Goal: Task Accomplishment & Management: Manage account settings

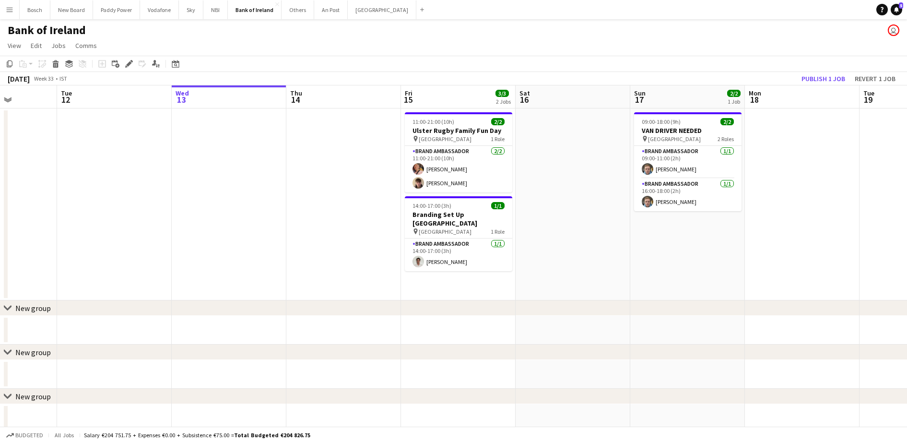
scroll to position [0, 308]
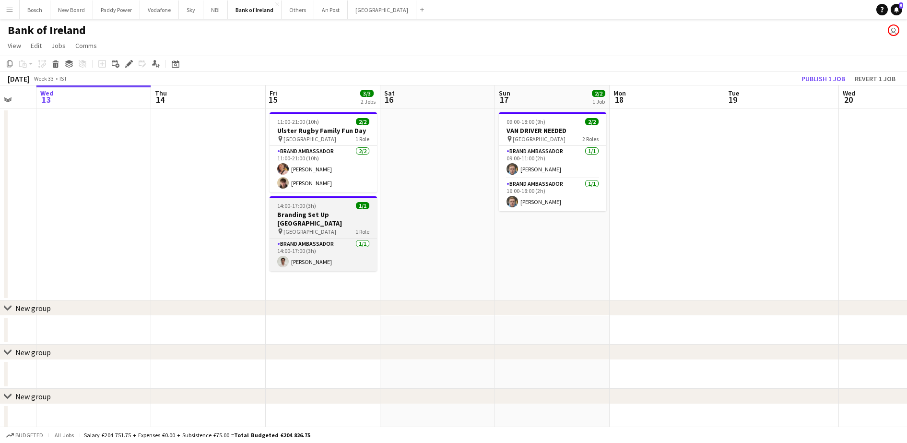
click at [342, 232] on div "pin Croke Park 1 Role" at bounding box center [323, 231] width 107 height 8
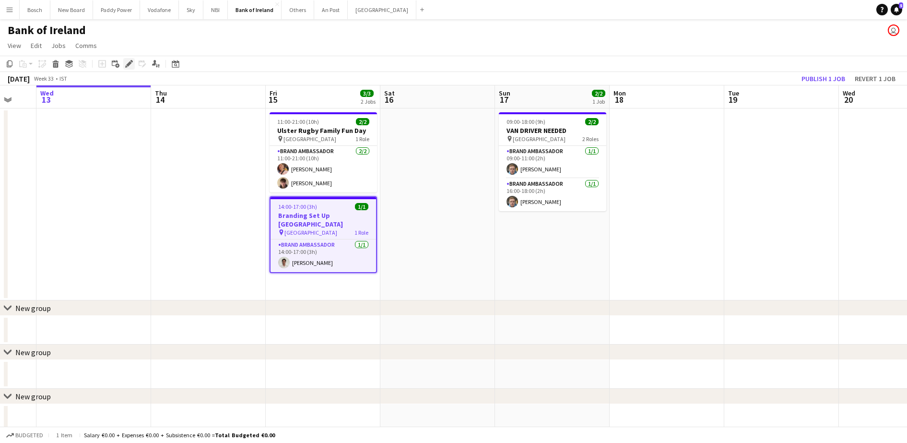
click at [130, 61] on icon "Edit" at bounding box center [129, 64] width 8 height 8
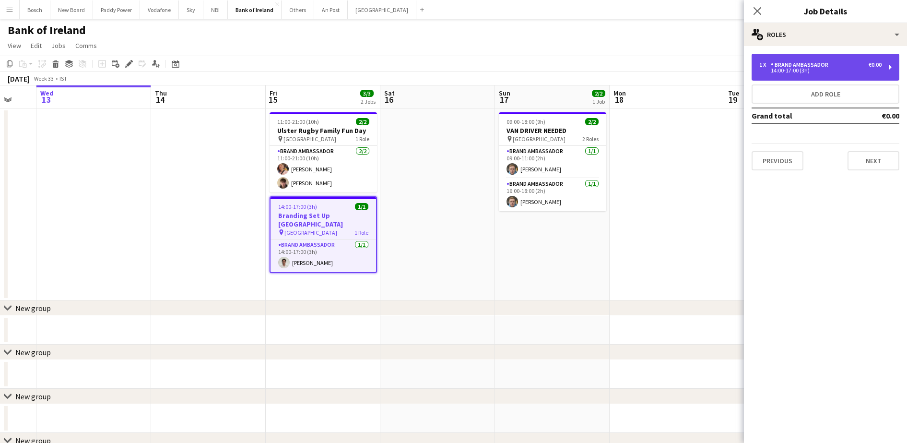
click at [821, 67] on div "Brand Ambassador" at bounding box center [801, 64] width 61 height 7
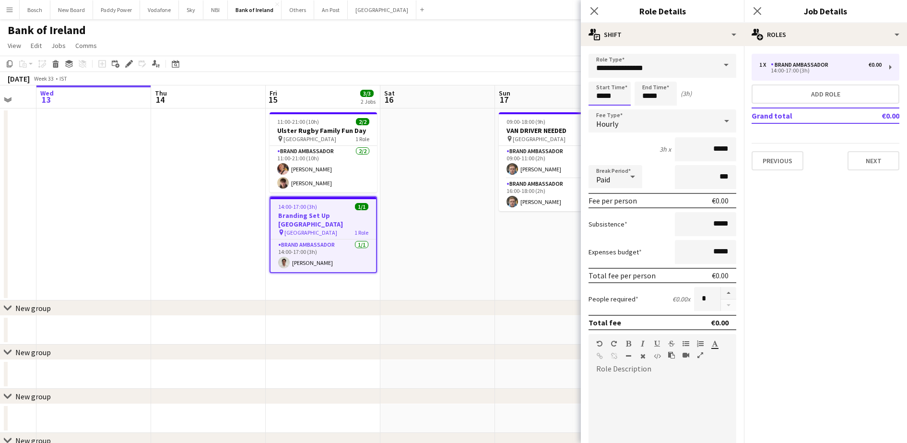
click at [607, 96] on input "*****" at bounding box center [610, 94] width 42 height 24
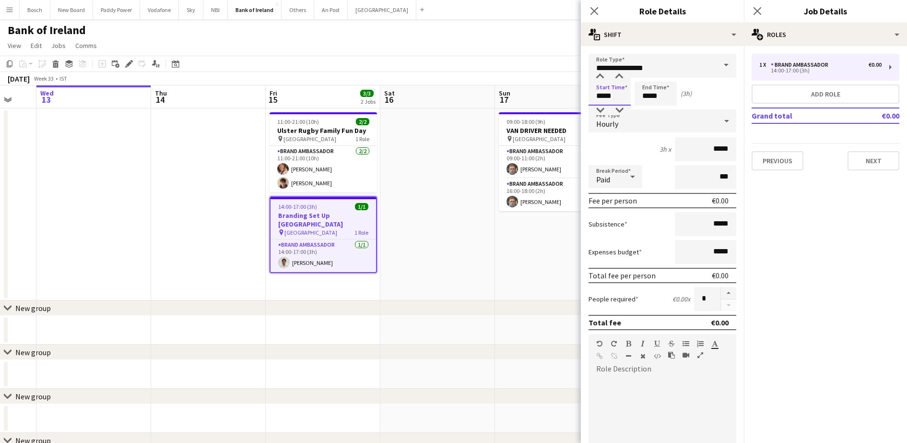
click at [607, 96] on input "*****" at bounding box center [610, 94] width 42 height 24
type input "*****"
click at [646, 94] on input "*****" at bounding box center [656, 94] width 42 height 24
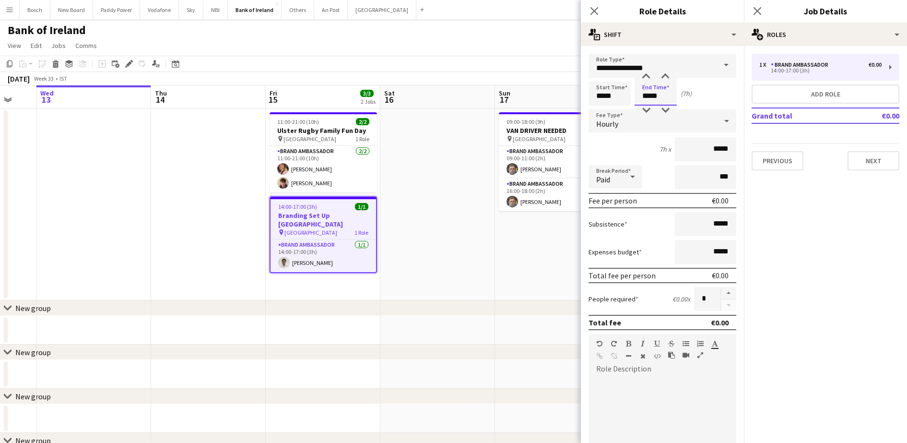
click at [646, 94] on input "*****" at bounding box center [656, 94] width 42 height 24
type input "*****"
click at [877, 164] on button "Next" at bounding box center [874, 160] width 52 height 19
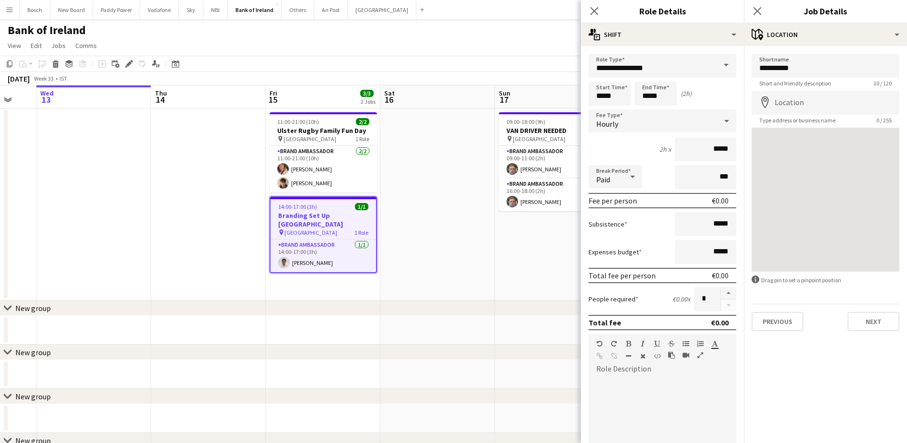
click at [532, 53] on app-page-menu "View Day view expanded Day view collapsed Month view Date picker Jump to [DATE]…" at bounding box center [453, 46] width 907 height 18
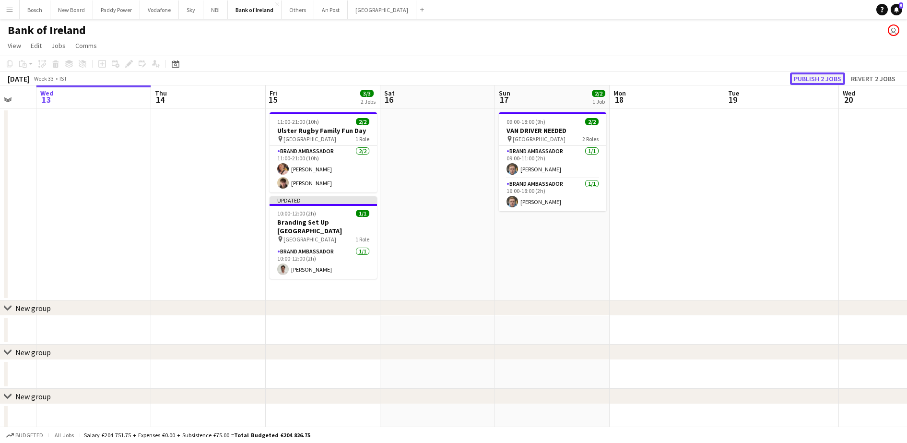
click at [820, 75] on button "Publish 2 jobs" at bounding box center [817, 78] width 55 height 12
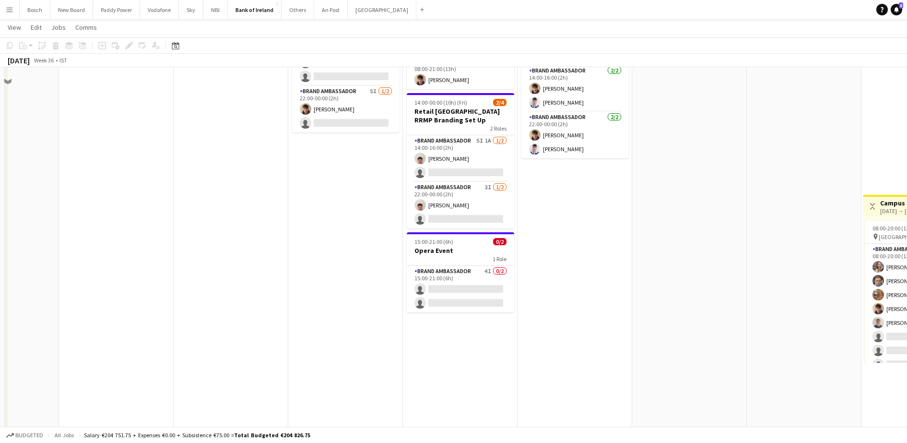
scroll to position [180, 0]
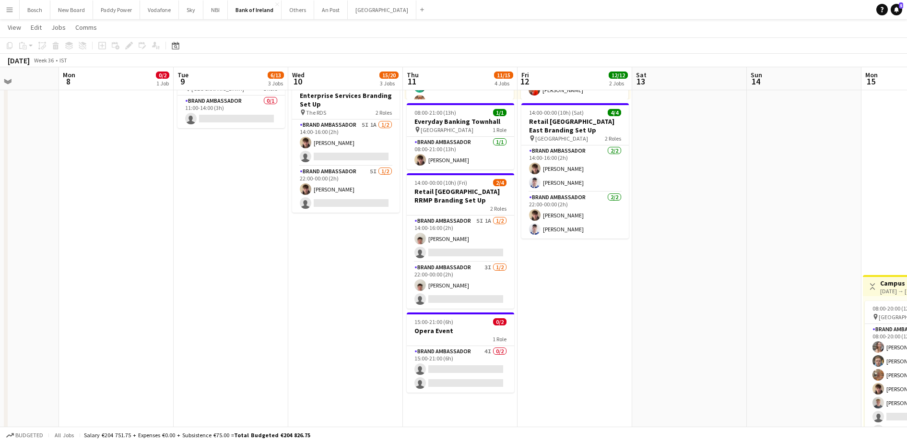
click at [560, 282] on app-date-cell "08:00-18:00 (10h) 8/8 pin DCU Campus 1 Role Brand Ambassador 8/8 08:00-18:00 (1…" at bounding box center [575, 300] width 115 height 745
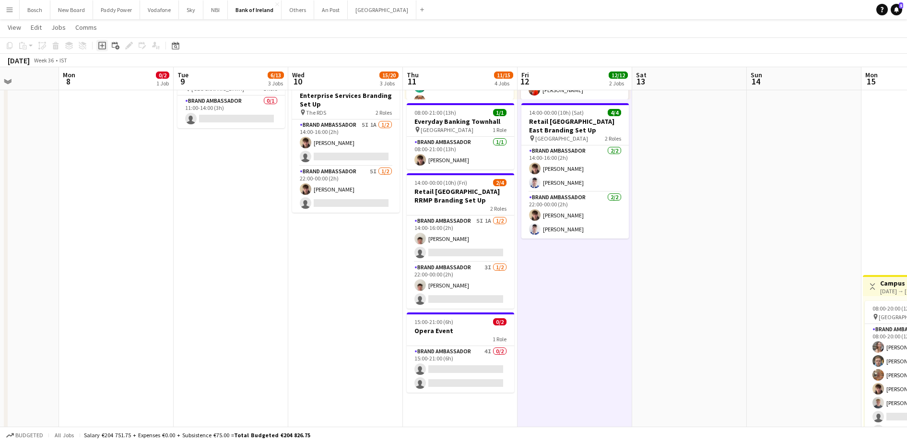
click at [99, 45] on icon "Add job" at bounding box center [102, 46] width 8 height 8
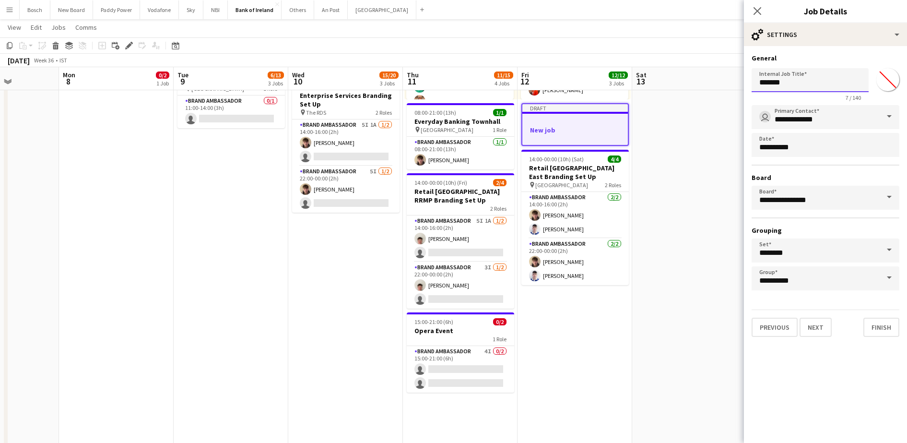
click at [831, 84] on input "*******" at bounding box center [810, 80] width 117 height 24
type input "**********"
click at [828, 47] on div "**********" at bounding box center [825, 195] width 163 height 298
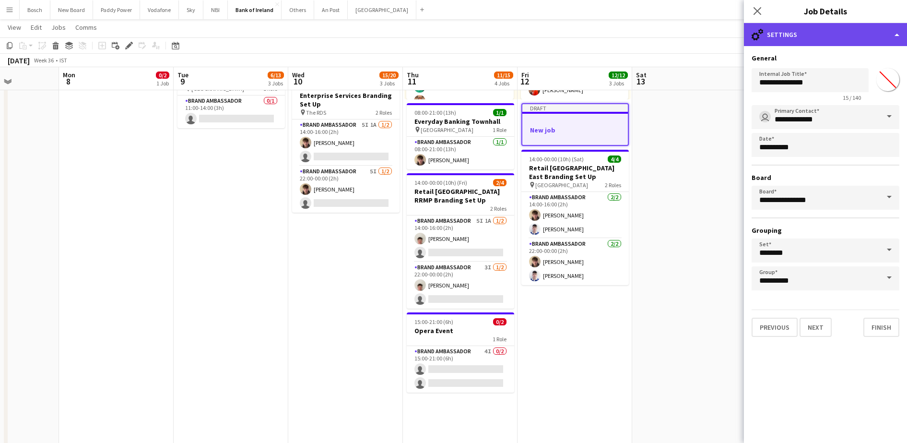
click at [828, 45] on div "cog-double-3 Settings" at bounding box center [825, 34] width 163 height 23
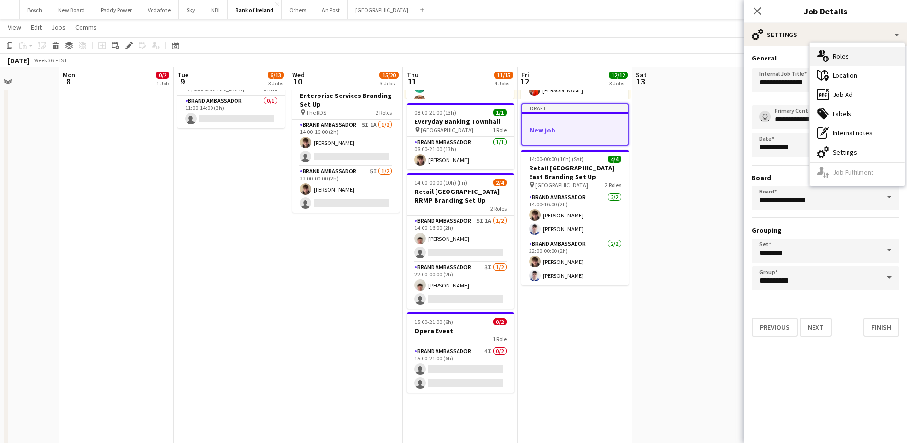
click at [838, 62] on div "multiple-users-add Roles" at bounding box center [857, 56] width 95 height 19
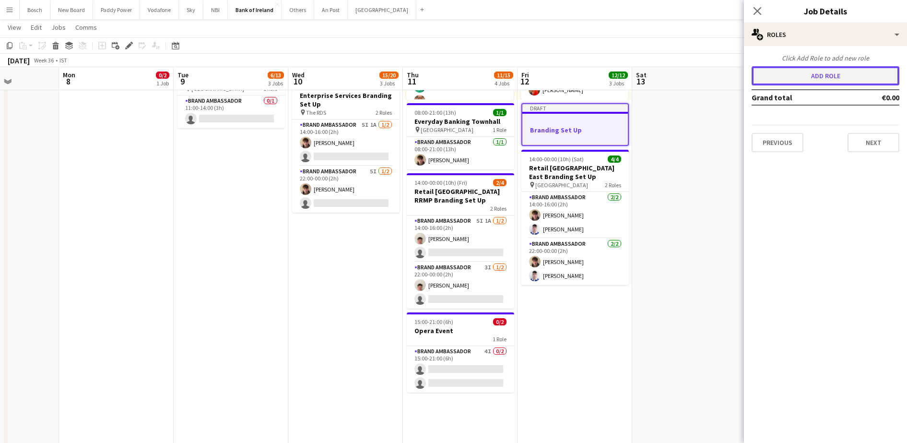
click at [830, 68] on button "Add role" at bounding box center [826, 75] width 148 height 19
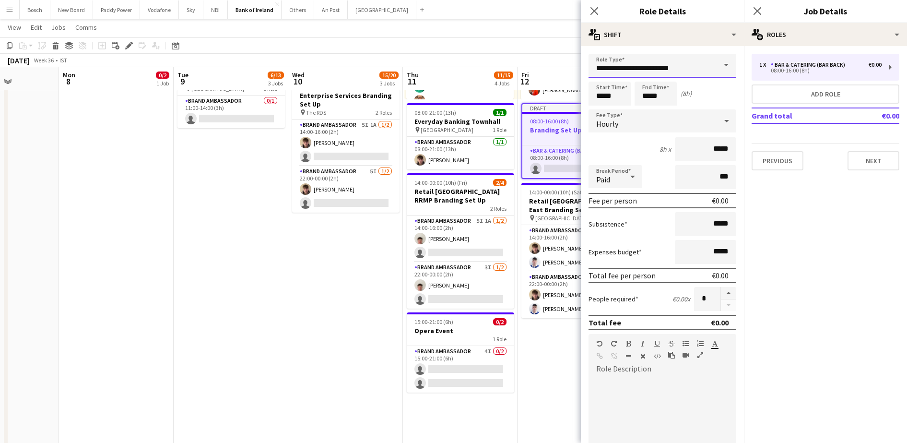
click at [665, 65] on input "**********" at bounding box center [663, 66] width 148 height 24
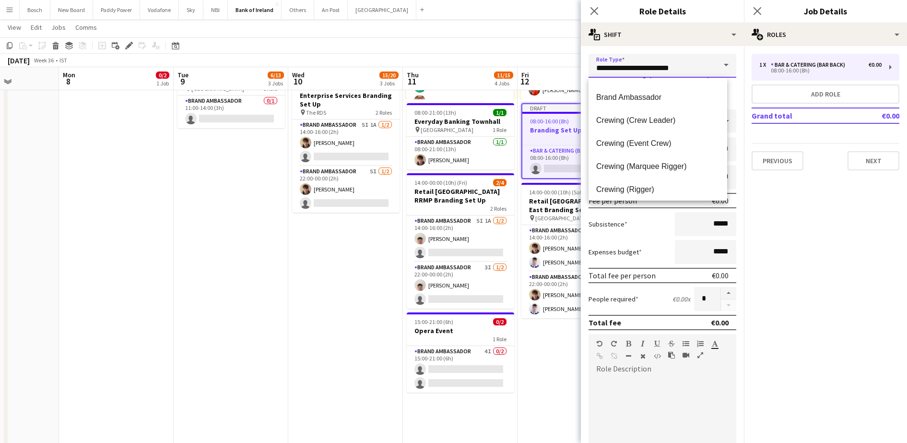
scroll to position [120, 0]
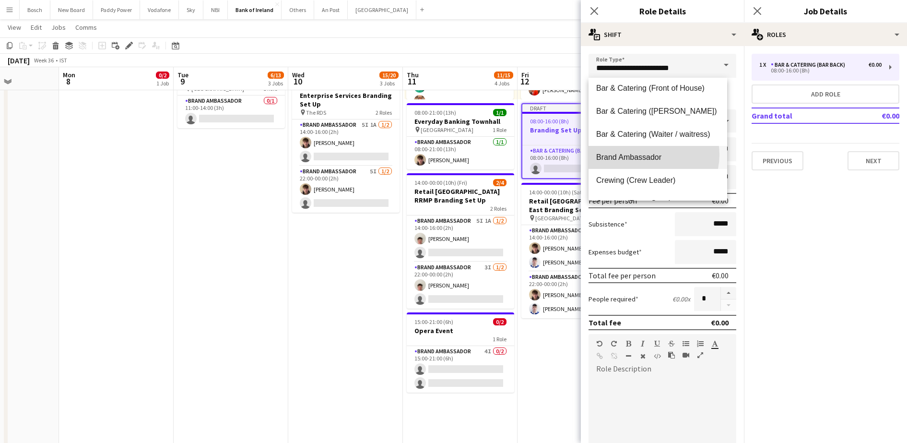
click at [649, 155] on span "Brand Ambassador" at bounding box center [657, 157] width 123 height 9
type input "**********"
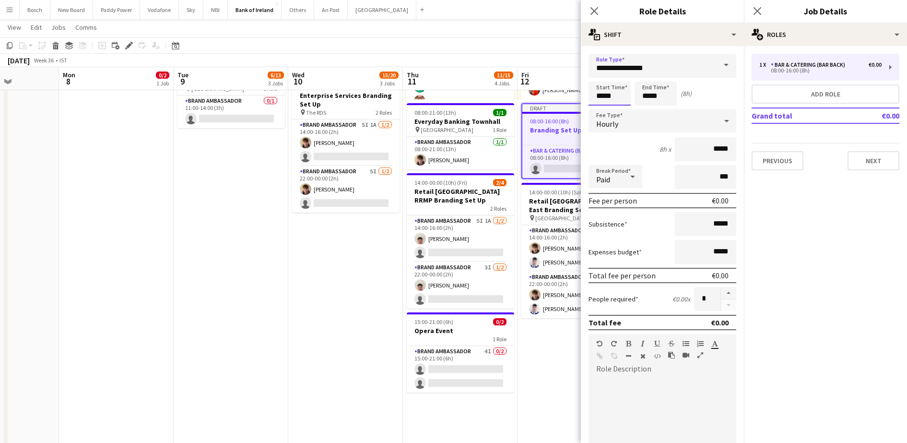
click at [609, 98] on input "*****" at bounding box center [610, 94] width 42 height 24
type input "*****"
click at [652, 96] on input "*****" at bounding box center [656, 94] width 42 height 24
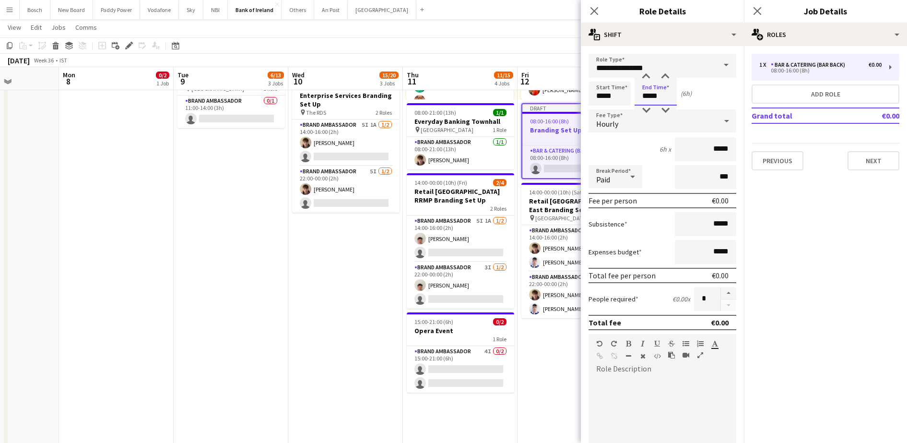
click at [652, 96] on input "*****" at bounding box center [656, 94] width 42 height 24
type input "*****"
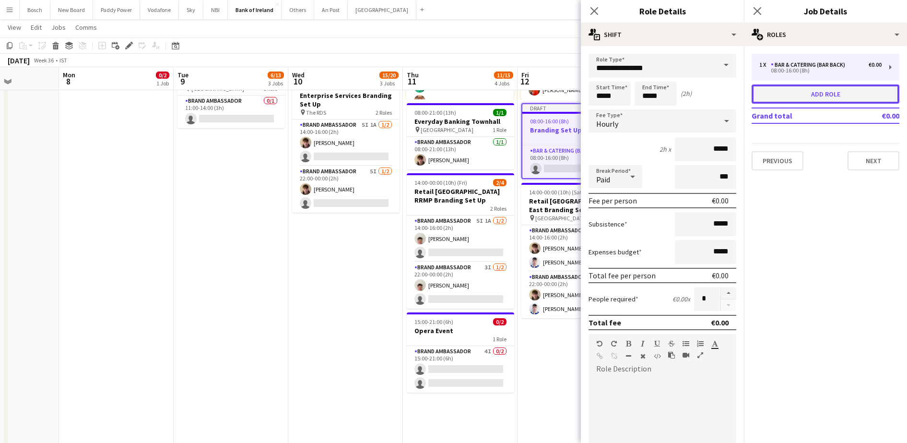
click at [784, 87] on button "Add role" at bounding box center [826, 93] width 148 height 19
type input "**********"
type input "*****"
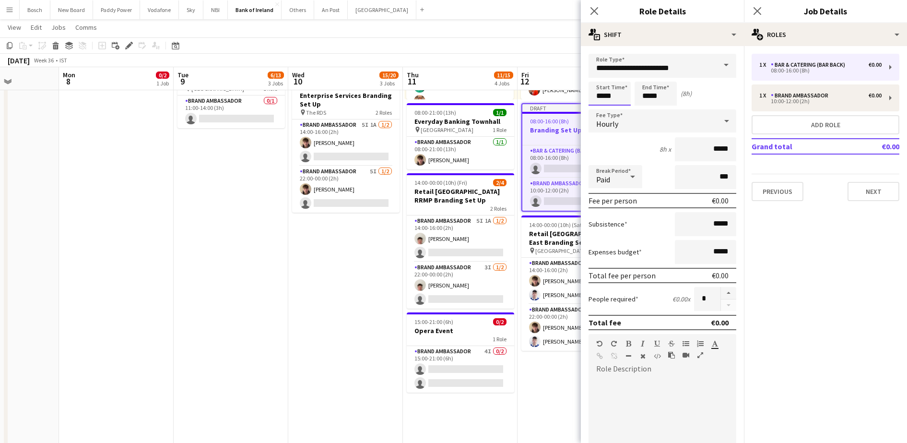
click at [619, 95] on input "*****" at bounding box center [610, 94] width 42 height 24
type input "*****"
click at [663, 94] on input "*****" at bounding box center [656, 94] width 42 height 24
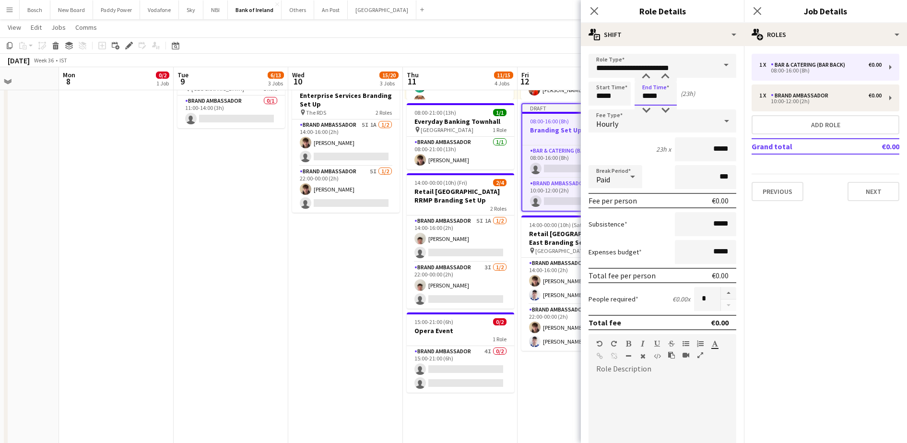
click at [663, 94] on input "*****" at bounding box center [656, 94] width 42 height 24
type input "*****"
click at [694, 380] on div at bounding box center [663, 434] width 148 height 115
click at [725, 80] on form "**********" at bounding box center [662, 352] width 163 height 596
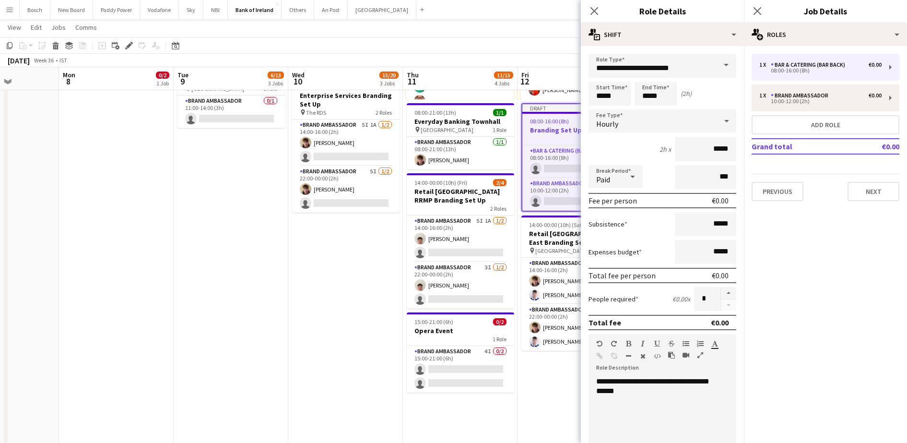
click at [716, 66] on span at bounding box center [726, 65] width 20 height 23
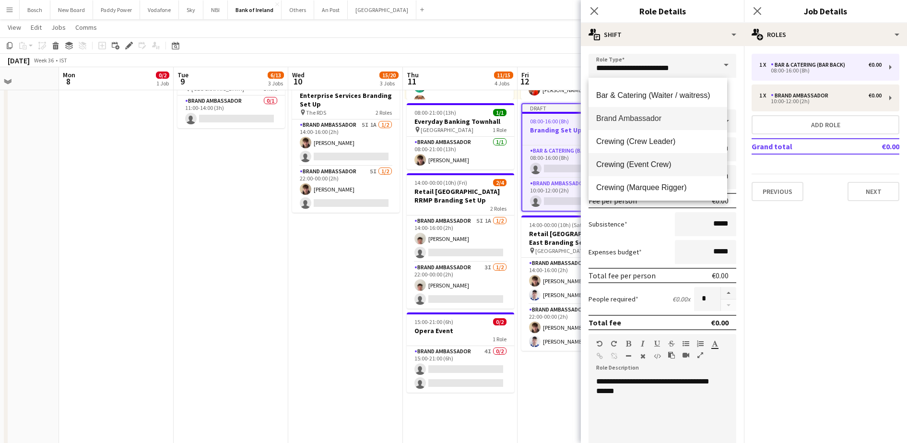
scroll to position [180, 0]
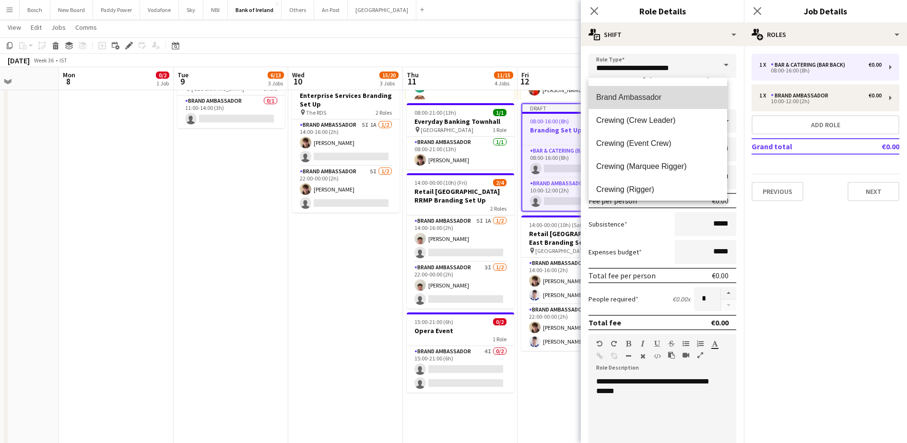
click at [666, 102] on span "Brand Ambassador" at bounding box center [657, 97] width 123 height 9
type input "**********"
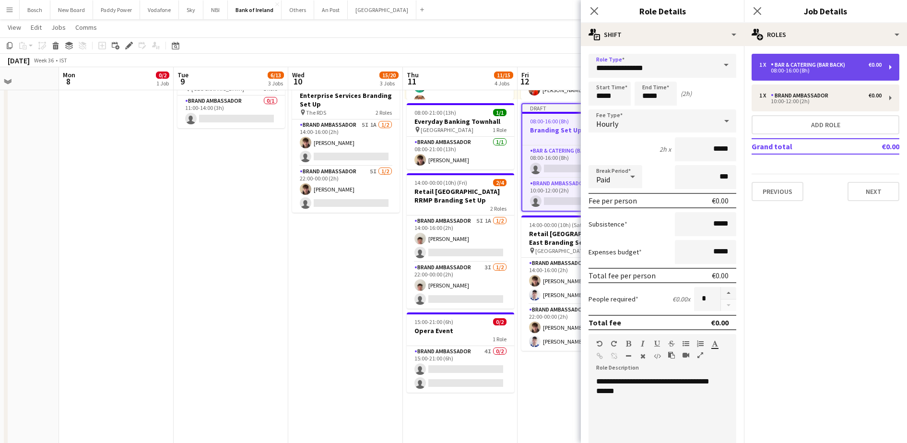
click at [821, 64] on div "Bar & Catering (Bar Back)" at bounding box center [810, 64] width 78 height 7
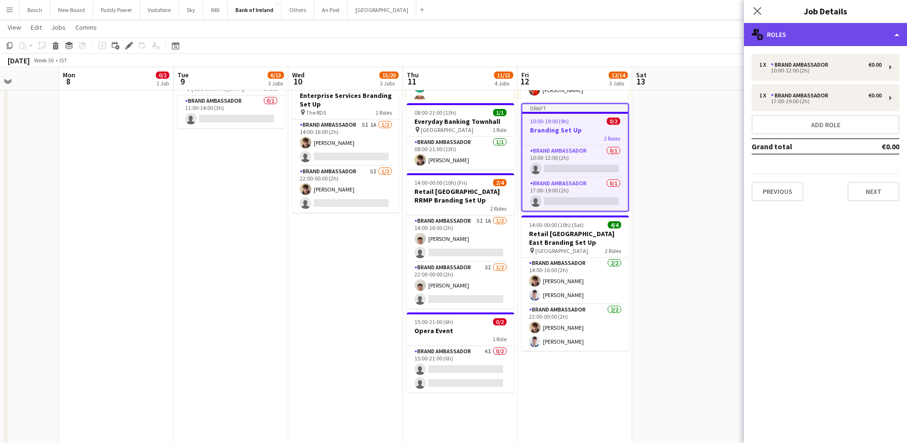
click at [819, 36] on div "multiple-users-add Roles" at bounding box center [825, 34] width 163 height 23
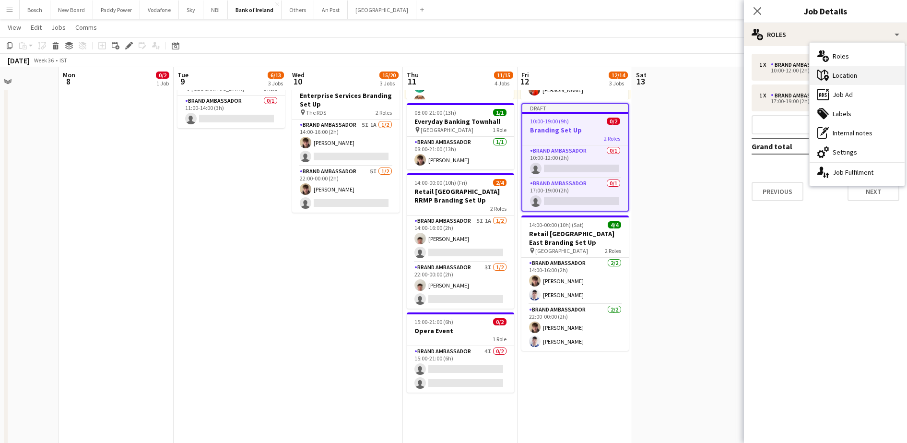
click at [847, 77] on div "maps-pin-1 Location" at bounding box center [857, 75] width 95 height 19
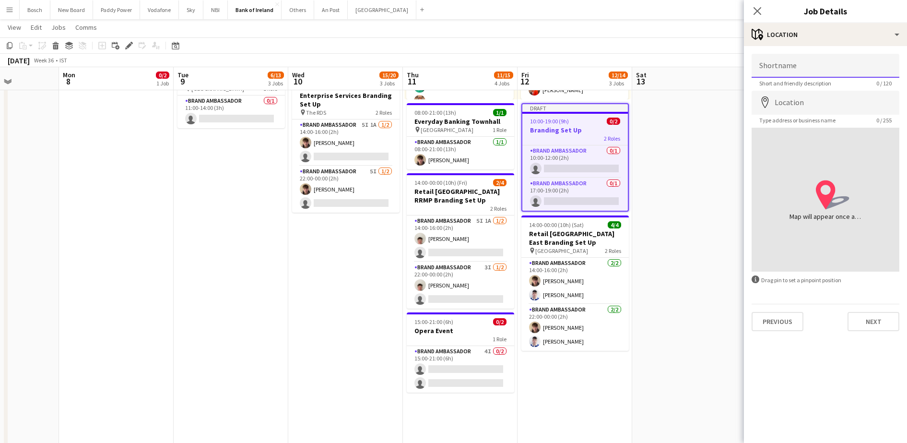
click at [827, 68] on input "Shortname" at bounding box center [826, 66] width 148 height 24
type input "**********"
click at [873, 324] on button "Next" at bounding box center [874, 321] width 52 height 19
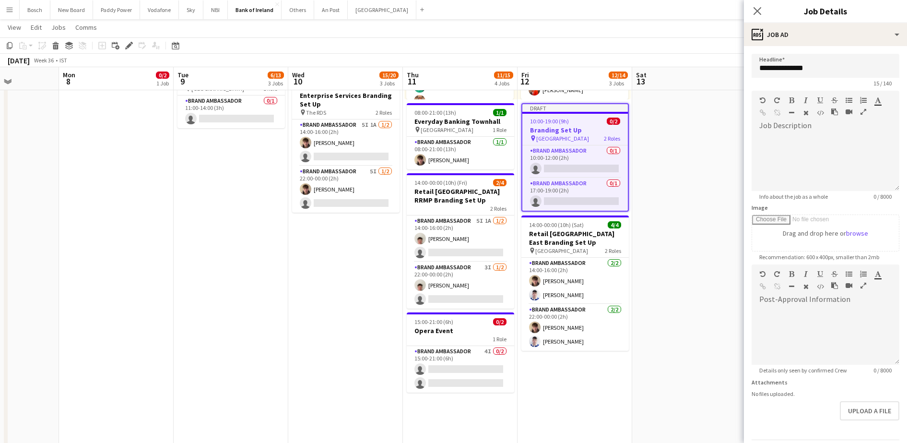
click at [711, 50] on app-toolbar "Copy Paste Paste Ctrl+V Paste with crew Ctrl+Shift+V Paste linked Job [GEOGRAPH…" at bounding box center [453, 45] width 907 height 16
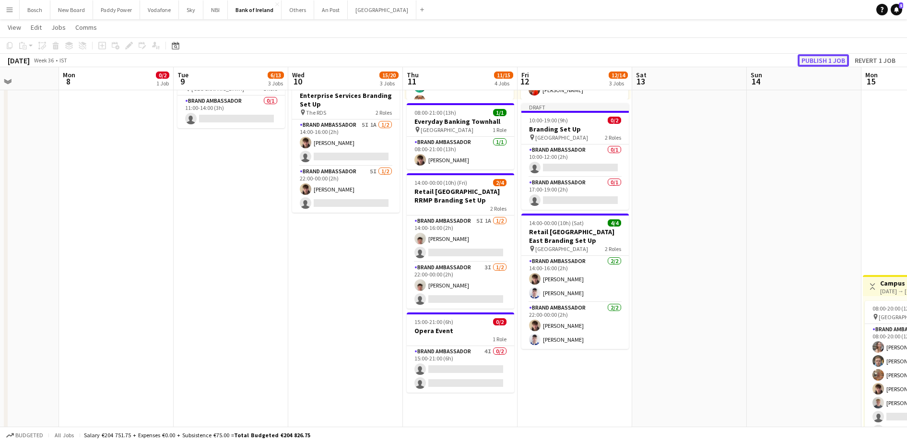
click at [814, 59] on button "Publish 1 job" at bounding box center [823, 60] width 51 height 12
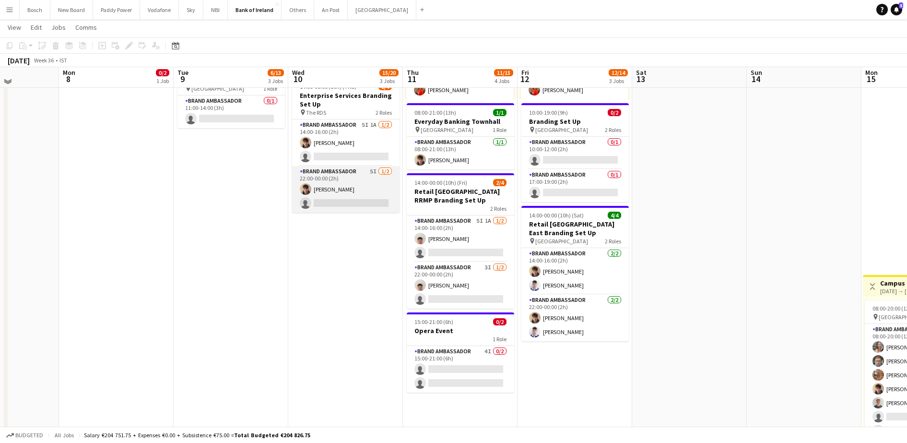
scroll to position [0, 0]
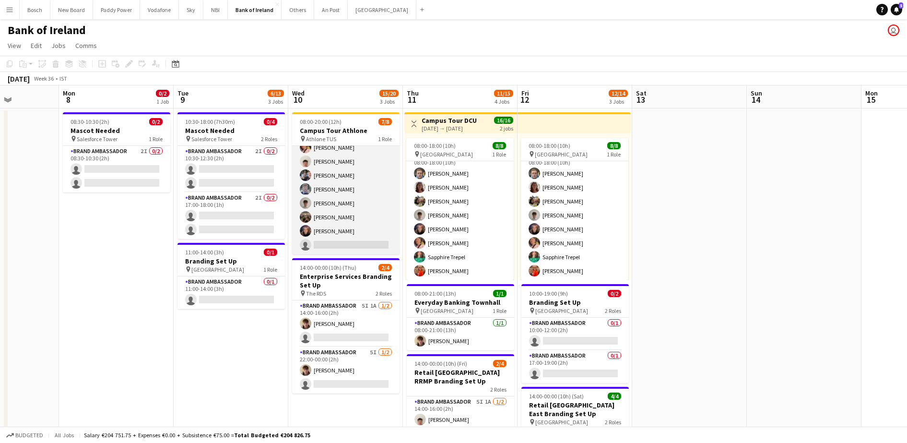
click at [354, 167] on app-card-role "Brand Ambassador 8I [DATE] 08:00-20:00 (12h) [PERSON_NAME] [PERSON_NAME] [PERSO…" at bounding box center [345, 189] width 107 height 130
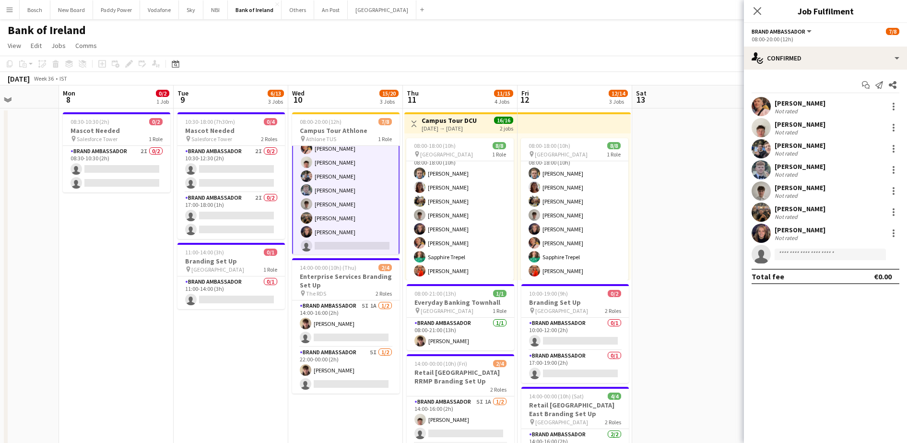
scroll to position [23, 0]
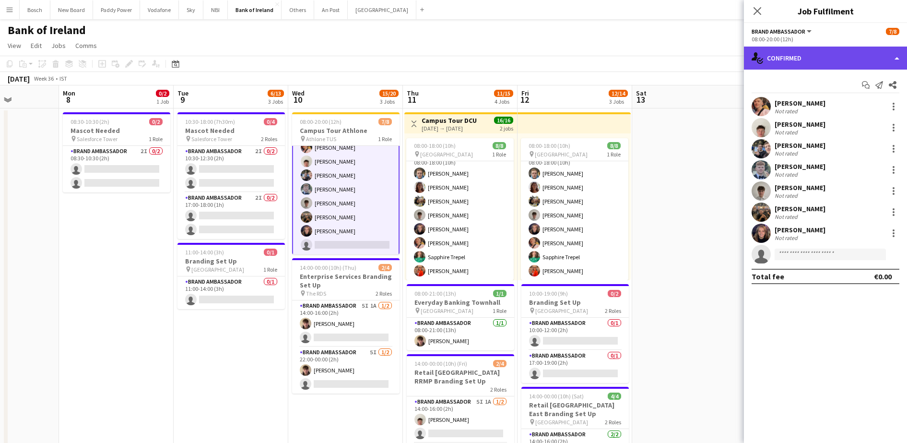
click at [830, 59] on div "single-neutral-actions-check-2 Confirmed" at bounding box center [825, 58] width 163 height 23
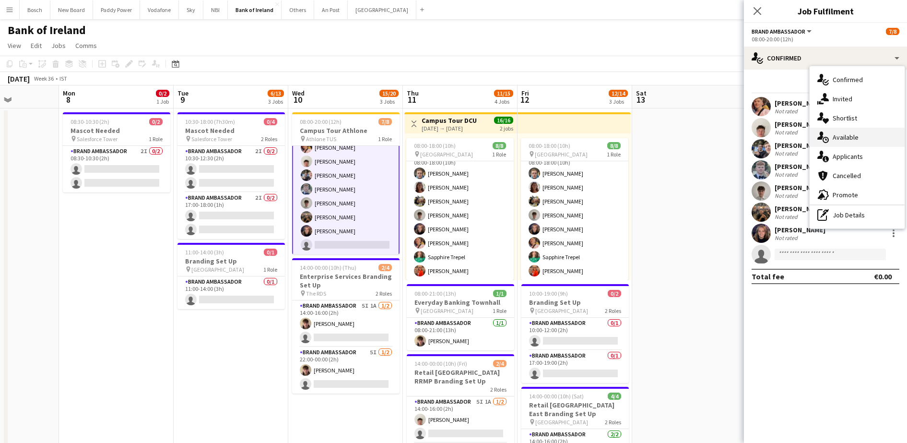
click at [840, 136] on div "single-neutral-actions-upload Available" at bounding box center [857, 137] width 95 height 19
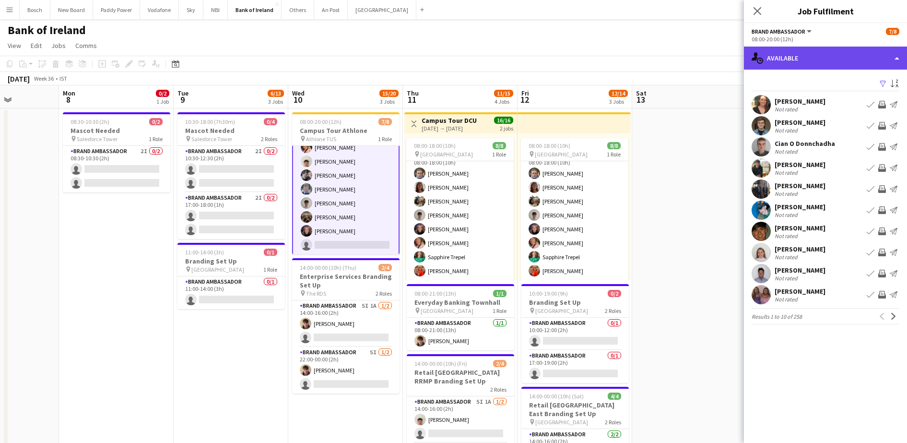
click at [800, 53] on div "single-neutral-actions-upload Available" at bounding box center [825, 58] width 163 height 23
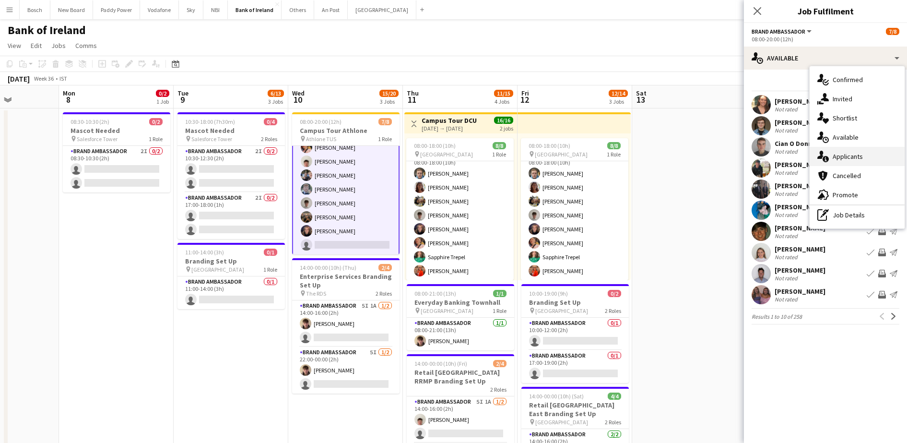
click at [857, 147] on div "single-neutral-actions-information Applicants" at bounding box center [857, 156] width 95 height 19
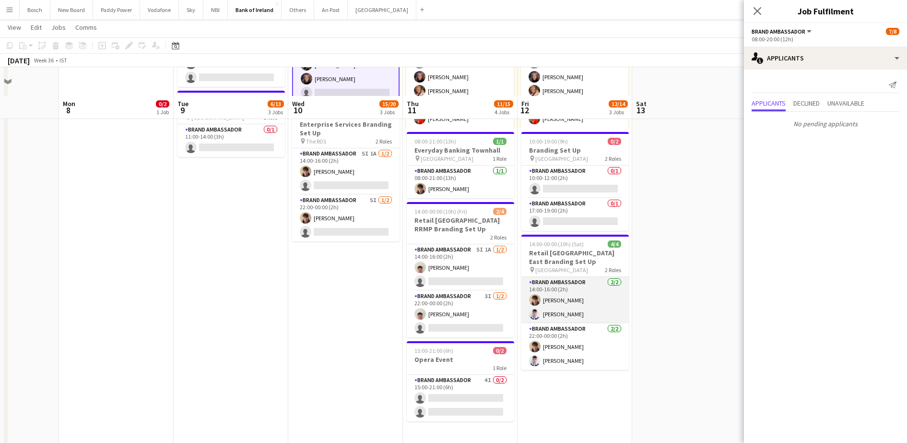
scroll to position [180, 0]
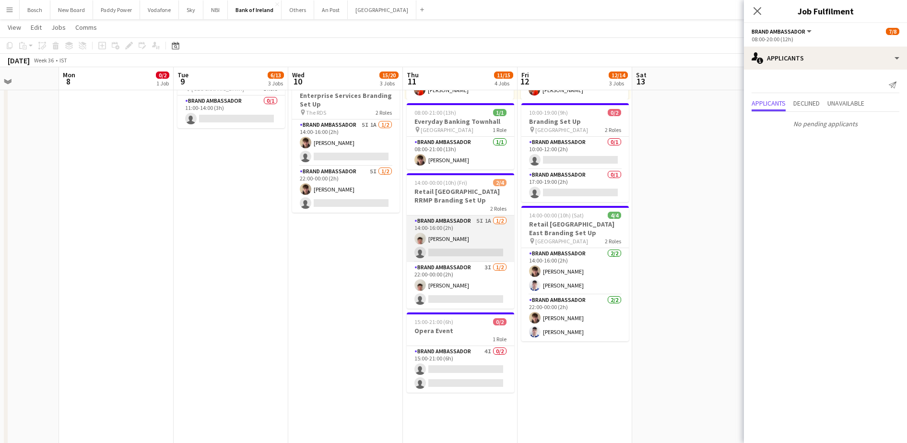
click at [486, 247] on app-card-role "Brand Ambassador 5I 1A [DATE] 14:00-16:00 (2h) [PERSON_NAME] single-neutral-act…" at bounding box center [460, 238] width 107 height 47
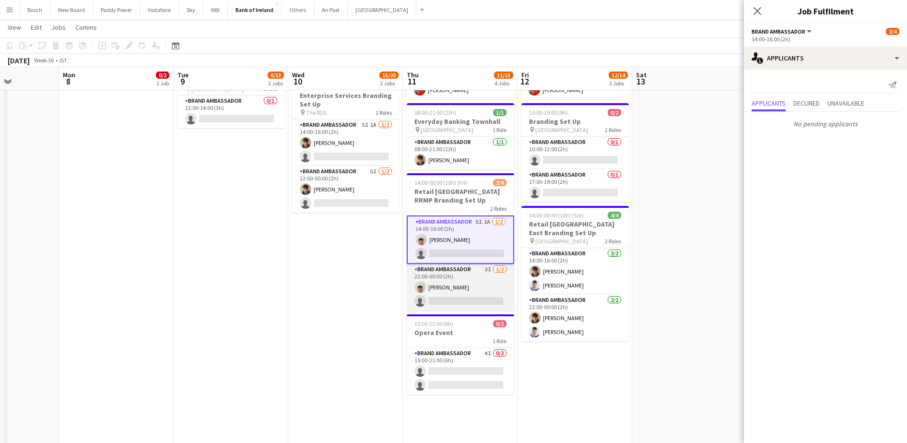
scroll to position [22, 0]
click at [486, 296] on app-card-role "Brand Ambassador 3I [DATE] 22:00-00:00 (2h) [PERSON_NAME] single-neutral-actions" at bounding box center [460, 287] width 107 height 47
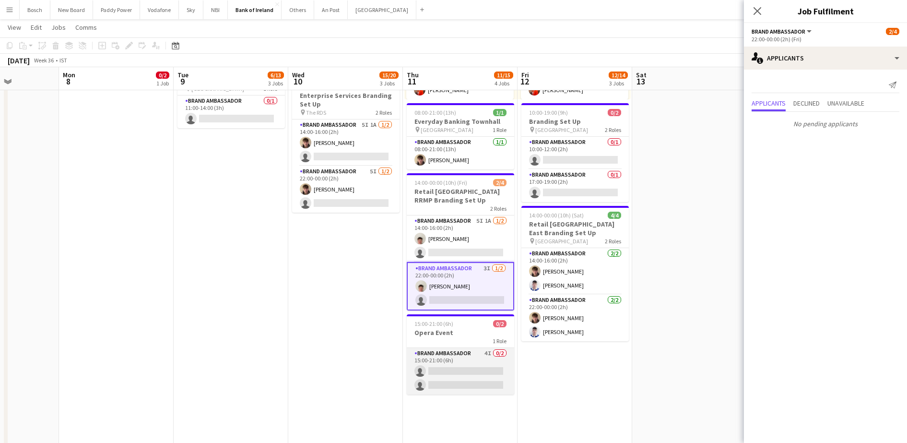
click at [473, 366] on app-card-role "Brand Ambassador 4I 0/2 15:00-21:00 (6h) single-neutral-actions single-neutral-…" at bounding box center [460, 371] width 107 height 47
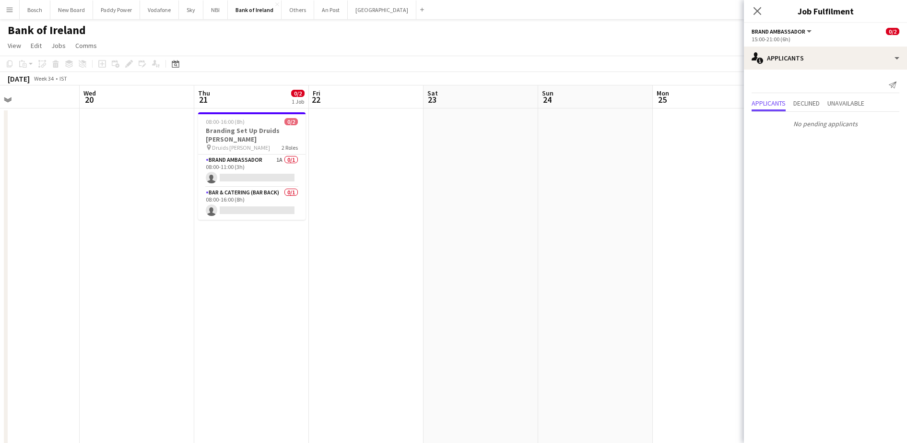
scroll to position [0, 215]
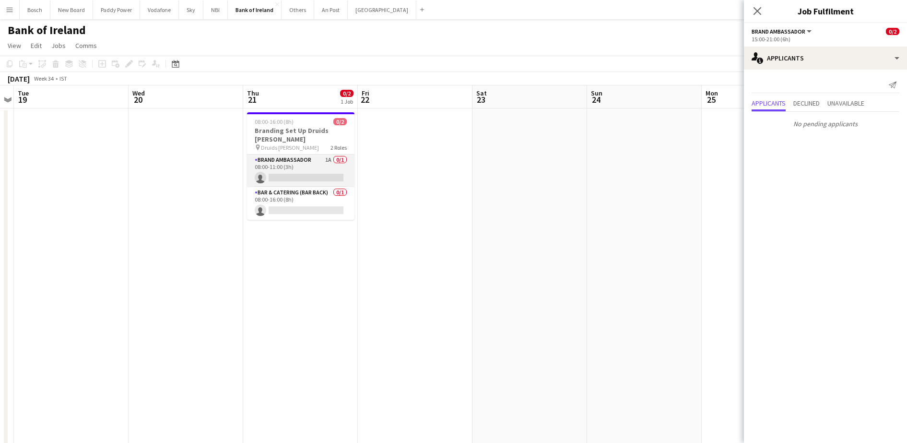
click at [291, 166] on app-card-role "Brand Ambassador 1A 0/1 08:00-11:00 (3h) single-neutral-actions" at bounding box center [300, 171] width 107 height 33
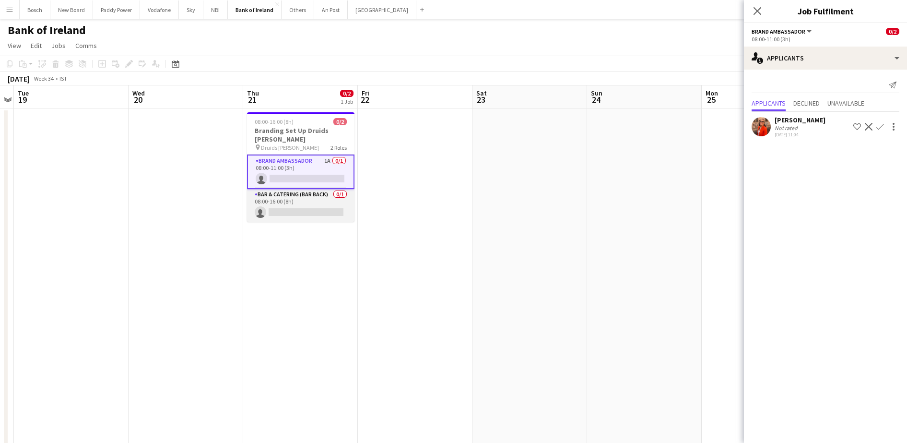
click at [294, 195] on app-card-role "Bar & Catering (Bar Back) 0/1 08:00-16:00 (8h) single-neutral-actions" at bounding box center [300, 205] width 107 height 33
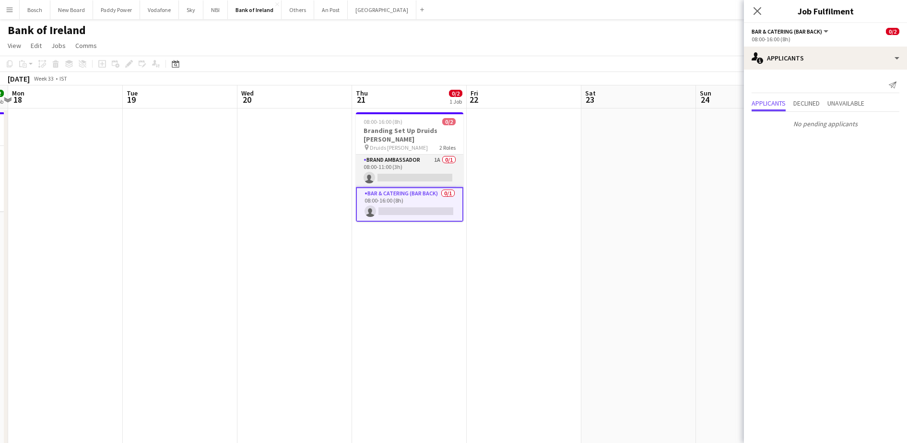
scroll to position [0, 335]
click at [370, 173] on app-card-role "Brand Ambassador 1A 0/1 08:00-11:00 (3h) single-neutral-actions" at bounding box center [410, 171] width 107 height 33
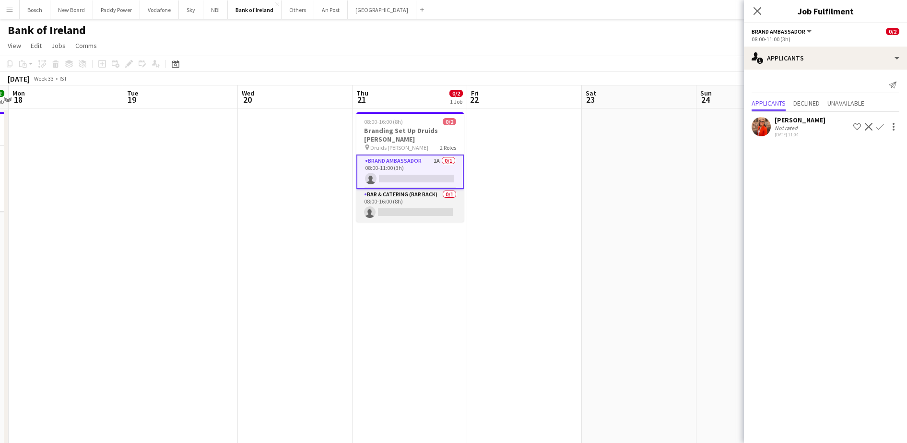
click at [458, 189] on app-card-role "Bar & Catering (Bar Back) 0/1 08:00-16:00 (8h) single-neutral-actions" at bounding box center [410, 205] width 107 height 33
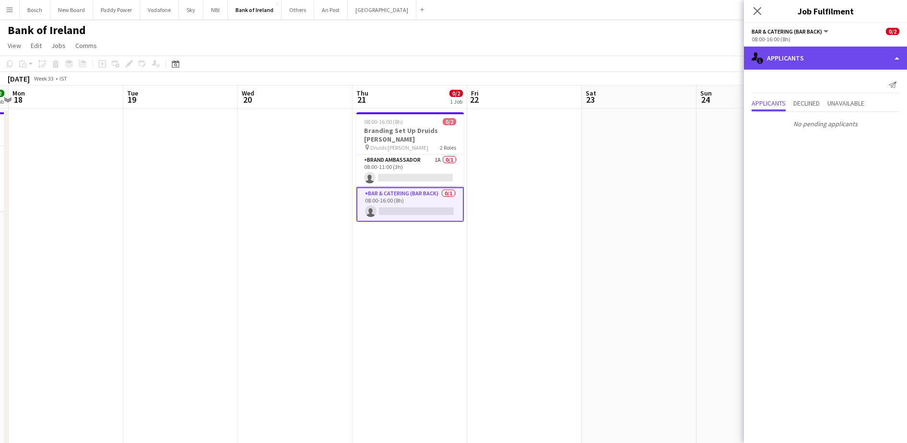
click at [812, 59] on div "single-neutral-actions-information Applicants" at bounding box center [825, 58] width 163 height 23
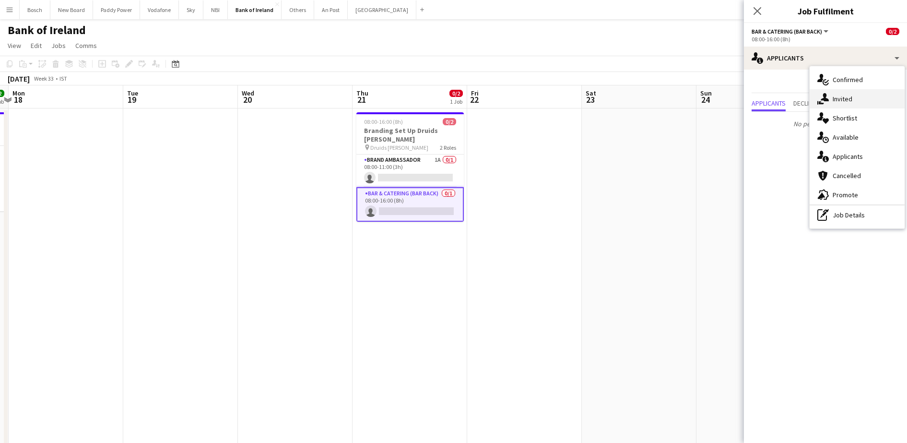
click at [857, 101] on div "single-neutral-actions-share-1 Invited" at bounding box center [857, 98] width 95 height 19
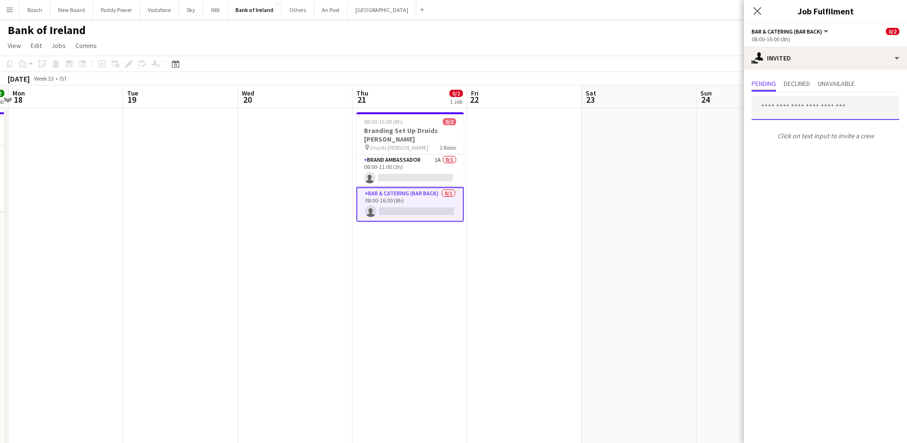
click at [835, 114] on input "text" at bounding box center [826, 108] width 148 height 24
type input "*"
click at [693, 51] on app-page-menu "View Day view expanded Day view collapsed Month view Date picker Jump to [DATE]…" at bounding box center [453, 46] width 907 height 18
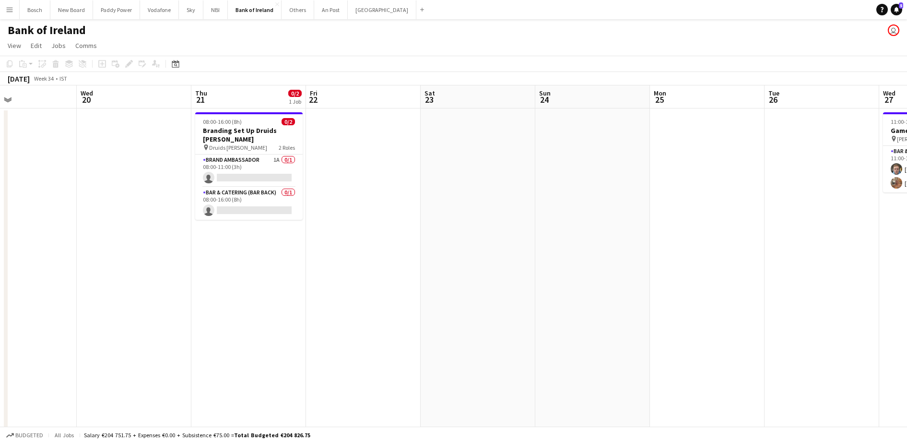
scroll to position [0, 290]
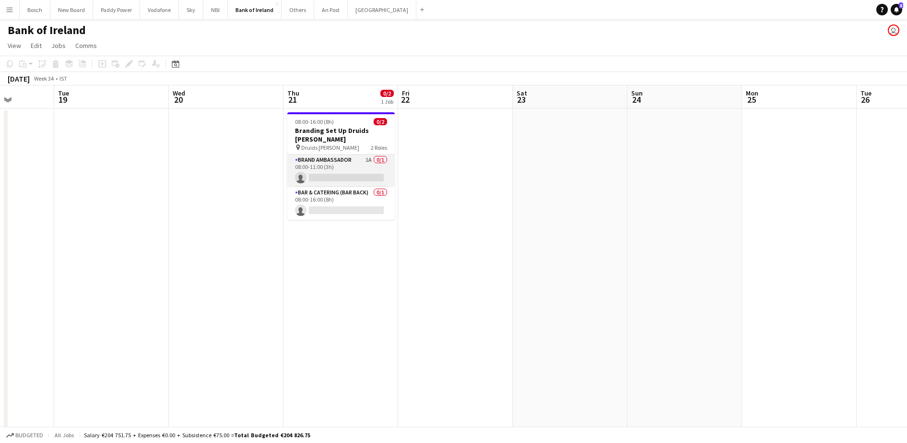
click at [331, 166] on app-card-role "Brand Ambassador 1A 0/1 08:00-11:00 (3h) single-neutral-actions" at bounding box center [340, 171] width 107 height 33
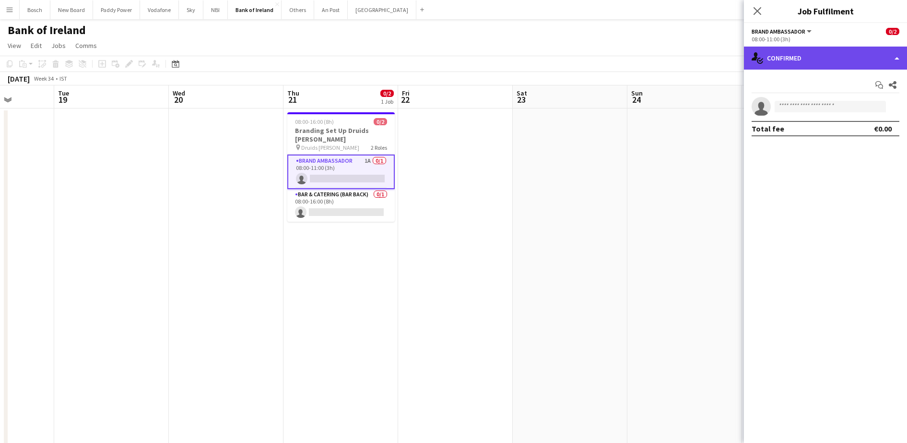
click at [858, 49] on div "single-neutral-actions-check-2 Confirmed" at bounding box center [825, 58] width 163 height 23
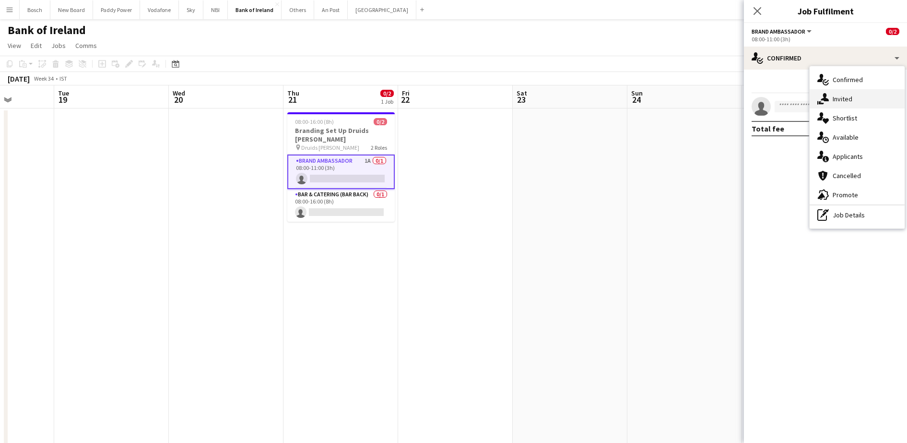
click at [865, 103] on div "single-neutral-actions-share-1 Invited" at bounding box center [857, 98] width 95 height 19
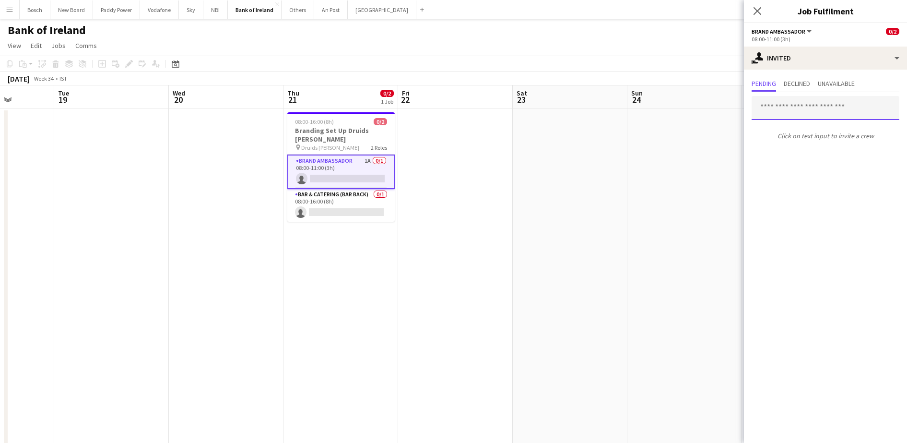
click at [808, 108] on input "text" at bounding box center [826, 108] width 148 height 24
type input "***"
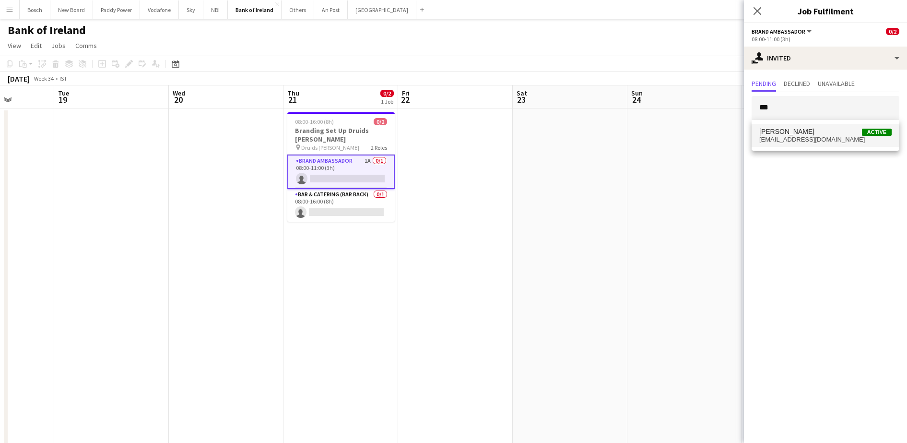
click at [807, 136] on span "moryckid@gmail.com" at bounding box center [826, 140] width 132 height 8
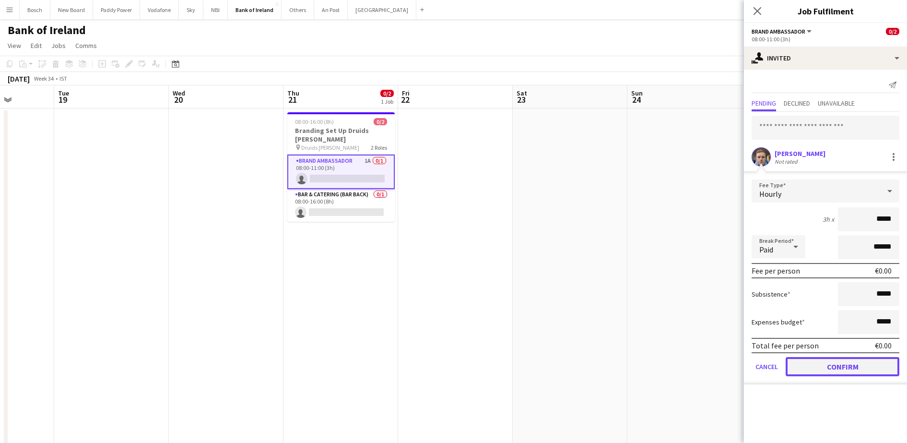
click at [832, 371] on button "Confirm" at bounding box center [843, 366] width 114 height 19
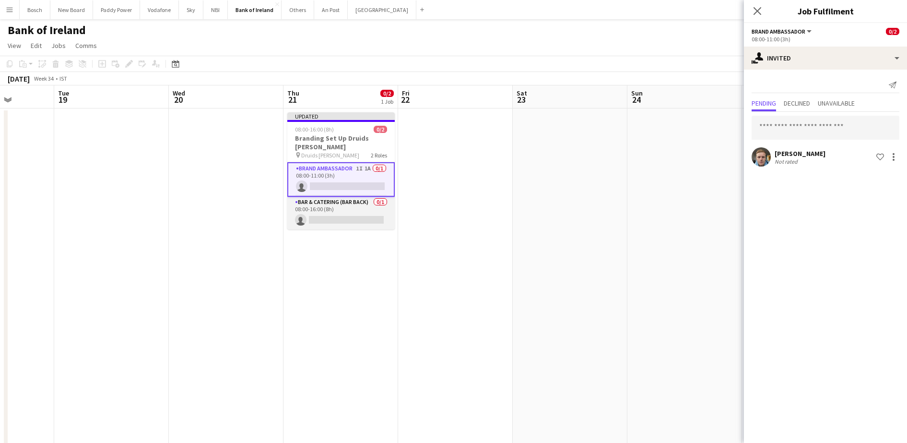
click at [338, 199] on app-card-role "Bar & Catering (Bar Back) 0/1 08:00-16:00 (8h) single-neutral-actions" at bounding box center [340, 213] width 107 height 33
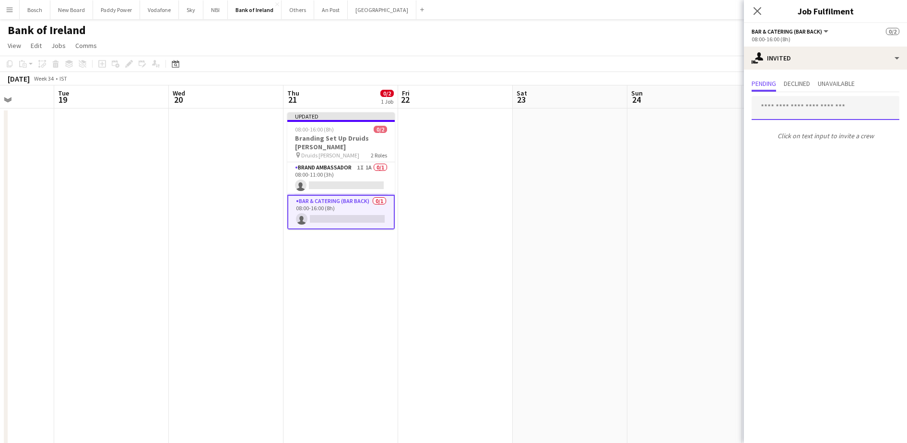
click at [820, 112] on input "text" at bounding box center [826, 108] width 148 height 24
type input "***"
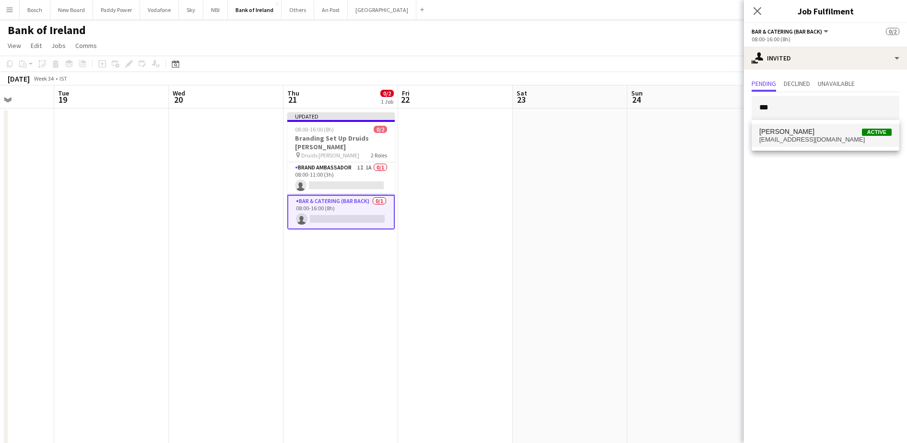
click at [855, 128] on span "Dominik Morycki Active" at bounding box center [826, 132] width 132 height 8
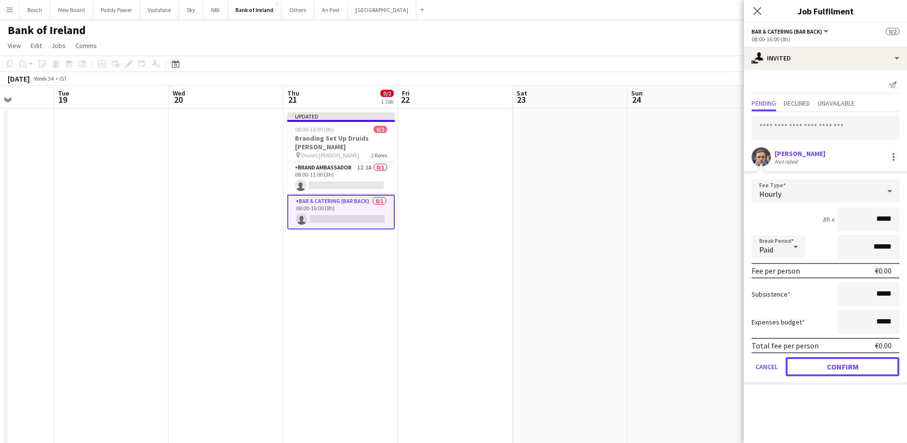
click at [848, 371] on button "Confirm" at bounding box center [843, 366] width 114 height 19
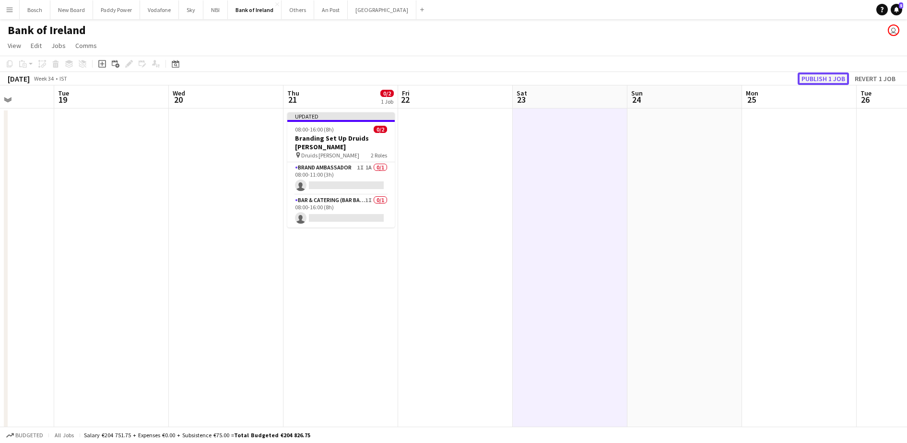
click at [813, 78] on button "Publish 1 job" at bounding box center [823, 78] width 51 height 12
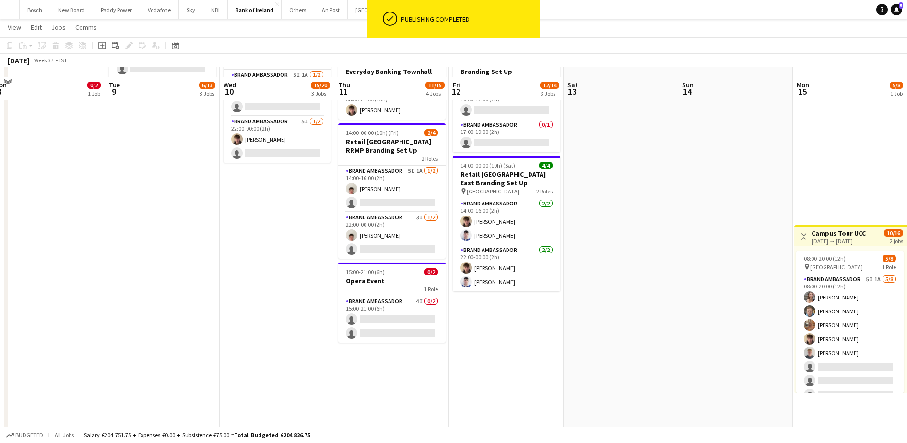
scroll to position [240, 0]
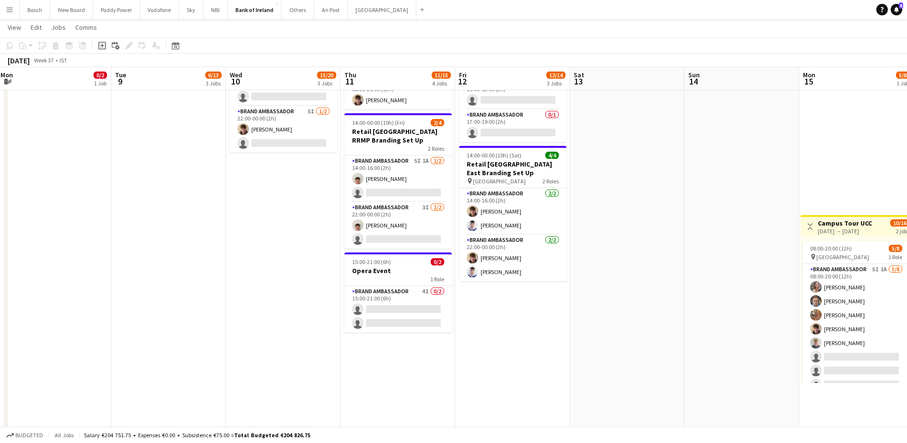
drag, startPoint x: 668, startPoint y: 268, endPoint x: 431, endPoint y: 255, distance: 237.8
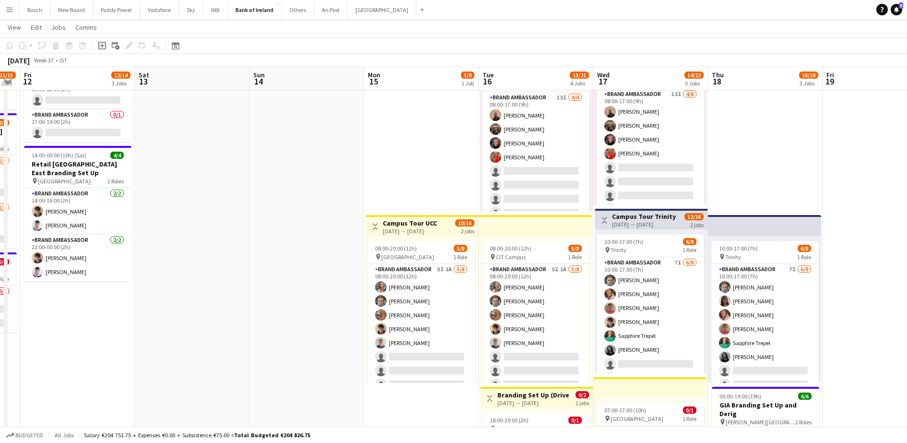
scroll to position [0, 386]
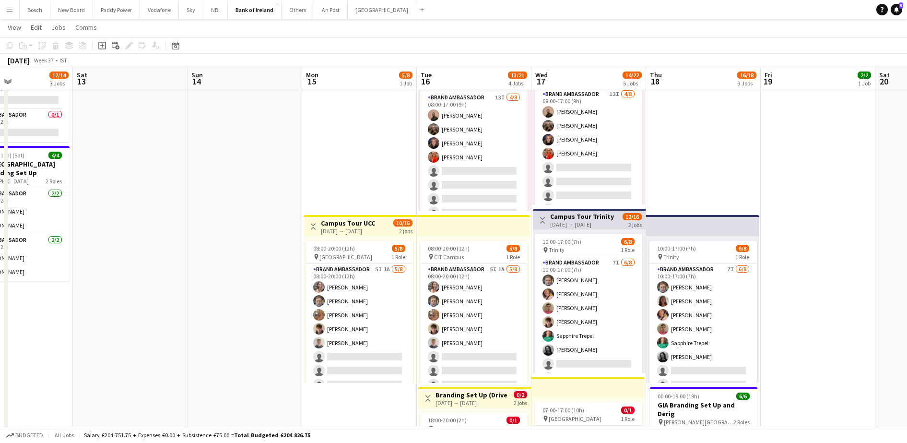
drag, startPoint x: 454, startPoint y: 274, endPoint x: 199, endPoint y: 262, distance: 256.0
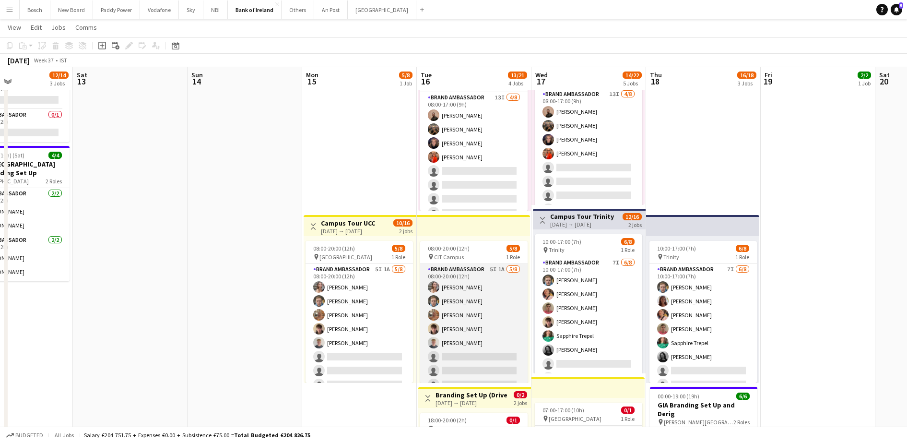
click at [491, 323] on app-card-role "Brand Ambassador 5I 1A [DATE] 08:00-20:00 (12h) [PERSON_NAME] [PERSON_NAME] [PE…" at bounding box center [473, 329] width 107 height 130
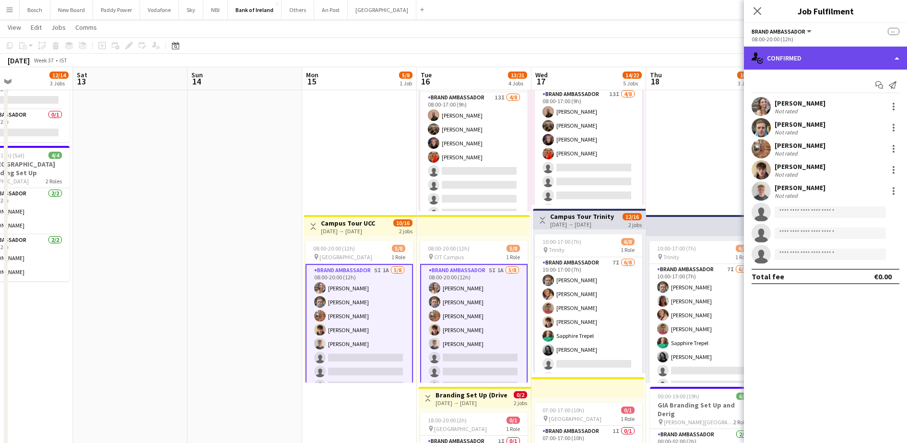
click at [826, 58] on div "single-neutral-actions-check-2 Confirmed" at bounding box center [825, 58] width 163 height 23
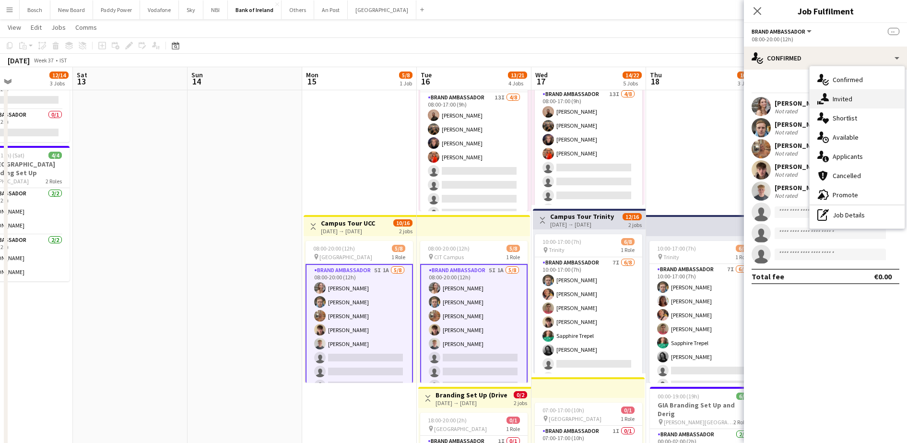
click at [847, 101] on div "single-neutral-actions-share-1 Invited" at bounding box center [857, 98] width 95 height 19
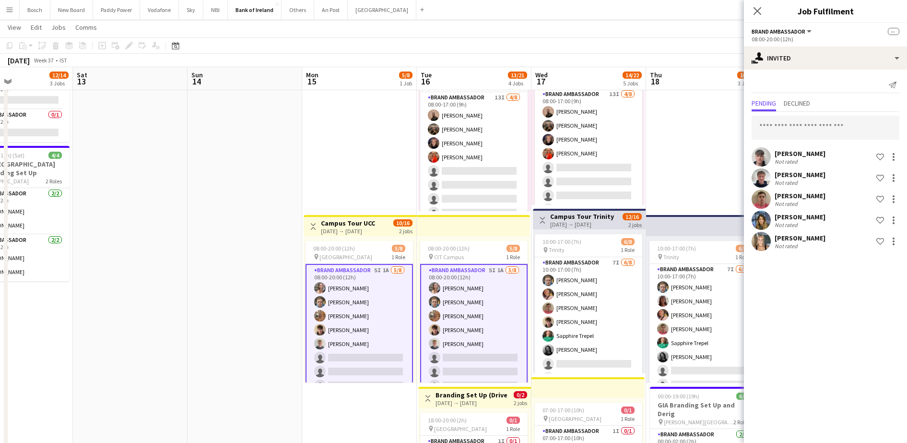
click at [837, 71] on div "Send notification Pending Declined David Allen Not rated Shortlist crew Euan La…" at bounding box center [825, 165] width 163 height 191
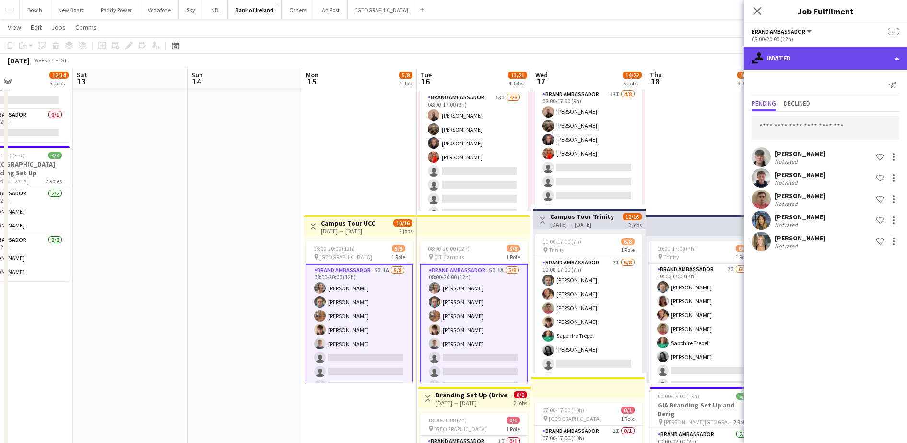
click at [836, 48] on div "single-neutral-actions-share-1 Invited" at bounding box center [825, 58] width 163 height 23
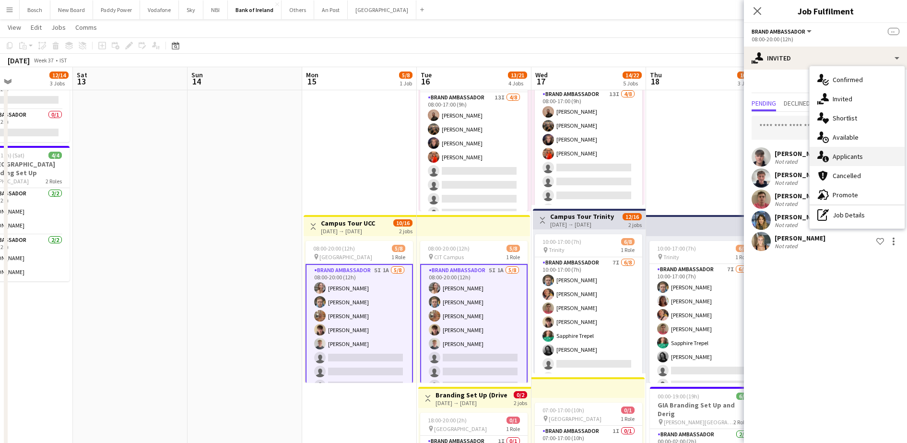
click at [868, 156] on div "single-neutral-actions-information Applicants" at bounding box center [857, 156] width 95 height 19
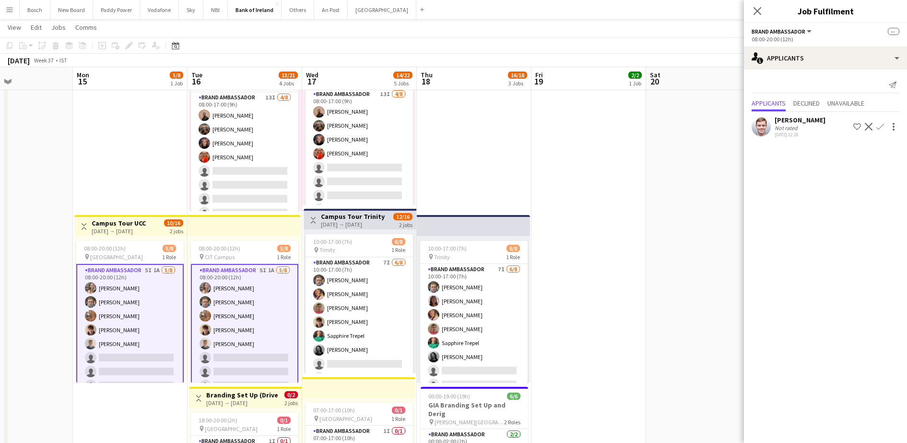
scroll to position [0, 342]
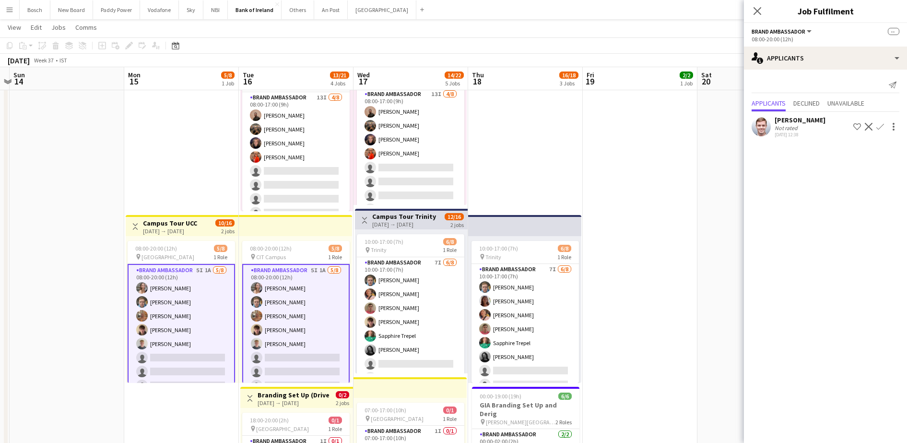
drag, startPoint x: 681, startPoint y: 178, endPoint x: 492, endPoint y: 207, distance: 191.2
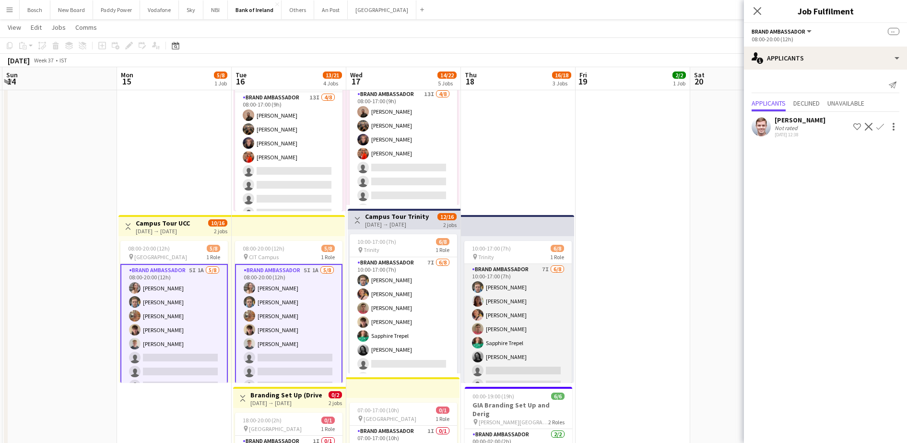
click at [506, 307] on app-card-role "Brand Ambassador 7I 6/8 10:00-17:00 (7h) Dominik Morycki Amelia Morycka Mark O’…" at bounding box center [517, 329] width 107 height 130
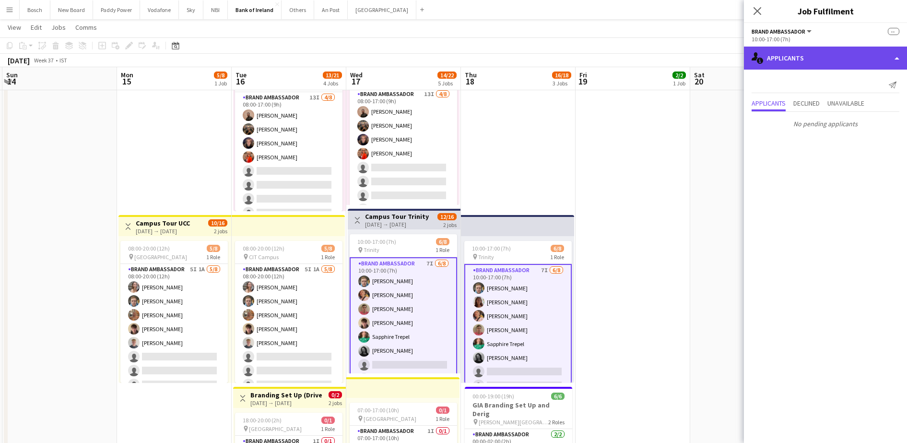
click at [828, 51] on div "single-neutral-actions-information Applicants" at bounding box center [825, 58] width 163 height 23
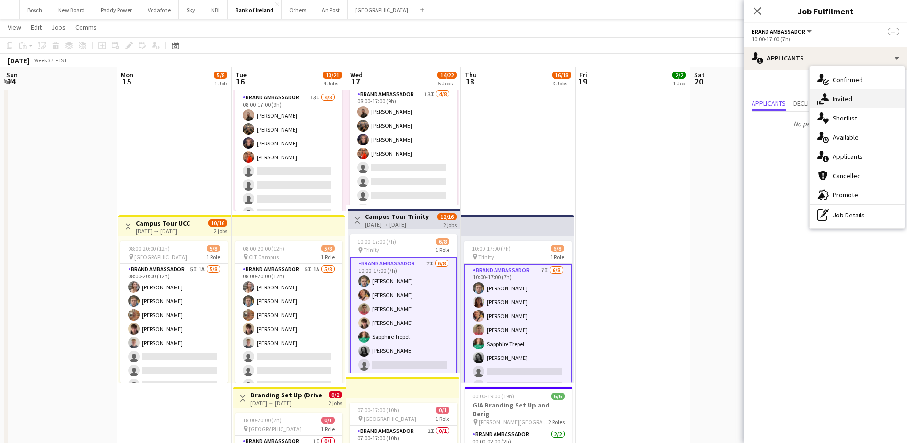
click at [843, 91] on div "single-neutral-actions-share-1 Invited" at bounding box center [857, 98] width 95 height 19
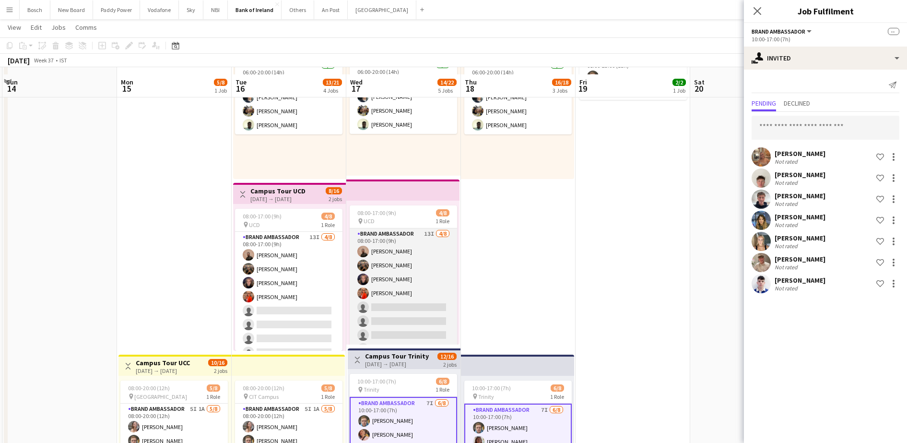
scroll to position [120, 0]
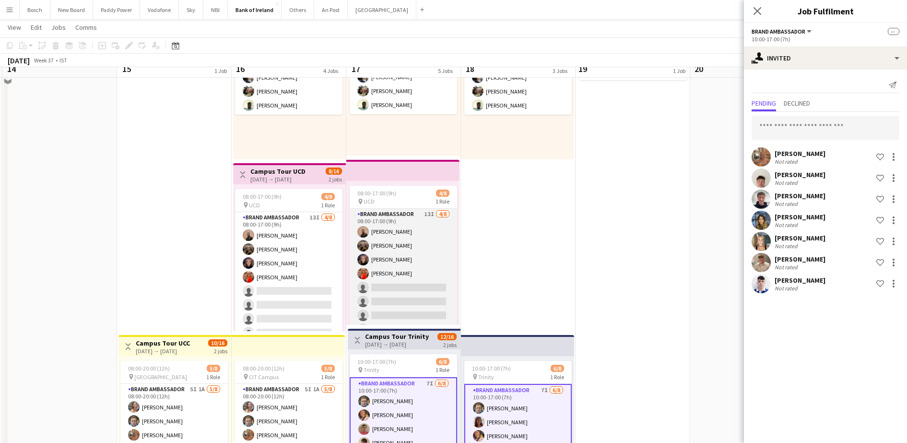
click at [397, 312] on app-card-role "Brand Ambassador 13I [DATE] 08:00-17:00 (9h) [PERSON_NAME] [PERSON_NAME] [PERSO…" at bounding box center [403, 274] width 107 height 130
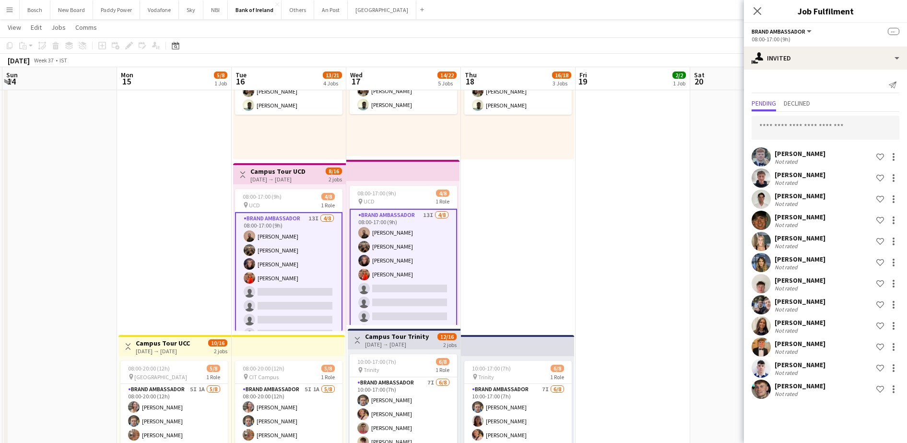
click at [794, 73] on div "Send notification Pending Declined Thomas Quinn Not rated Shortlist crew Euan L…" at bounding box center [825, 239] width 163 height 339
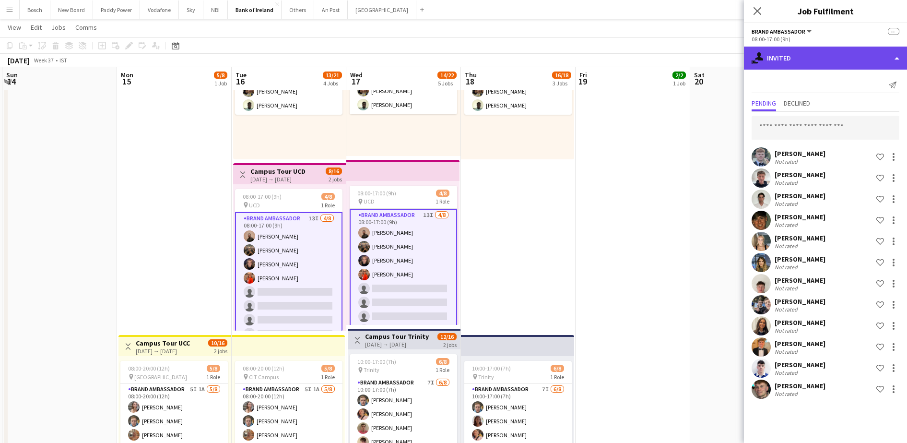
click at [797, 62] on div "single-neutral-actions-share-1 Invited" at bounding box center [825, 58] width 163 height 23
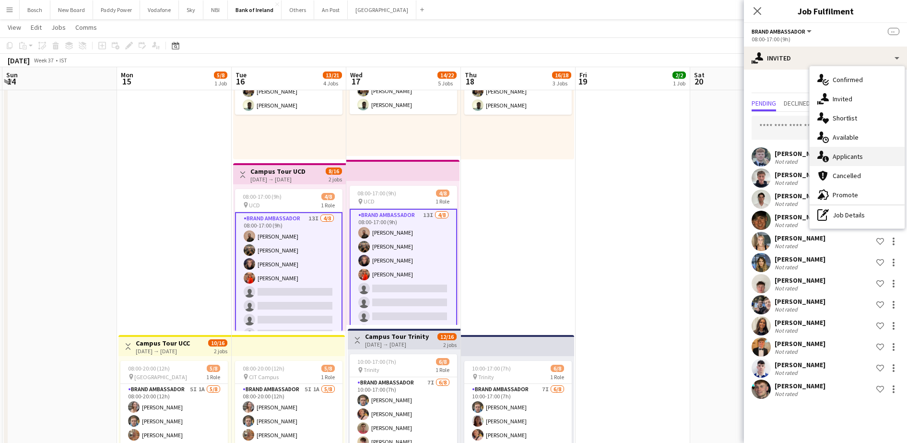
click at [854, 156] on div "single-neutral-actions-information Applicants" at bounding box center [857, 156] width 95 height 19
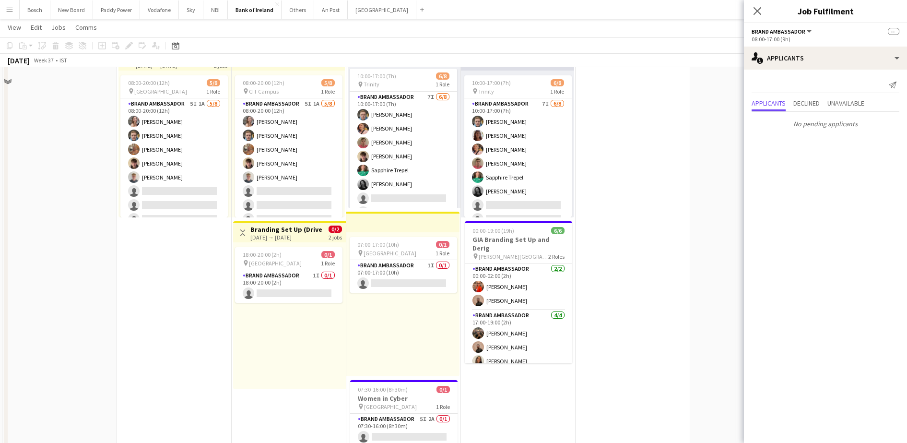
scroll to position [420, 0]
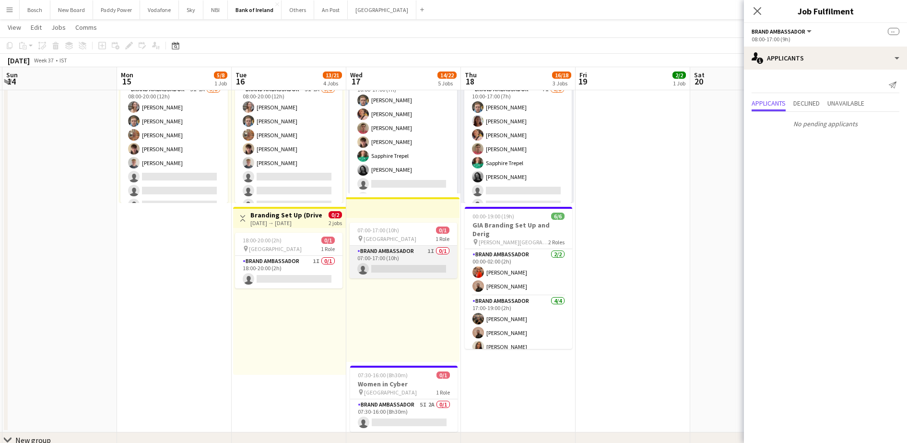
click at [413, 256] on app-card-role "Brand Ambassador 1I 0/1 07:00-17:00 (10h) single-neutral-actions" at bounding box center [403, 262] width 107 height 33
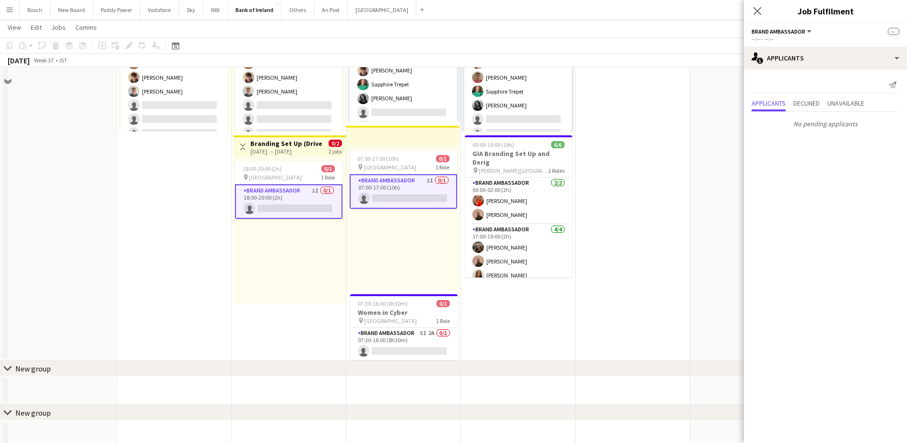
scroll to position [540, 0]
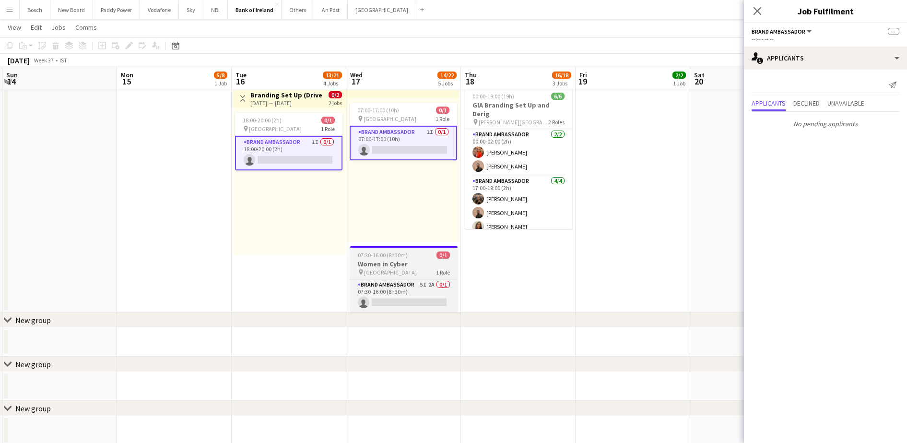
click at [401, 266] on h3 "Women in Cyber" at bounding box center [403, 264] width 107 height 9
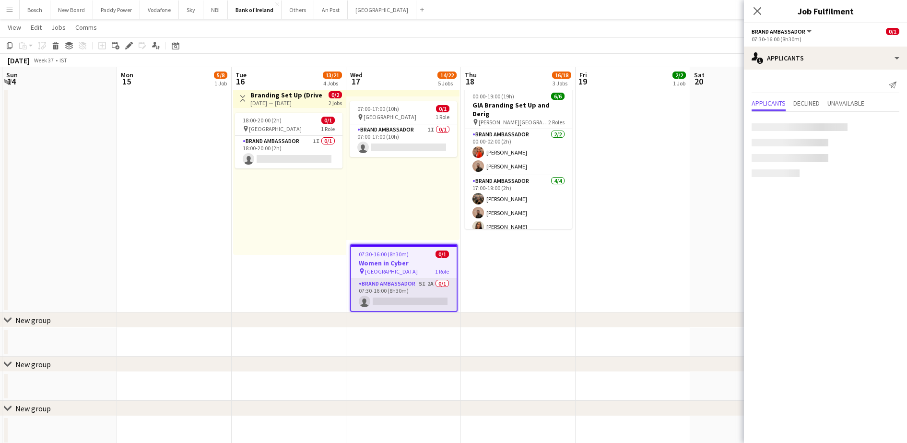
click at [402, 288] on app-card-role "Brand Ambassador 5I 2A 0/1 07:30-16:00 (8h30m) single-neutral-actions" at bounding box center [404, 294] width 106 height 33
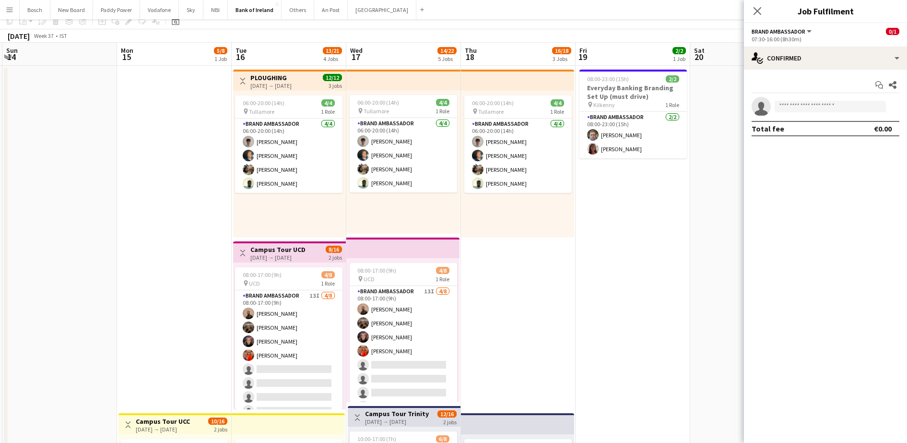
scroll to position [0, 0]
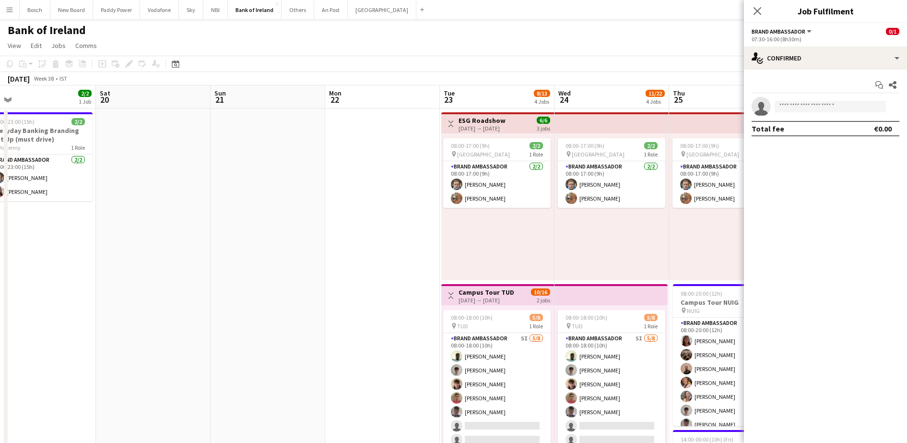
drag, startPoint x: 631, startPoint y: 315, endPoint x: 41, endPoint y: 240, distance: 594.9
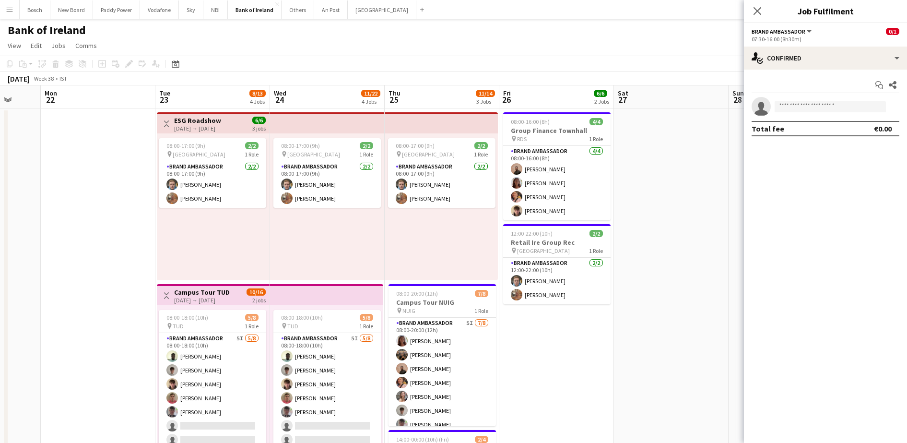
drag, startPoint x: 490, startPoint y: 236, endPoint x: 150, endPoint y: 220, distance: 340.6
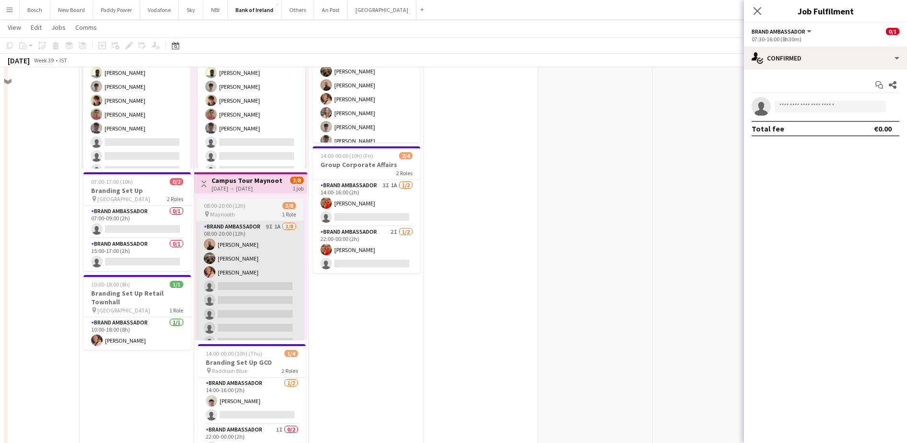
scroll to position [300, 0]
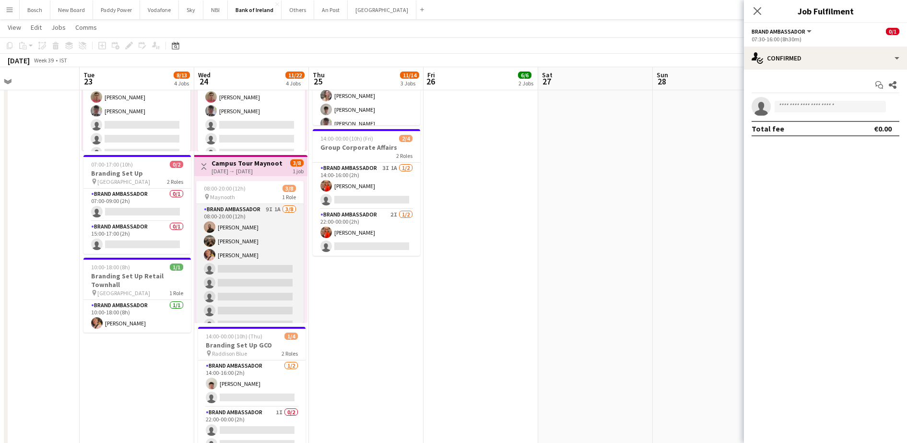
click at [250, 279] on app-card-role "Brand Ambassador 9I 1A 3/8 08:00-20:00 (12h) Andrew Ajetunmobi Matheus Cramolic…" at bounding box center [249, 269] width 107 height 130
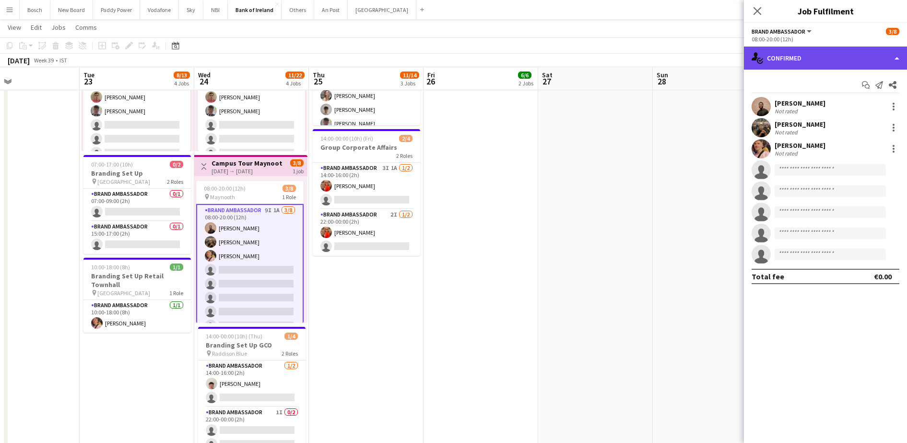
click at [830, 60] on div "single-neutral-actions-check-2 Confirmed" at bounding box center [825, 58] width 163 height 23
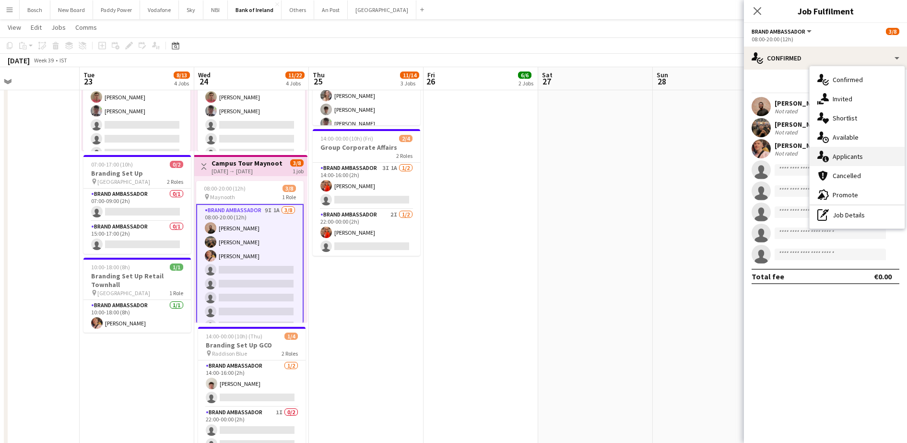
click at [845, 157] on div "single-neutral-actions-information Applicants" at bounding box center [857, 156] width 95 height 19
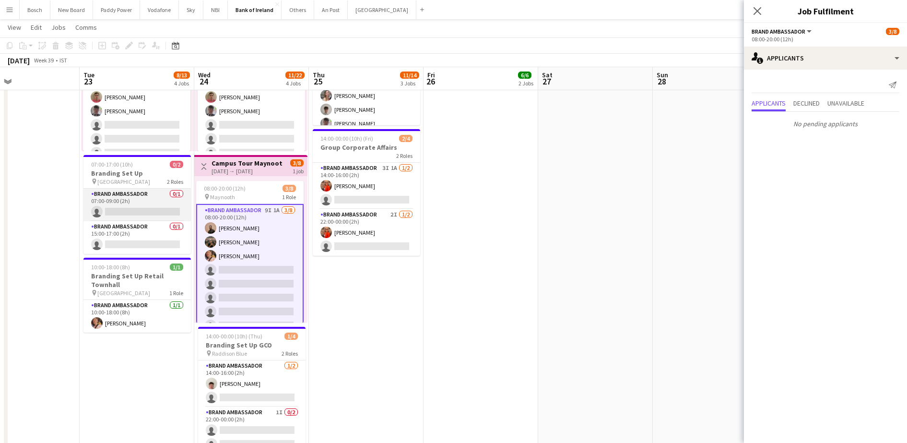
click at [178, 193] on app-card-role "Brand Ambassador 0/1 07:00-09:00 (2h) single-neutral-actions" at bounding box center [136, 205] width 107 height 33
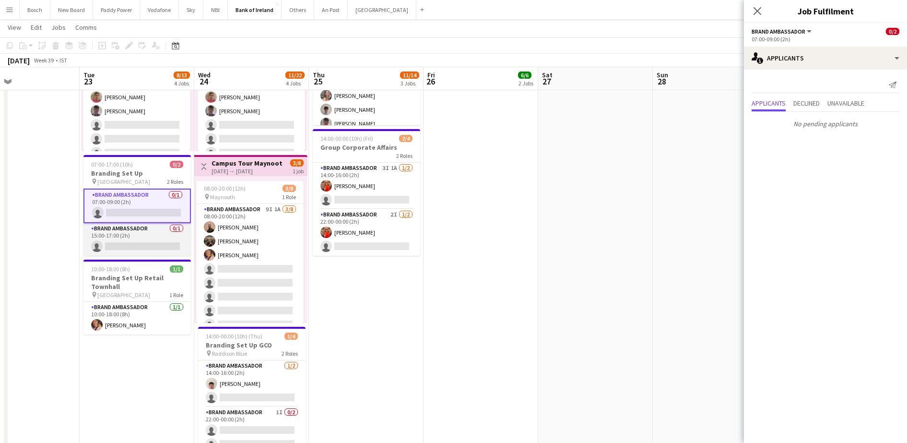
drag, startPoint x: 152, startPoint y: 233, endPoint x: 150, endPoint y: 246, distance: 12.6
click at [152, 233] on app-card-role "Brand Ambassador 0/1 15:00-17:00 (2h) single-neutral-actions" at bounding box center [136, 239] width 107 height 33
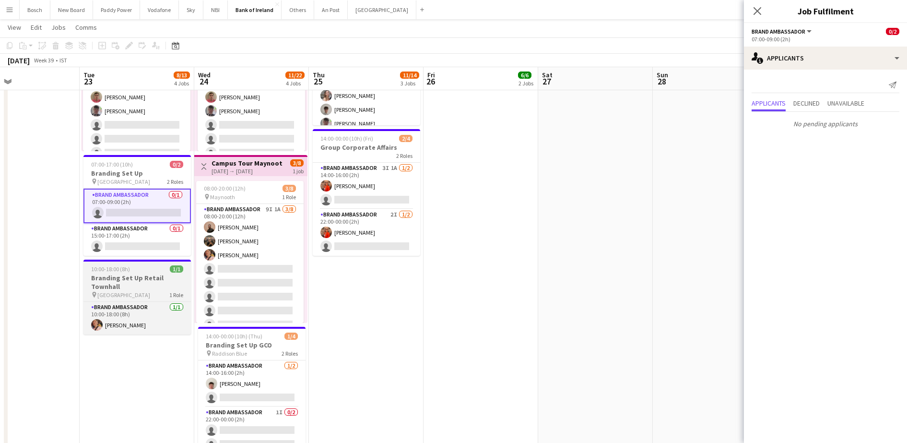
scroll to position [0, 380]
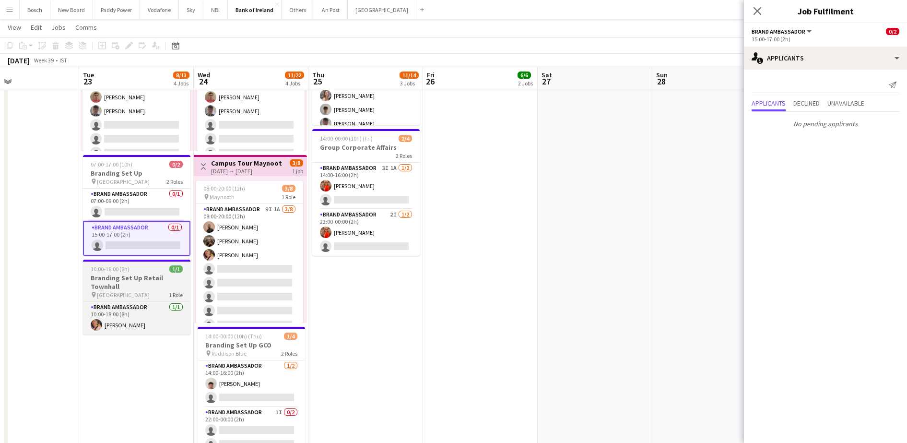
click at [155, 299] on app-job-card "10:00-18:00 (8h) 1/1 Branding Set Up Retail Townhall pin Johnstown Estate 1 Rol…" at bounding box center [136, 297] width 107 height 75
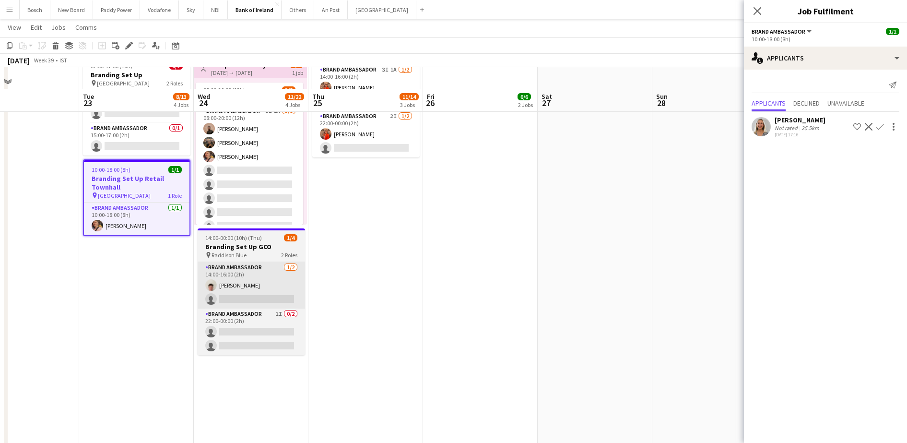
scroll to position [420, 0]
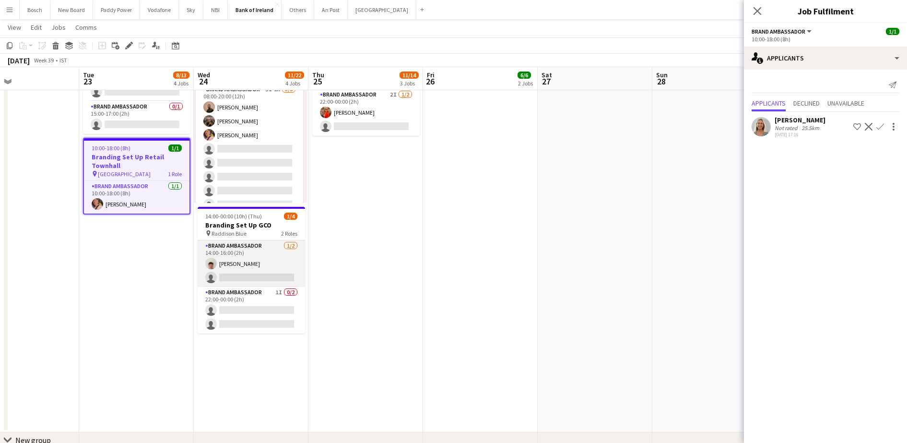
click at [252, 256] on app-card-role "Brand Ambassador 1/2 14:00-16:00 (2h) Robert Harvey single-neutral-actions" at bounding box center [251, 263] width 107 height 47
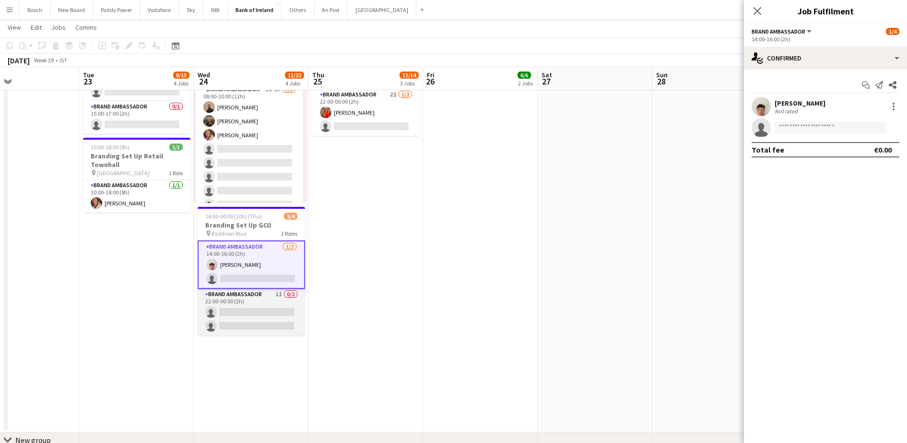
click at [245, 303] on app-card-role "Brand Ambassador 1I 0/2 22:00-00:00 (2h) single-neutral-actions single-neutral-…" at bounding box center [251, 312] width 107 height 47
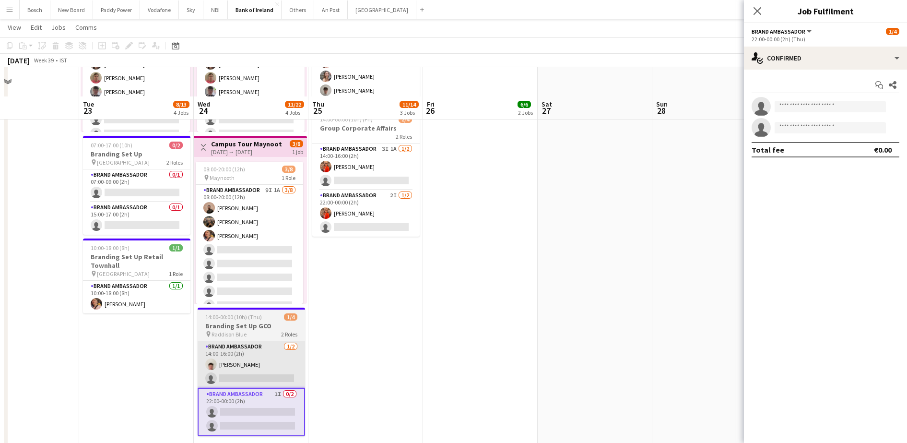
scroll to position [300, 0]
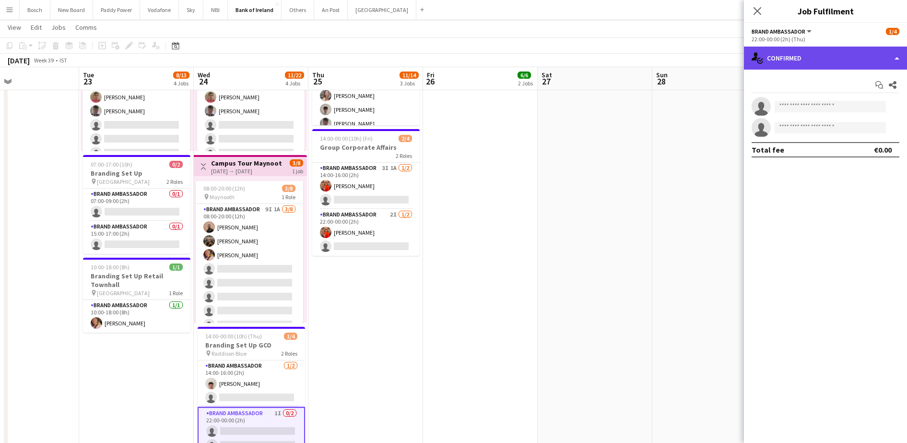
click at [773, 52] on div "single-neutral-actions-check-2 Confirmed" at bounding box center [825, 58] width 163 height 23
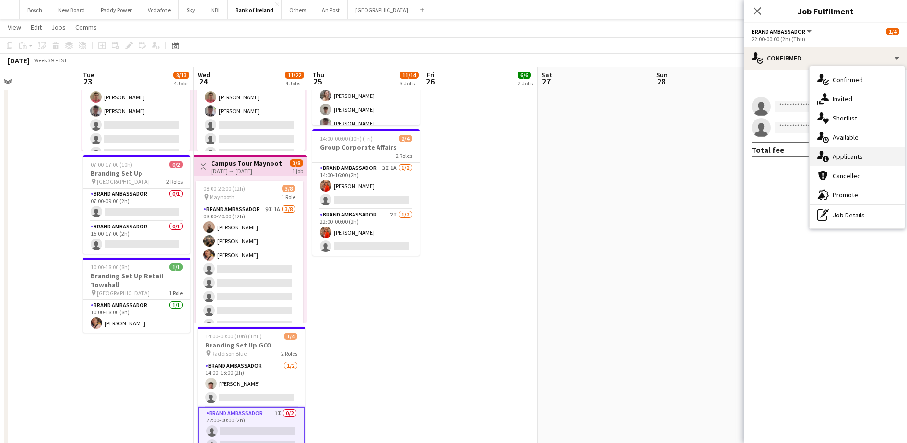
click at [860, 153] on div "single-neutral-actions-information Applicants" at bounding box center [857, 156] width 95 height 19
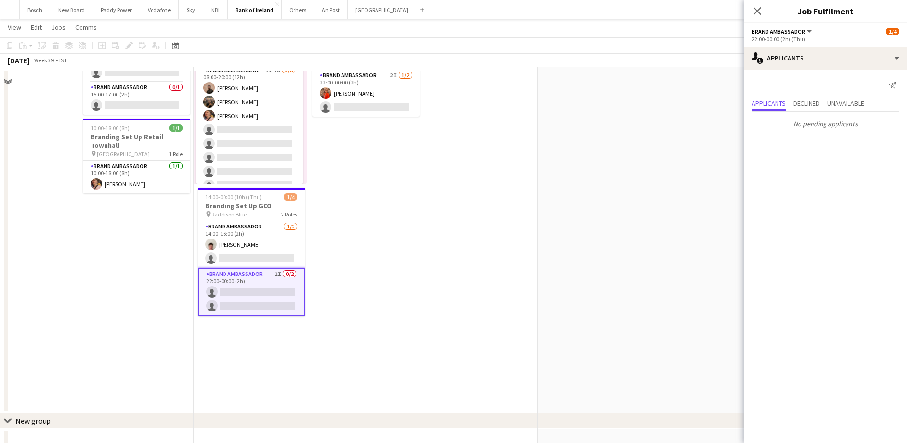
scroll to position [420, 0]
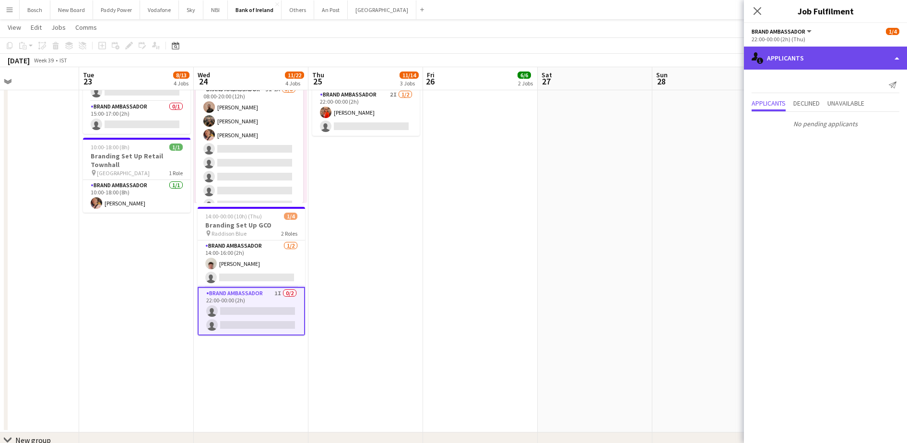
click at [825, 54] on div "single-neutral-actions-information Applicants" at bounding box center [825, 58] width 163 height 23
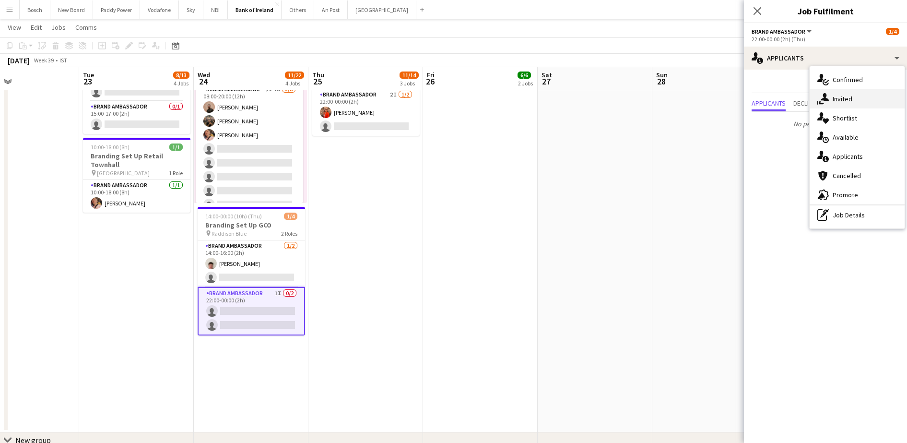
click at [853, 99] on div "single-neutral-actions-share-1 Invited" at bounding box center [857, 98] width 95 height 19
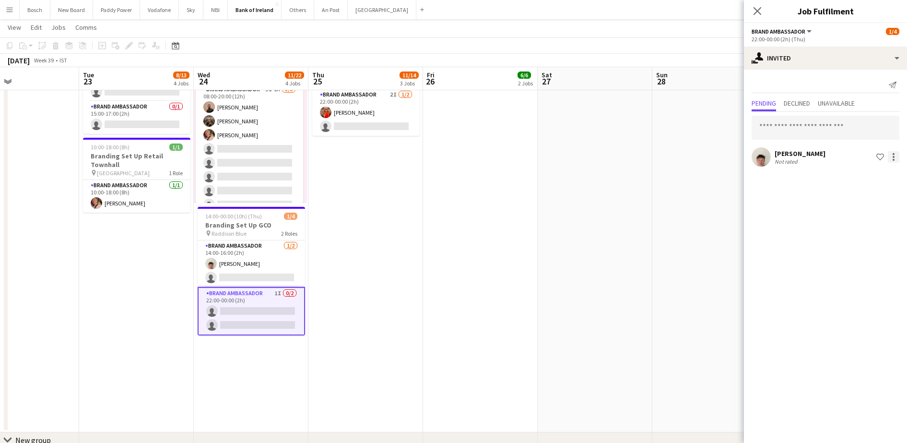
click at [892, 155] on div at bounding box center [894, 157] width 12 height 12
click at [856, 198] on span "Send notification" at bounding box center [863, 197] width 57 height 8
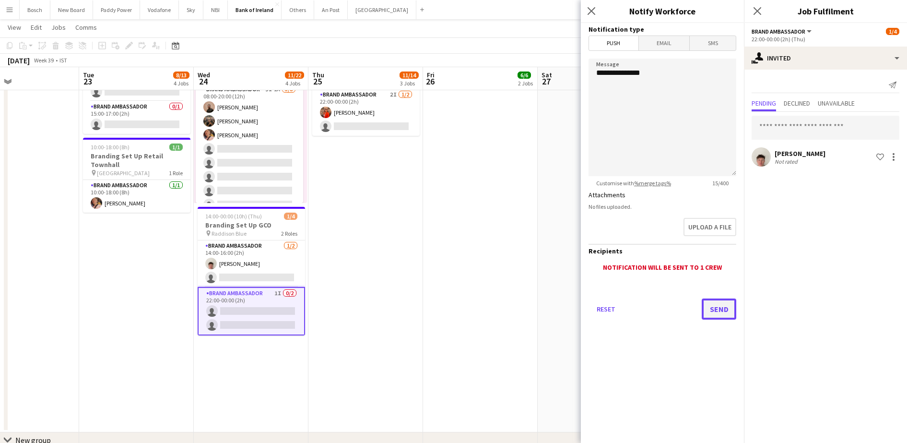
click at [720, 309] on button "Send" at bounding box center [719, 308] width 35 height 21
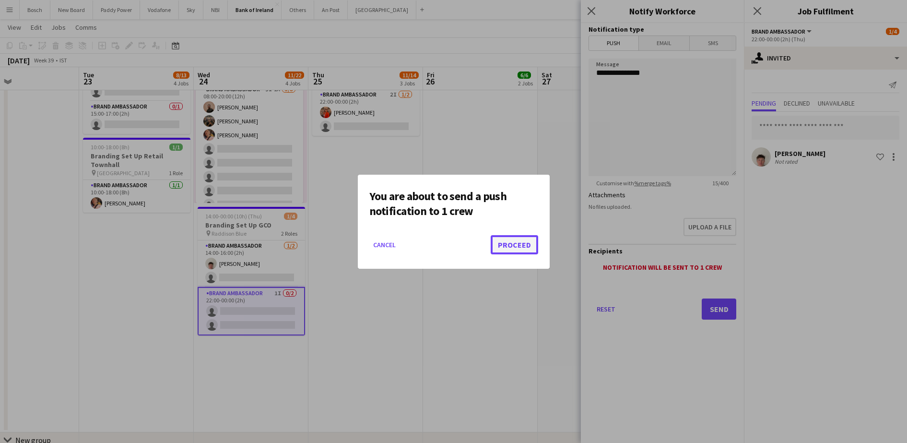
click at [528, 240] on button "Proceed" at bounding box center [515, 244] width 48 height 19
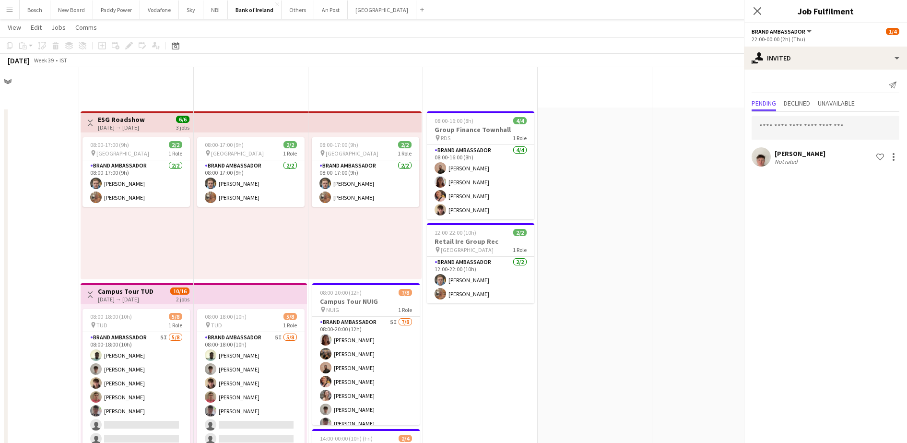
scroll to position [420, 0]
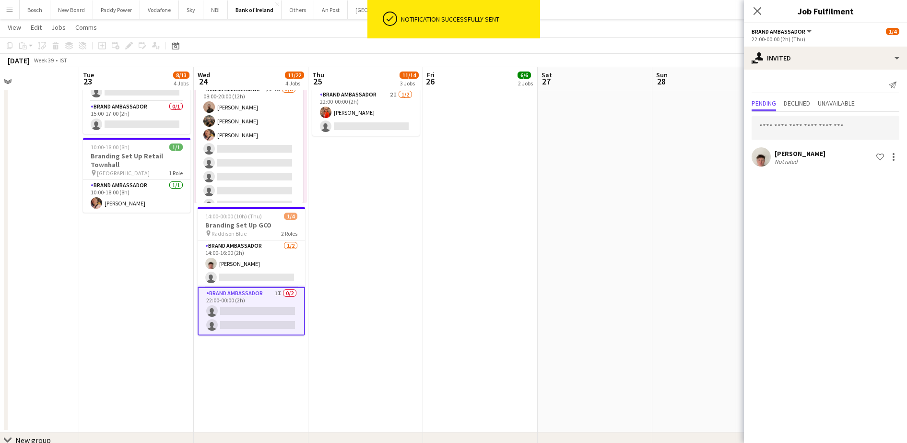
click at [590, 46] on app-toolbar "Copy Paste Paste Ctrl+V Paste with crew Ctrl+Shift+V Paste linked Job [GEOGRAPH…" at bounding box center [453, 45] width 907 height 16
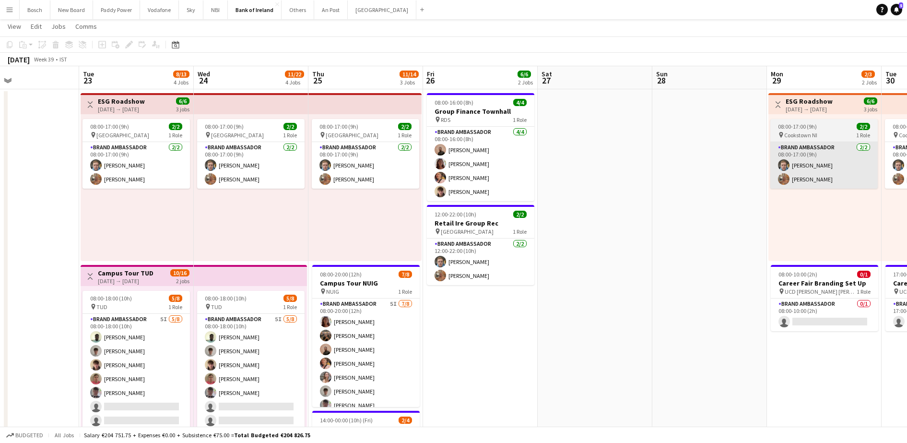
scroll to position [0, 0]
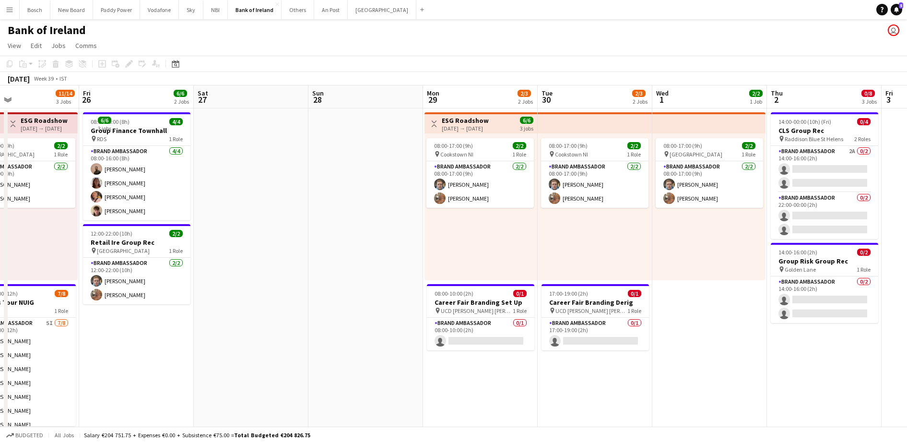
drag, startPoint x: 679, startPoint y: 206, endPoint x: 376, endPoint y: 211, distance: 303.8
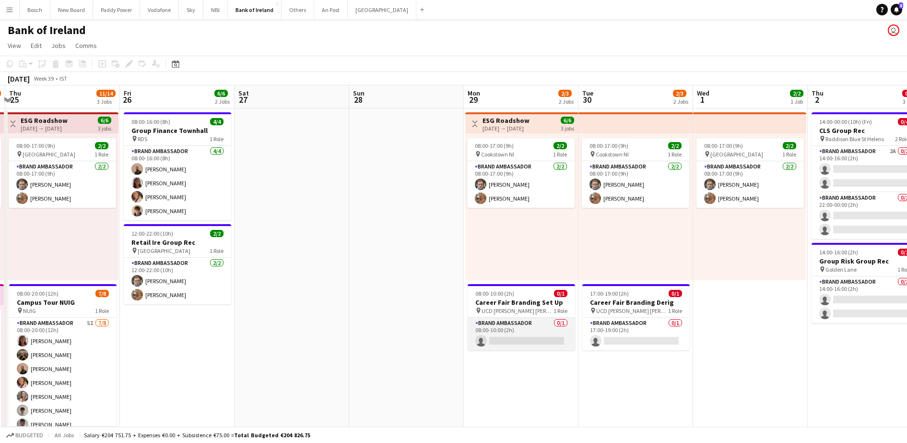
click at [513, 328] on app-card-role "Brand Ambassador 0/1 08:00-10:00 (2h) single-neutral-actions" at bounding box center [521, 334] width 107 height 33
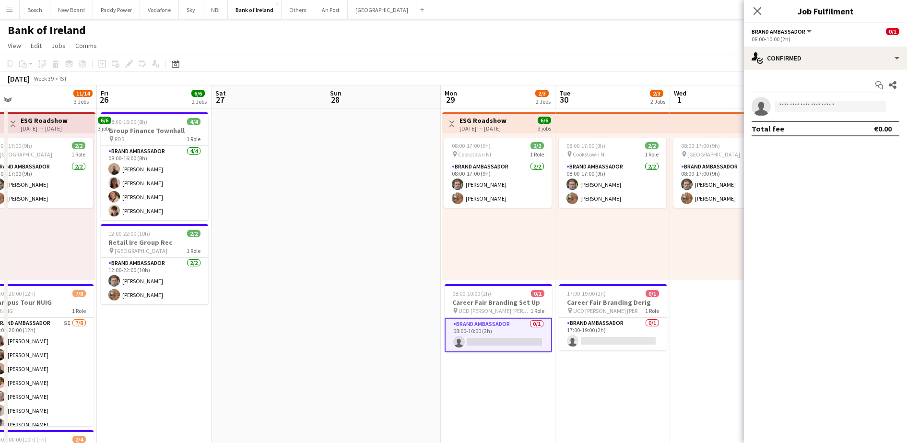
drag, startPoint x: 426, startPoint y: 206, endPoint x: 296, endPoint y: 206, distance: 130.0
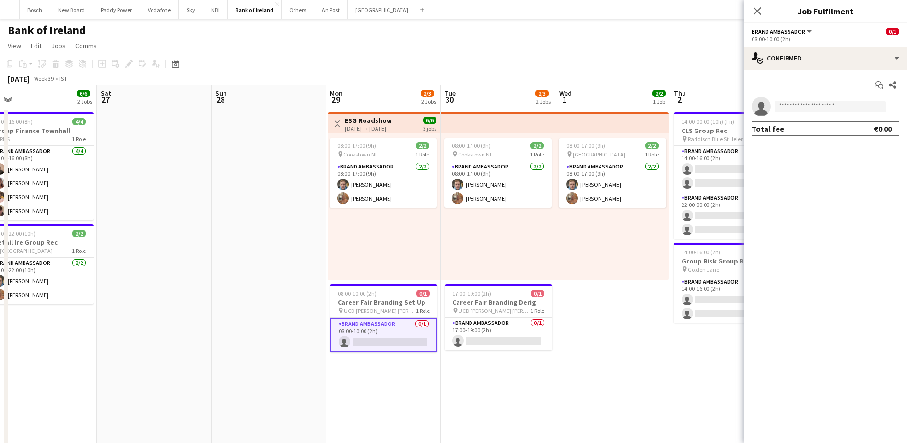
scroll to position [0, 362]
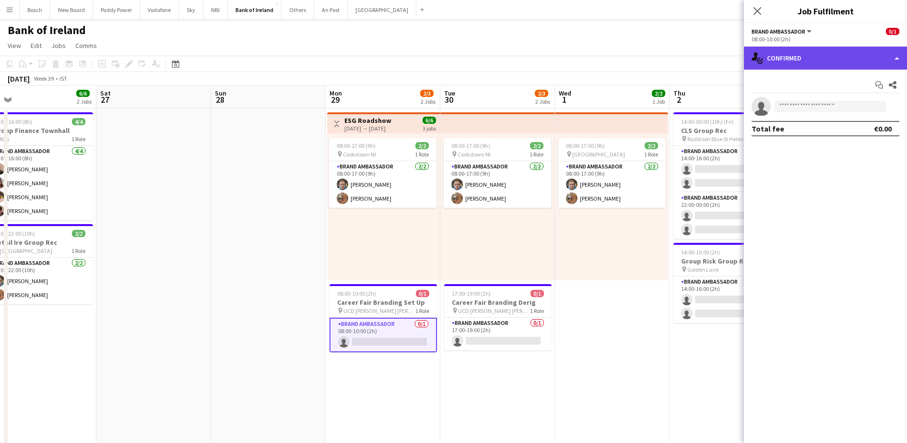
click at [810, 67] on div "single-neutral-actions-check-2 Confirmed" at bounding box center [825, 58] width 163 height 23
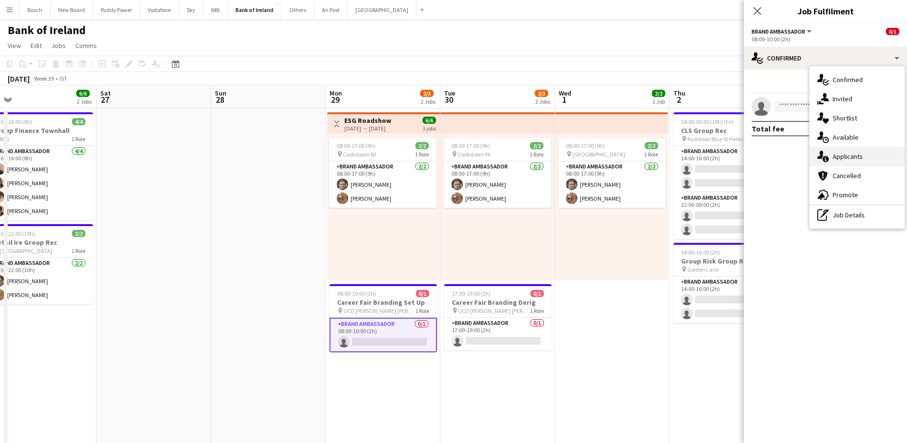
click at [854, 150] on div "single-neutral-actions-information Applicants" at bounding box center [857, 156] width 95 height 19
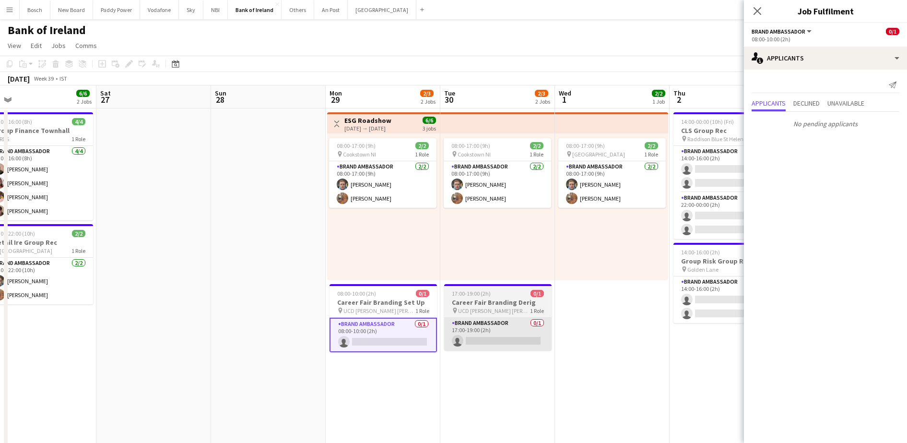
click at [469, 343] on app-card-role "Brand Ambassador 0/1 17:00-19:00 (2h) single-neutral-actions" at bounding box center [497, 334] width 107 height 33
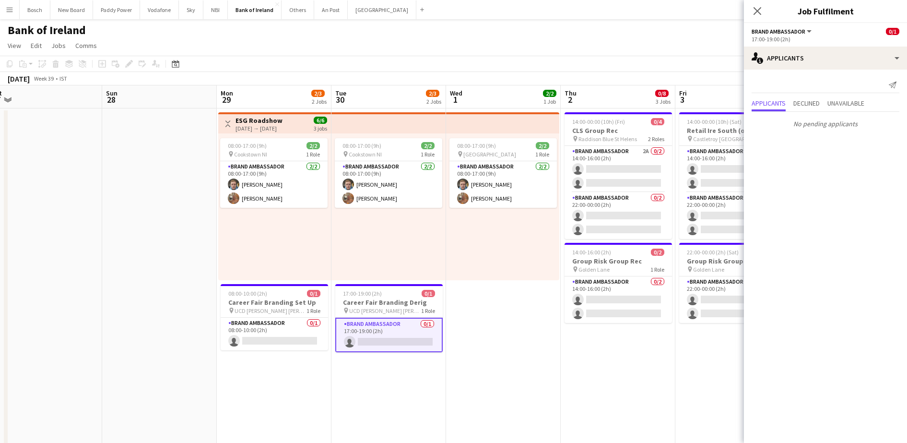
scroll to position [0, 359]
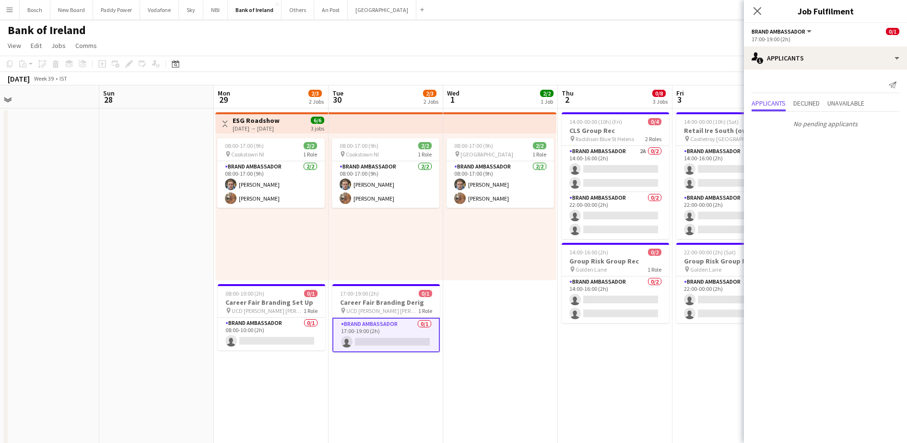
drag, startPoint x: 612, startPoint y: 325, endPoint x: 385, endPoint y: 331, distance: 227.0
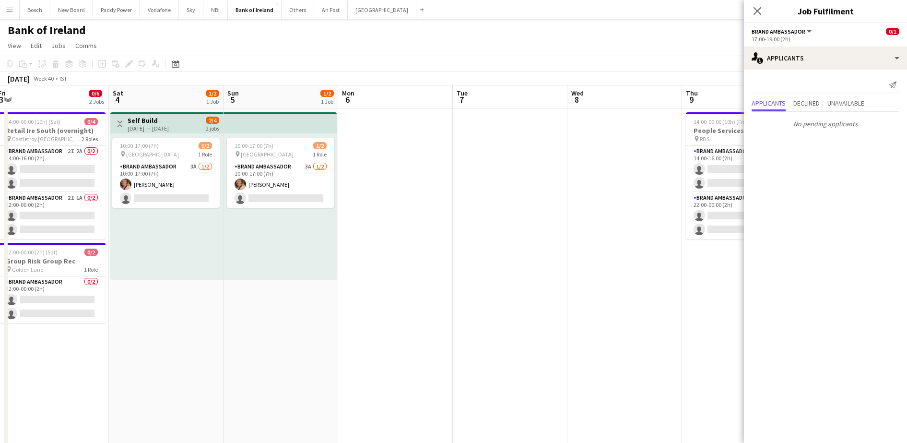
scroll to position [0, 298]
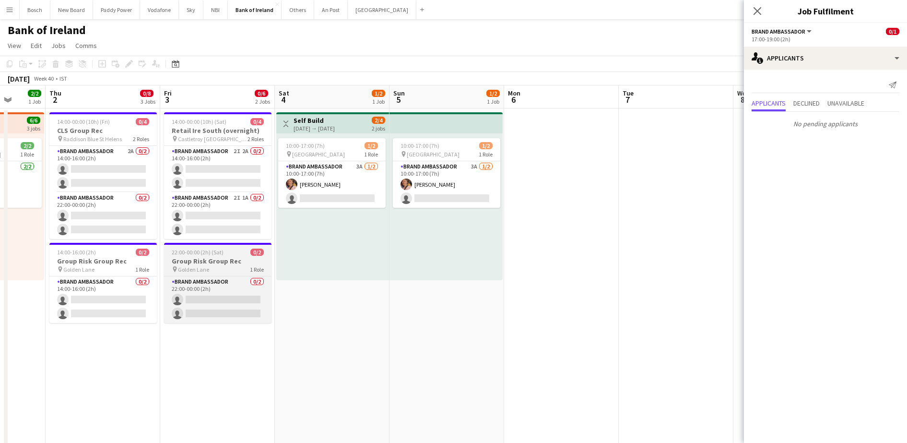
drag, startPoint x: 609, startPoint y: 333, endPoint x: 248, endPoint y: 268, distance: 367.1
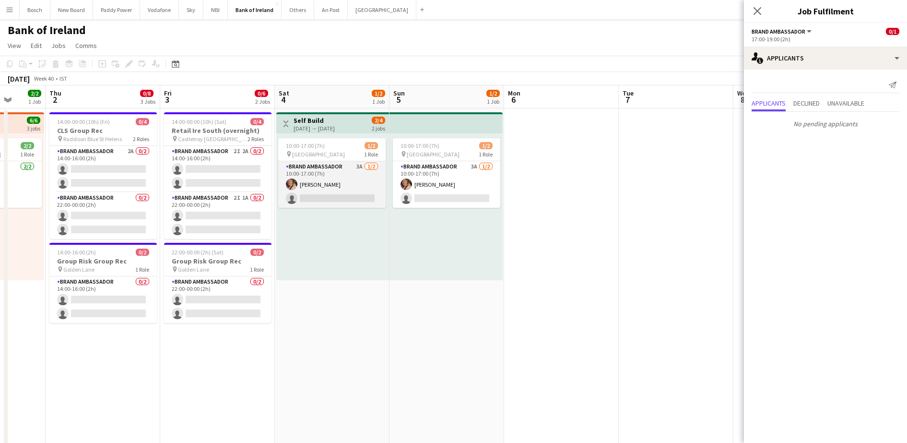
click at [341, 172] on app-card-role "Brand Ambassador 3A 1/2 10:00-17:00 (7h) Mark O’Shea single-neutral-actions" at bounding box center [331, 184] width 107 height 47
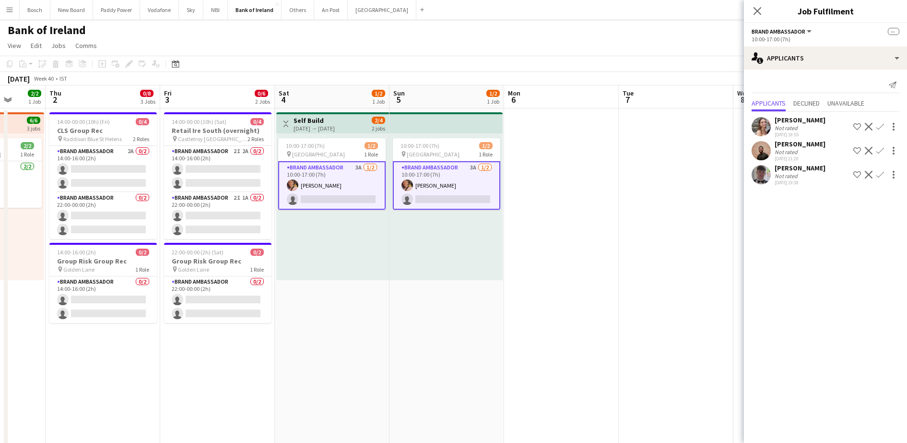
click at [471, 78] on div "October 2025 Week 40 • IST" at bounding box center [453, 78] width 907 height 13
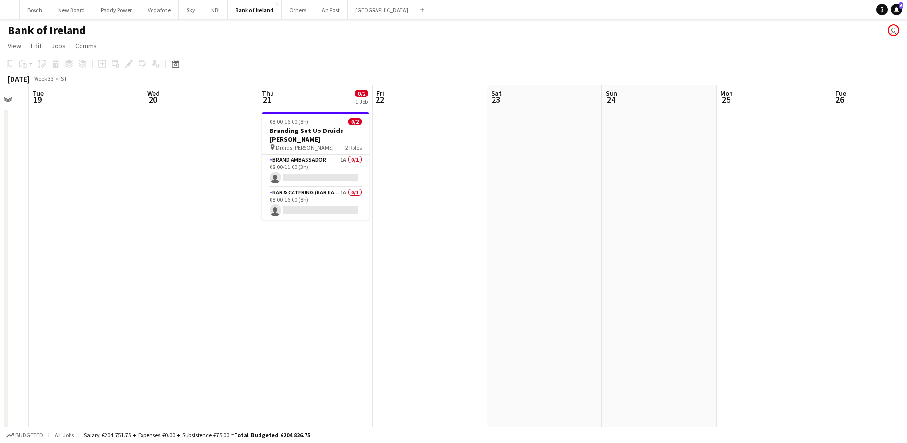
scroll to position [0, 252]
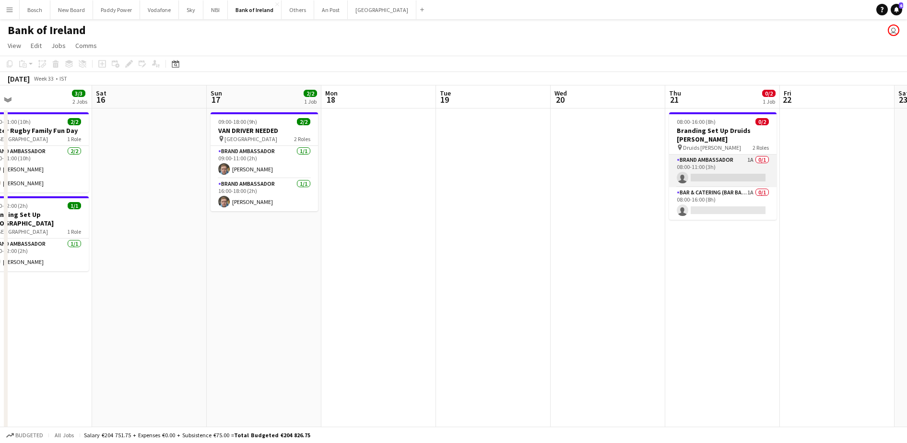
click at [714, 162] on app-card-role "Brand Ambassador 1A 0/1 08:00-11:00 (3h) single-neutral-actions" at bounding box center [722, 171] width 107 height 33
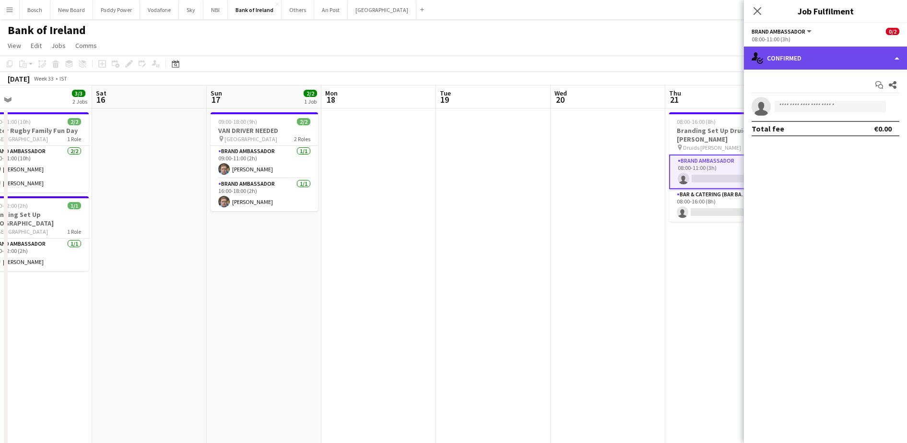
click at [812, 66] on div "single-neutral-actions-check-2 Confirmed" at bounding box center [825, 58] width 163 height 23
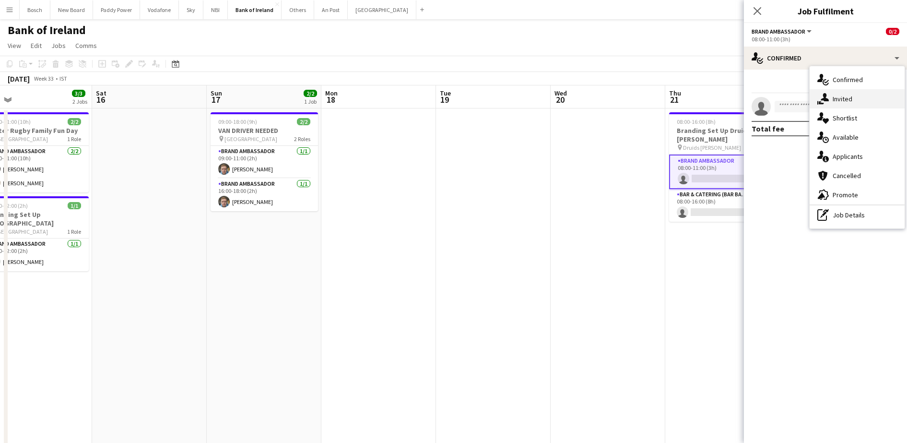
click at [839, 98] on div "single-neutral-actions-share-1 Invited" at bounding box center [857, 98] width 95 height 19
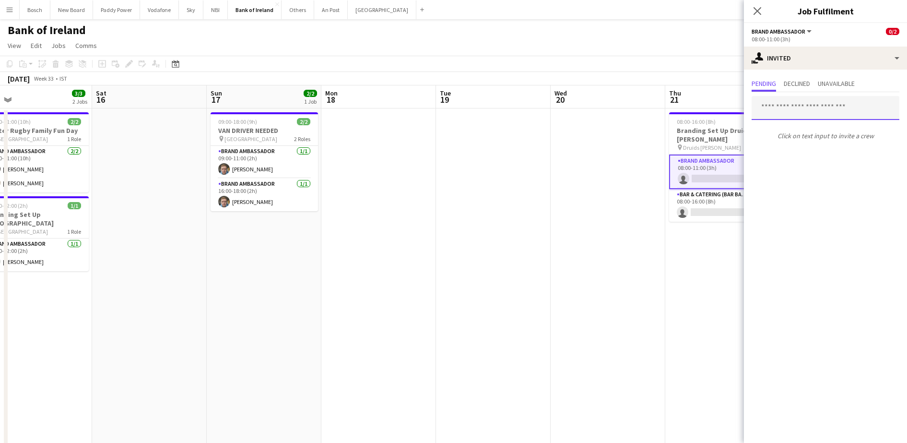
click at [811, 110] on input "text" at bounding box center [826, 108] width 148 height 24
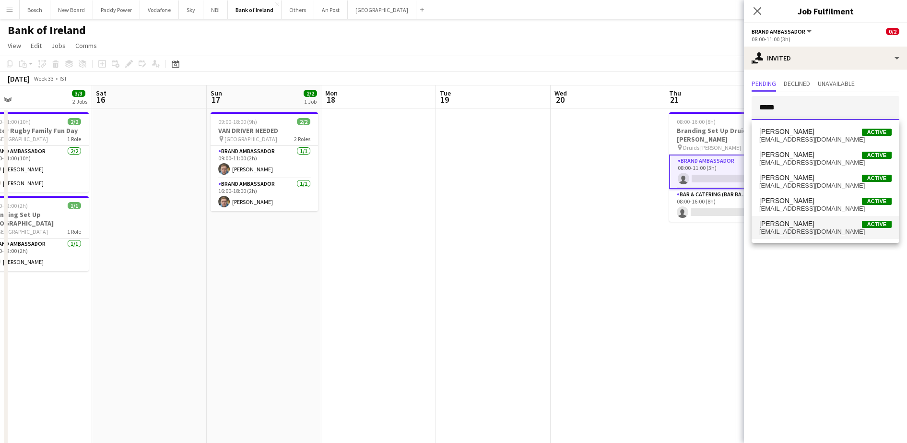
type input "*****"
click at [797, 220] on span "[PERSON_NAME]" at bounding box center [787, 224] width 55 height 8
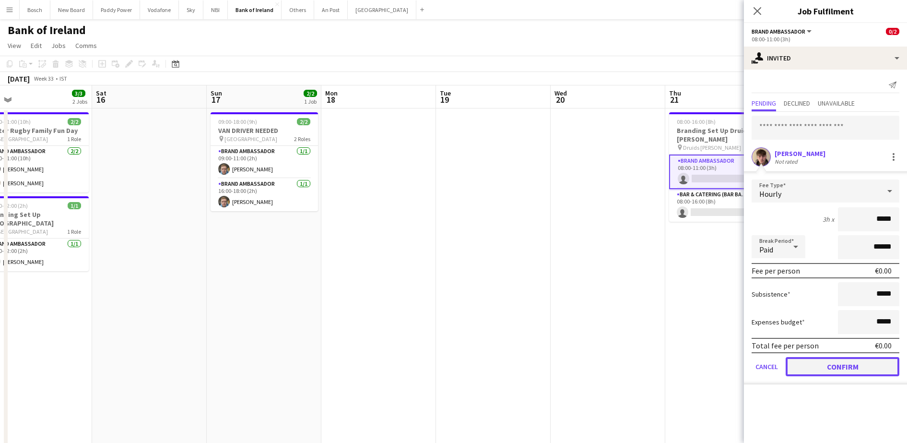
click at [831, 372] on button "Confirm" at bounding box center [843, 366] width 114 height 19
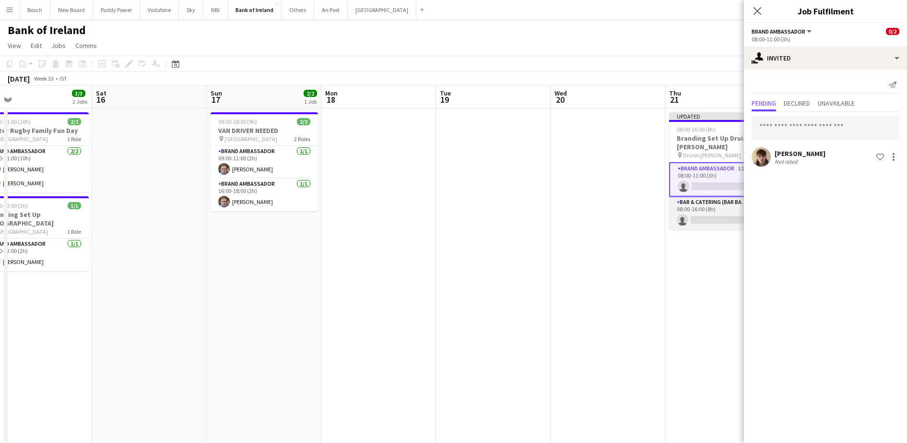
click at [706, 219] on app-card-role "Bar & Catering (Bar Back) 1A 0/1 08:00-16:00 (8h) single-neutral-actions" at bounding box center [722, 213] width 107 height 33
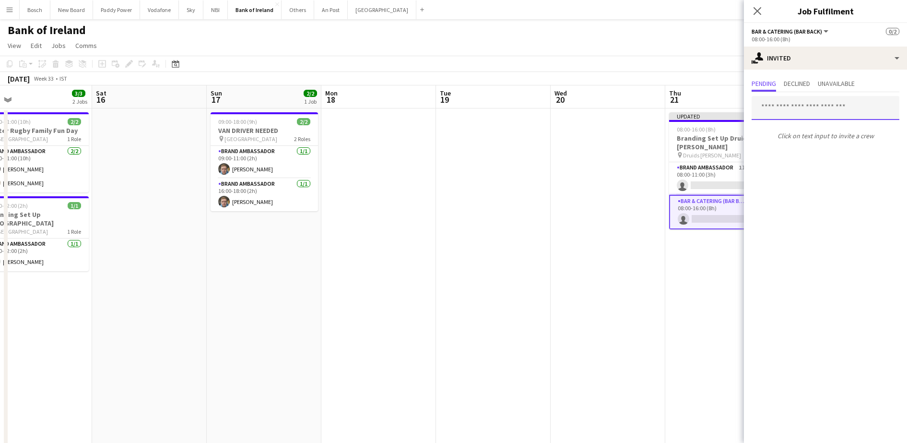
click at [789, 103] on input "text" at bounding box center [826, 108] width 148 height 24
click at [790, 76] on div "Pending Declined Unavailable Click on text input to invite a crew" at bounding box center [825, 111] width 163 height 82
click at [797, 85] on span "Declined" at bounding box center [797, 83] width 26 height 7
click at [773, 86] on span "Pending" at bounding box center [764, 83] width 24 height 7
click at [776, 108] on input "text" at bounding box center [826, 108] width 148 height 24
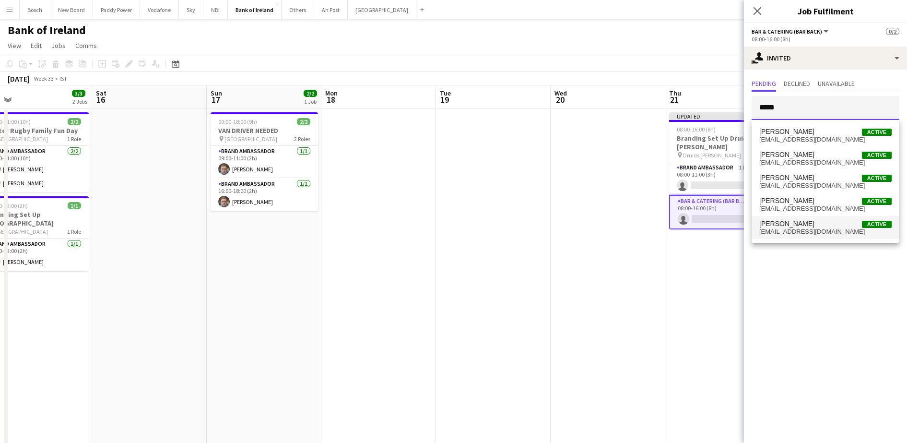
type input "*****"
click at [800, 223] on span "David Woods Active" at bounding box center [826, 224] width 132 height 8
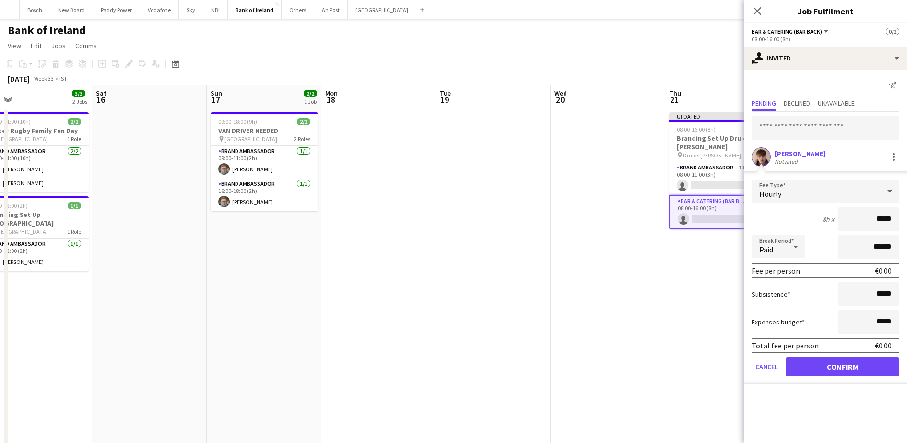
click at [836, 377] on form "Fee Type Hourly 8h x ***** Break Period Paid ****** Fee per person €0.00 Subsis…" at bounding box center [825, 281] width 163 height 205
click at [834, 369] on button "Confirm" at bounding box center [843, 366] width 114 height 19
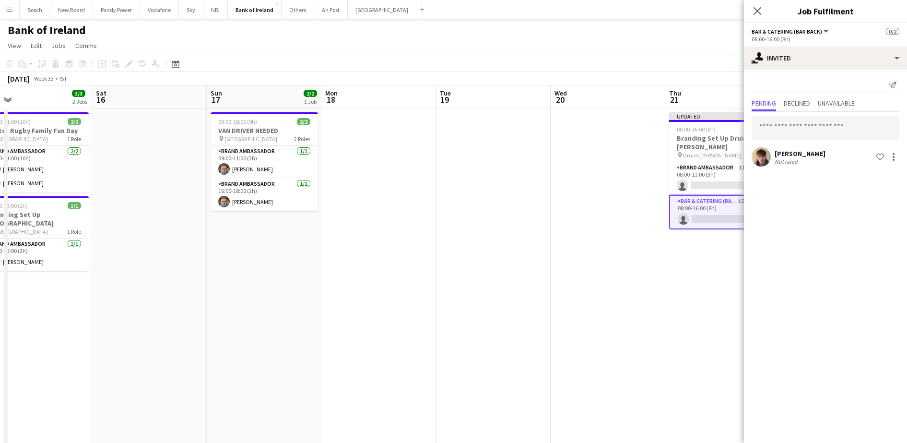
click at [670, 26] on div "Bank of Ireland user" at bounding box center [453, 28] width 907 height 18
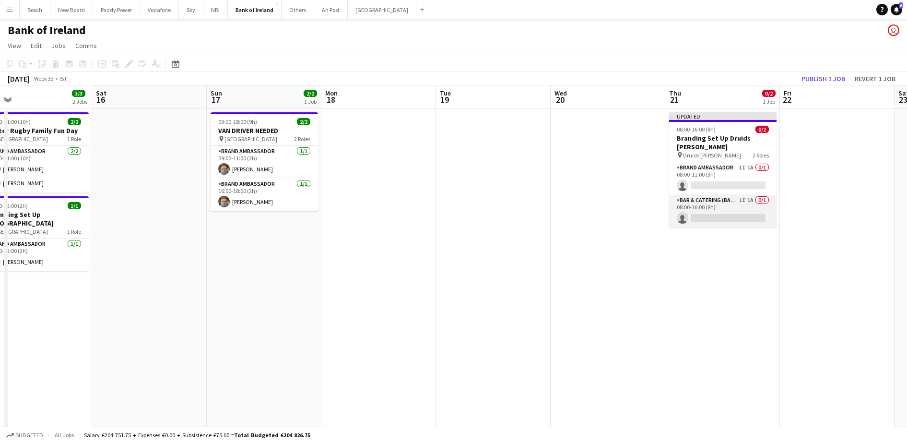
click at [735, 195] on app-card-role "Bar & Catering (Bar Back) 1I 1A 0/1 08:00-16:00 (8h) single-neutral-actions" at bounding box center [722, 211] width 107 height 33
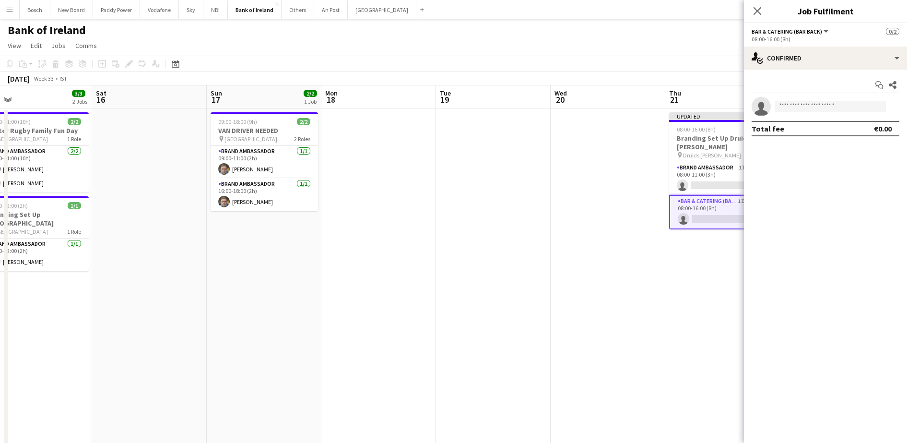
drag, startPoint x: 680, startPoint y: 143, endPoint x: 686, endPoint y: 143, distance: 5.3
click at [681, 152] on div "pin Druids Glenn" at bounding box center [709, 155] width 64 height 7
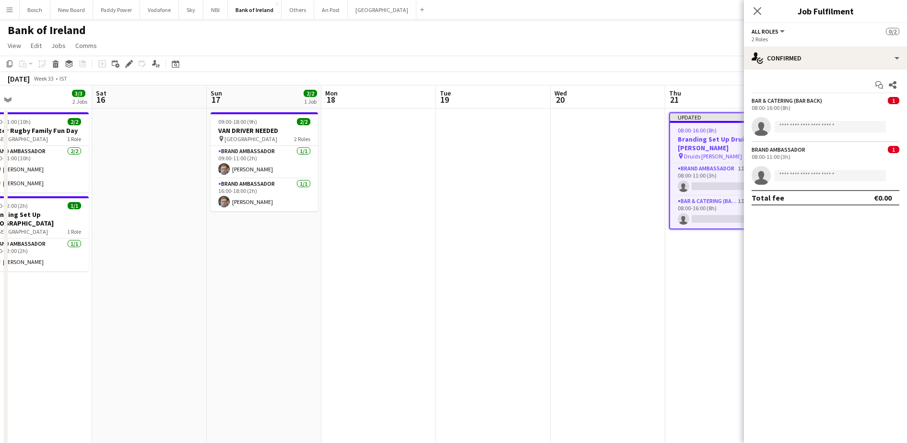
scroll to position [0, 251]
click at [126, 66] on icon at bounding box center [126, 66] width 2 height 2
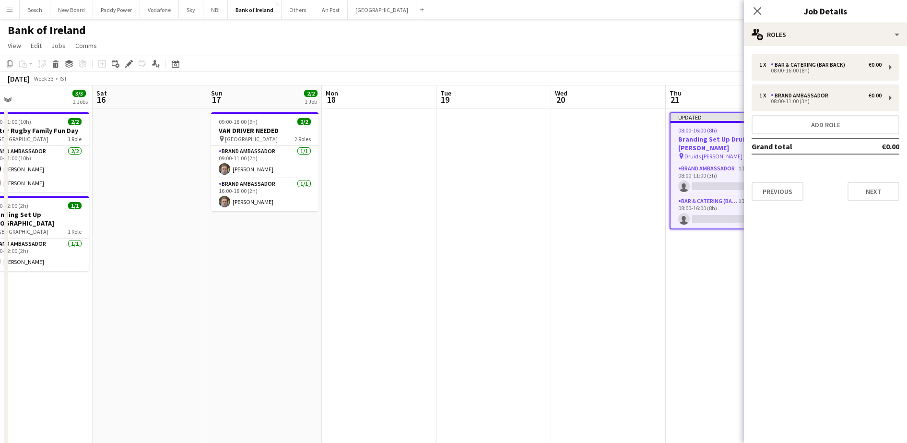
click at [787, 82] on div "1 x Bar & Catering (Bar Back) €0.00 08:00-16:00 (8h) 1 x Brand Ambassador €0.00…" at bounding box center [825, 127] width 163 height 147
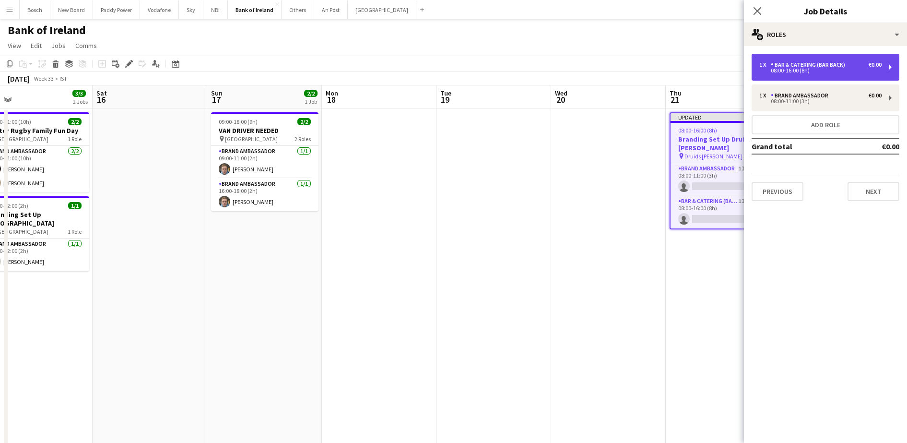
click at [788, 74] on div "1 x Bar & Catering (Bar Back) €0.00 08:00-16:00 (8h)" at bounding box center [826, 67] width 148 height 27
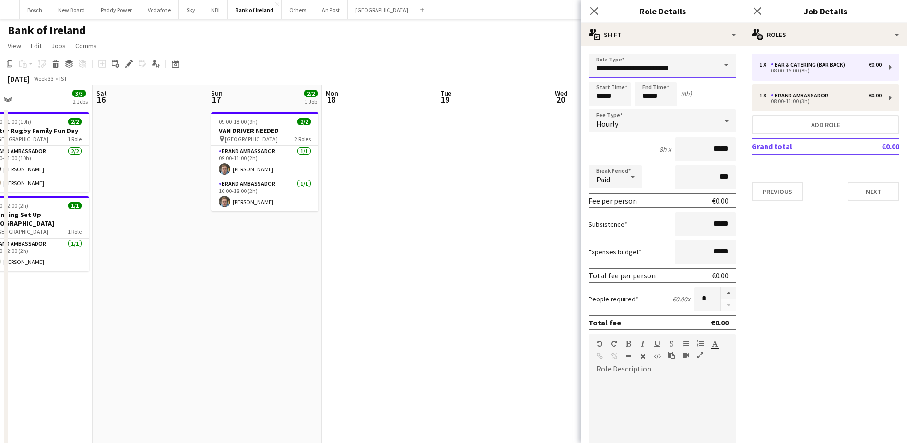
click at [645, 66] on input "**********" at bounding box center [663, 66] width 148 height 24
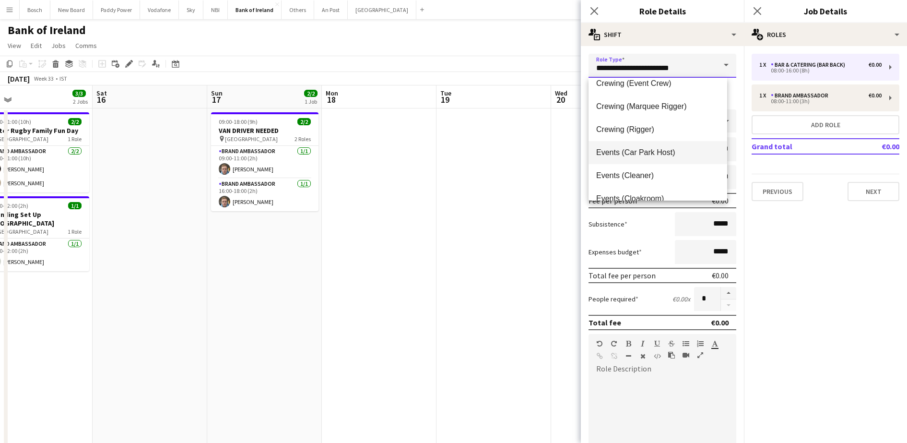
scroll to position [180, 0]
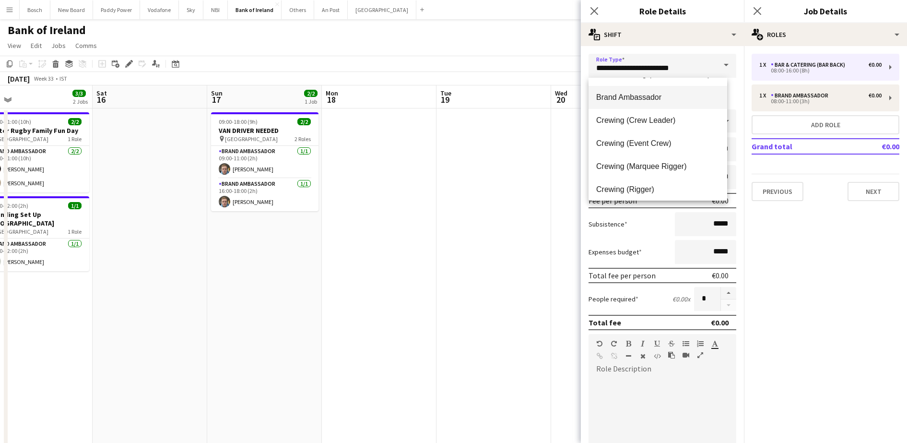
click at [653, 96] on span "Brand Ambassador" at bounding box center [657, 97] width 123 height 9
type input "**********"
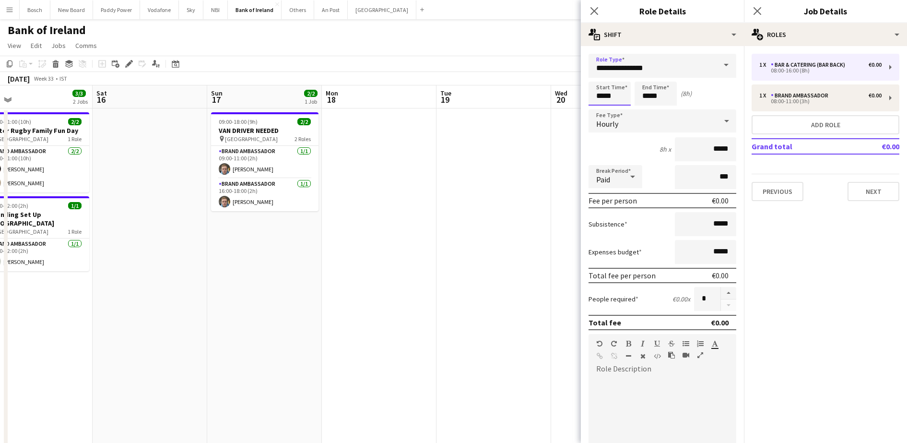
click at [619, 101] on input "*****" at bounding box center [610, 94] width 42 height 24
type input "*****"
click at [648, 97] on input "*****" at bounding box center [656, 94] width 42 height 24
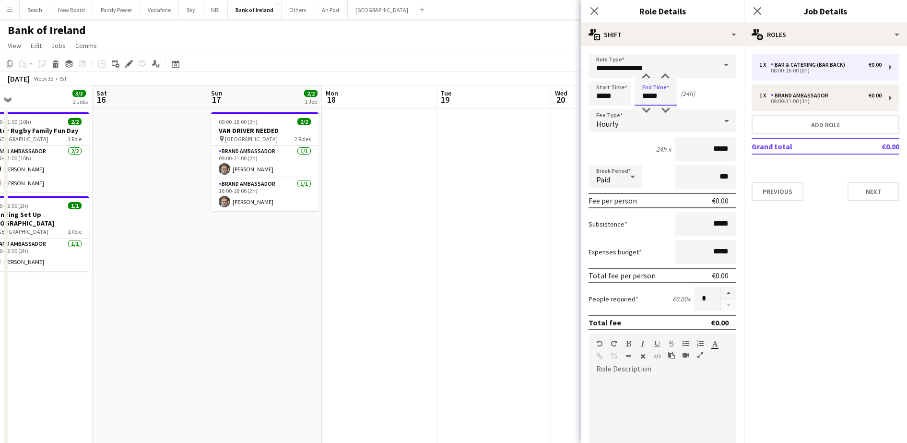
click at [648, 97] on input "*****" at bounding box center [656, 94] width 42 height 24
type input "*****"
click at [543, 73] on div "August 2025 Week 33 • IST Publish 1 job Revert 1 job" at bounding box center [453, 78] width 907 height 13
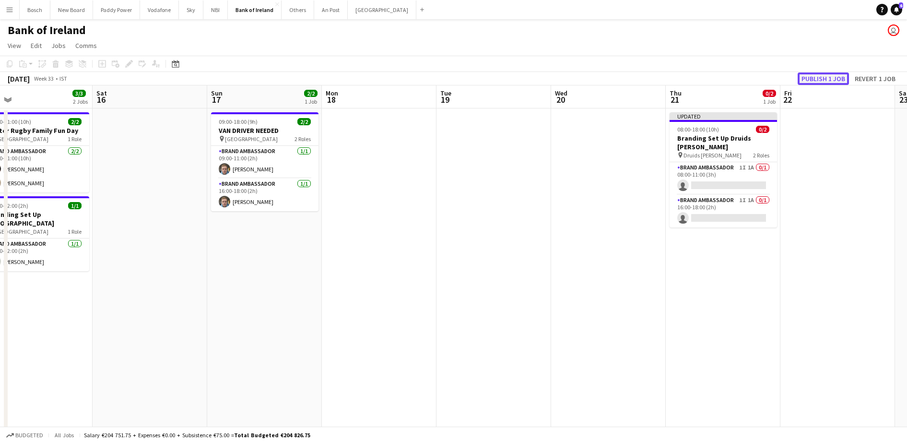
click at [826, 77] on button "Publish 1 job" at bounding box center [823, 78] width 51 height 12
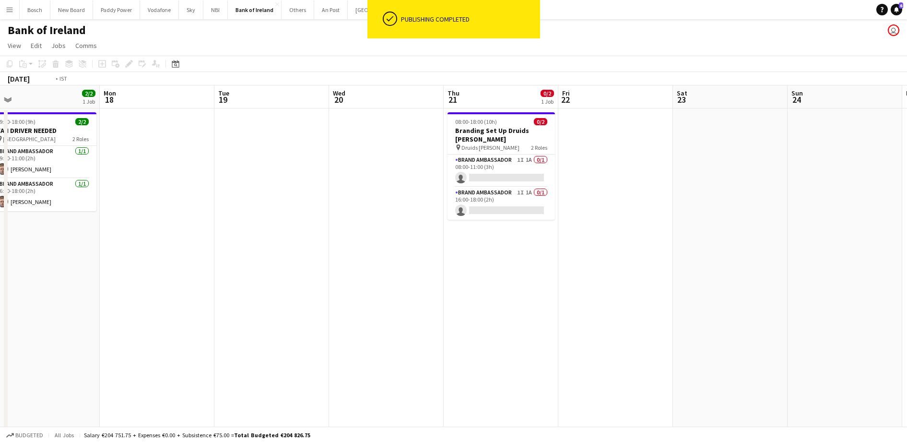
drag, startPoint x: 817, startPoint y: 201, endPoint x: 224, endPoint y: 146, distance: 595.6
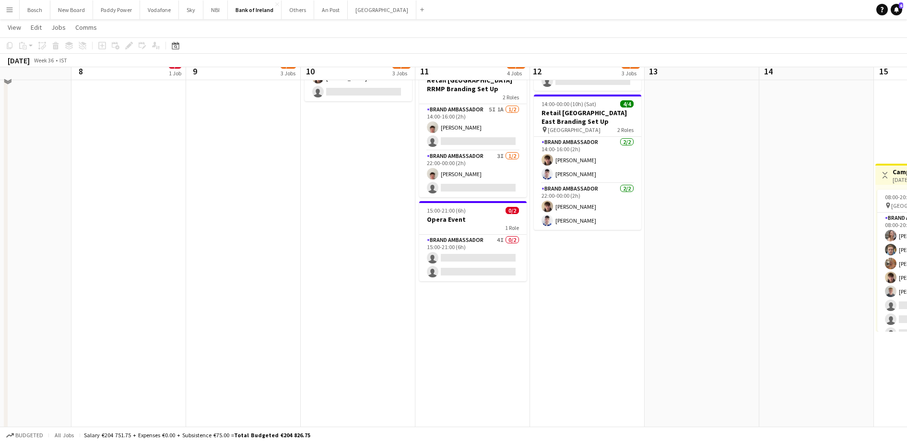
scroll to position [300, 0]
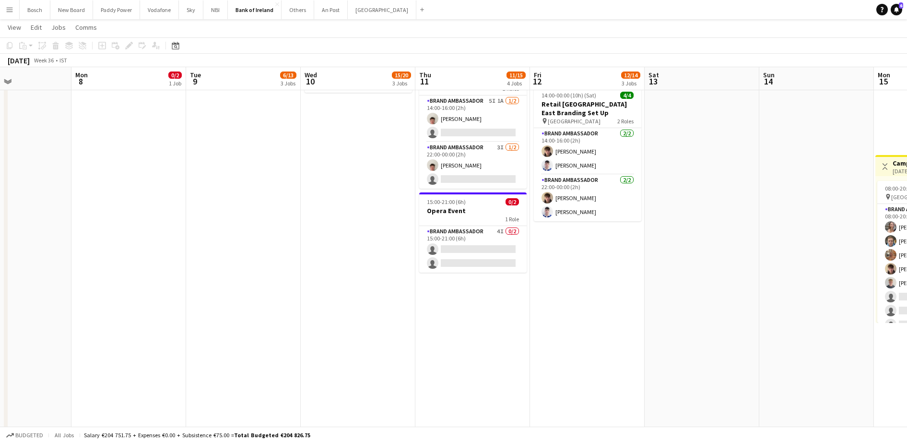
click at [596, 342] on app-date-cell "08:00-18:00 (10h) 8/8 pin DCU Campus 1 Role Brand Ambassador 8/8 08:00-18:00 (1…" at bounding box center [587, 180] width 115 height 745
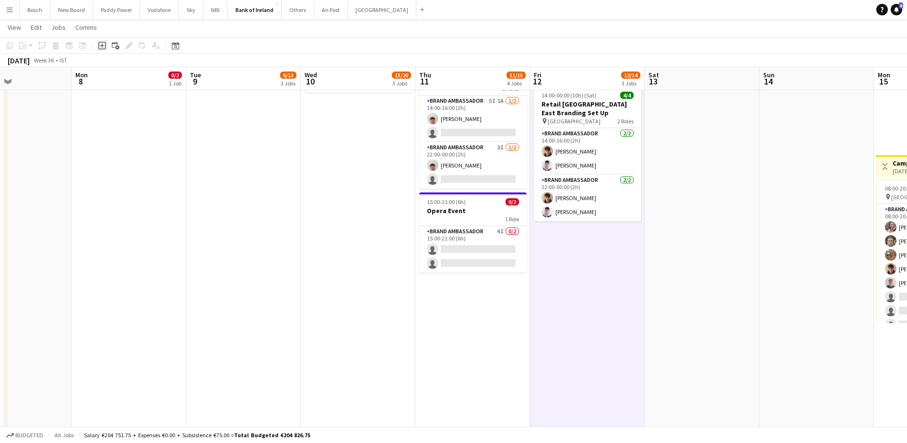
click at [99, 46] on icon at bounding box center [102, 46] width 8 height 8
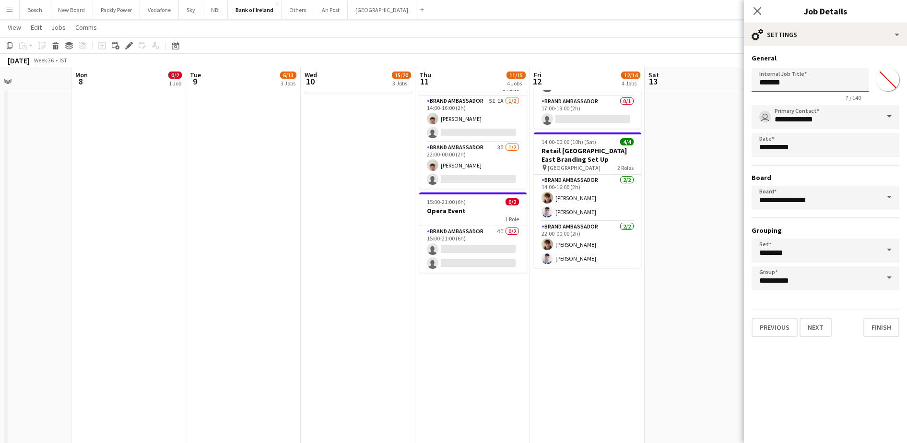
click at [809, 82] on input "*******" at bounding box center [810, 80] width 117 height 24
type input "**********"
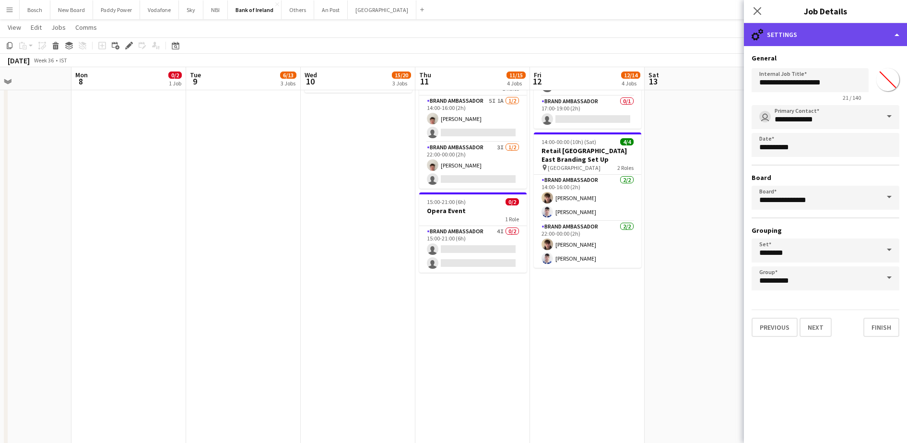
click at [810, 35] on div "cog-double-3 Settings" at bounding box center [825, 34] width 163 height 23
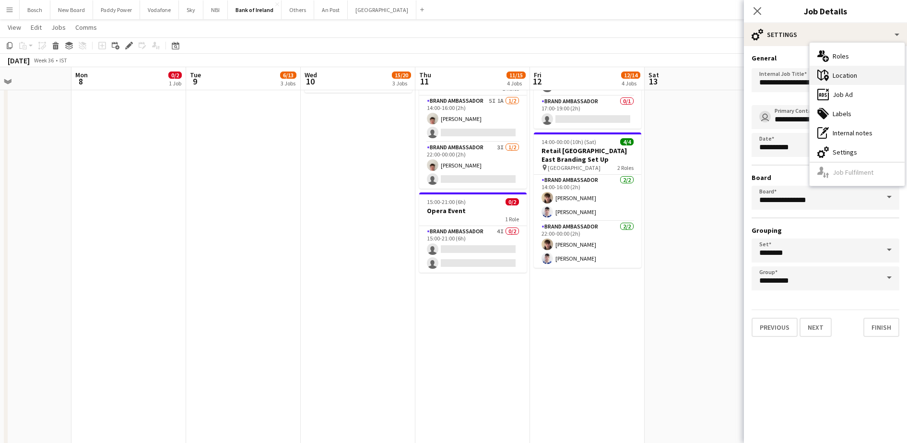
click at [857, 74] on div "maps-pin-1 Location" at bounding box center [857, 75] width 95 height 19
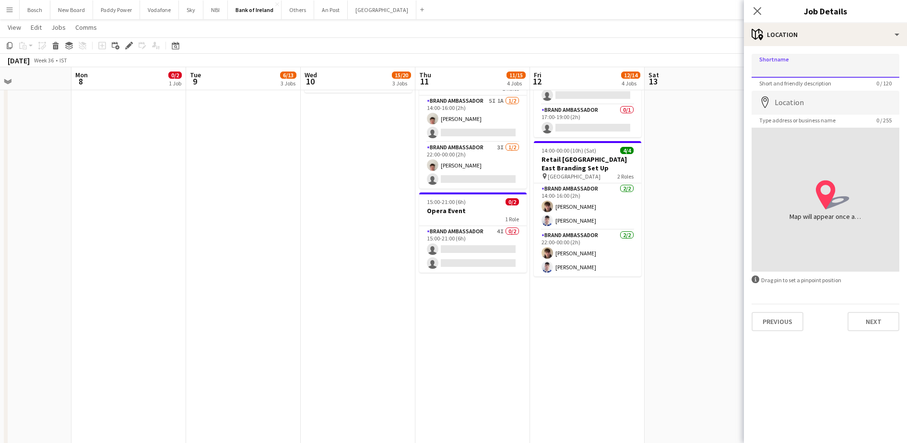
click at [819, 65] on input "Shortname" at bounding box center [826, 66] width 148 height 24
type input "*"
click at [830, 108] on input "Location" at bounding box center [826, 103] width 148 height 24
type input "**********"
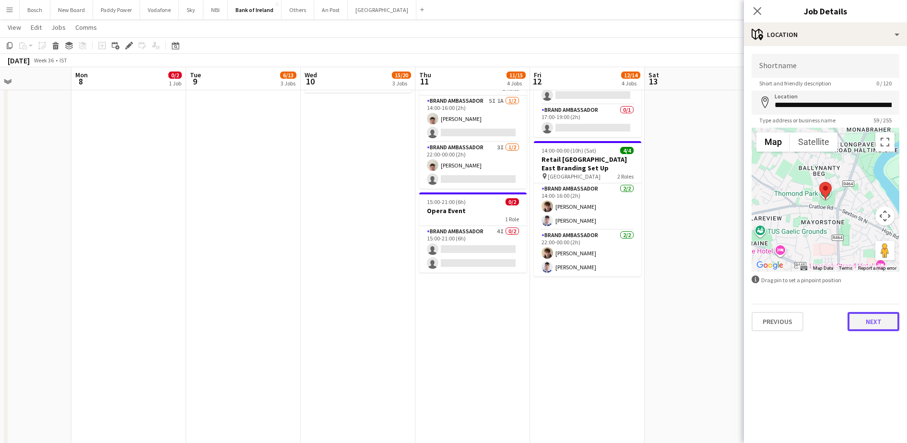
click at [877, 320] on button "Next" at bounding box center [874, 321] width 52 height 19
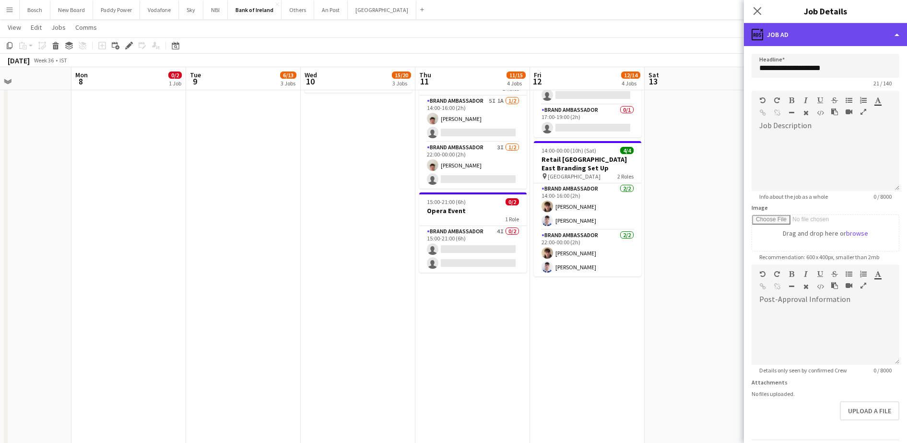
click at [845, 44] on div "ads-window Job Ad" at bounding box center [825, 34] width 163 height 23
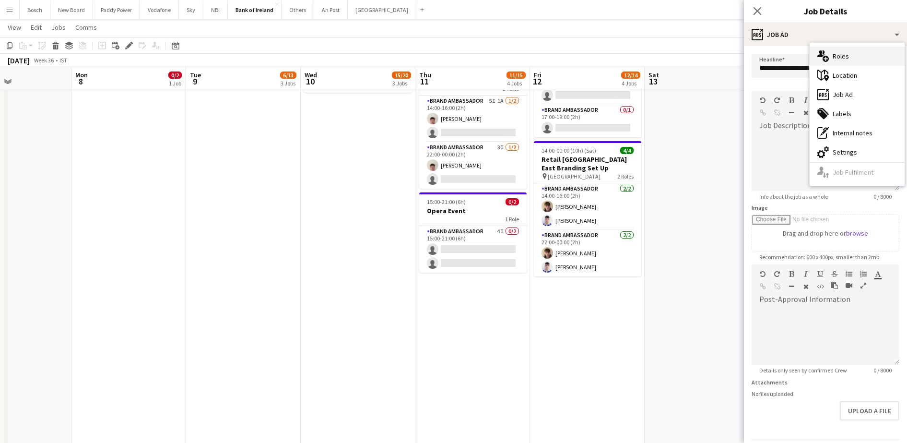
click at [846, 61] on div "multiple-users-add Roles" at bounding box center [857, 56] width 95 height 19
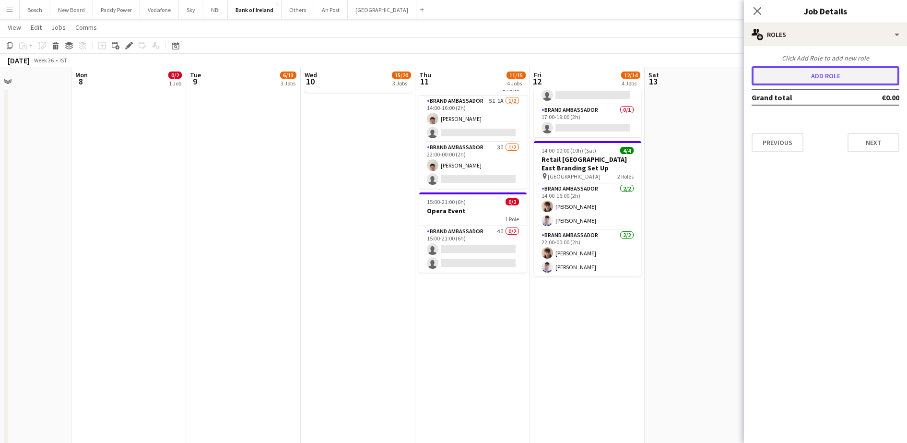
click at [854, 72] on button "Add role" at bounding box center [826, 75] width 148 height 19
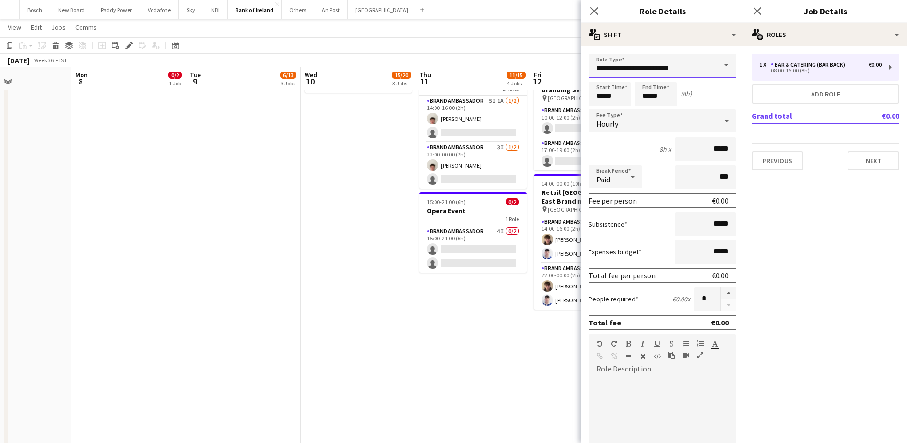
click at [655, 72] on input "**********" at bounding box center [663, 66] width 148 height 24
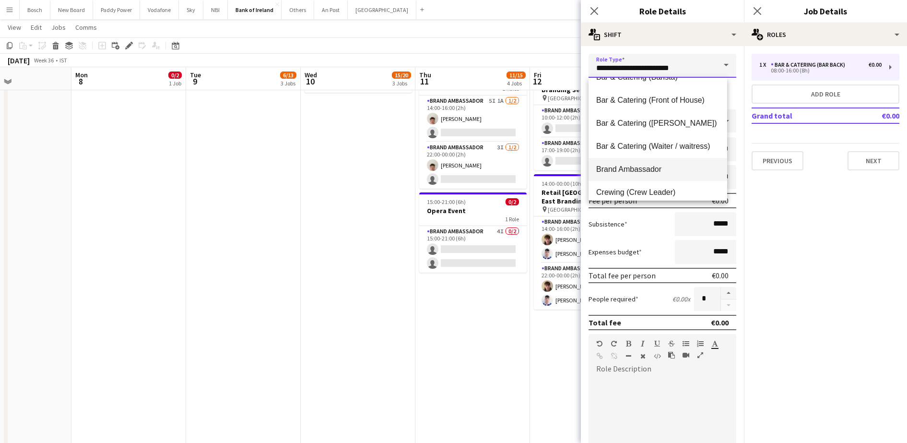
scroll to position [120, 0]
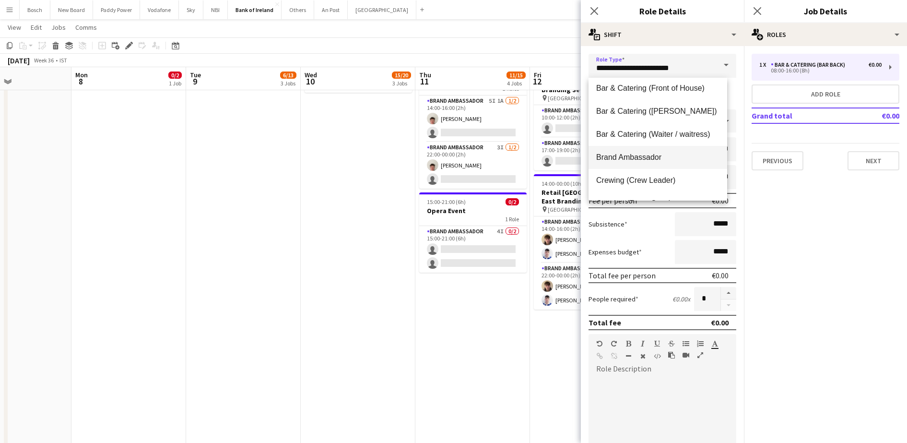
click at [649, 162] on span "Brand Ambassador" at bounding box center [657, 157] width 123 height 9
type input "**********"
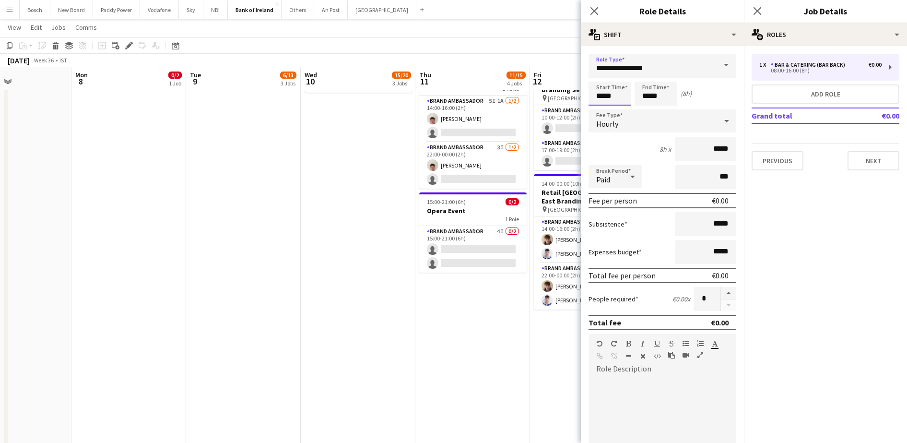
click at [604, 95] on input "*****" at bounding box center [610, 94] width 42 height 24
type input "*****"
click at [654, 98] on input "*****" at bounding box center [656, 94] width 42 height 24
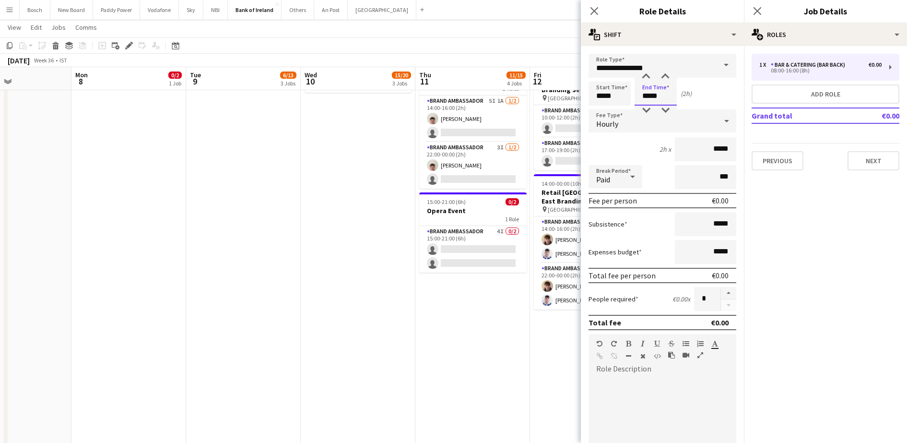
click at [654, 98] on input "*****" at bounding box center [656, 94] width 42 height 24
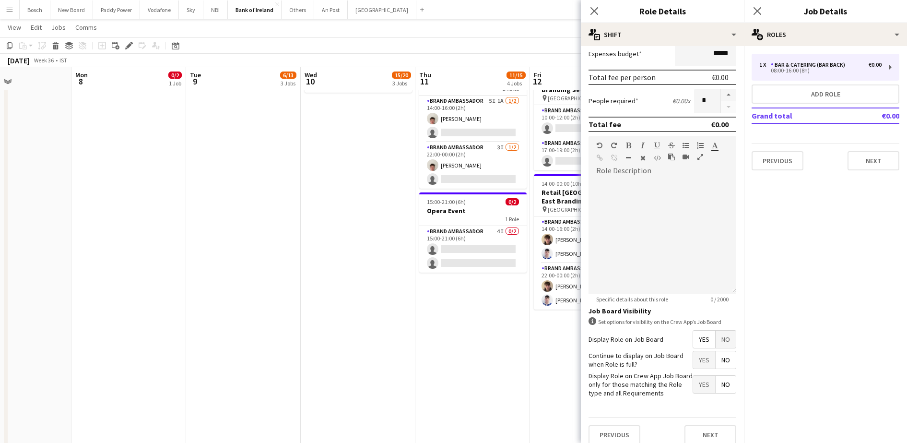
scroll to position [207, 0]
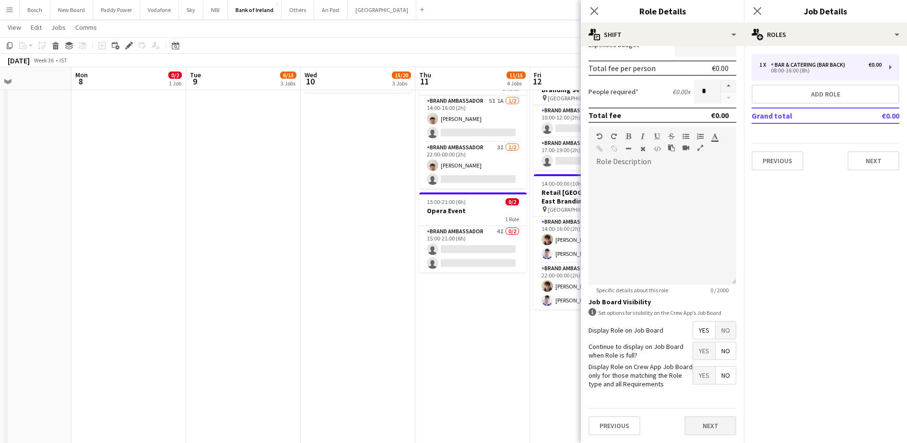
type input "*****"
click at [698, 431] on button "Next" at bounding box center [711, 425] width 52 height 19
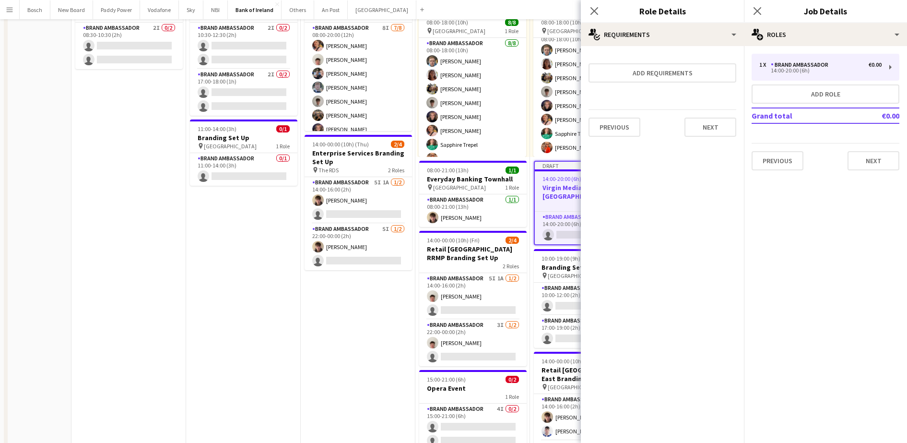
scroll to position [0, 0]
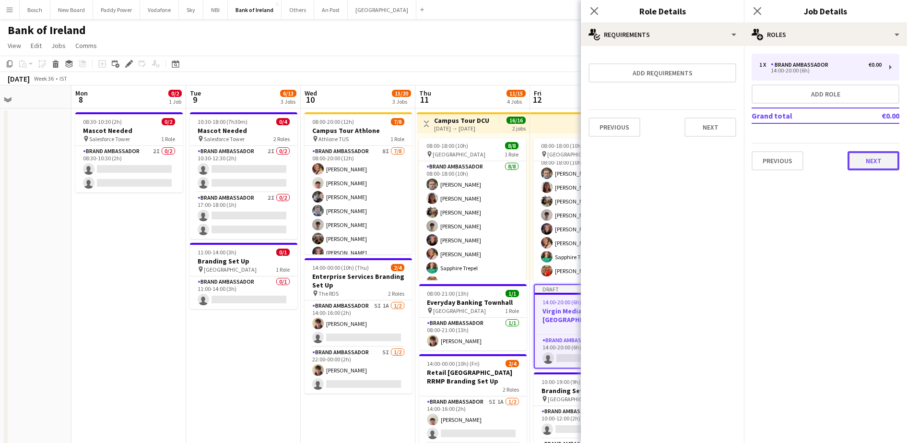
click at [858, 169] on button "Next" at bounding box center [874, 160] width 52 height 19
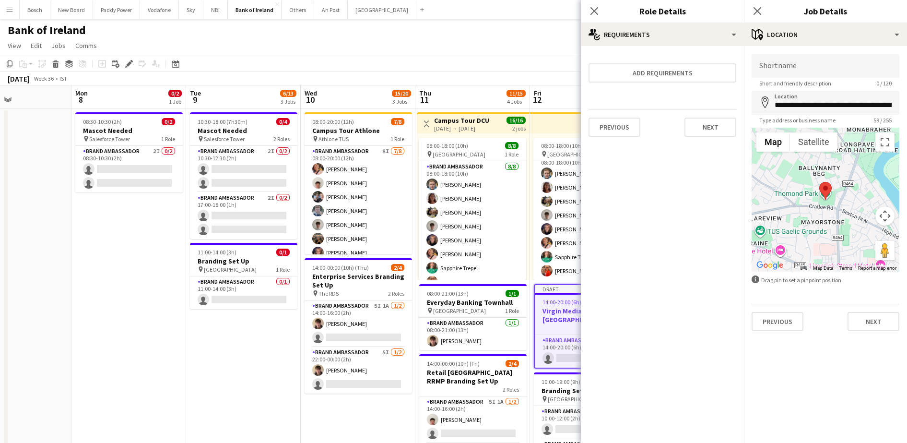
click at [494, 14] on app-navbar "Menu Boards Boards Boards All jobs Status Workforce Workforce My Workforce Recr…" at bounding box center [453, 9] width 907 height 19
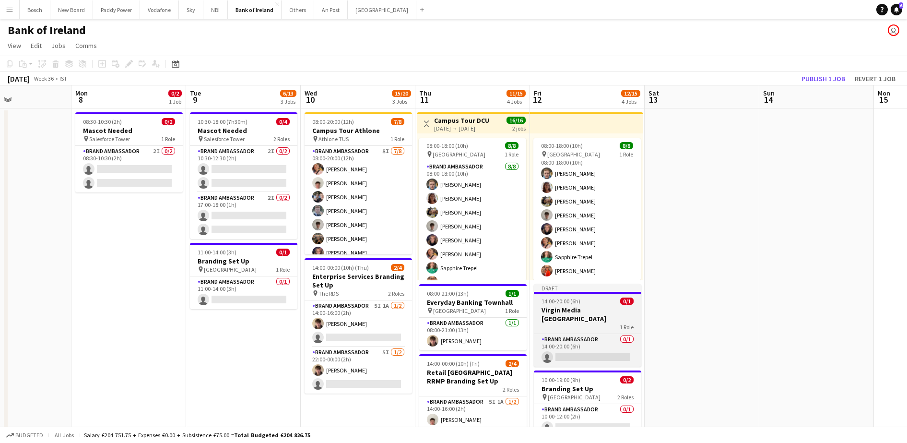
click at [599, 298] on div "14:00-20:00 (6h) 0/1" at bounding box center [587, 300] width 107 height 7
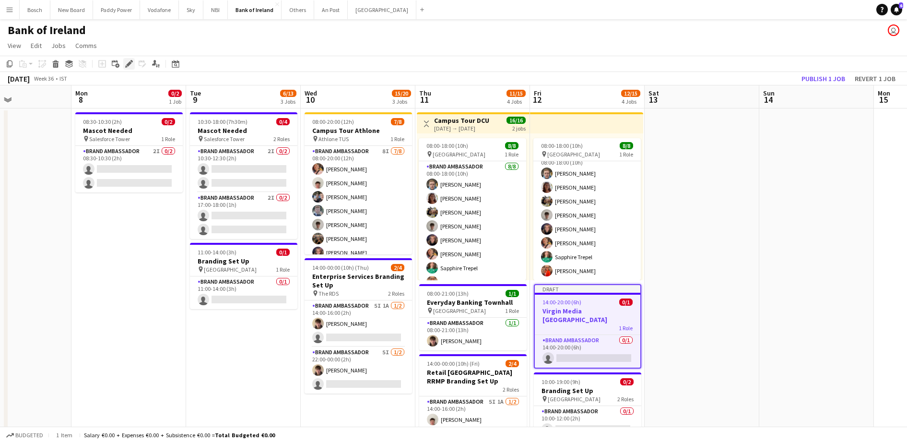
click at [127, 63] on icon "Edit" at bounding box center [129, 64] width 8 height 8
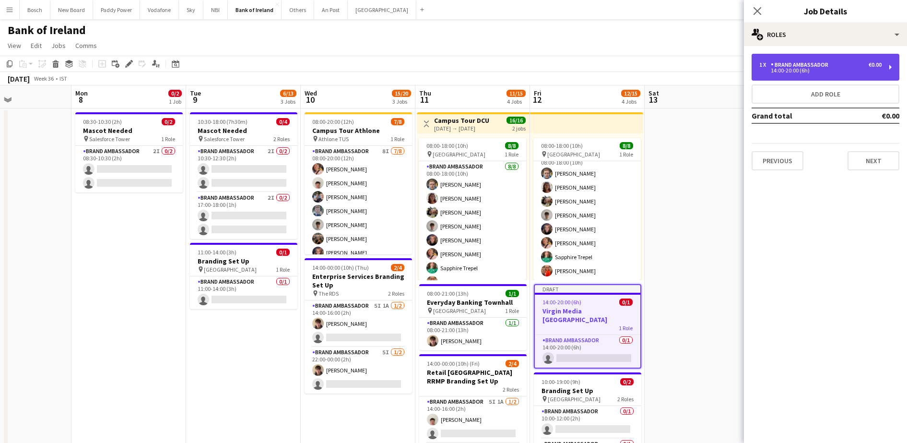
click at [843, 55] on div "1 x Brand Ambassador €0.00 14:00-20:00 (6h)" at bounding box center [826, 67] width 148 height 27
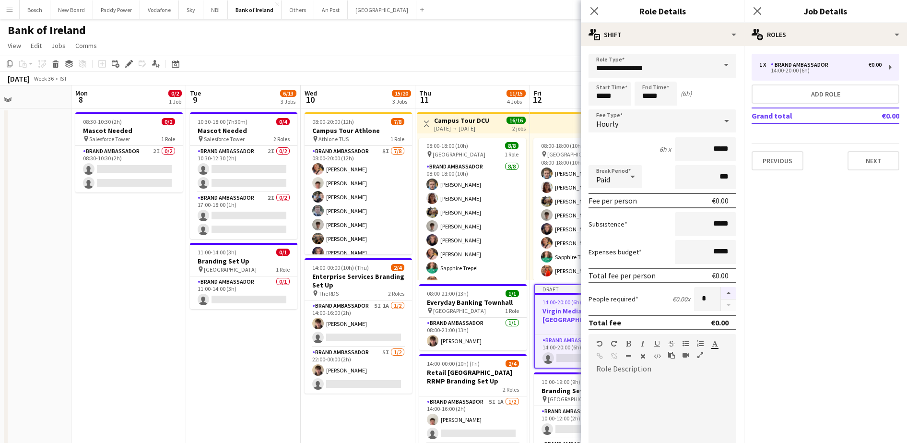
click at [721, 291] on button "button" at bounding box center [728, 293] width 15 height 12
type input "*"
click at [562, 71] on app-toolbar "Copy Paste Paste Ctrl+V Paste with crew Ctrl+Shift+V Paste linked Job [GEOGRAPH…" at bounding box center [453, 64] width 907 height 16
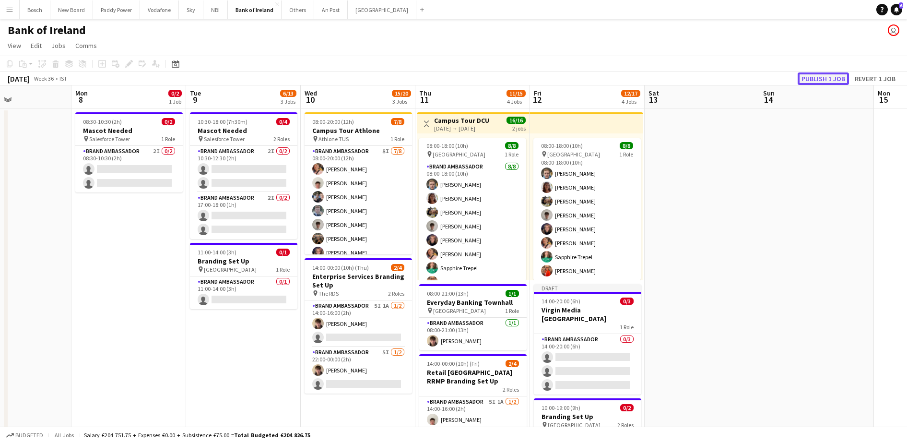
click at [833, 83] on button "Publish 1 job" at bounding box center [823, 78] width 51 height 12
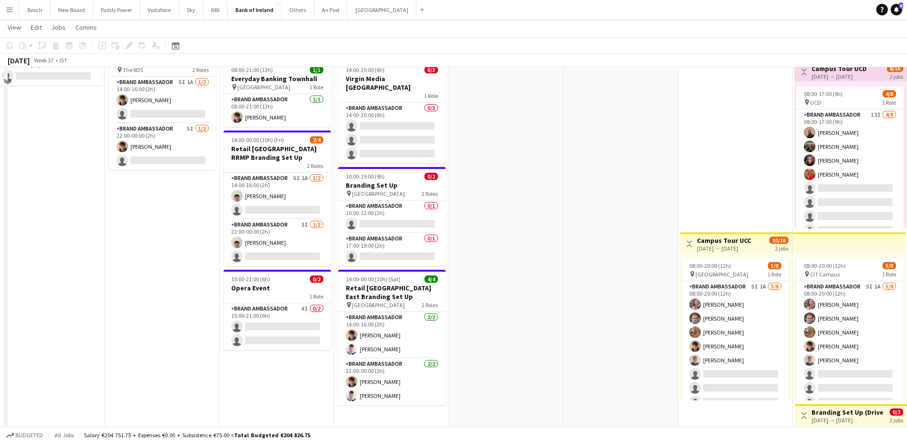
scroll to position [240, 0]
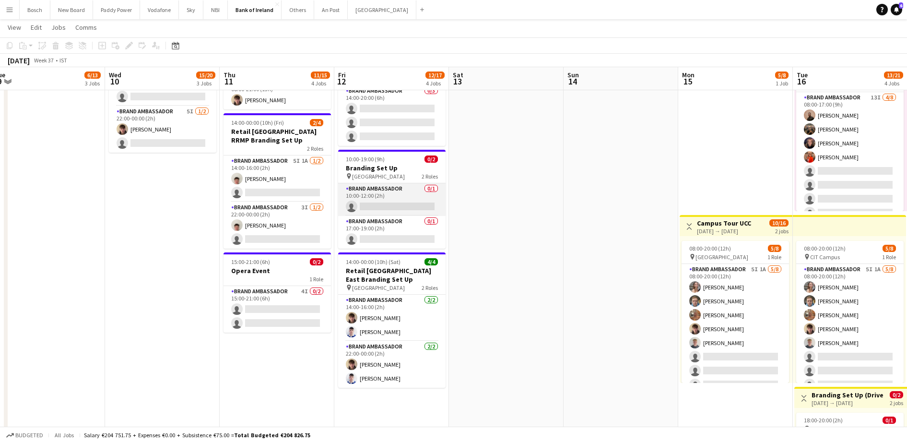
click at [398, 183] on app-card-role "Brand Ambassador 0/1 10:00-12:00 (2h) single-neutral-actions" at bounding box center [391, 199] width 107 height 33
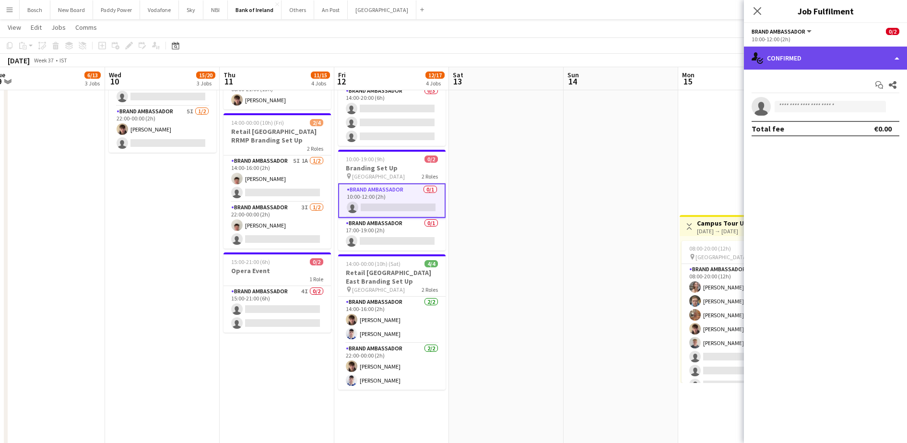
click at [813, 59] on div "single-neutral-actions-check-2 Confirmed" at bounding box center [825, 58] width 163 height 23
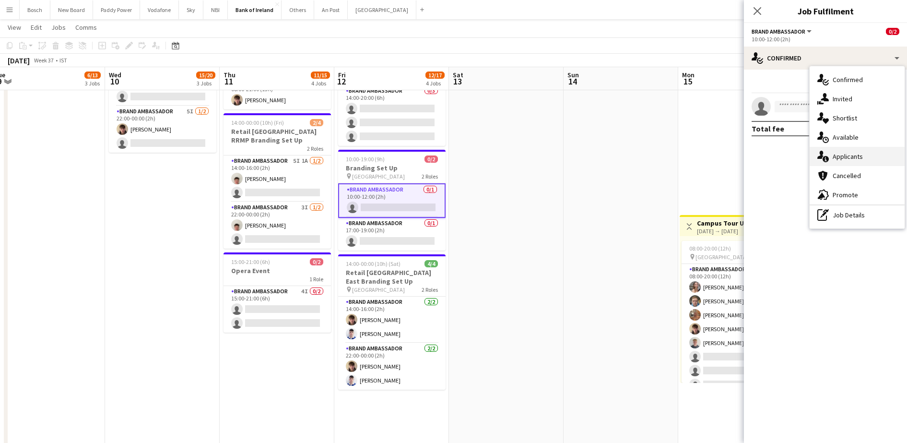
click at [845, 152] on div "single-neutral-actions-information Applicants" at bounding box center [857, 156] width 95 height 19
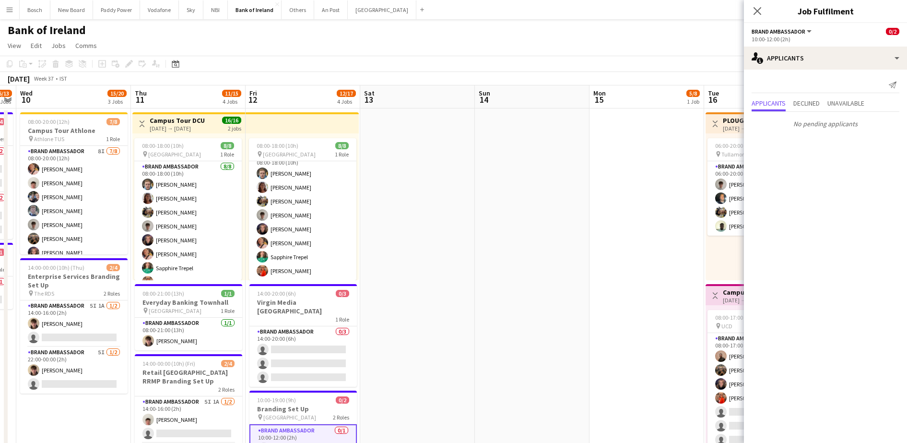
scroll to position [0, 328]
click at [448, 43] on app-page-menu "View Day view expanded Day view collapsed Month view Date picker Jump to [DATE]…" at bounding box center [453, 46] width 907 height 18
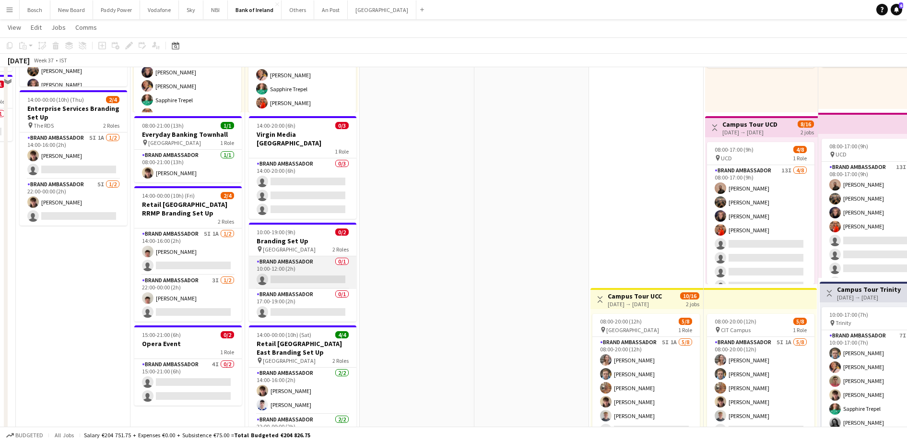
scroll to position [180, 0]
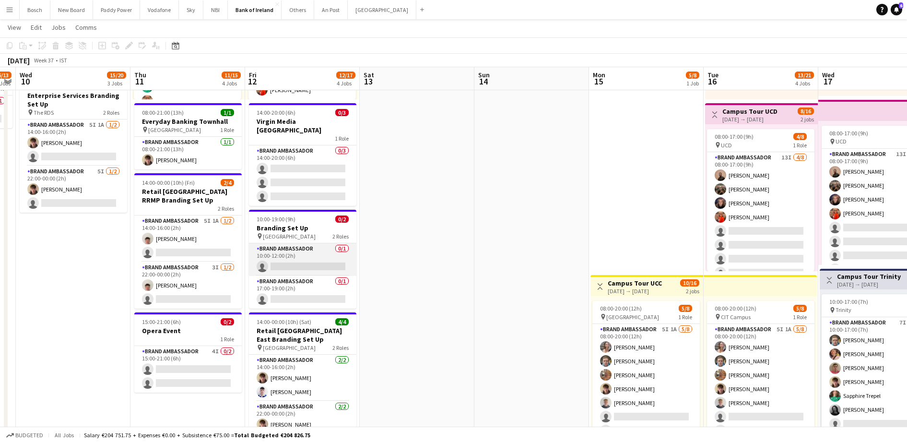
click at [298, 262] on app-card-role "Brand Ambassador 0/1 10:00-12:00 (2h) single-neutral-actions" at bounding box center [302, 259] width 107 height 33
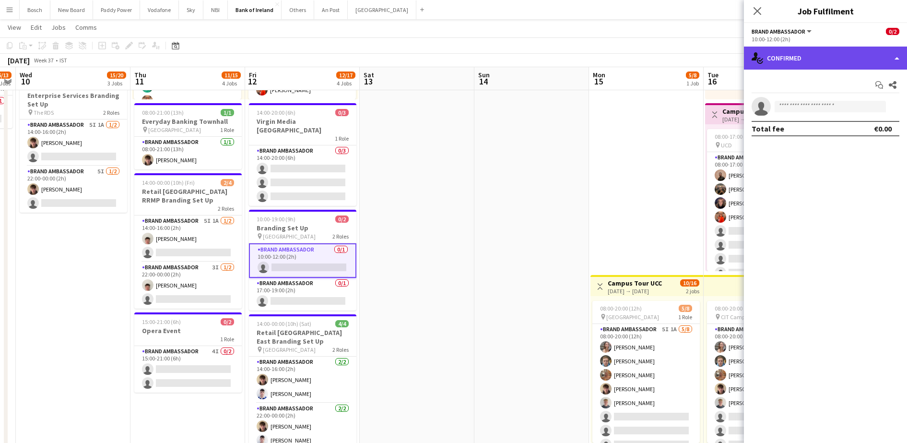
click at [847, 64] on div "single-neutral-actions-check-2 Confirmed" at bounding box center [825, 58] width 163 height 23
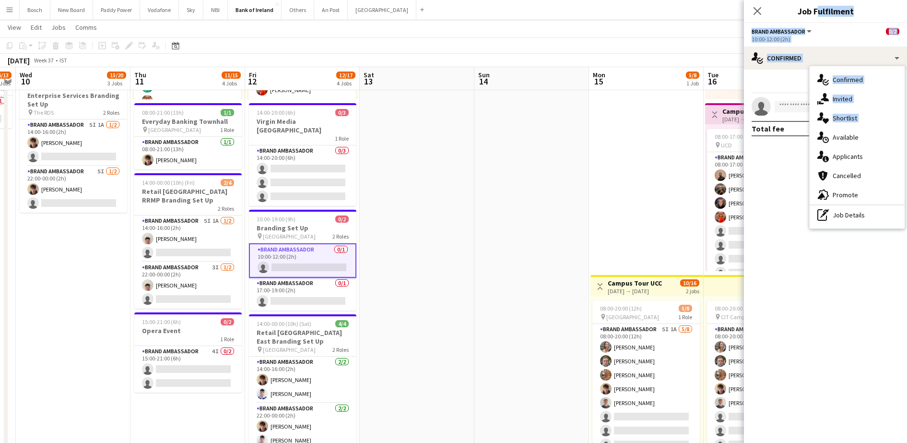
drag, startPoint x: 848, startPoint y: 143, endPoint x: 813, endPoint y: 9, distance: 138.4
click at [813, 8] on app-edit-job-crew-popin "Close pop-in Job Fulfilment Brand Ambassador All roles Brand Ambassador 0/2 10:…" at bounding box center [825, 221] width 163 height 443
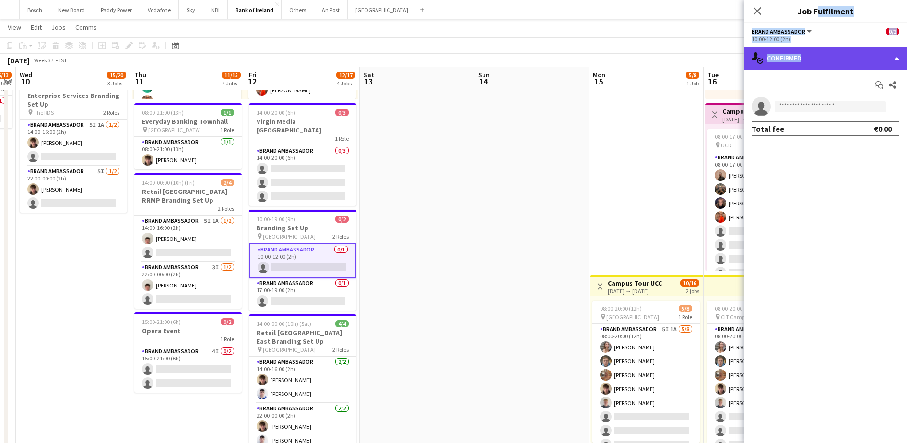
drag, startPoint x: 813, startPoint y: 9, endPoint x: 809, endPoint y: 55, distance: 46.7
click at [809, 55] on div "single-neutral-actions-check-2 Confirmed" at bounding box center [825, 58] width 163 height 23
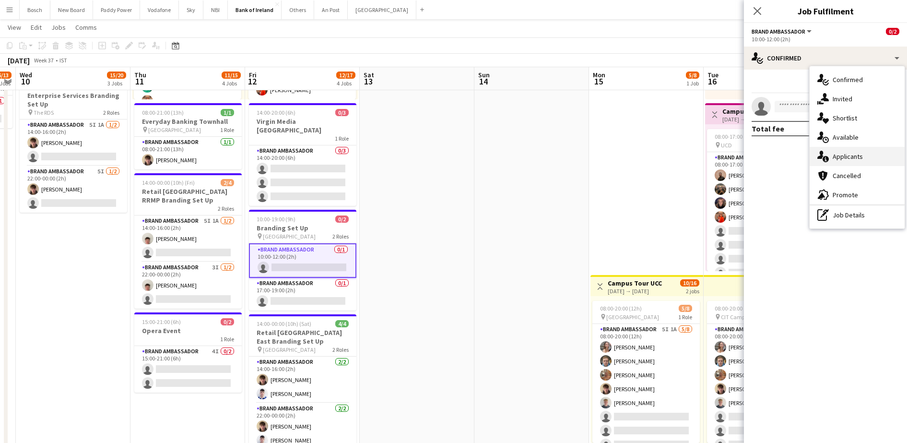
click at [848, 151] on div "single-neutral-actions-information Applicants" at bounding box center [857, 156] width 95 height 19
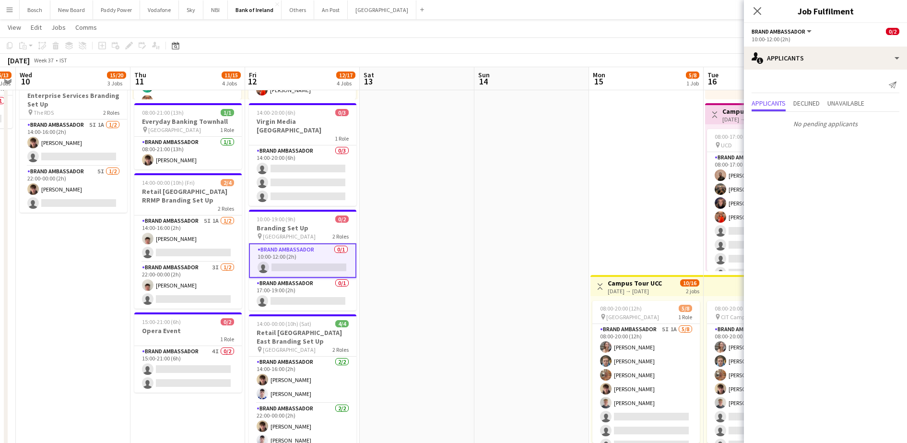
click at [547, 35] on app-page-menu "View Day view expanded Day view collapsed Month view Date picker Jump to [DATE]…" at bounding box center [453, 28] width 907 height 18
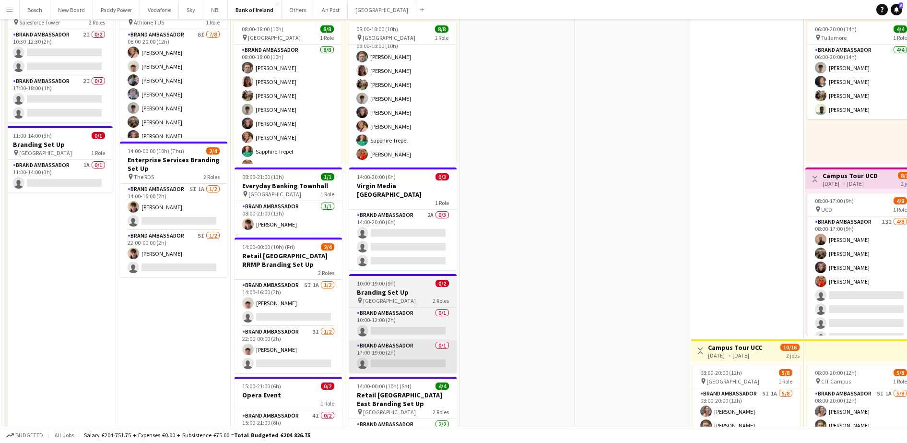
scroll to position [0, 0]
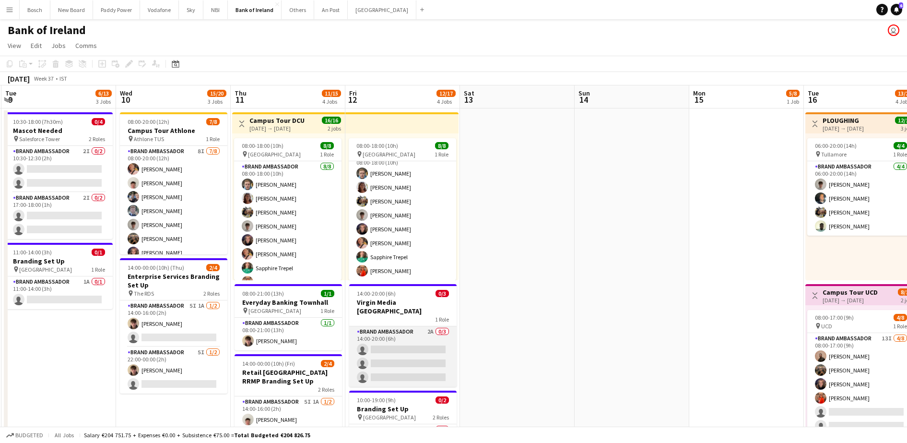
click at [383, 326] on app-card-role "Brand Ambassador 2A 0/3 14:00-20:00 (6h) single-neutral-actions single-neutral-…" at bounding box center [402, 356] width 107 height 60
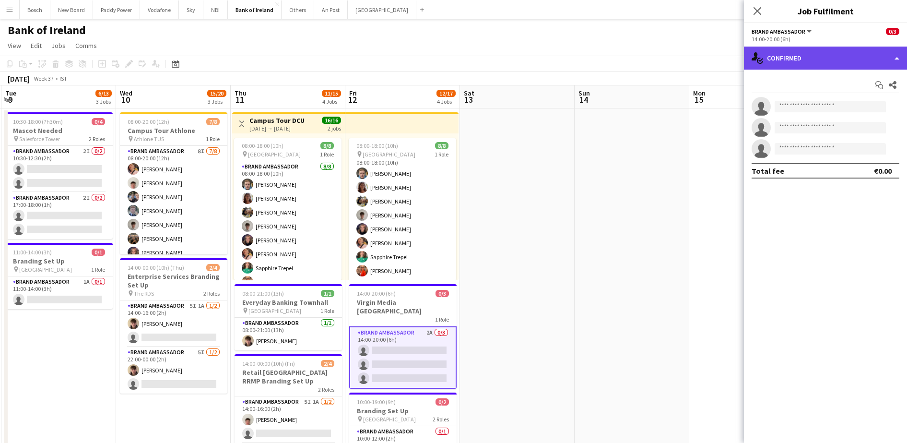
click at [822, 61] on div "single-neutral-actions-check-2 Confirmed" at bounding box center [825, 58] width 163 height 23
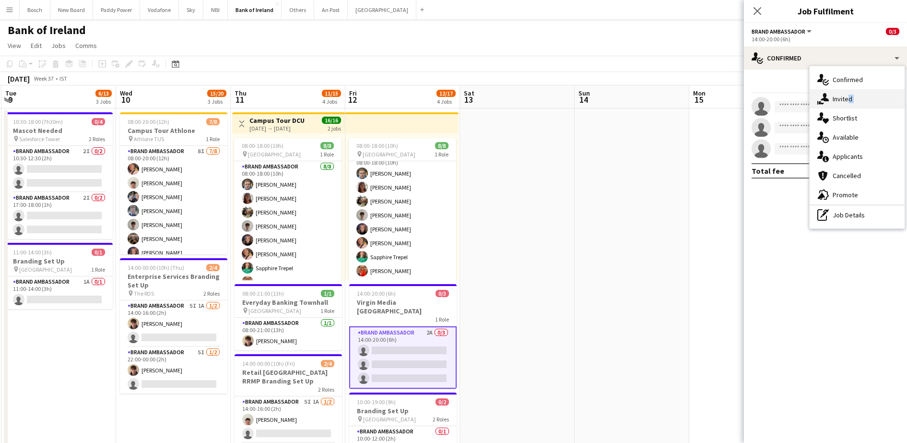
drag, startPoint x: 846, startPoint y: 109, endPoint x: 847, endPoint y: 97, distance: 12.0
click at [847, 97] on div "single-neutral-actions-check-2 Confirmed single-neutral-actions-share-1 Invited…" at bounding box center [857, 147] width 95 height 162
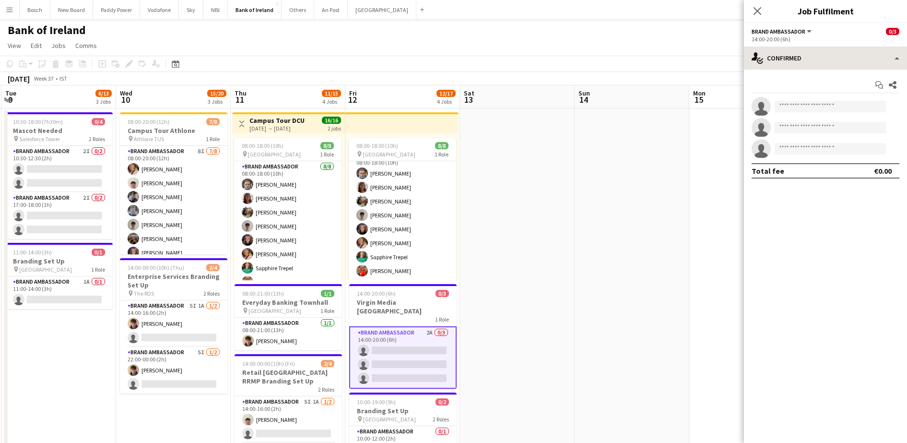
drag, startPoint x: 821, startPoint y: 45, endPoint x: 829, endPoint y: 64, distance: 21.1
click at [821, 46] on app-options-switcher "Brand Ambassador All roles Brand Ambassador 0/3 14:00-20:00 (6h)" at bounding box center [825, 35] width 163 height 24
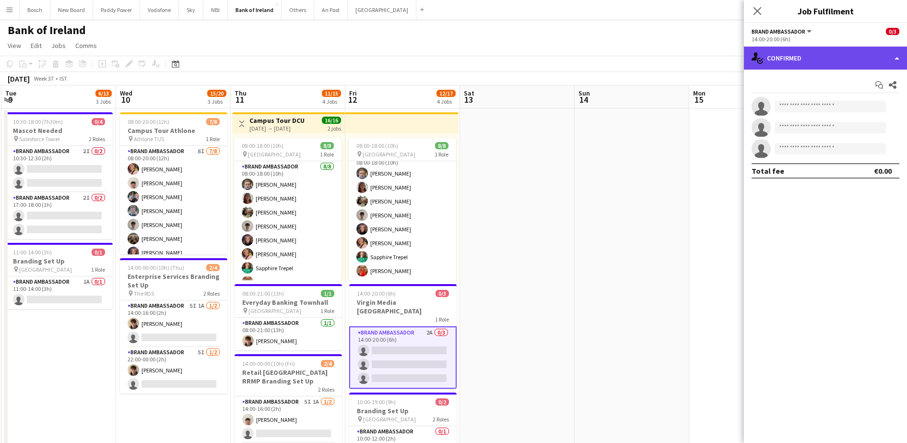
click at [829, 64] on div "single-neutral-actions-check-2 Confirmed" at bounding box center [825, 58] width 163 height 23
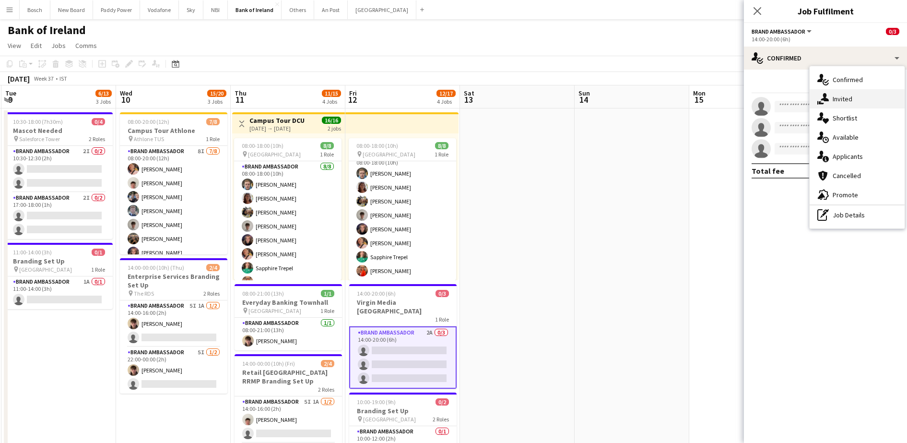
click at [848, 93] on div "single-neutral-actions-share-1 Invited" at bounding box center [857, 98] width 95 height 19
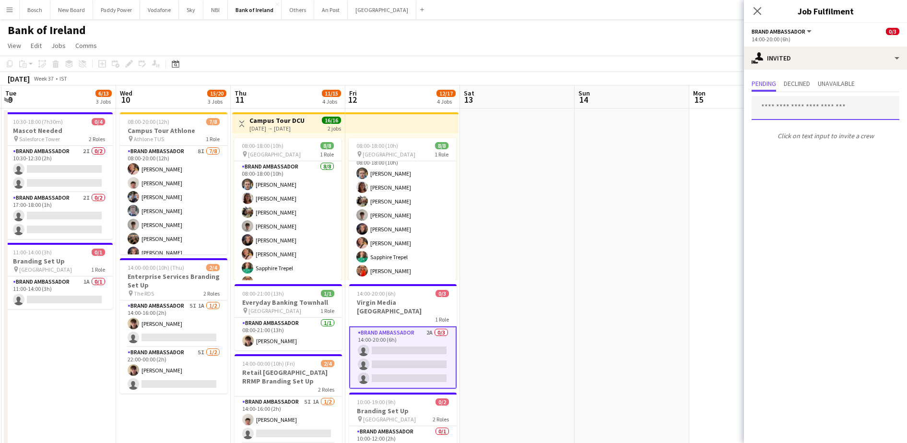
click at [761, 107] on input "text" at bounding box center [826, 108] width 148 height 24
type input "****"
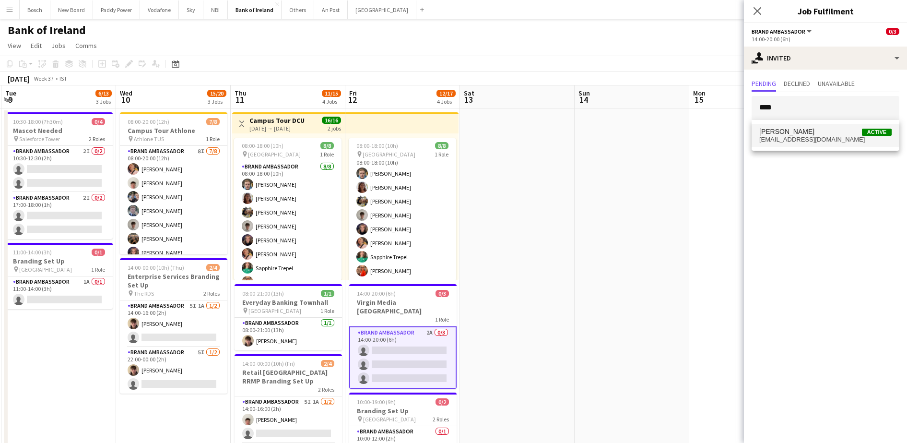
click at [808, 140] on span "noahjpatterson04@gmail.com" at bounding box center [826, 140] width 132 height 8
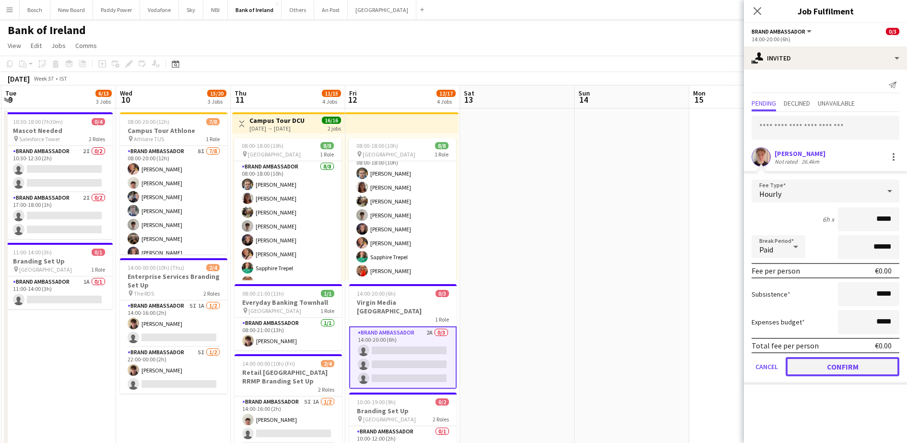
click at [822, 371] on button "Confirm" at bounding box center [843, 366] width 114 height 19
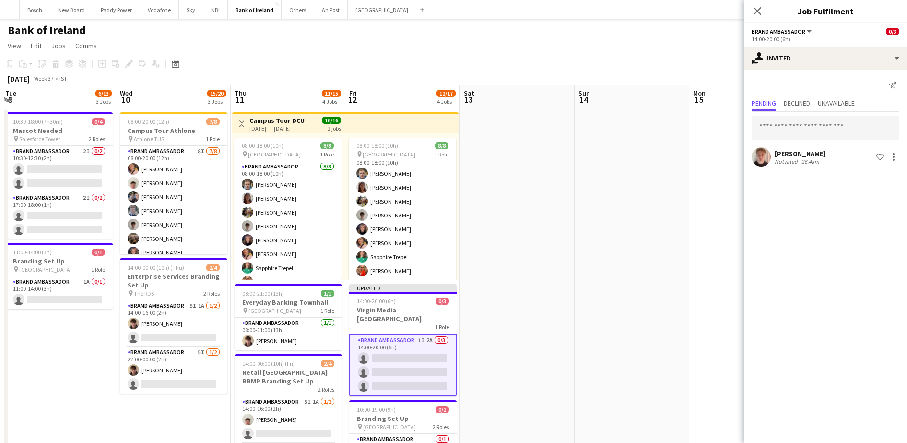
click at [674, 42] on app-page-menu "View Day view expanded Day view collapsed Month view Date picker Jump to [DATE]…" at bounding box center [453, 46] width 907 height 18
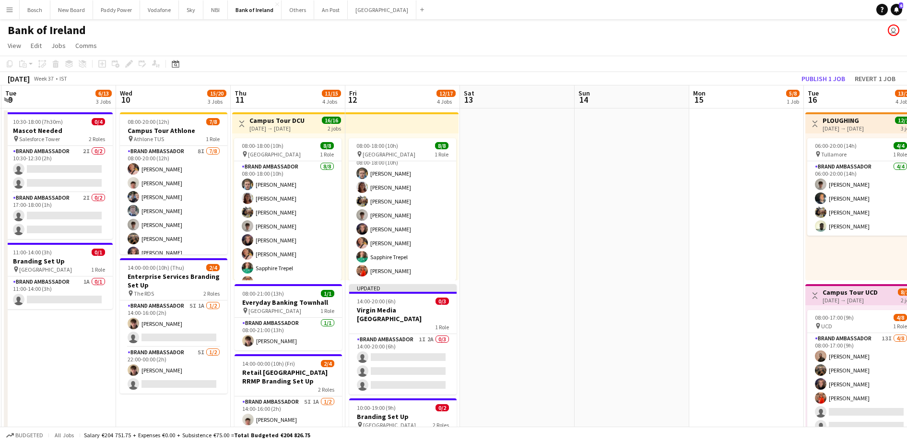
click at [816, 68] on app-toolbar "Copy Paste Paste Ctrl+V Paste with crew Ctrl+Shift+V Paste linked Job [GEOGRAPH…" at bounding box center [453, 64] width 907 height 16
click at [816, 72] on div "September 2025 Week 37 • IST Publish 1 job Revert 1 job" at bounding box center [453, 78] width 907 height 13
click at [816, 74] on button "Publish 1 job" at bounding box center [823, 78] width 51 height 12
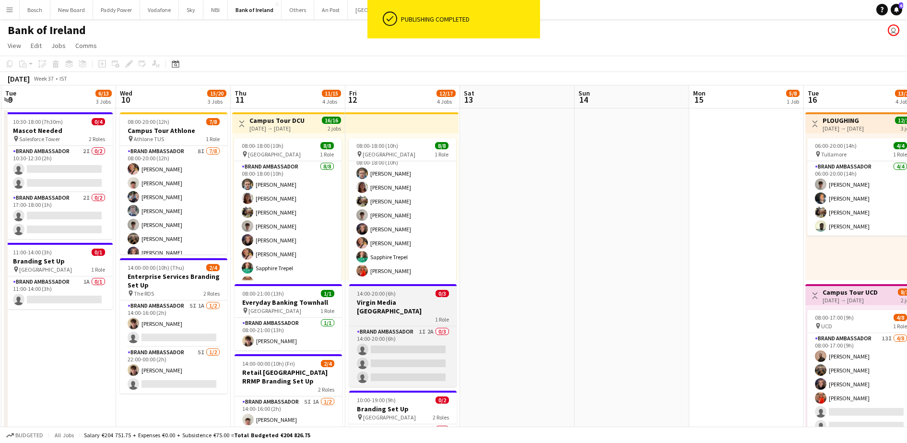
click at [398, 315] on div "1 Role" at bounding box center [402, 319] width 107 height 8
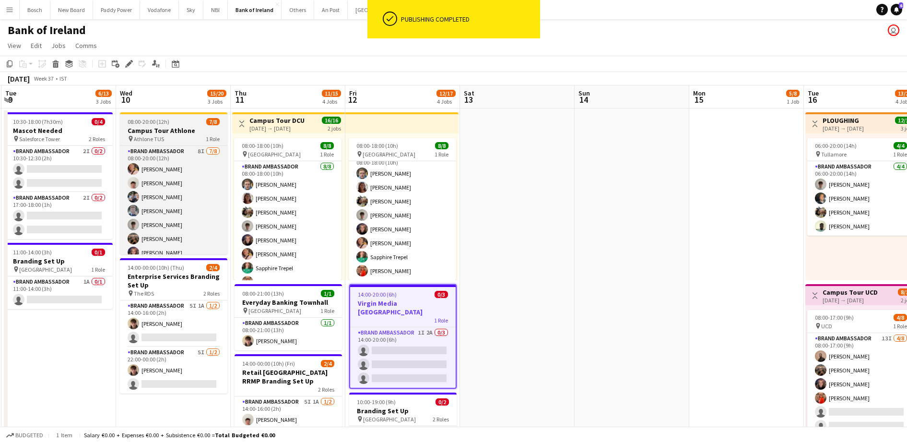
drag, startPoint x: 132, startPoint y: 65, endPoint x: 210, endPoint y: 121, distance: 95.2
click at [131, 65] on icon "Edit" at bounding box center [129, 64] width 8 height 8
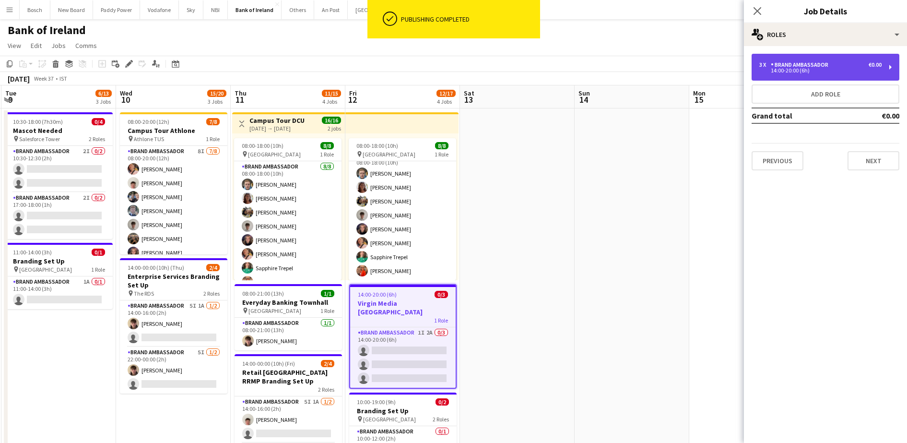
click at [840, 60] on div "3 x Brand Ambassador €0.00 14:00-20:00 (6h)" at bounding box center [826, 67] width 148 height 27
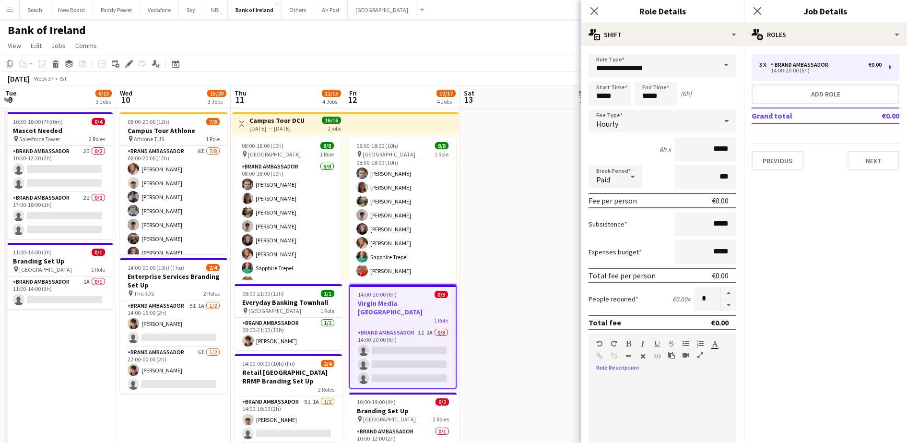
click at [628, 378] on div at bounding box center [663, 434] width 148 height 115
click at [860, 165] on button "Next" at bounding box center [874, 160] width 52 height 19
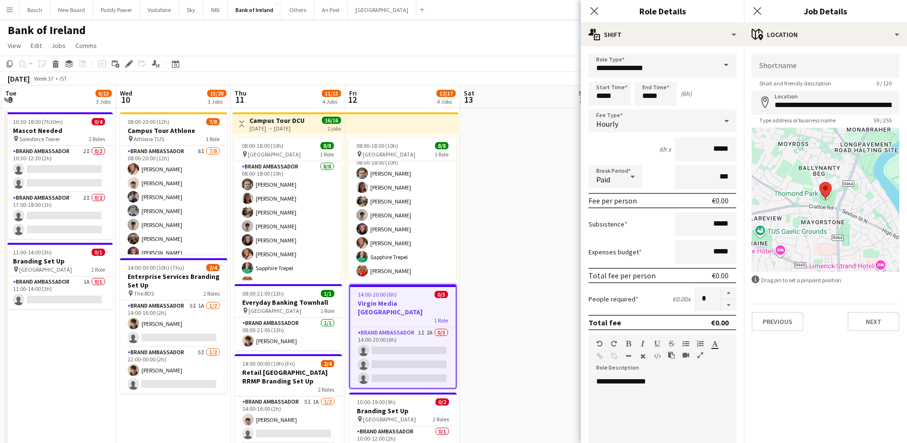
click at [524, 66] on app-toolbar "Copy Paste Paste Ctrl+V Paste with crew Ctrl+Shift+V Paste linked Job [GEOGRAPH…" at bounding box center [453, 64] width 907 height 16
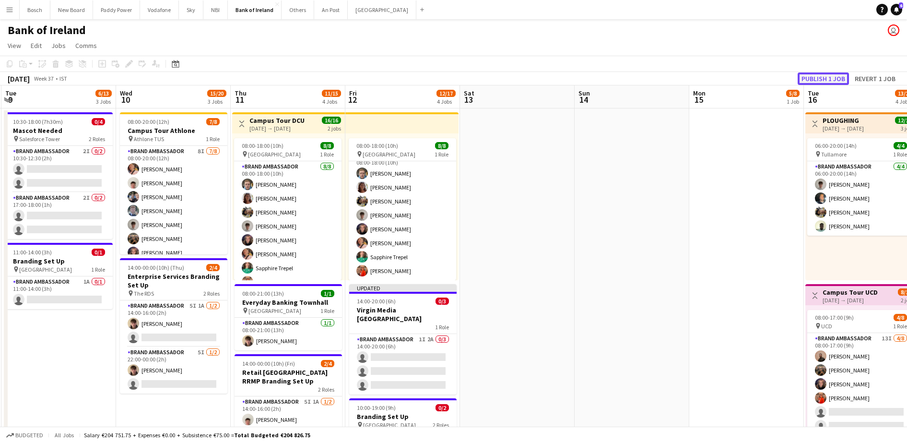
click at [814, 79] on button "Publish 1 job" at bounding box center [823, 78] width 51 height 12
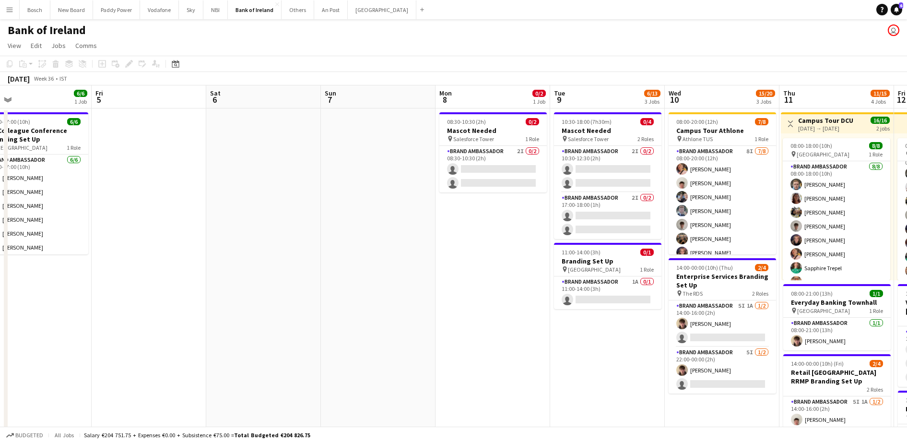
scroll to position [0, 274]
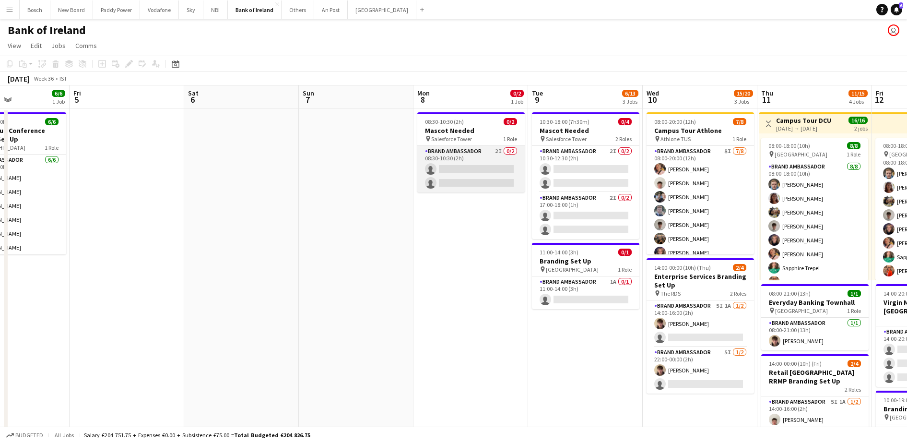
click at [444, 181] on app-card-role "Brand Ambassador 2I 0/2 08:30-10:30 (2h) single-neutral-actions single-neutral-…" at bounding box center [470, 169] width 107 height 47
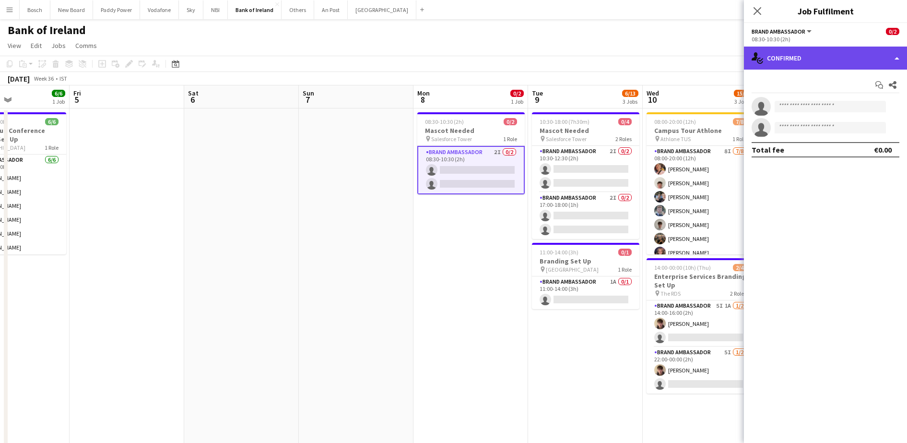
click at [814, 61] on div "single-neutral-actions-check-2 Confirmed" at bounding box center [825, 58] width 163 height 23
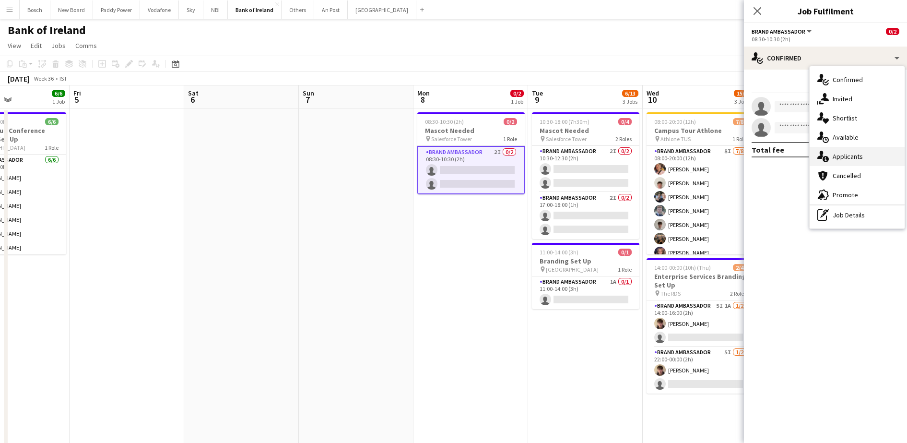
click at [841, 155] on div "single-neutral-actions-information Applicants" at bounding box center [857, 156] width 95 height 19
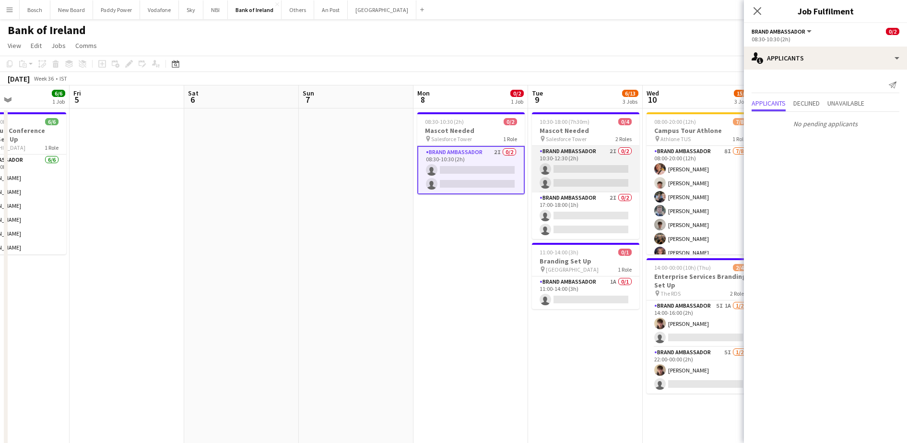
click at [599, 172] on app-card-role "Brand Ambassador 2I 0/2 10:30-12:30 (2h) single-neutral-actions single-neutral-…" at bounding box center [585, 169] width 107 height 47
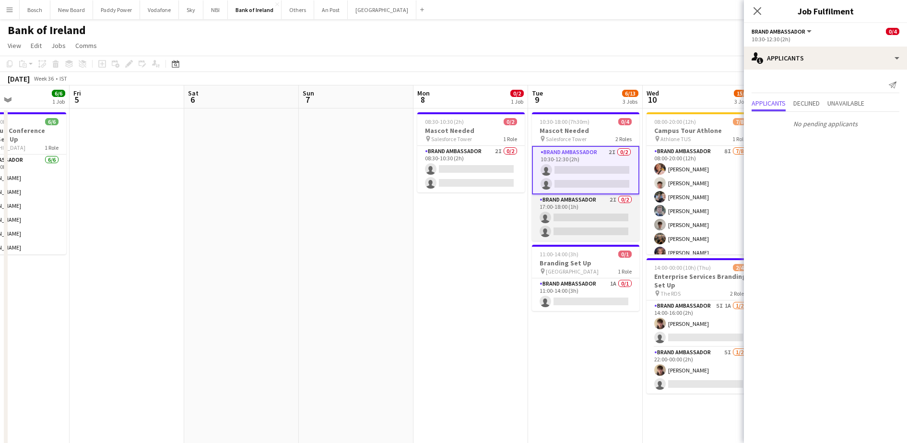
click at [586, 209] on app-card-role "Brand Ambassador 2I 0/2 17:00-18:00 (1h) single-neutral-actions single-neutral-…" at bounding box center [585, 217] width 107 height 47
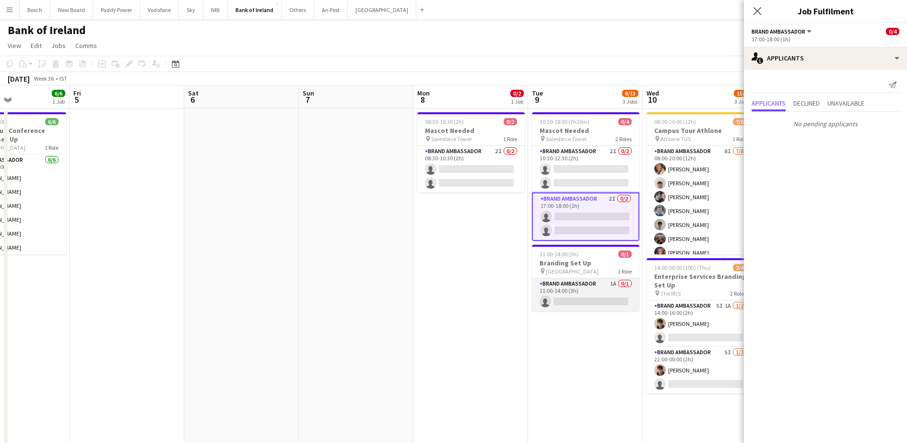
click at [569, 286] on app-card-role "Brand Ambassador 1A 0/1 11:00-14:00 (3h) single-neutral-actions" at bounding box center [585, 294] width 107 height 33
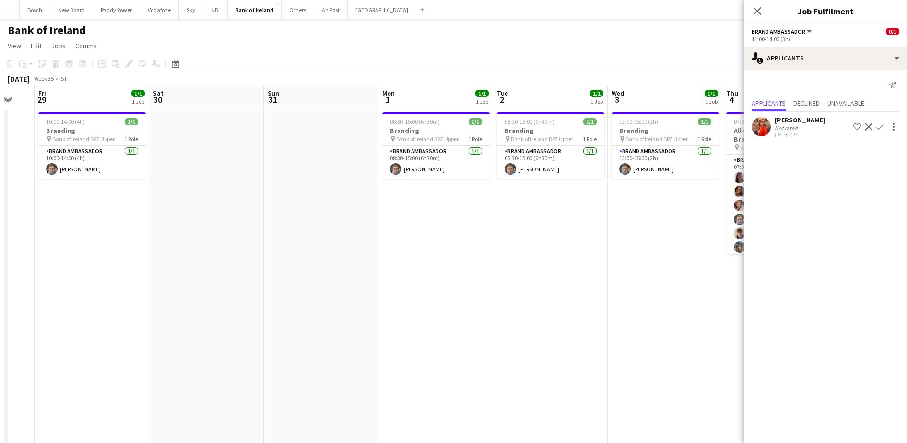
scroll to position [0, 304]
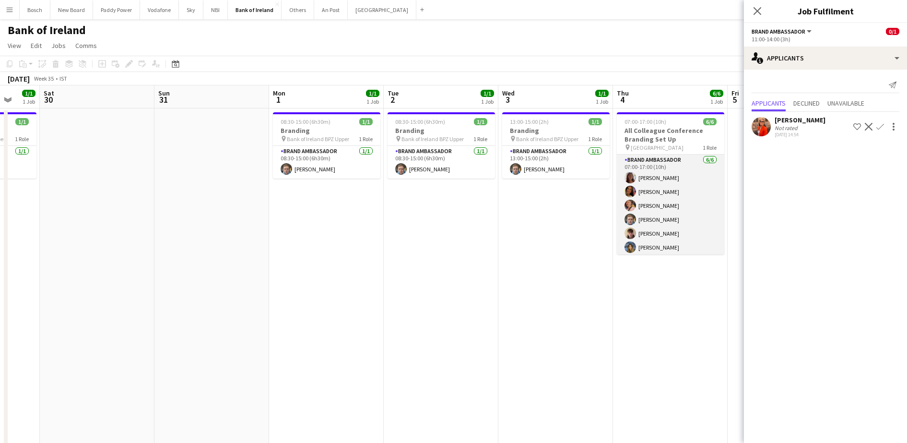
click at [672, 217] on app-card-role "Brand Ambassador 6/6 07:00-17:00 (10h) Amelia Morycka sorcha McCarthy Mark O’Sh…" at bounding box center [670, 206] width 107 height 102
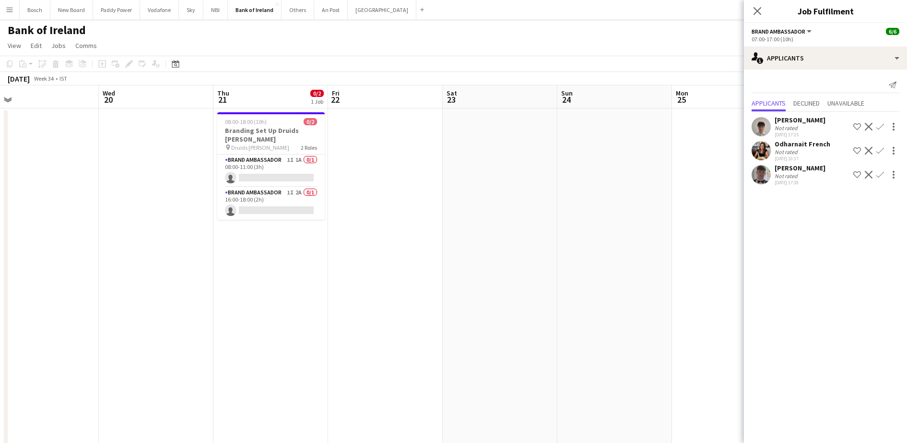
scroll to position [0, 228]
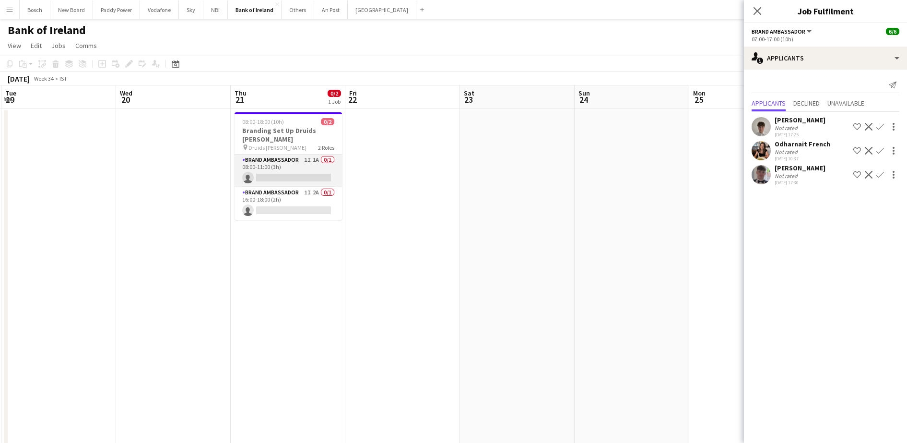
click at [280, 161] on app-card-role "Brand Ambassador 1I 1A 0/1 08:00-11:00 (3h) single-neutral-actions" at bounding box center [288, 171] width 107 height 33
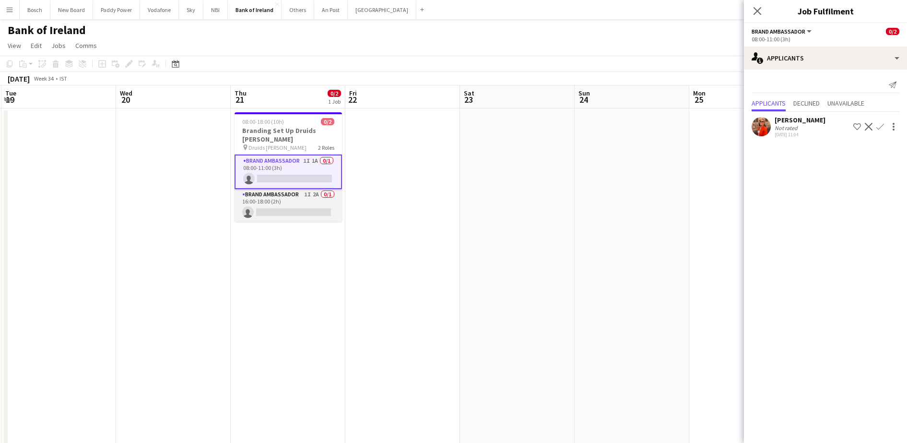
click at [280, 189] on app-card-role "Brand Ambassador 1I 2A 0/1 16:00-18:00 (2h) single-neutral-actions" at bounding box center [288, 205] width 107 height 33
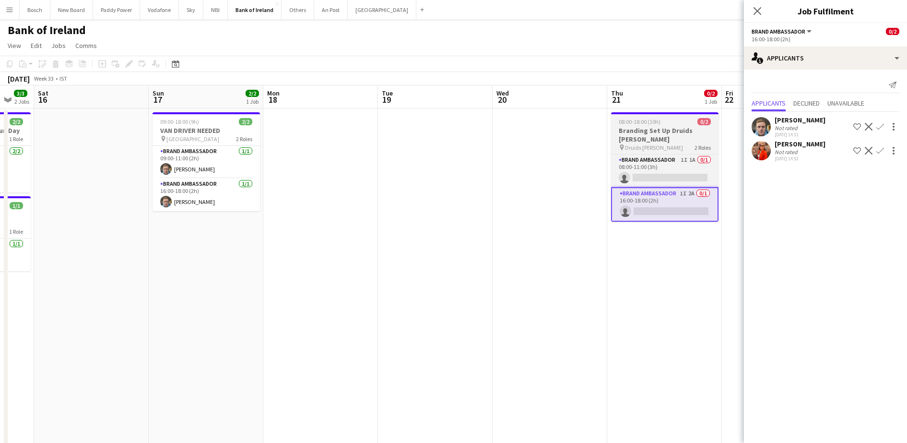
scroll to position [0, 209]
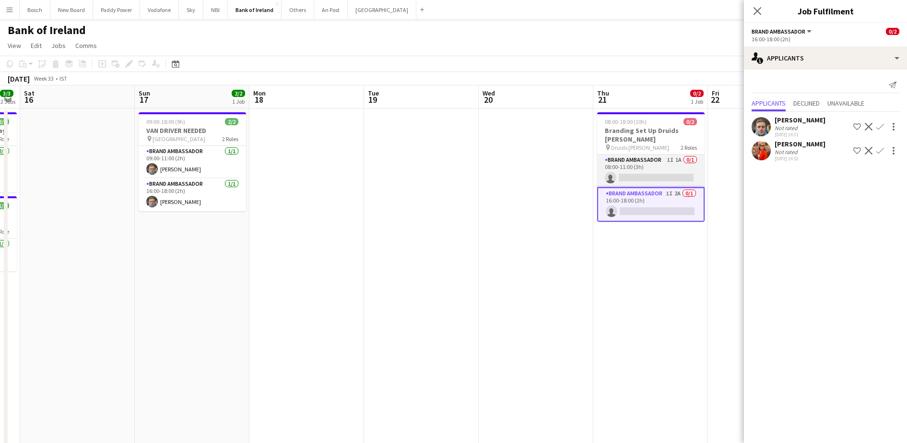
click at [650, 168] on app-card-role "Brand Ambassador 1I 1A 0/1 08:00-11:00 (3h) single-neutral-actions" at bounding box center [650, 171] width 107 height 33
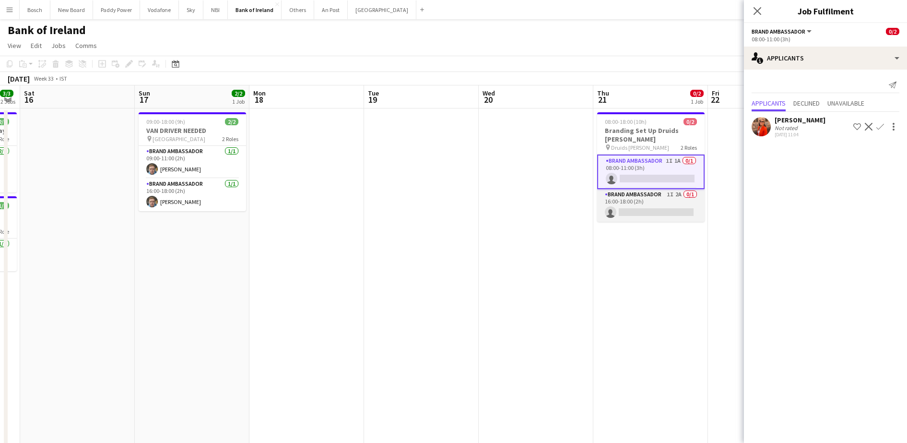
click at [659, 189] on app-card-role "Brand Ambassador 1I 2A 0/1 16:00-18:00 (2h) single-neutral-actions" at bounding box center [650, 205] width 107 height 33
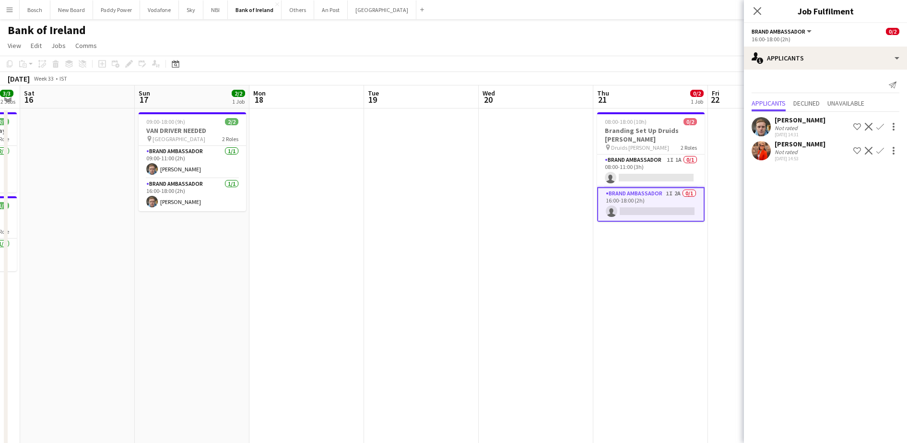
click at [881, 126] on app-icon "Confirm" at bounding box center [881, 127] width 8 height 8
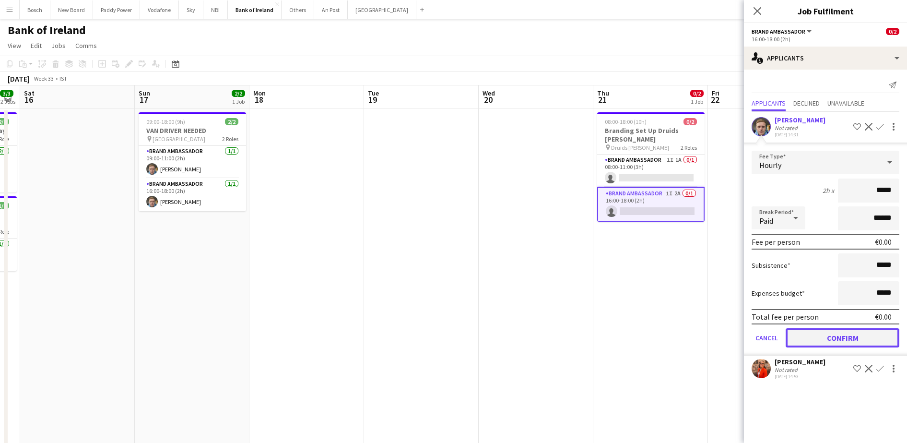
click at [808, 336] on button "Confirm" at bounding box center [843, 337] width 114 height 19
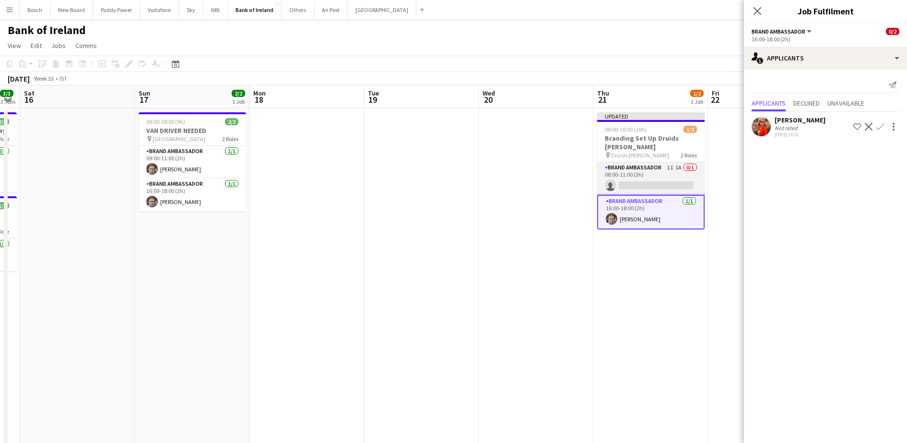
click at [649, 162] on app-card-role "Brand Ambassador 1I 1A 0/1 08:00-11:00 (3h) single-neutral-actions" at bounding box center [650, 178] width 107 height 33
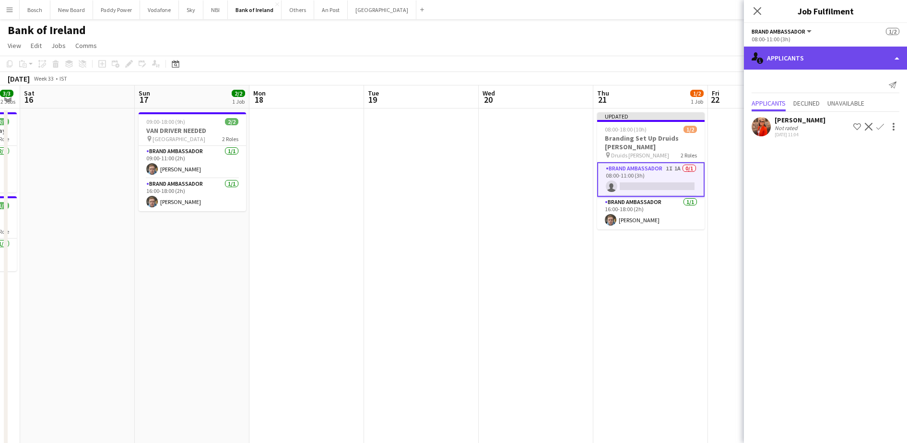
click at [804, 58] on div "single-neutral-actions-information Applicants" at bounding box center [825, 58] width 163 height 23
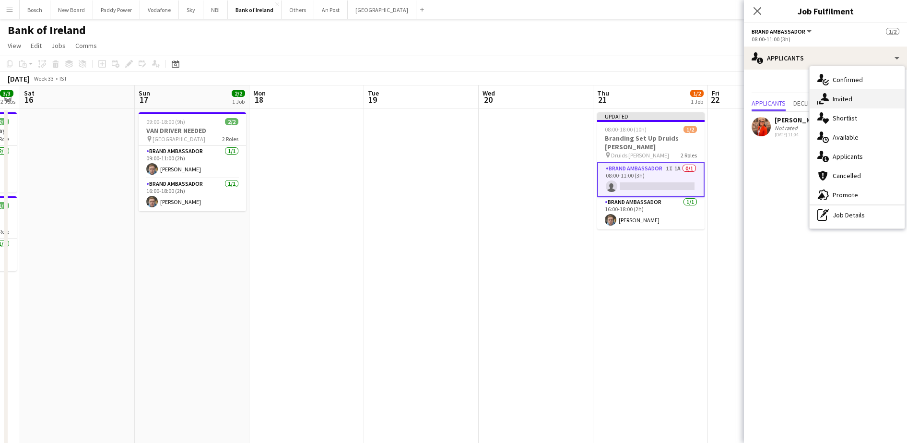
click at [842, 100] on div "single-neutral-actions-share-1 Invited" at bounding box center [857, 98] width 95 height 19
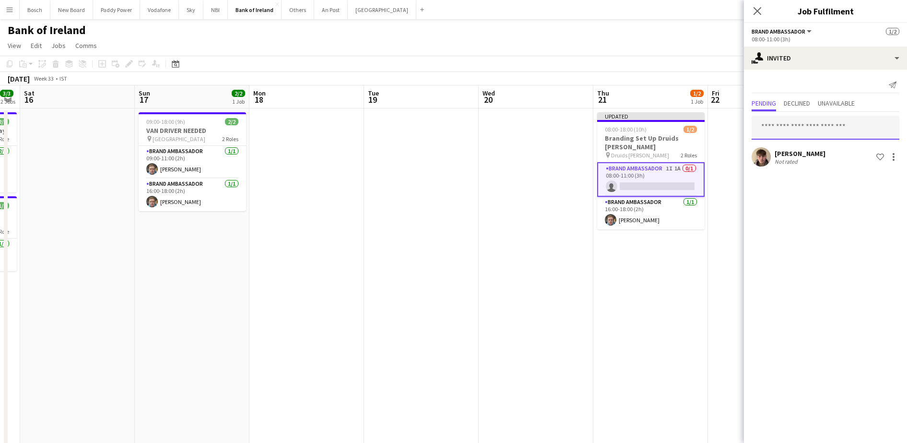
click at [781, 123] on input "text" at bounding box center [826, 128] width 148 height 24
type input "***"
click at [833, 155] on span "Dominik Morycki Active" at bounding box center [826, 151] width 132 height 8
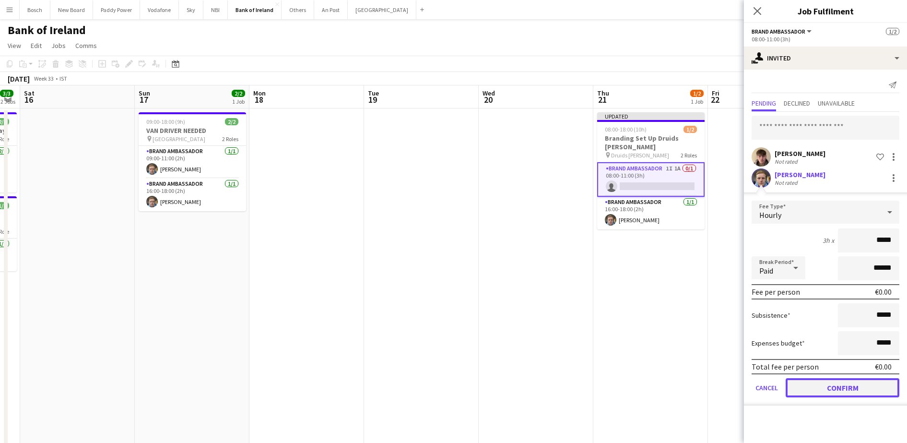
click at [806, 386] on button "Confirm" at bounding box center [843, 387] width 114 height 19
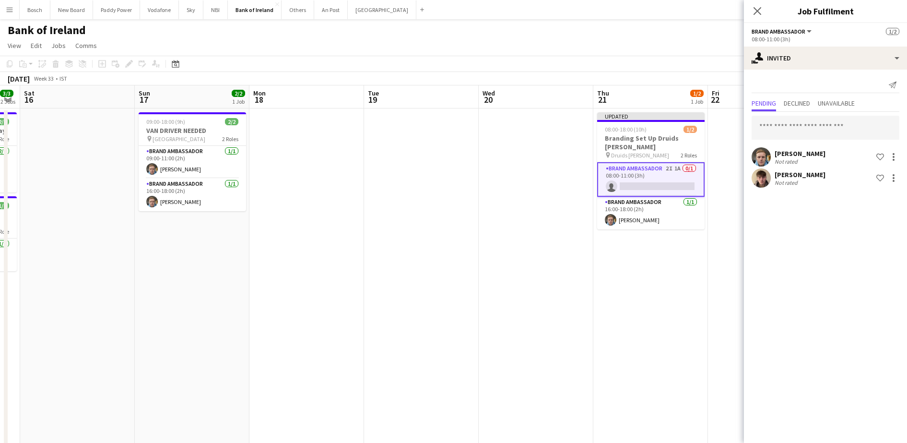
click at [734, 90] on app-board-header-date "Fri 22" at bounding box center [765, 96] width 115 height 23
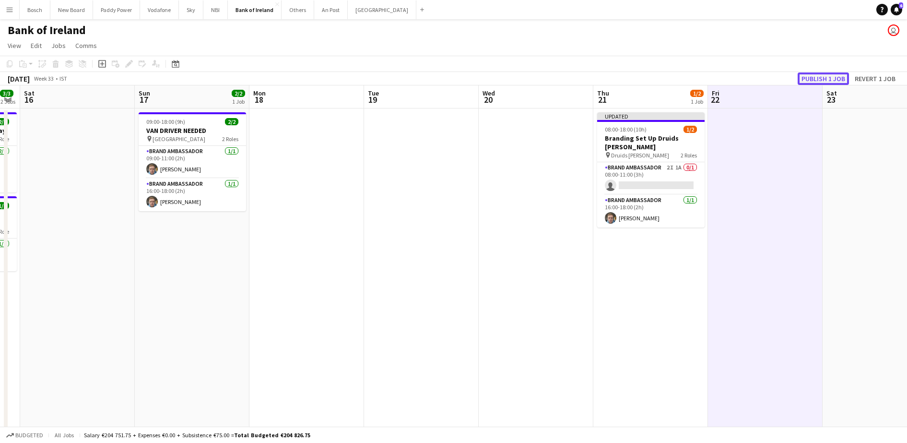
click at [832, 72] on button "Publish 1 job" at bounding box center [823, 78] width 51 height 12
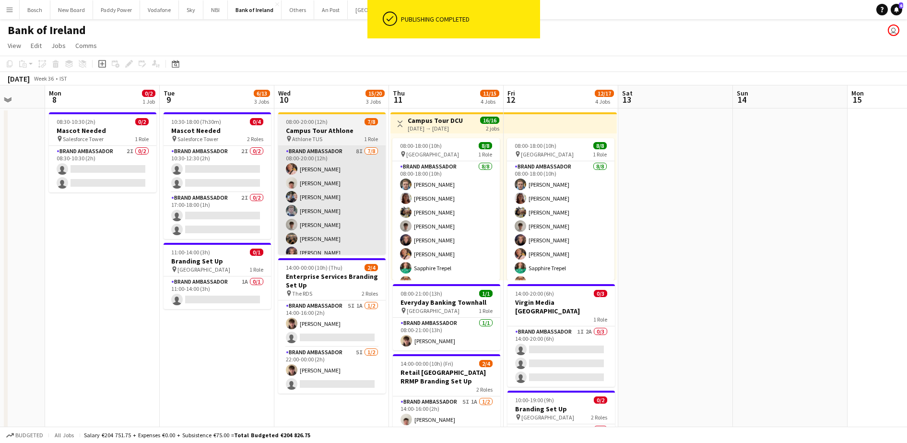
scroll to position [0, 303]
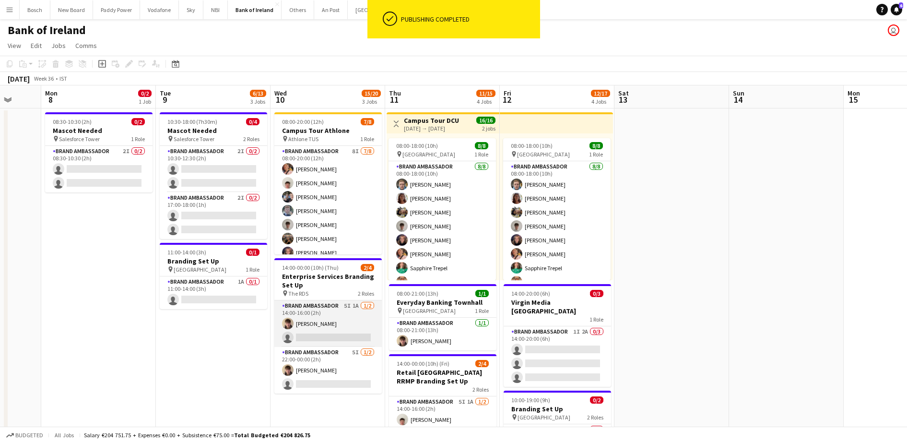
click at [352, 315] on app-card-role "Brand Ambassador 5I 1A [DATE] 14:00-16:00 (2h) [PERSON_NAME] single-neutral-act…" at bounding box center [327, 323] width 107 height 47
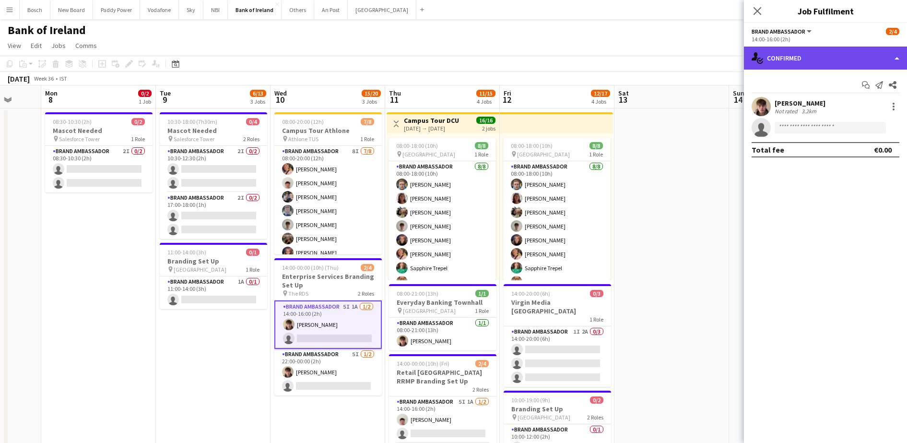
click at [802, 62] on div "single-neutral-actions-check-2 Confirmed" at bounding box center [825, 58] width 163 height 23
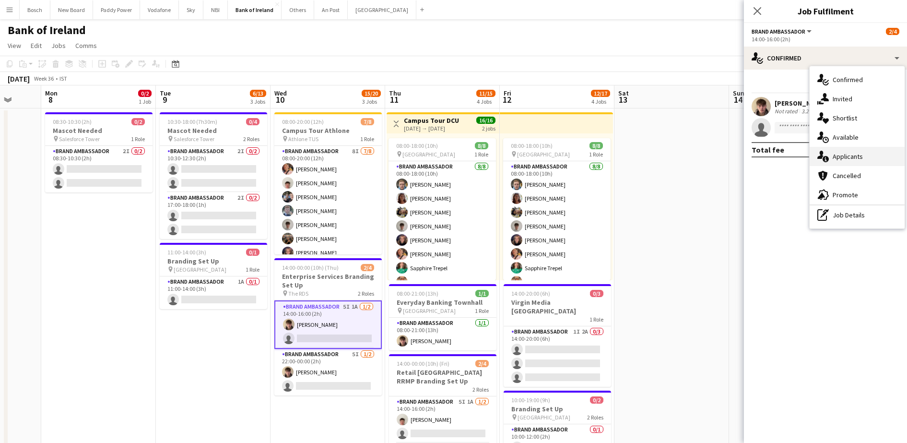
click at [849, 165] on div "single-neutral-actions-information Applicants" at bounding box center [857, 156] width 95 height 19
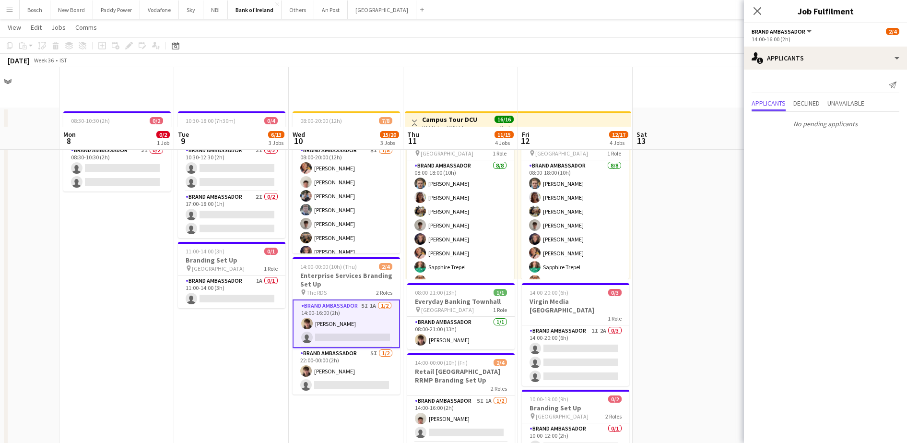
scroll to position [64, 0]
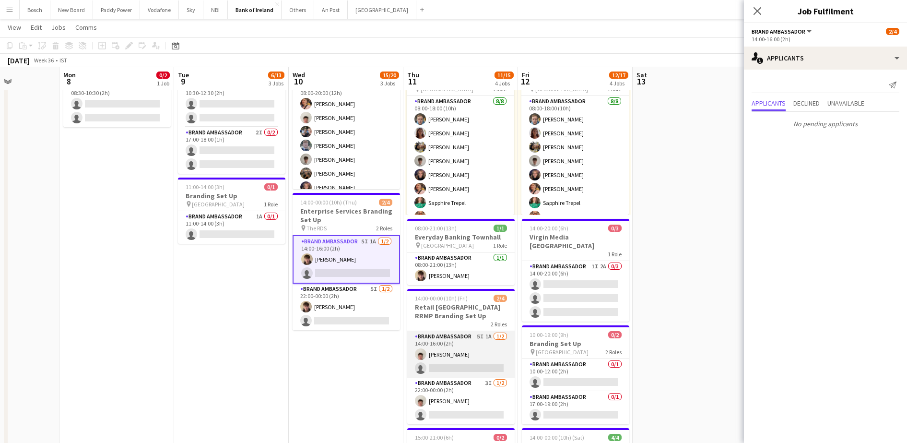
click at [440, 343] on app-card-role "Brand Ambassador 5I 1A [DATE] 14:00-16:00 (2h) [PERSON_NAME] single-neutral-act…" at bounding box center [460, 354] width 107 height 47
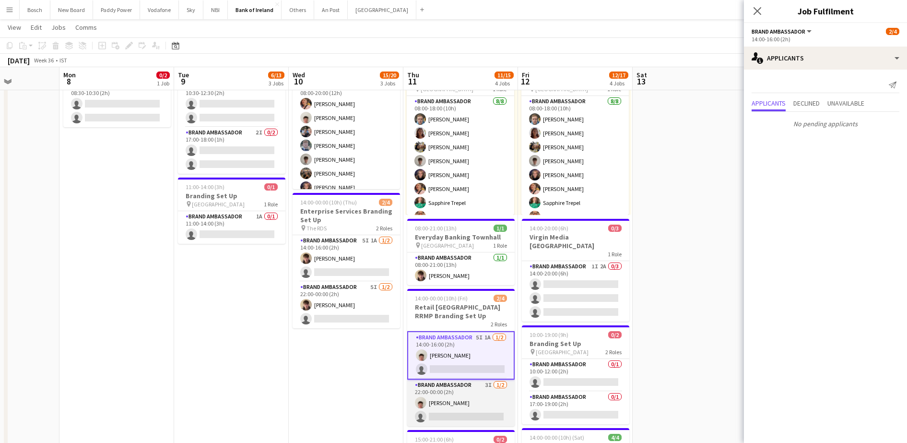
click at [445, 393] on app-card-role "Brand Ambassador 3I [DATE] 22:00-00:00 (2h) [PERSON_NAME] single-neutral-actions" at bounding box center [460, 403] width 107 height 47
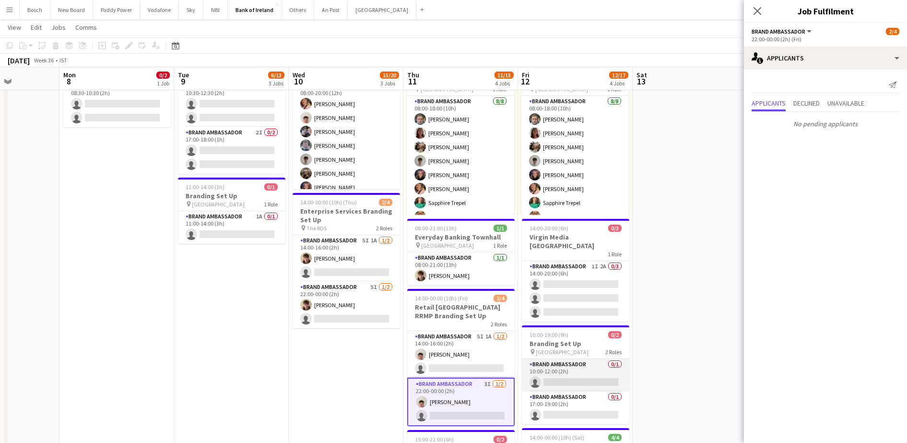
click at [547, 364] on app-card-role "Brand Ambassador 0/1 10:00-12:00 (2h) single-neutral-actions" at bounding box center [575, 375] width 107 height 33
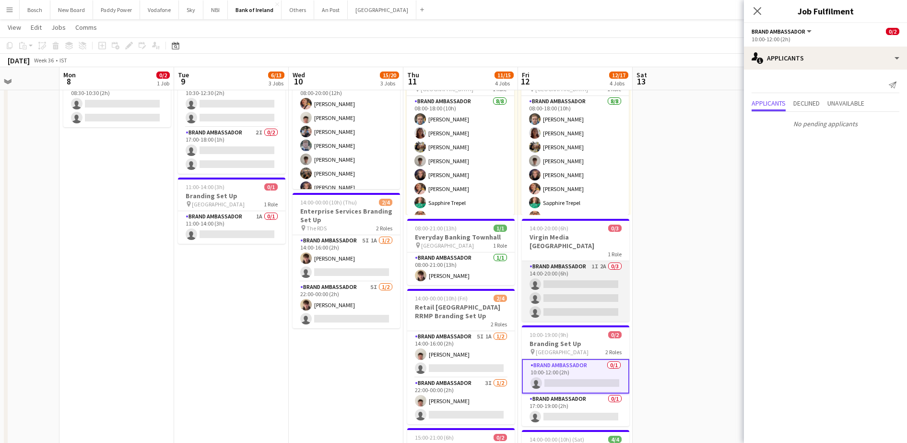
click at [578, 278] on app-card-role "Brand Ambassador 1I 2A 0/3 14:00-20:00 (6h) single-neutral-actions single-neutr…" at bounding box center [575, 291] width 107 height 60
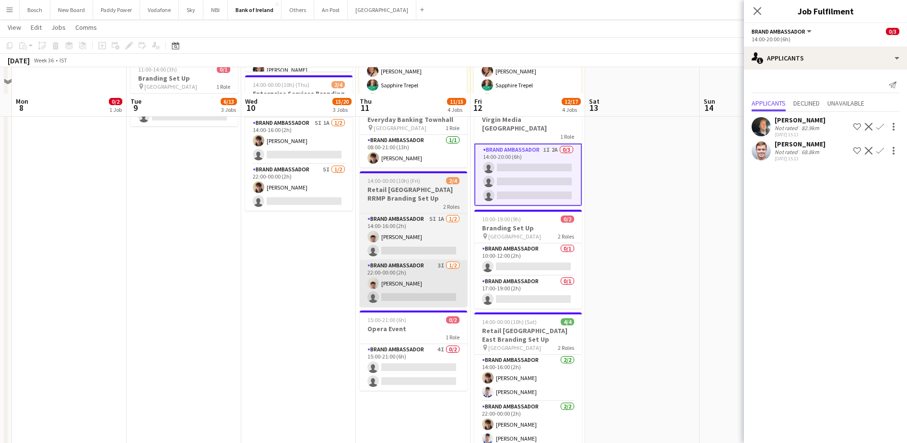
scroll to position [181, 0]
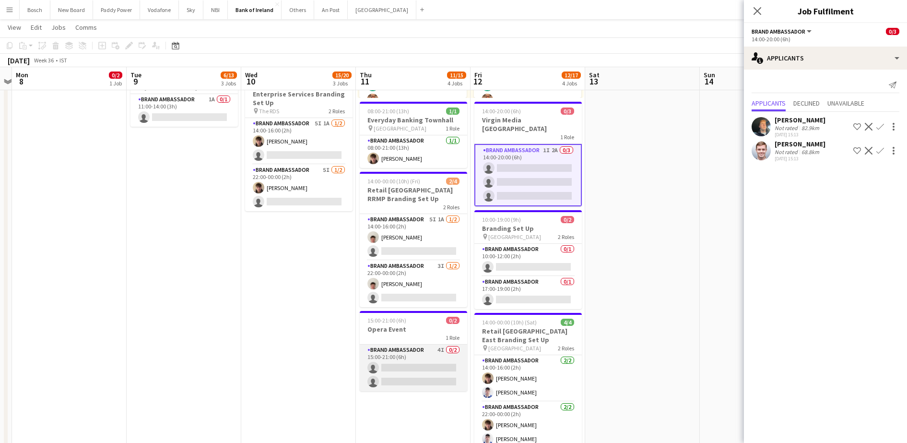
click at [412, 361] on app-card-role "Brand Ambassador 4I 0/2 15:00-21:00 (6h) single-neutral-actions single-neutral-…" at bounding box center [413, 368] width 107 height 47
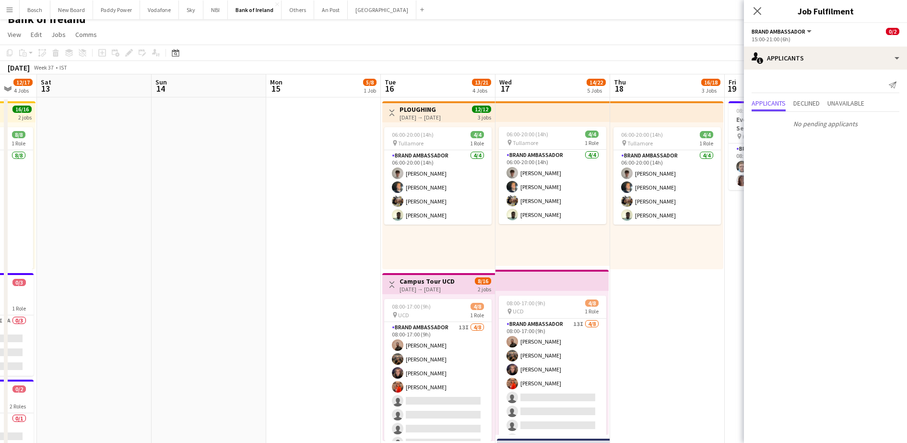
scroll to position [0, 0]
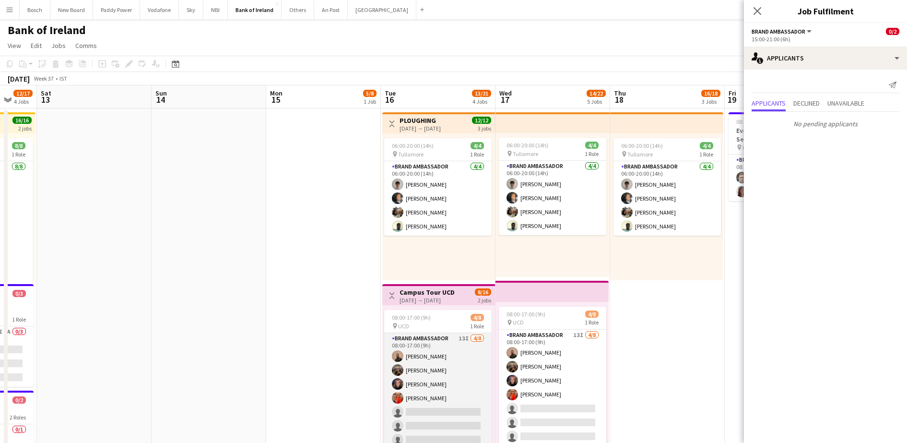
click at [446, 372] on app-card-role "Brand Ambassador 13I [DATE] 08:00-17:00 (9h) [PERSON_NAME] [PERSON_NAME] [PERSO…" at bounding box center [437, 398] width 107 height 130
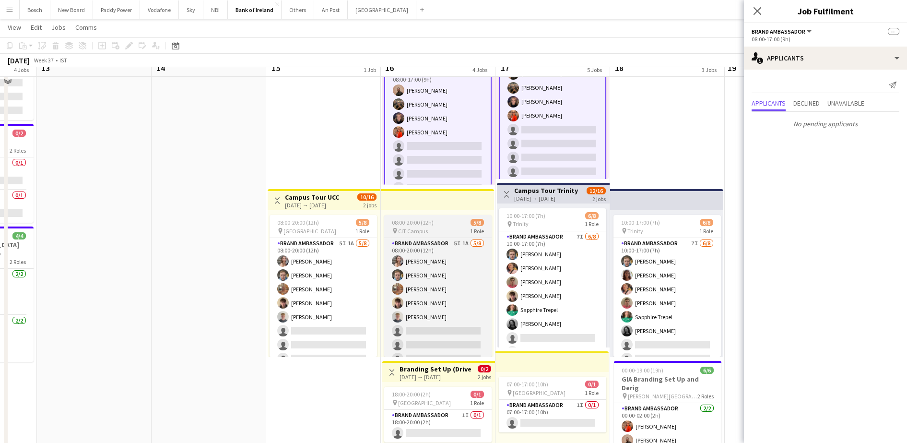
scroll to position [266, 0]
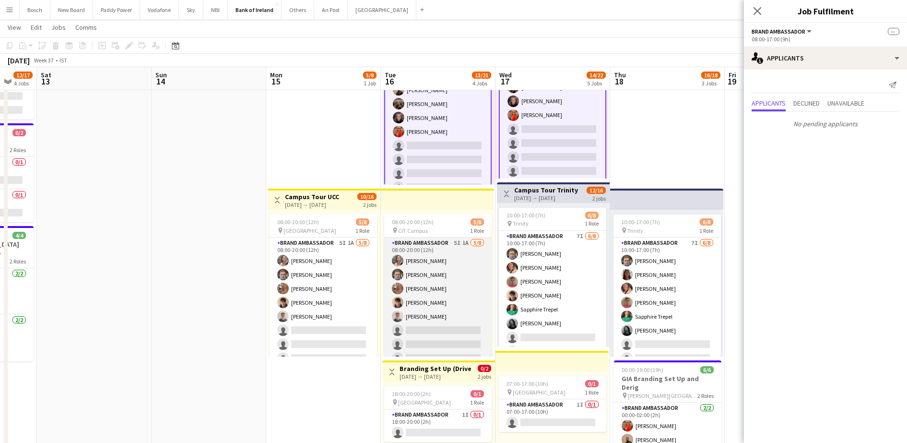
click at [431, 312] on app-card-role "Brand Ambassador 5I 1A [DATE] 08:00-20:00 (12h) [PERSON_NAME] [PERSON_NAME] [PE…" at bounding box center [437, 303] width 107 height 130
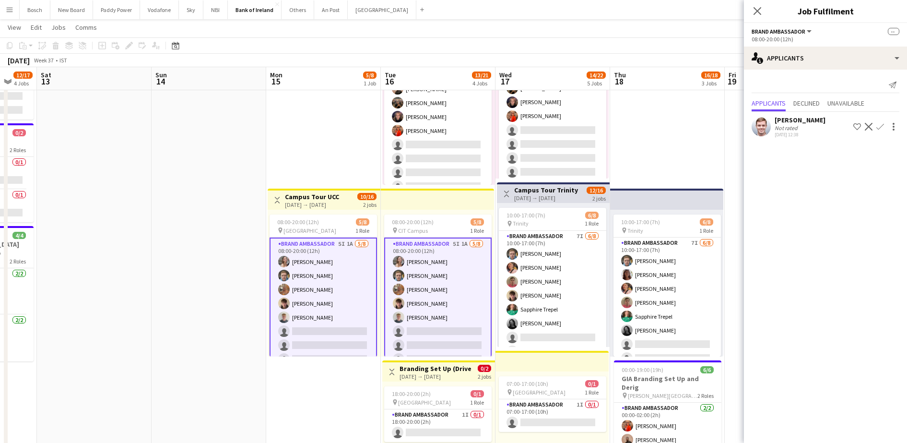
scroll to position [11, 0]
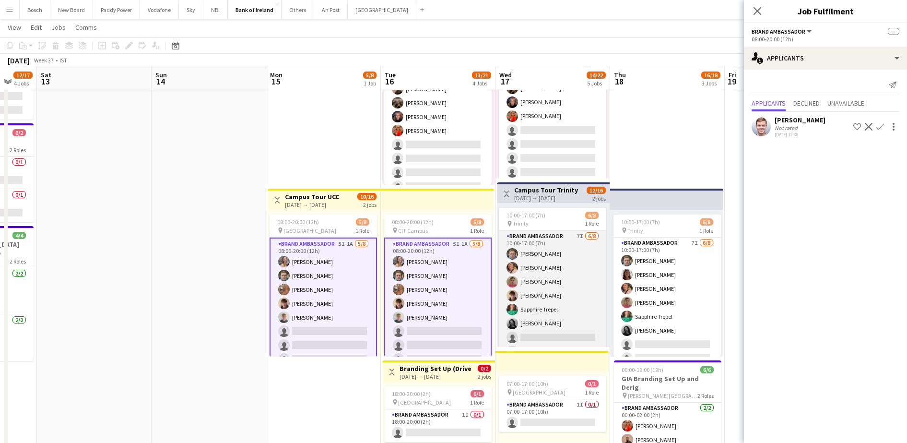
click at [523, 305] on app-card-role "Brand Ambassador 7I [DATE] 10:00-17:00 (7h) [PERSON_NAME] [PERSON_NAME] [PERSON…" at bounding box center [552, 296] width 107 height 130
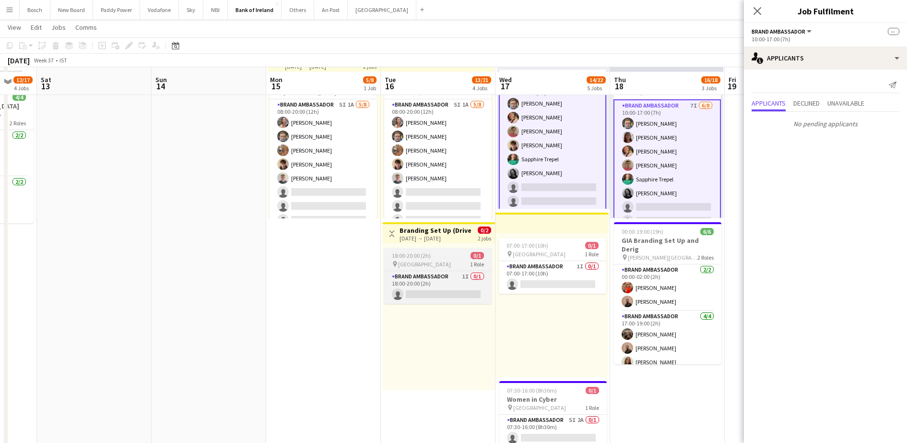
scroll to position [410, 0]
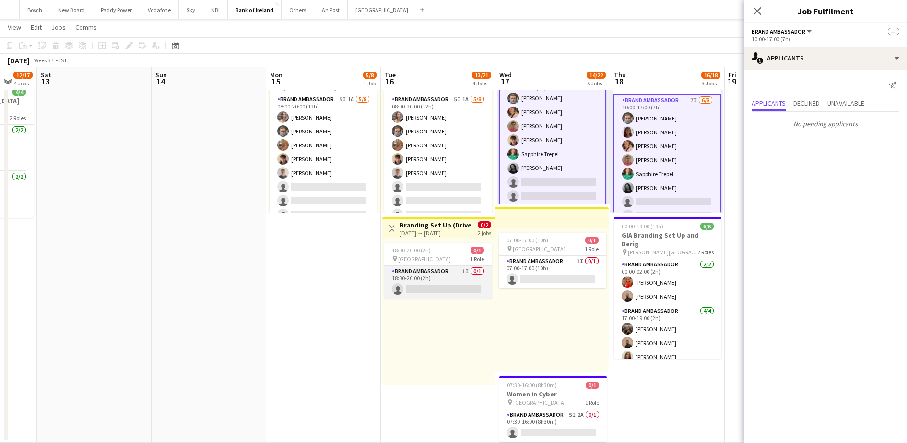
click at [453, 274] on app-card-role "Brand Ambassador 1I 0/1 18:00-20:00 (2h) single-neutral-actions" at bounding box center [437, 282] width 107 height 33
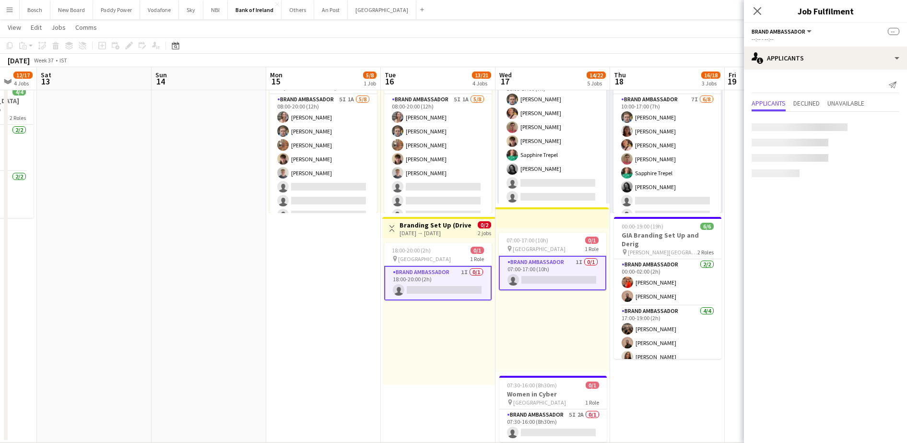
scroll to position [11, 0]
click at [533, 418] on app-card-role "Brand Ambassador 5I 2A 0/1 07:30-16:00 (8h30m) single-neutral-actions" at bounding box center [553, 425] width 107 height 33
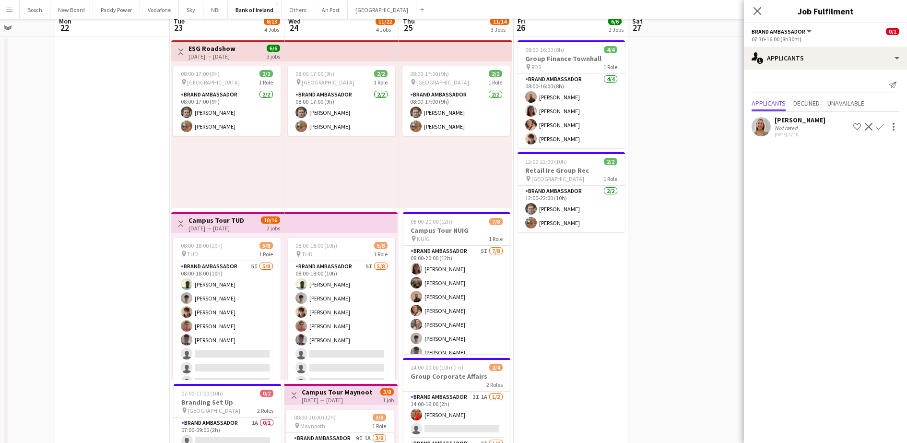
scroll to position [165, 0]
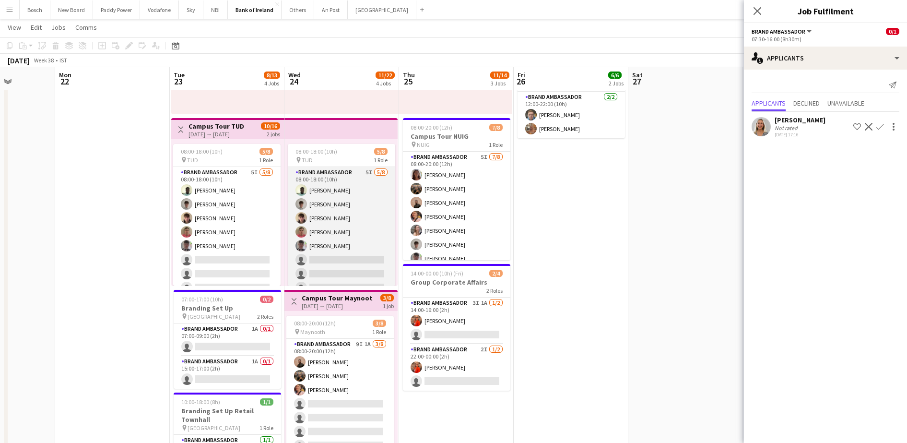
click at [357, 230] on app-card-role "Brand Ambassador 5I 5/8 08:00-18:00 (10h) Daniel Muya Jakub Kula David Woods Za…" at bounding box center [341, 232] width 107 height 130
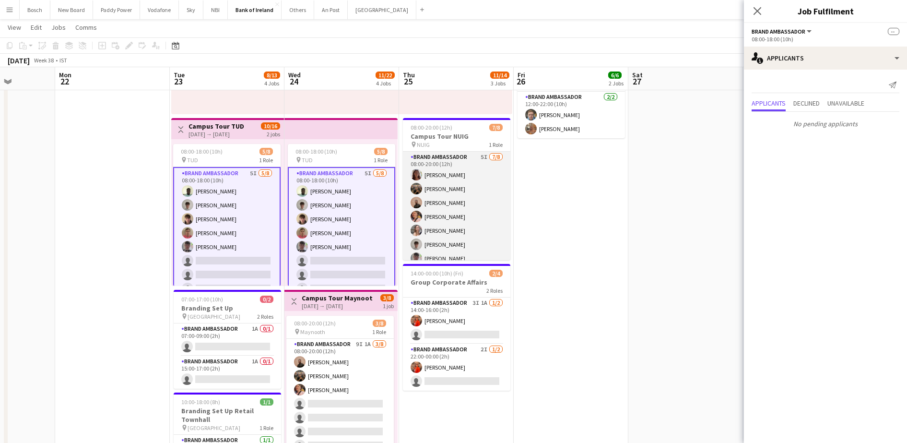
click at [425, 222] on app-card-role "Brand Ambassador 5I 7/8 08:00-20:00 (12h) Amelia Morycka Matheus Cramolich Andr…" at bounding box center [456, 217] width 107 height 130
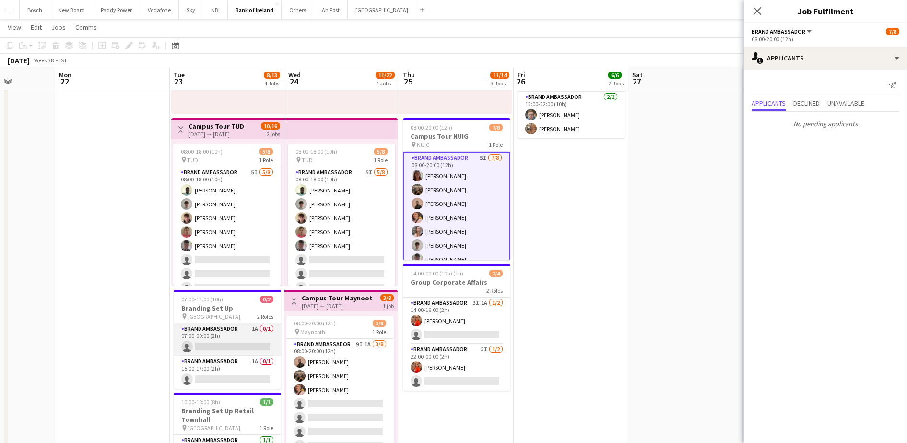
click at [253, 342] on app-card-role "Brand Ambassador 1A 0/1 07:00-09:00 (2h) single-neutral-actions" at bounding box center [227, 339] width 107 height 33
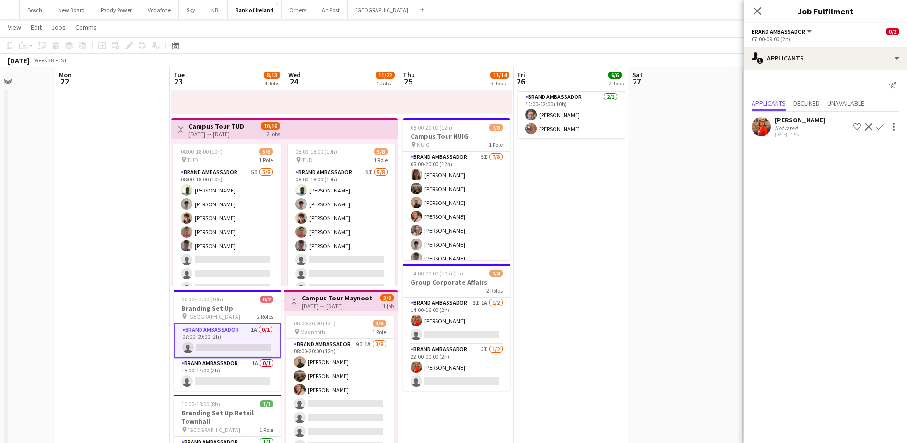
click at [881, 131] on button "Confirm" at bounding box center [881, 127] width 12 height 12
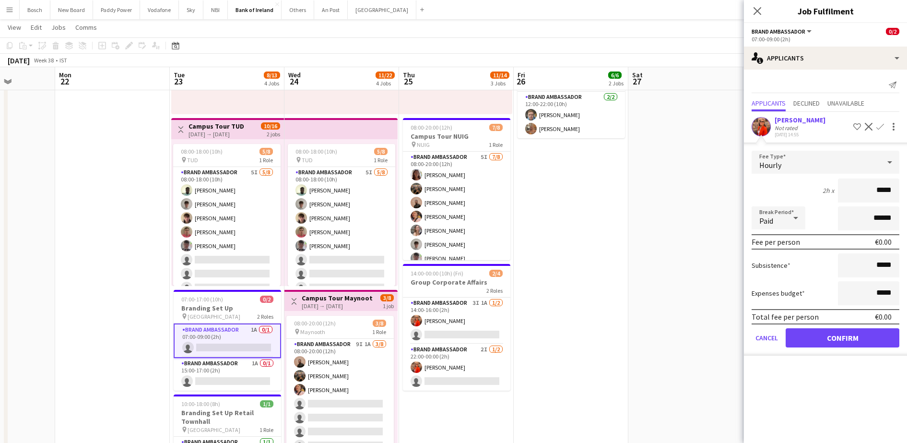
click at [827, 325] on form "Fee Type Hourly 2h x ***** Break Period Paid ****** Fee per person €0.00 Subsis…" at bounding box center [825, 253] width 163 height 205
click at [821, 334] on button "Confirm" at bounding box center [843, 337] width 114 height 19
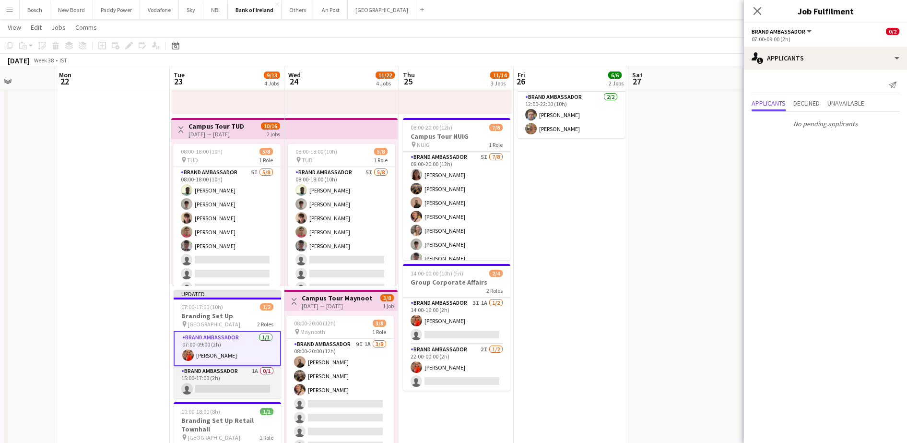
click at [225, 372] on app-card-role "Brand Ambassador 1A 0/1 15:00-17:00 (2h) single-neutral-actions" at bounding box center [227, 382] width 107 height 33
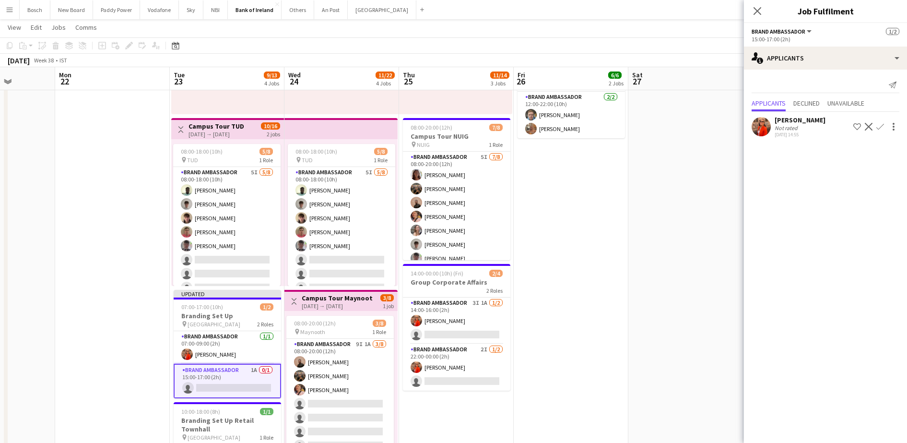
click at [881, 128] on app-icon "Confirm" at bounding box center [881, 127] width 8 height 8
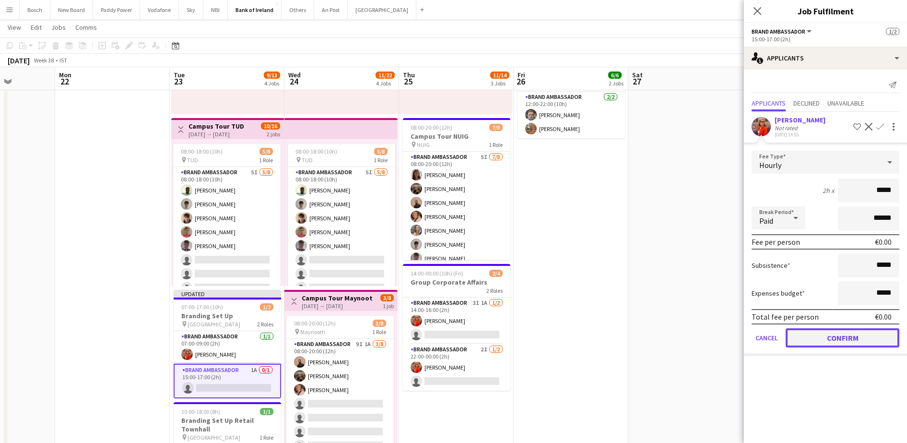
click at [834, 345] on button "Confirm" at bounding box center [843, 337] width 114 height 19
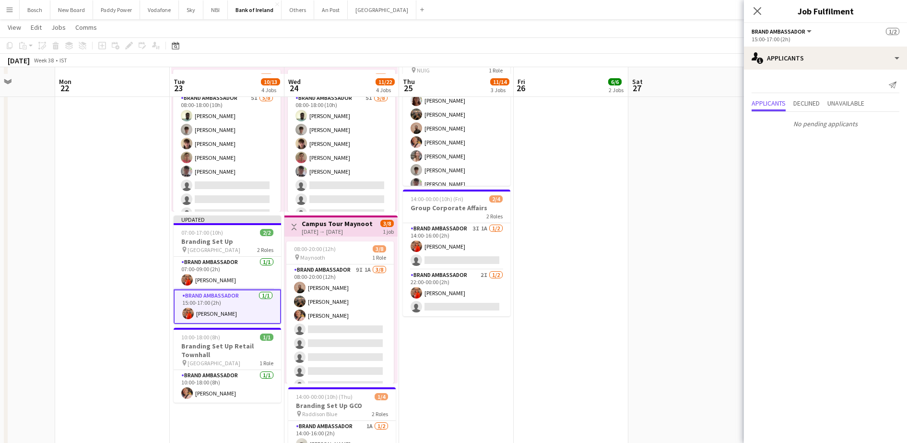
scroll to position [248, 0]
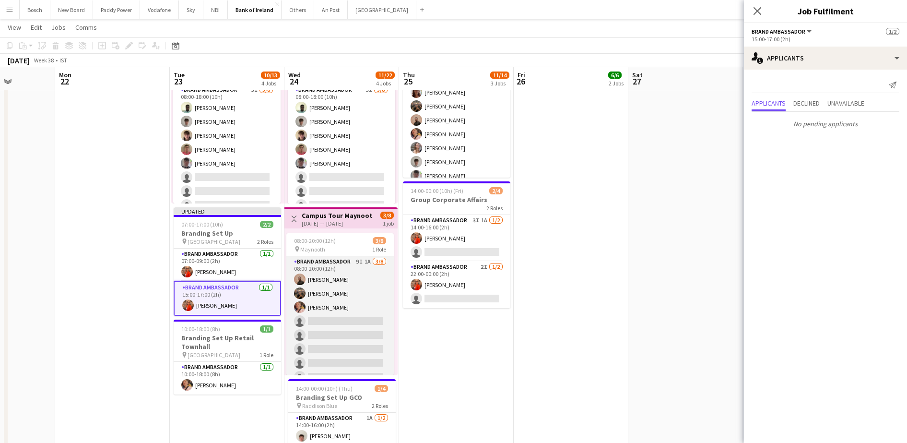
click at [352, 295] on app-card-role "Brand Ambassador 9I 1A 3/8 08:00-20:00 (12h) Andrew Ajetunmobi Matheus Cramolic…" at bounding box center [339, 321] width 107 height 130
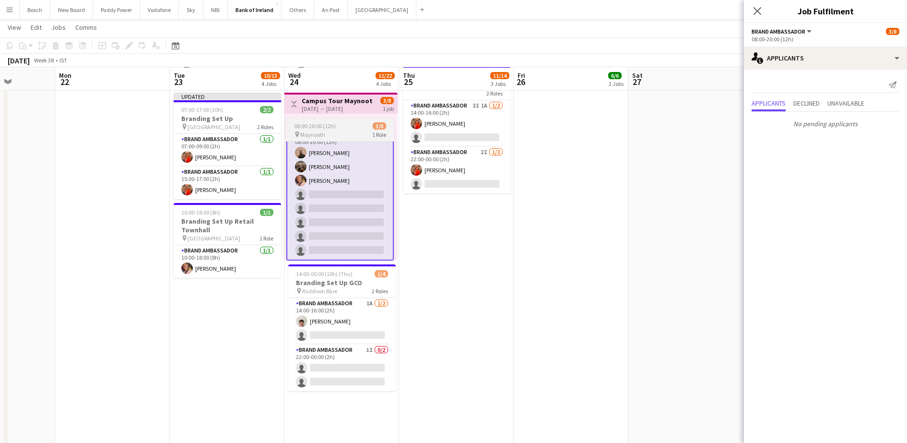
scroll to position [363, 0]
click at [323, 327] on app-card-role "Brand Ambassador 1A 1/2 14:00-16:00 (2h) Robert Harvey single-neutral-actions" at bounding box center [341, 320] width 107 height 47
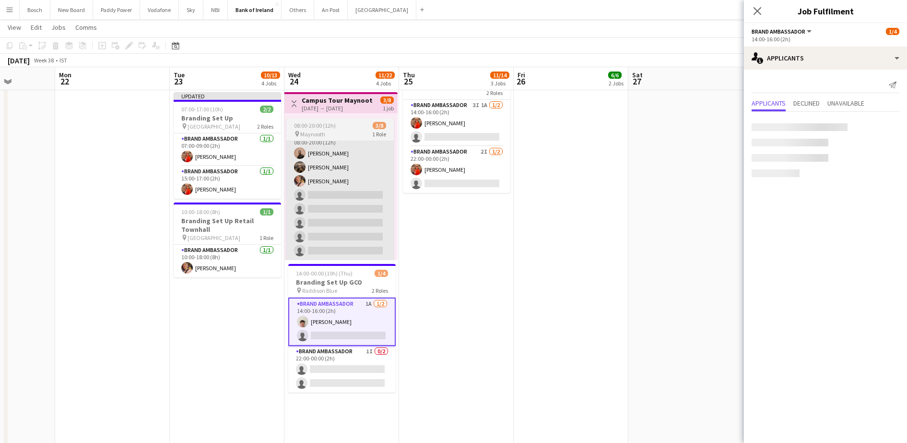
scroll to position [0, 0]
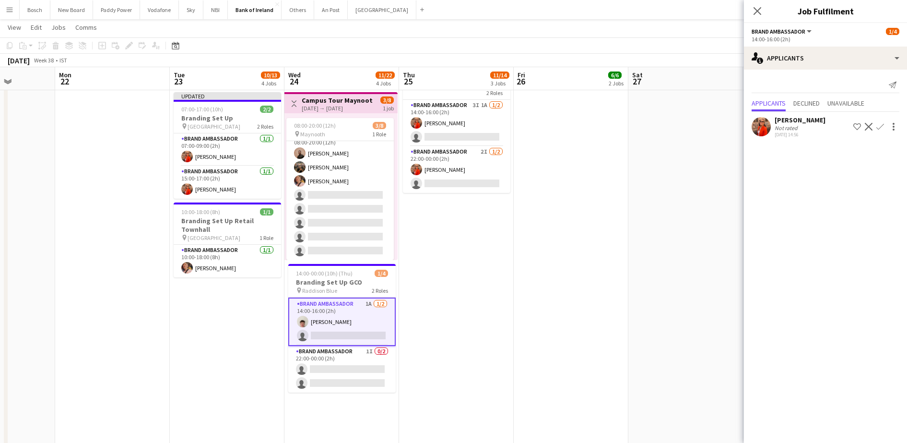
click at [880, 127] on app-icon "Confirm" at bounding box center [881, 127] width 8 height 8
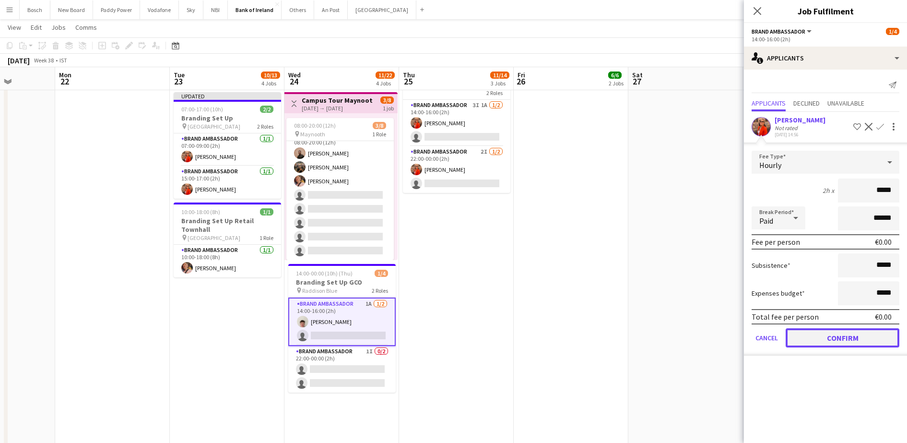
click at [819, 334] on button "Confirm" at bounding box center [843, 337] width 114 height 19
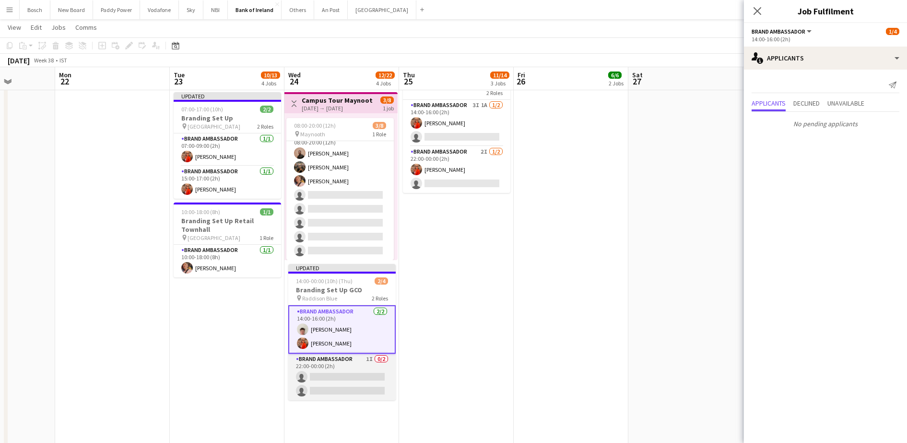
click at [347, 363] on app-card-role "Brand Ambassador 1I 0/2 22:00-00:00 (2h) single-neutral-actions single-neutral-…" at bounding box center [341, 377] width 107 height 47
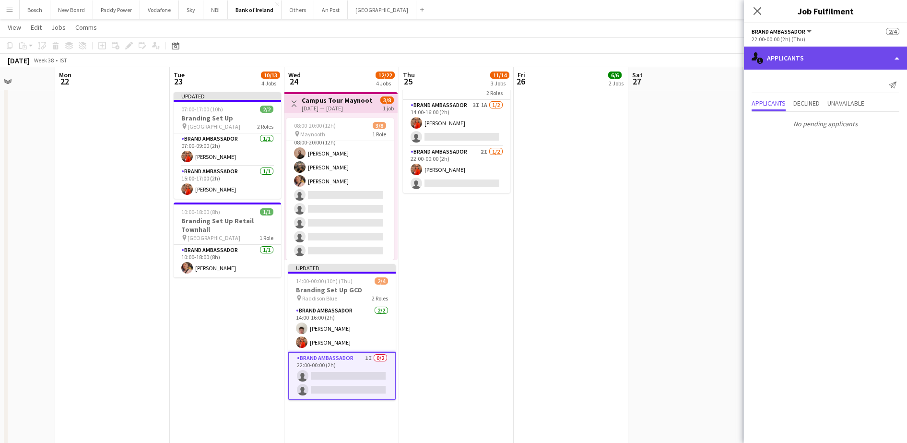
click at [813, 60] on div "single-neutral-actions-information Applicants" at bounding box center [825, 58] width 163 height 23
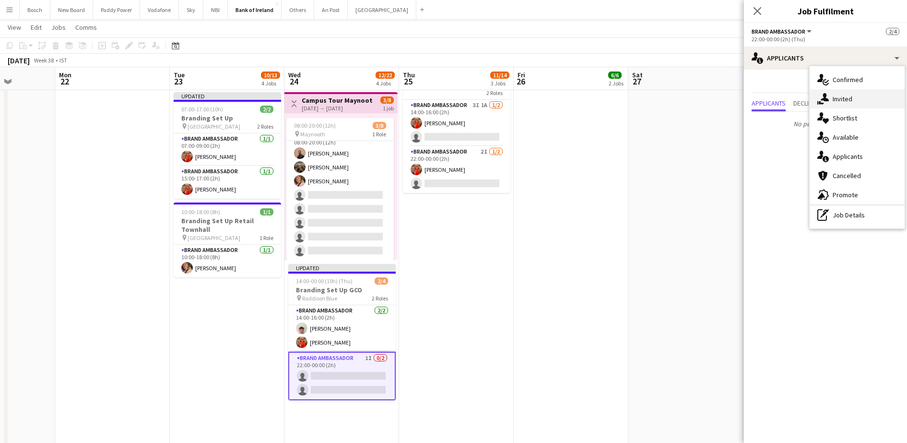
click at [852, 97] on div "single-neutral-actions-share-1 Invited" at bounding box center [857, 98] width 95 height 19
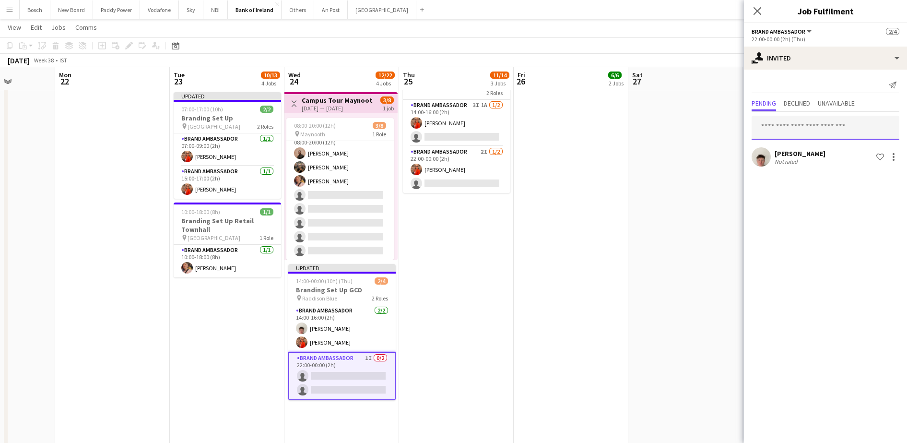
click at [785, 128] on input "text" at bounding box center [826, 128] width 148 height 24
type input "****"
click at [835, 154] on span "Muireann O'Gorman Active" at bounding box center [826, 151] width 132 height 8
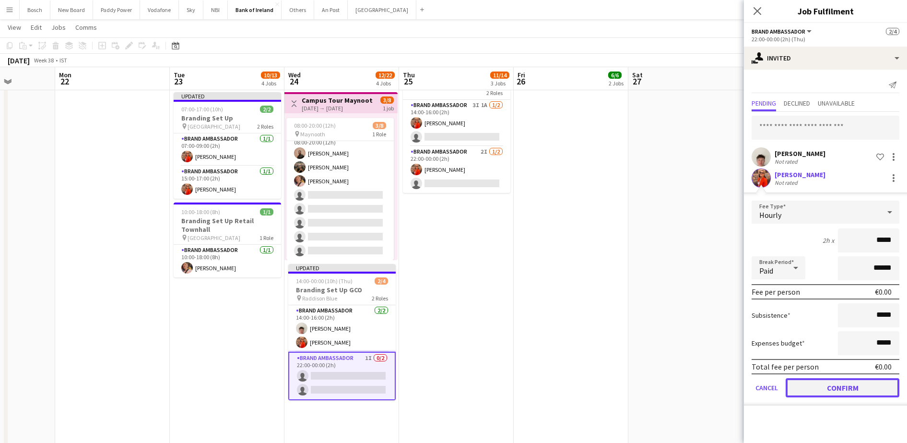
click at [833, 389] on button "Confirm" at bounding box center [843, 387] width 114 height 19
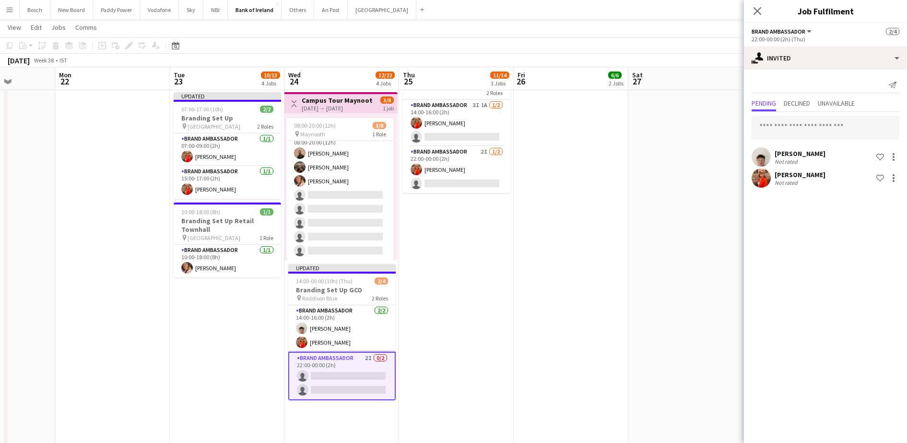
click at [708, 41] on app-toolbar "Copy Paste Paste Ctrl+V Paste with crew Ctrl+Shift+V Paste linked Job [GEOGRAPH…" at bounding box center [453, 45] width 907 height 16
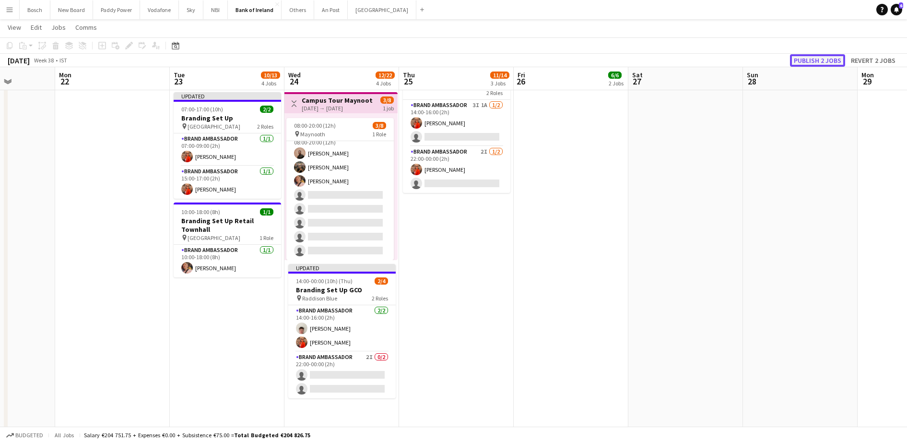
click at [810, 64] on button "Publish 2 jobs" at bounding box center [817, 60] width 55 height 12
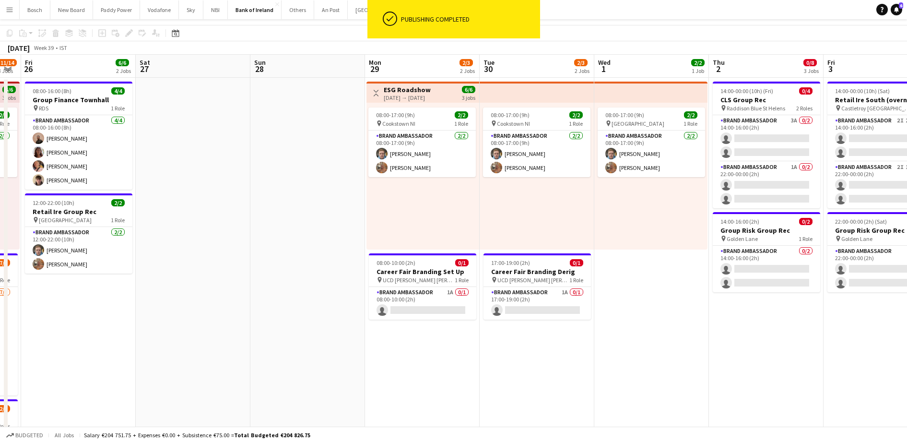
scroll to position [6, 0]
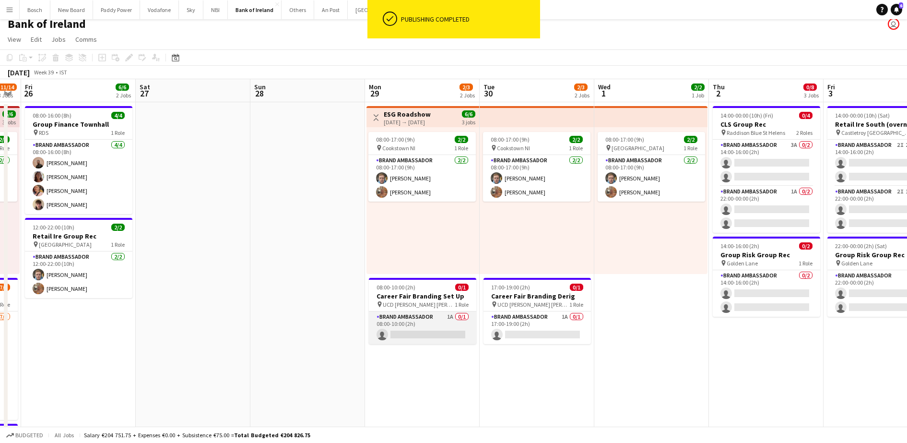
click at [414, 322] on app-card-role "Brand Ambassador 1A 0/1 08:00-10:00 (2h) single-neutral-actions" at bounding box center [422, 327] width 107 height 33
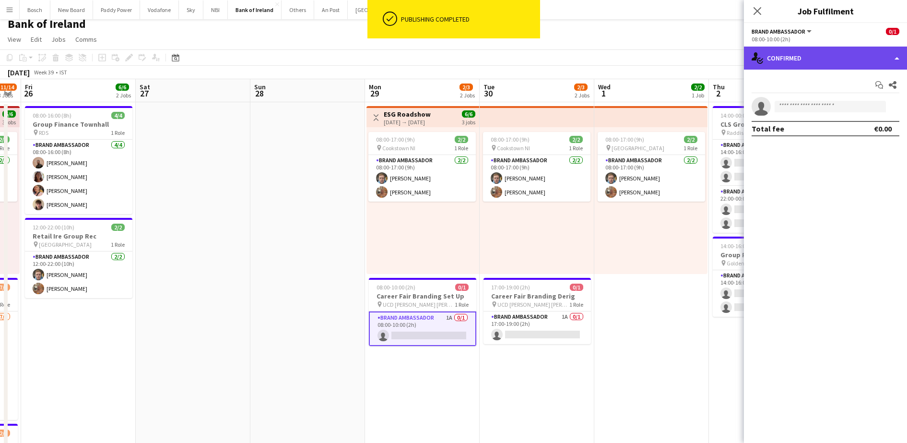
click at [820, 53] on div "single-neutral-actions-check-2 Confirmed" at bounding box center [825, 58] width 163 height 23
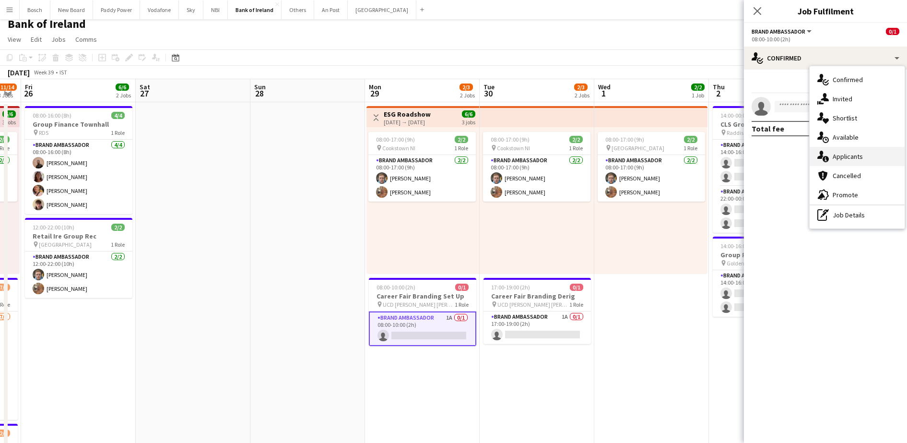
click at [837, 157] on div "single-neutral-actions-information Applicants" at bounding box center [857, 156] width 95 height 19
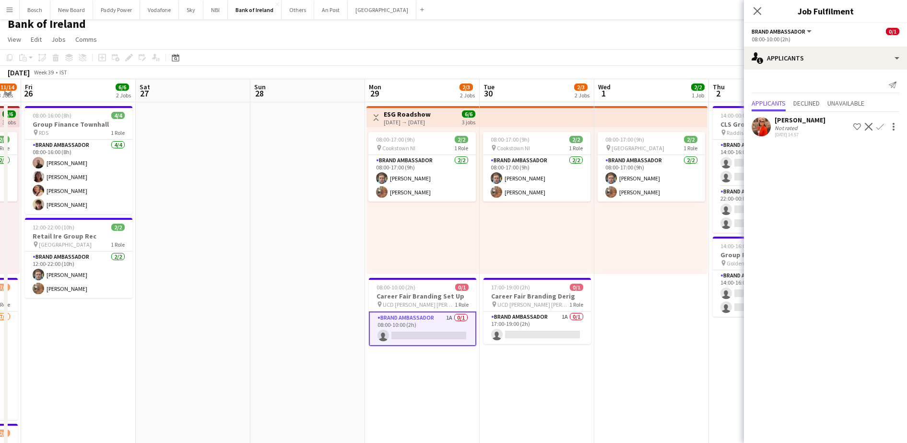
click at [881, 128] on app-icon "Confirm" at bounding box center [881, 127] width 8 height 8
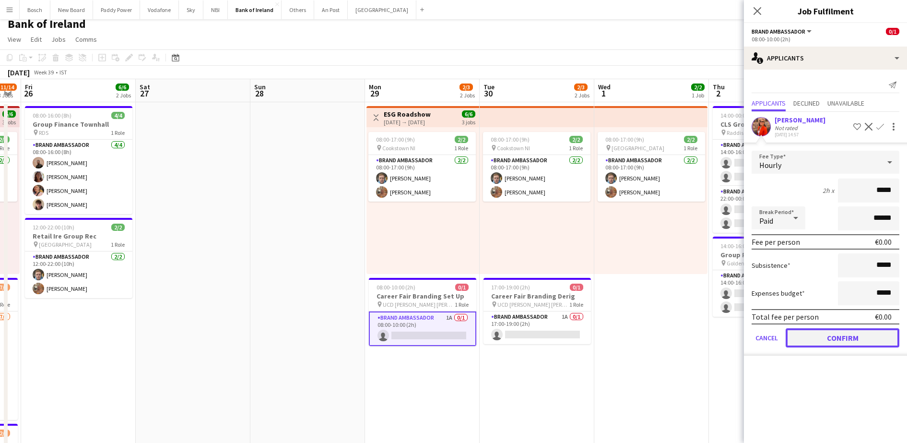
click at [833, 334] on button "Confirm" at bounding box center [843, 337] width 114 height 19
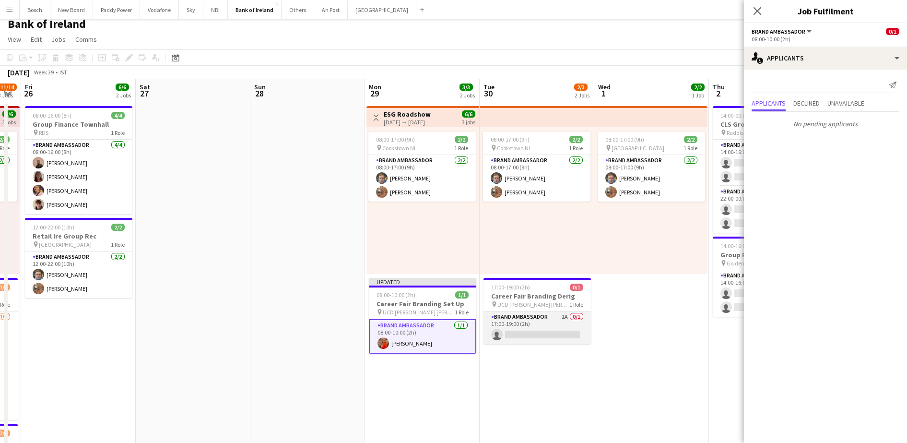
click at [559, 324] on app-card-role "Brand Ambassador 1A 0/1 17:00-19:00 (2h) single-neutral-actions" at bounding box center [537, 327] width 107 height 33
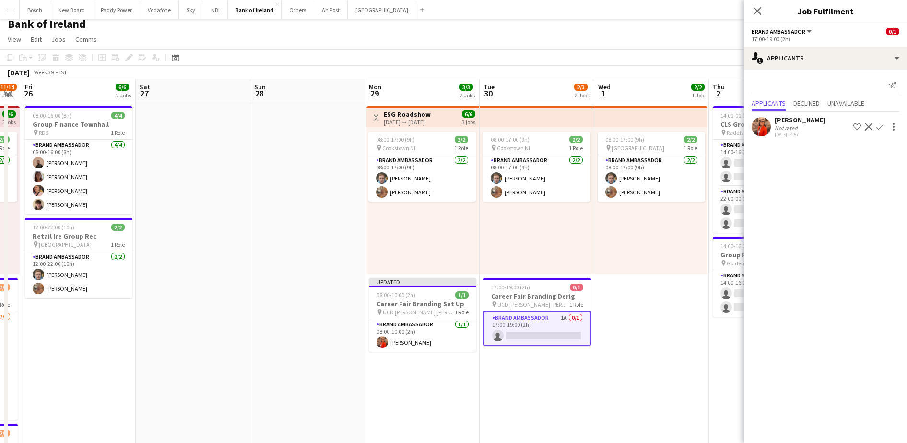
click at [881, 127] on app-icon "Confirm" at bounding box center [881, 127] width 8 height 8
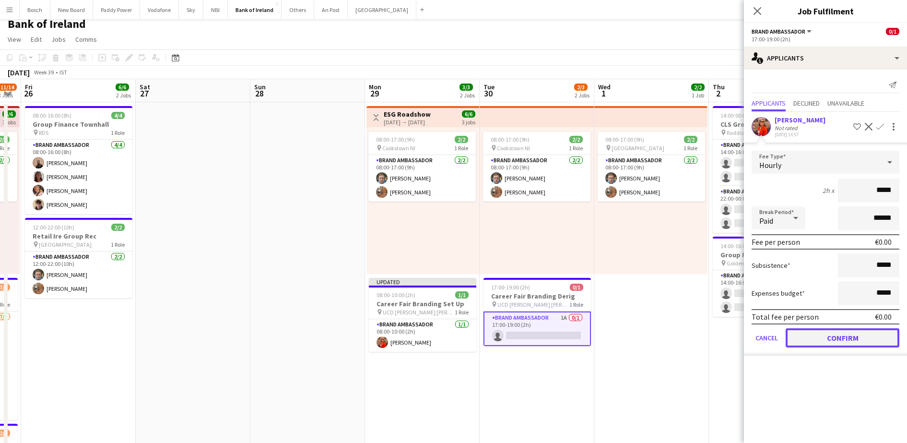
click at [832, 338] on button "Confirm" at bounding box center [843, 337] width 114 height 19
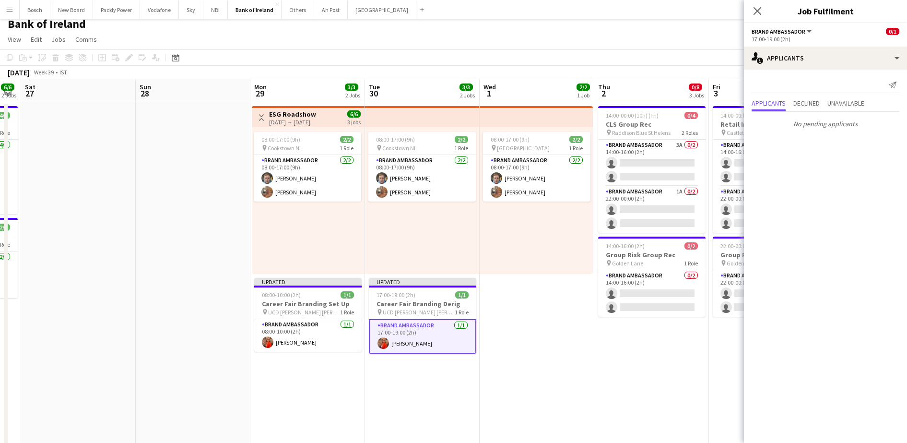
scroll to position [0, 370]
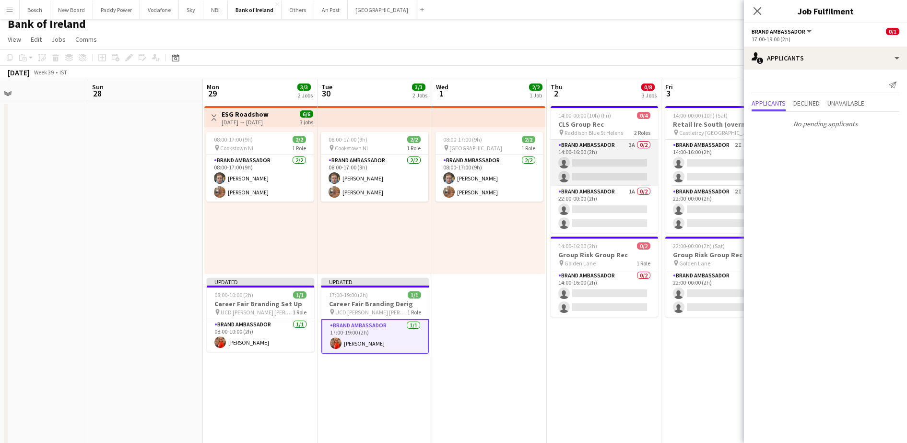
click at [614, 165] on app-card-role "Brand Ambassador 3A 0/2 14:00-16:00 (2h) single-neutral-actions single-neutral-…" at bounding box center [604, 163] width 107 height 47
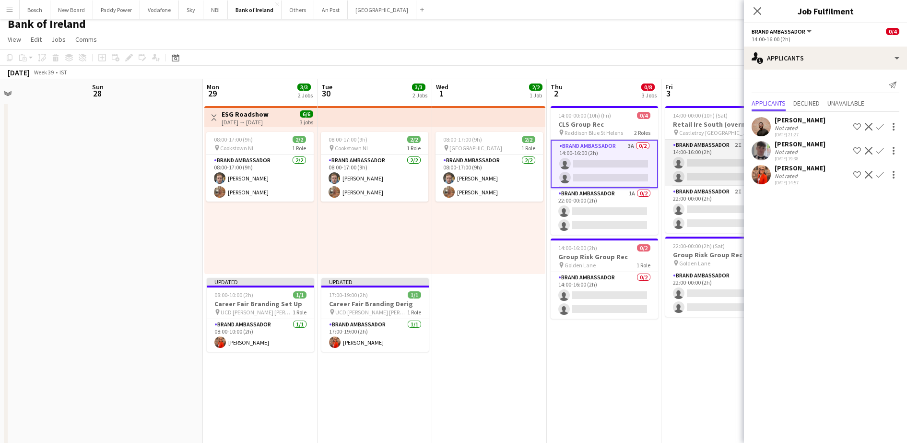
click at [683, 161] on app-card-role "Brand Ambassador 2I 2A 0/2 14:00-16:00 (2h) single-neutral-actions single-neutr…" at bounding box center [719, 163] width 107 height 47
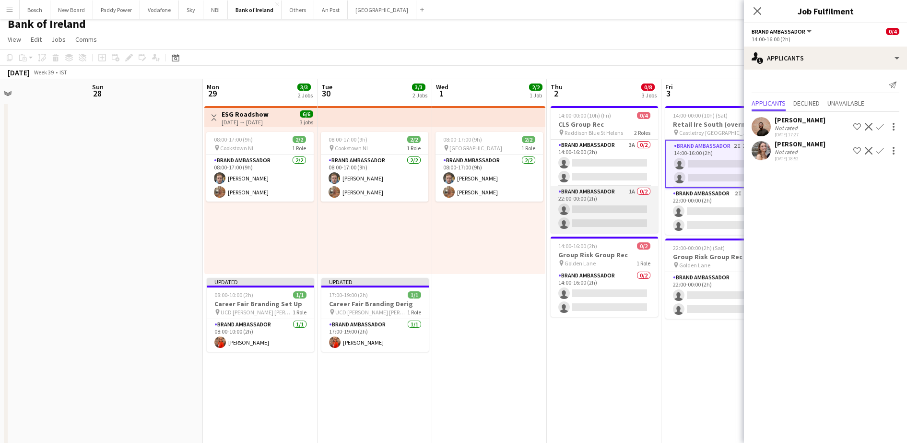
click at [581, 203] on app-card-role "Brand Ambassador 1A 0/2 22:00-00:00 (2h) single-neutral-actions single-neutral-…" at bounding box center [604, 209] width 107 height 47
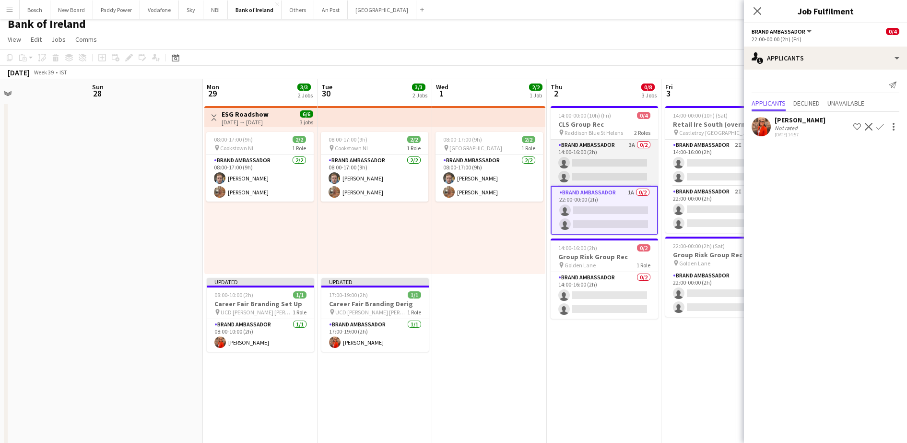
click at [621, 141] on app-card-role "Brand Ambassador 3A 0/2 14:00-16:00 (2h) single-neutral-actions single-neutral-…" at bounding box center [604, 163] width 107 height 47
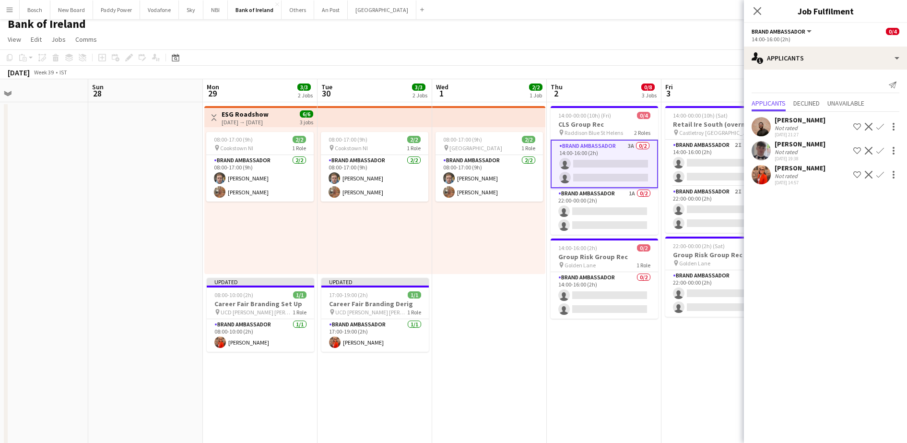
click at [880, 173] on app-icon "Confirm" at bounding box center [881, 175] width 8 height 8
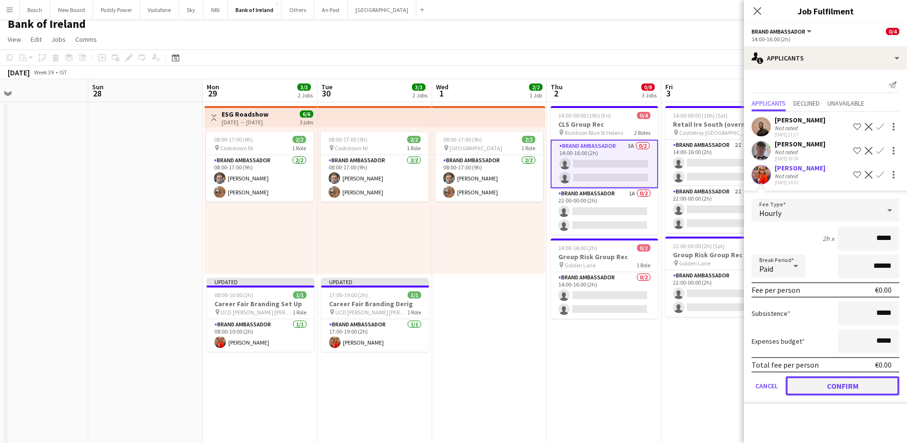
click at [822, 386] on button "Confirm" at bounding box center [843, 385] width 114 height 19
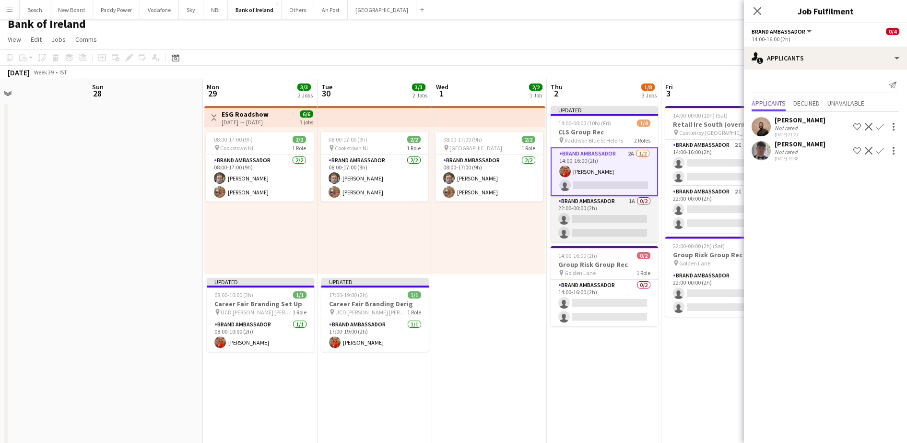
click at [628, 209] on app-card-role "Brand Ambassador 1A 0/2 22:00-00:00 (2h) single-neutral-actions single-neutral-…" at bounding box center [604, 219] width 107 height 47
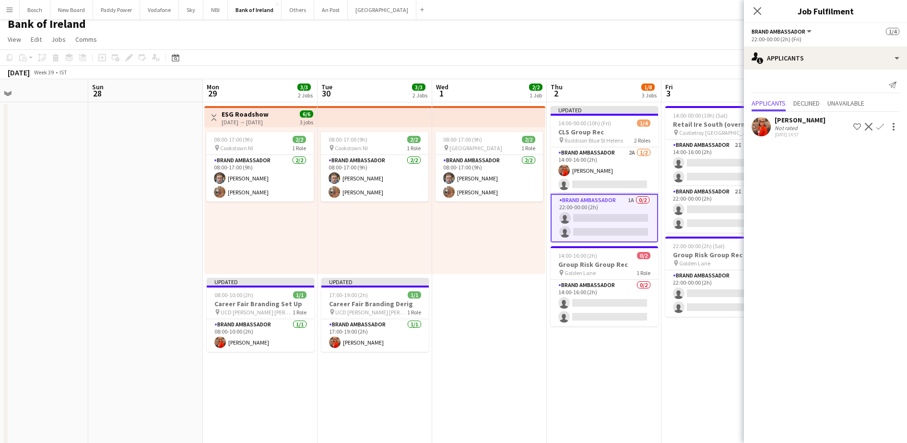
click at [879, 125] on app-icon "Confirm" at bounding box center [881, 127] width 8 height 8
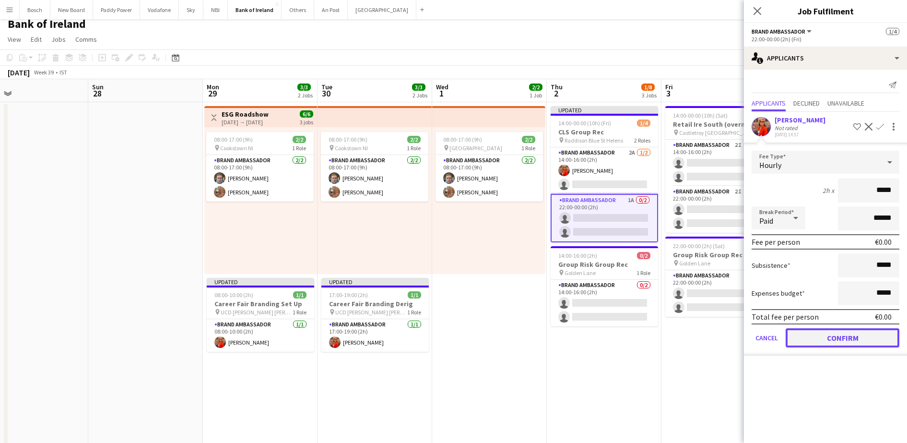
click at [833, 333] on button "Confirm" at bounding box center [843, 337] width 114 height 19
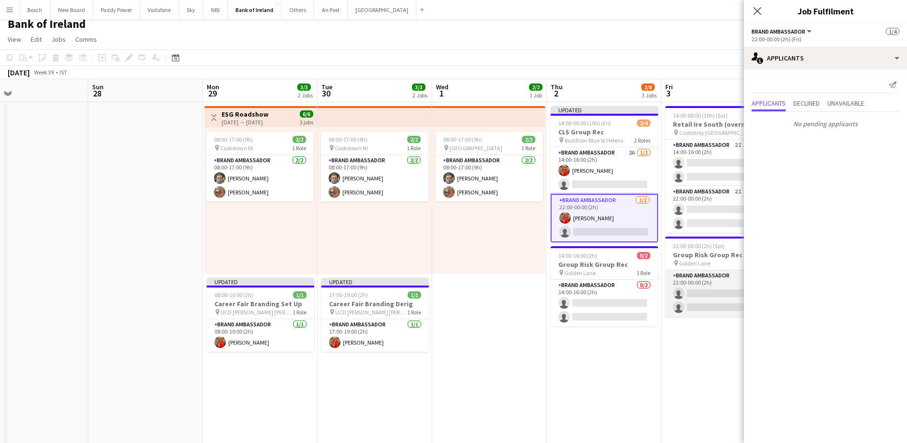
scroll to position [0, 298]
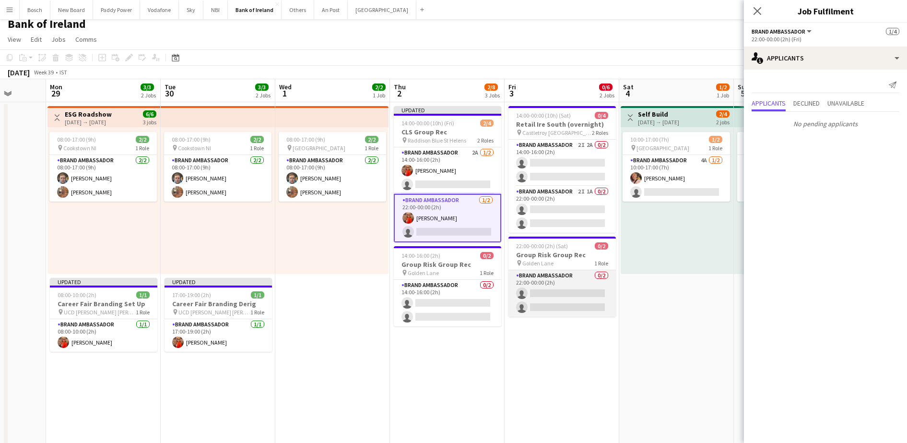
click at [565, 288] on app-card-role "Brand Ambassador 0/2 22:00-00:00 (2h) single-neutral-actions single-neutral-act…" at bounding box center [562, 293] width 107 height 47
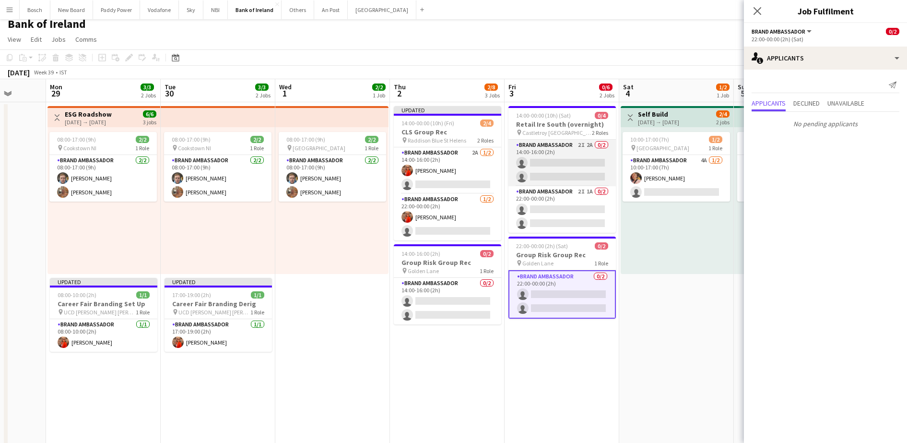
click at [577, 161] on app-card-role "Brand Ambassador 2I 2A 0/2 14:00-16:00 (2h) single-neutral-actions single-neutr…" at bounding box center [562, 163] width 107 height 47
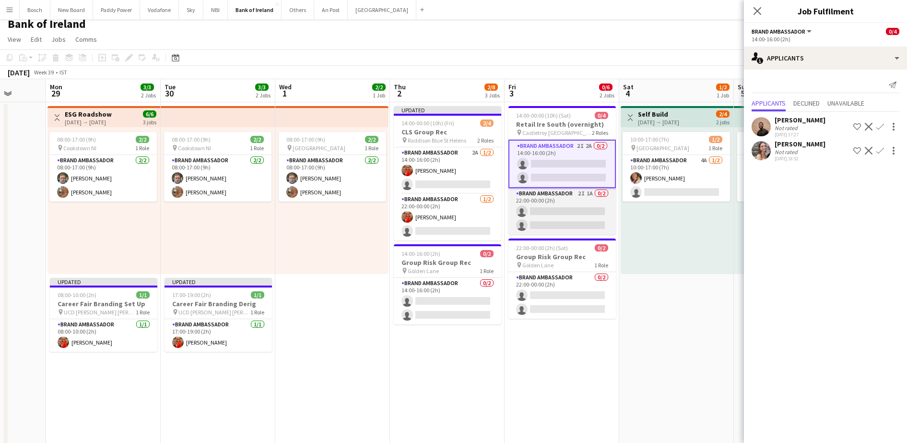
click at [571, 214] on app-card-role "Brand Ambassador 2I 1A 0/2 22:00-00:00 (2h) single-neutral-actions single-neutr…" at bounding box center [562, 211] width 107 height 47
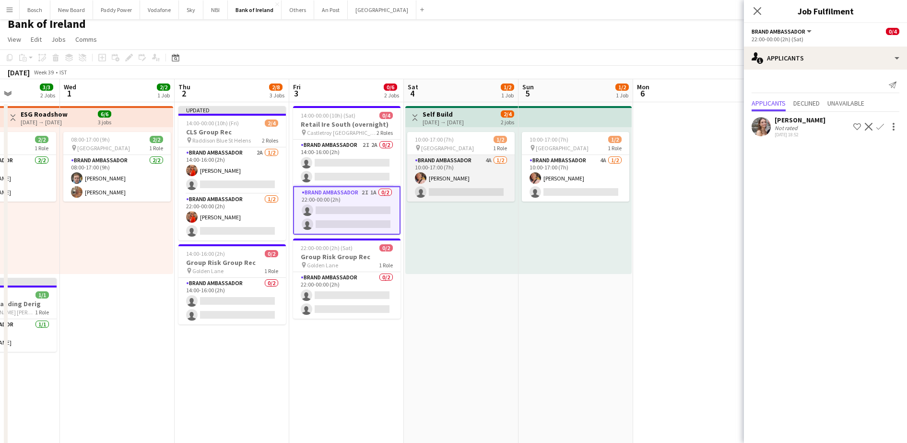
scroll to position [0, 285]
click at [497, 194] on app-card-role "Brand Ambassador 4A 1/2 10:00-17:00 (7h) Mark O’Shea single-neutral-actions" at bounding box center [460, 178] width 107 height 47
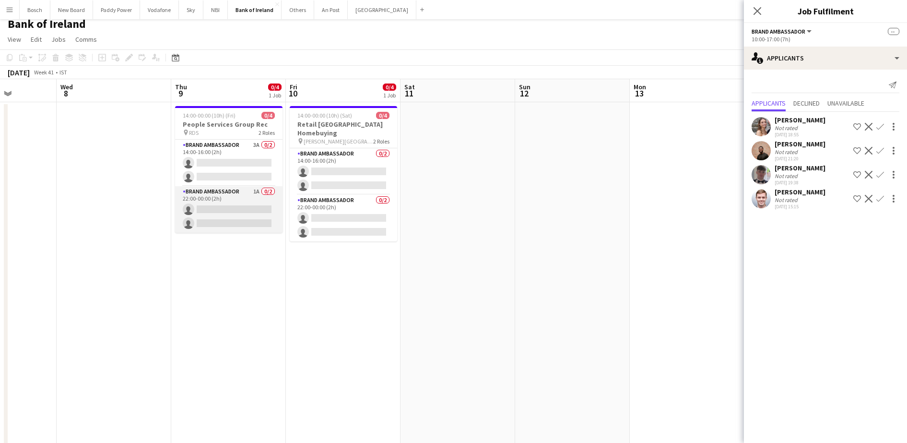
scroll to position [0, 335]
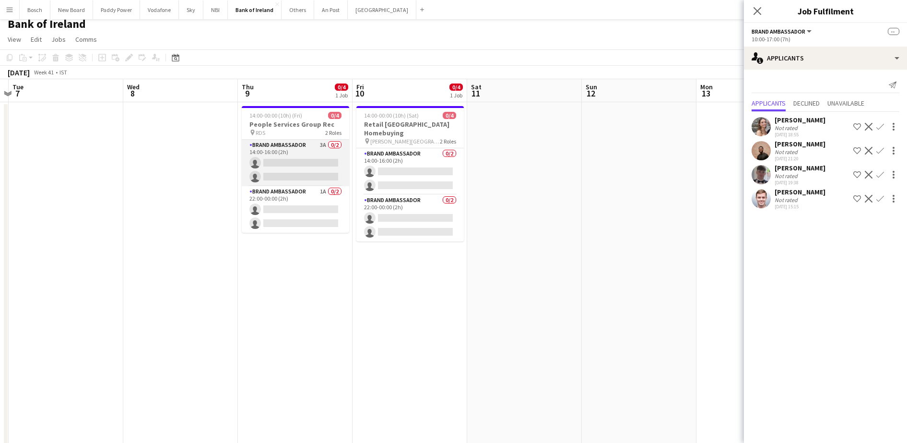
click at [343, 185] on app-card-role "Brand Ambassador 3A 0/2 14:00-16:00 (2h) single-neutral-actions single-neutral-…" at bounding box center [295, 163] width 107 height 47
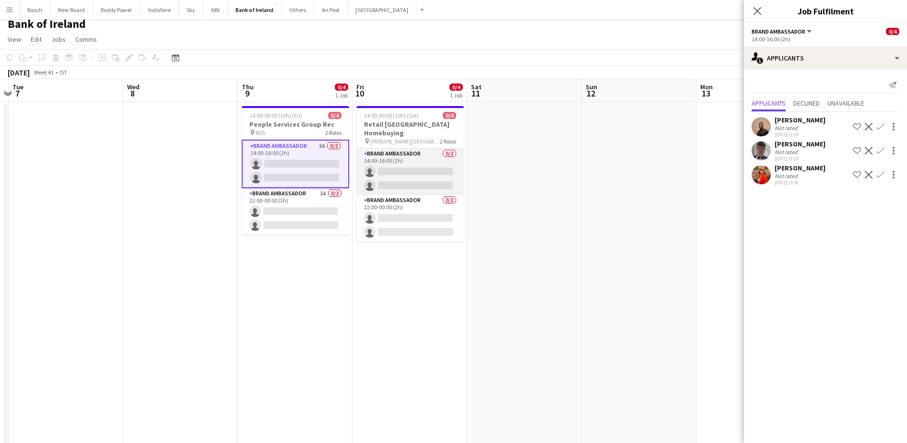
click at [407, 178] on app-card-role "Brand Ambassador 0/2 14:00-16:00 (2h) single-neutral-actions single-neutral-act…" at bounding box center [410, 171] width 107 height 47
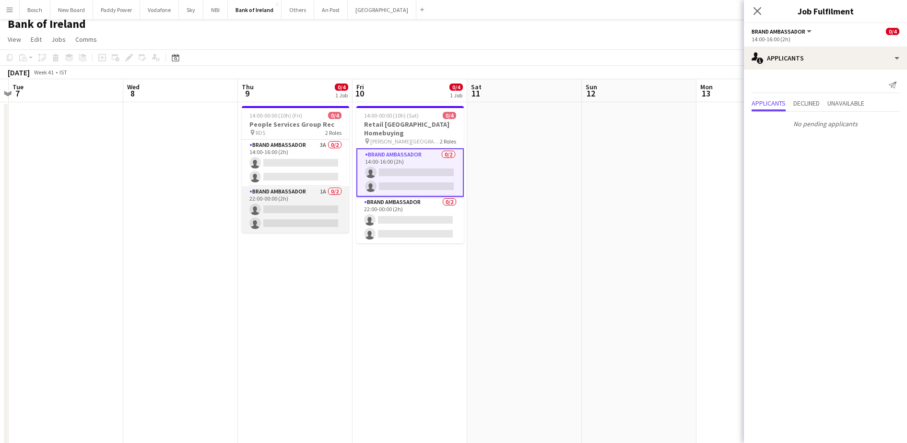
click at [263, 205] on app-card-role "Brand Ambassador 1A 0/2 22:00-00:00 (2h) single-neutral-actions single-neutral-…" at bounding box center [295, 209] width 107 height 47
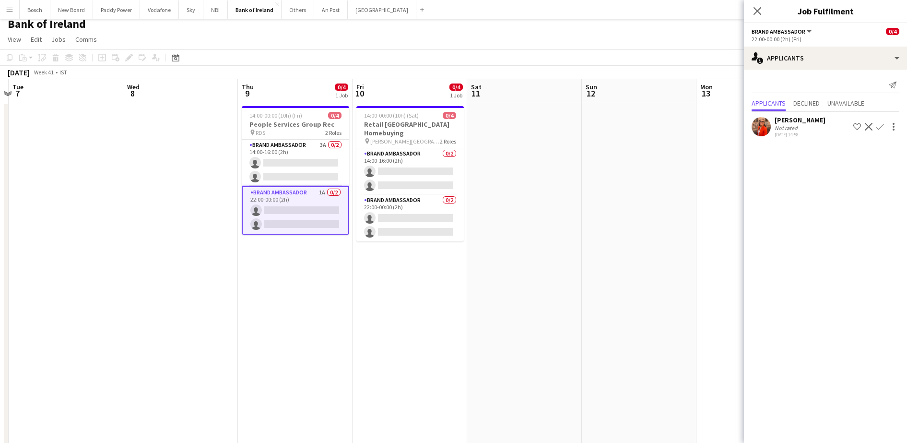
click at [881, 132] on div "Muireann O'Gorman Not rated 13-08-2025 14:58 Shortlist crew Decline Confirm" at bounding box center [825, 127] width 163 height 22
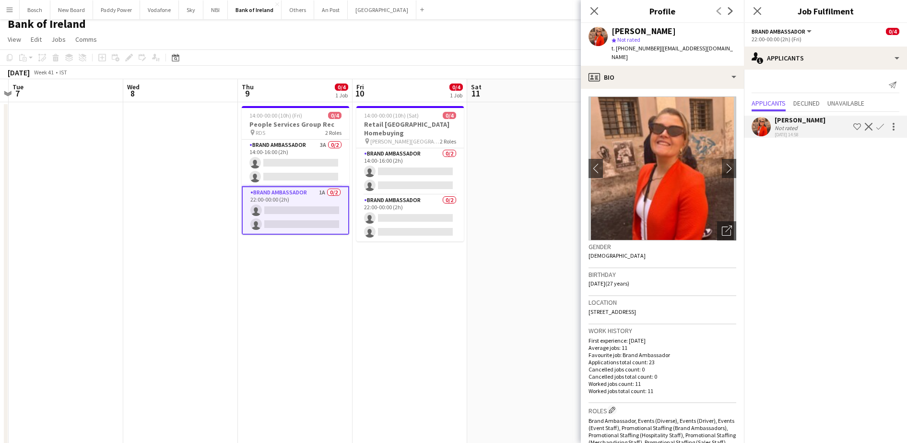
click at [880, 132] on button "Confirm" at bounding box center [881, 127] width 12 height 12
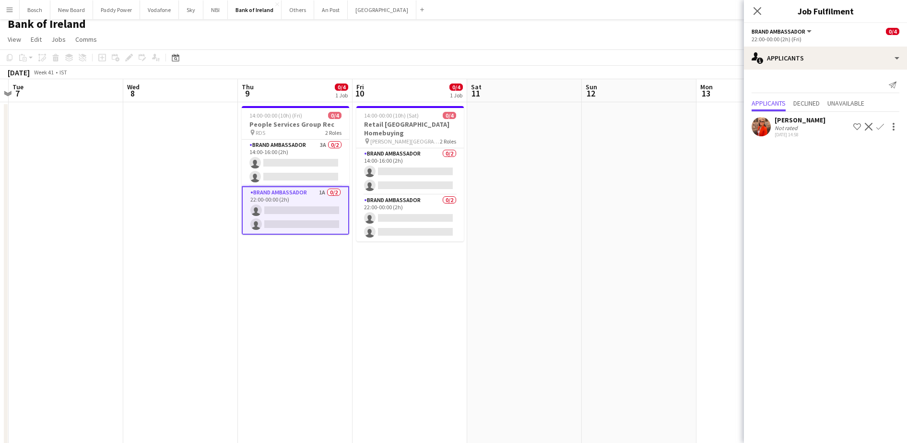
click at [876, 123] on button "Confirm" at bounding box center [881, 127] width 12 height 12
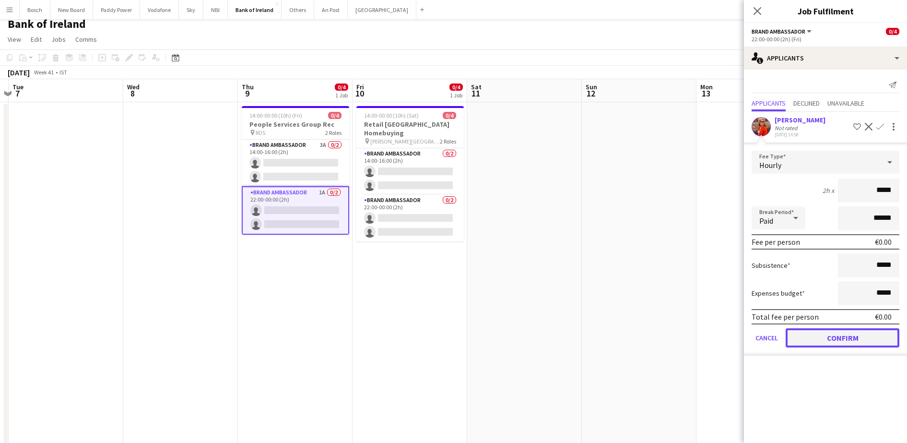
click at [831, 335] on button "Confirm" at bounding box center [843, 337] width 114 height 19
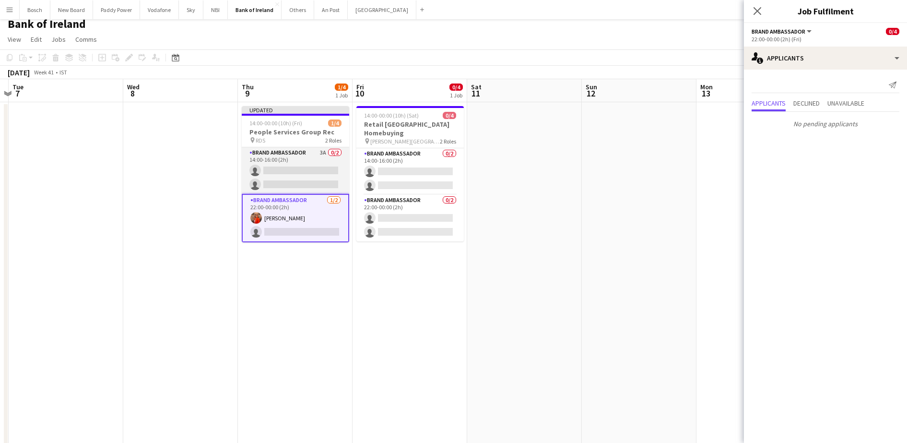
click at [294, 160] on app-card-role "Brand Ambassador 3A 0/2 14:00-16:00 (2h) single-neutral-actions single-neutral-…" at bounding box center [295, 170] width 107 height 47
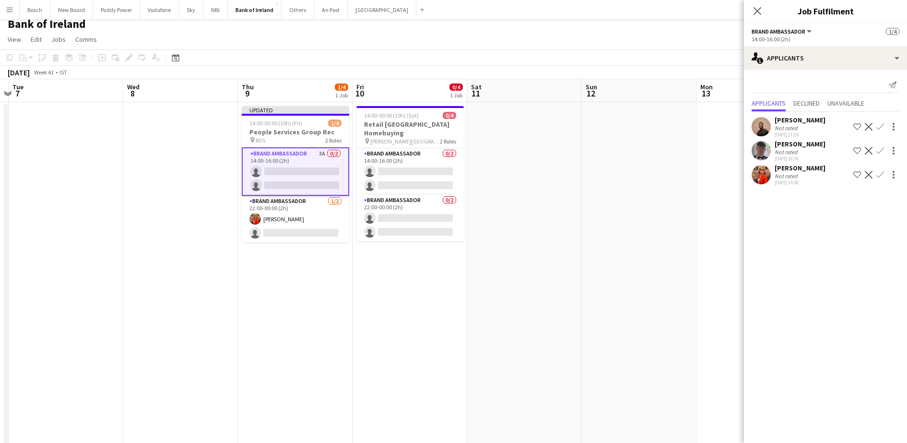
click at [881, 175] on app-icon "Confirm" at bounding box center [881, 175] width 8 height 8
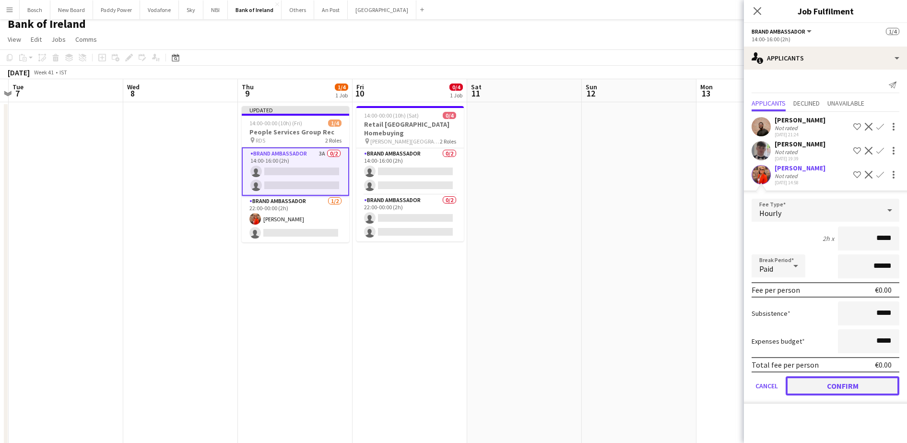
click at [845, 385] on button "Confirm" at bounding box center [843, 385] width 114 height 19
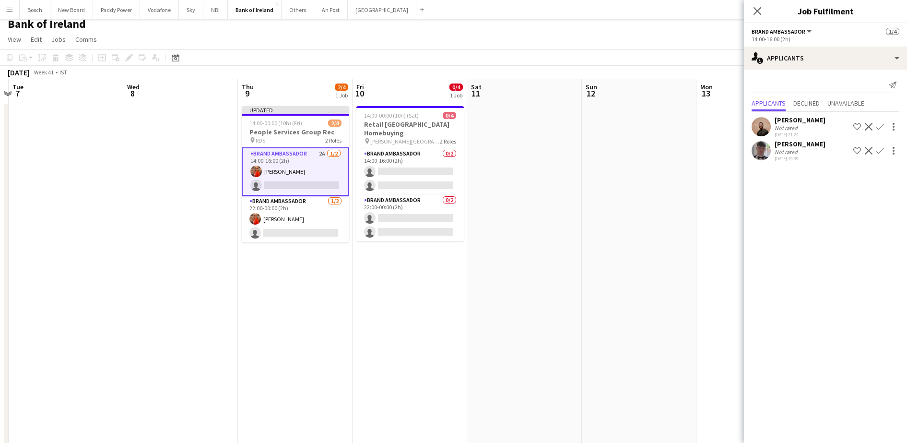
click at [716, 68] on div "October 2025 Week 41 • IST Publish 1 job Revert 1 job" at bounding box center [453, 72] width 907 height 13
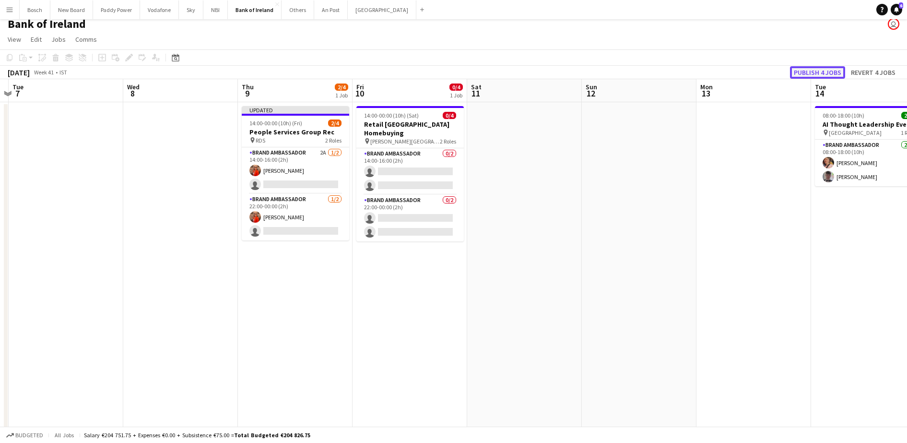
click at [830, 72] on button "Publish 4 jobs" at bounding box center [817, 72] width 55 height 12
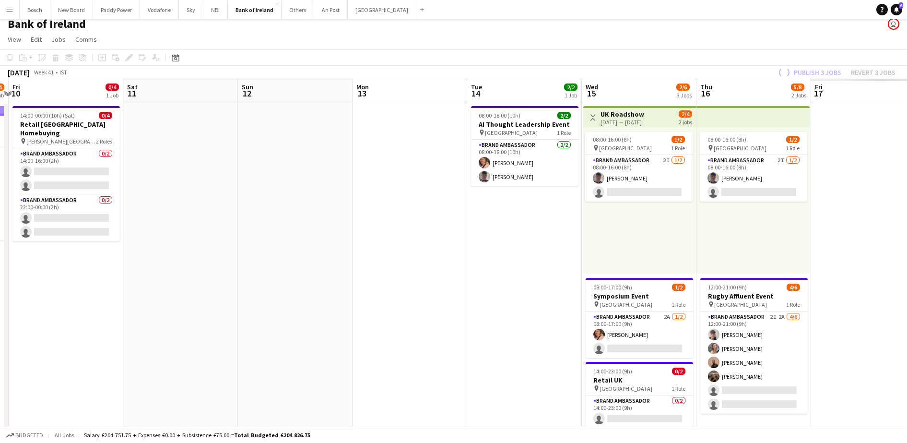
scroll to position [0, 295]
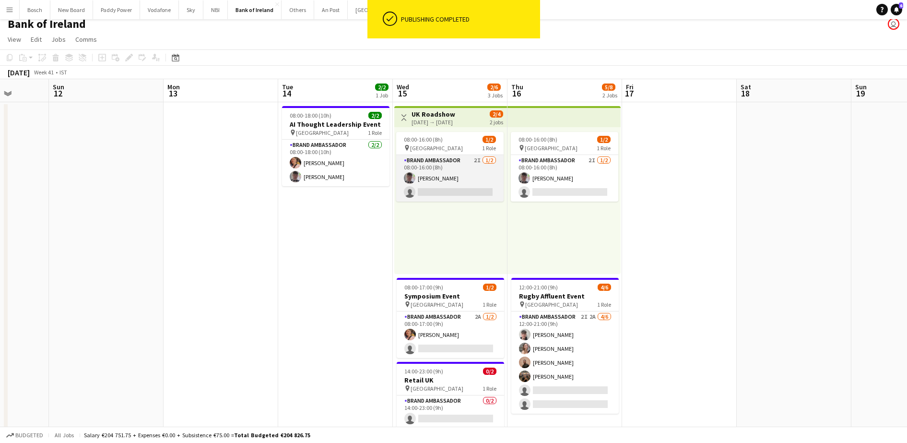
click at [484, 167] on app-card-role "Brand Ambassador 2I 1/2 08:00-16:00 (8h) Myles Dunnion single-neutral-actions" at bounding box center [449, 178] width 107 height 47
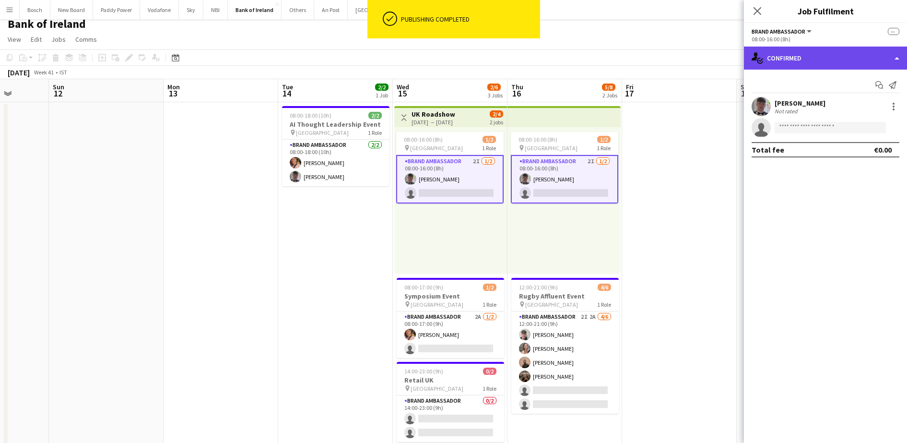
click at [763, 68] on div "single-neutral-actions-check-2 Confirmed" at bounding box center [825, 58] width 163 height 23
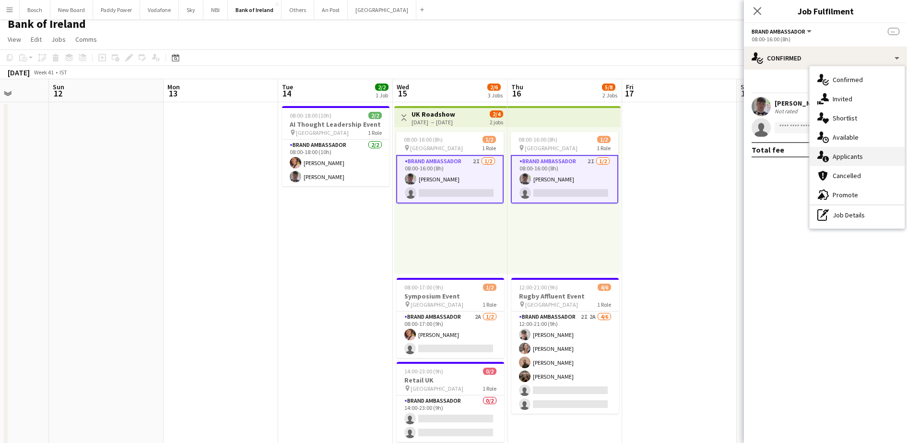
click at [847, 154] on div "single-neutral-actions-information Applicants" at bounding box center [857, 156] width 95 height 19
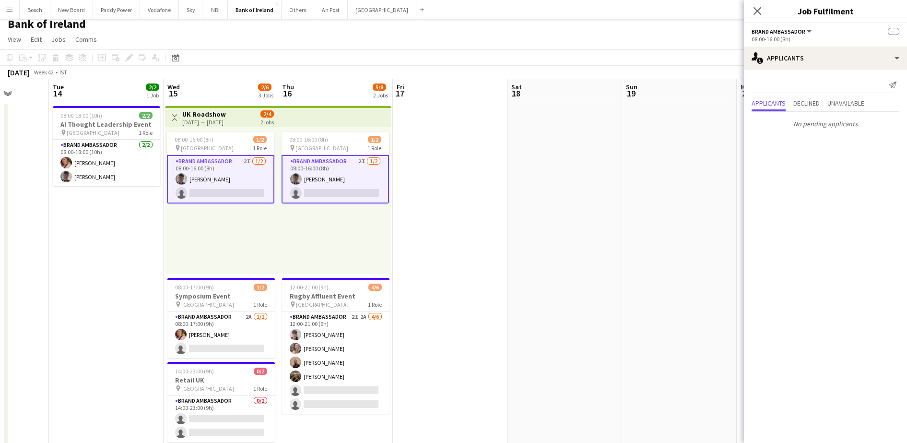
scroll to position [0, 245]
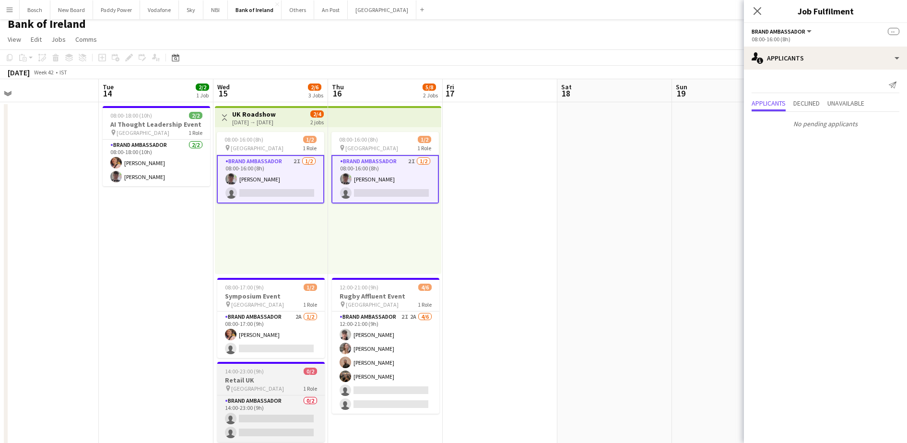
click at [323, 381] on h3 "Retail UK" at bounding box center [270, 380] width 107 height 9
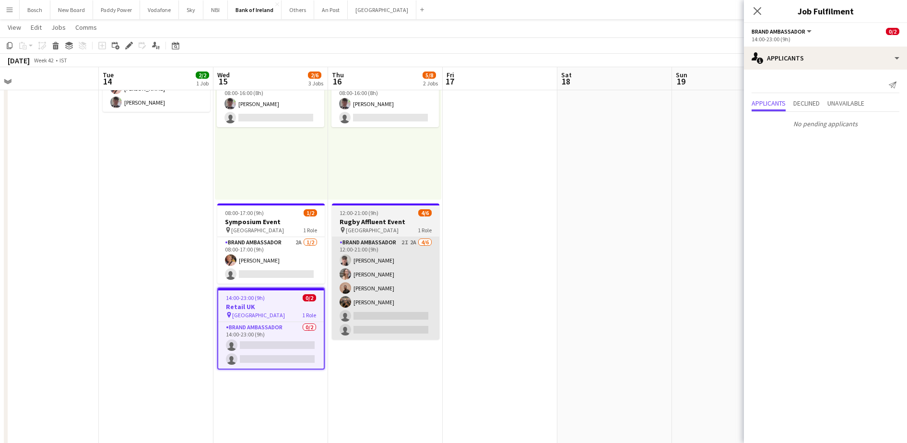
scroll to position [81, 0]
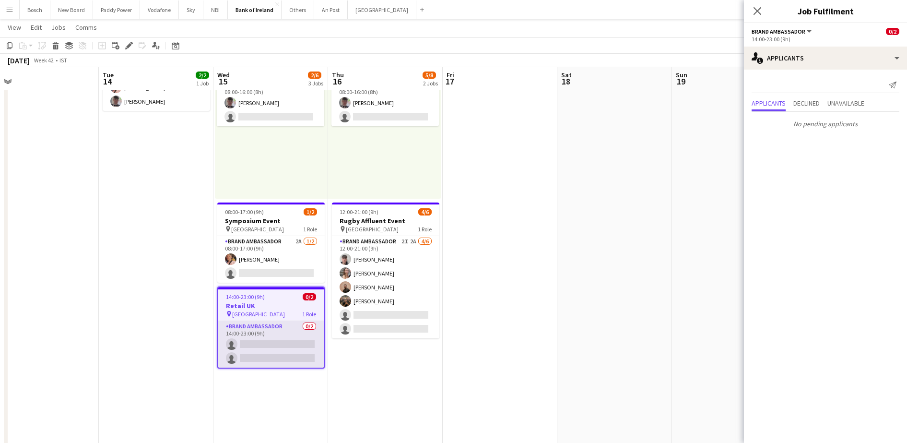
click at [264, 350] on app-card-role "Brand Ambassador 0/2 14:00-23:00 (9h) single-neutral-actions single-neutral-act…" at bounding box center [271, 344] width 106 height 47
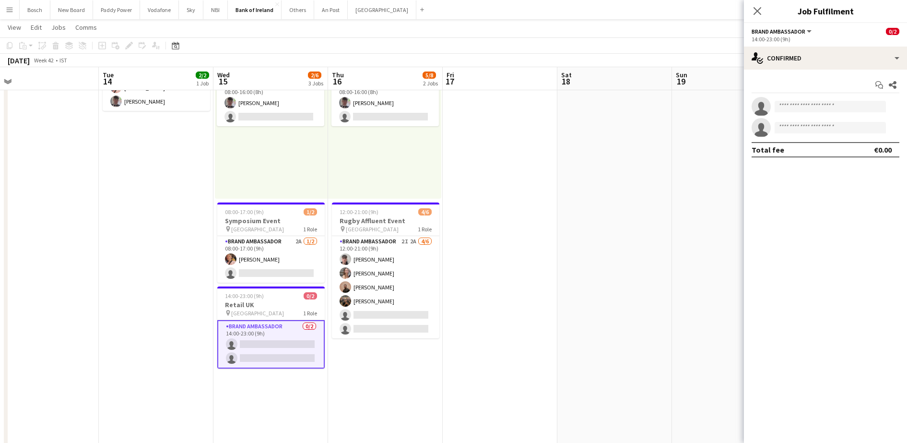
click at [819, 38] on div "14:00-23:00 (9h)" at bounding box center [826, 39] width 148 height 7
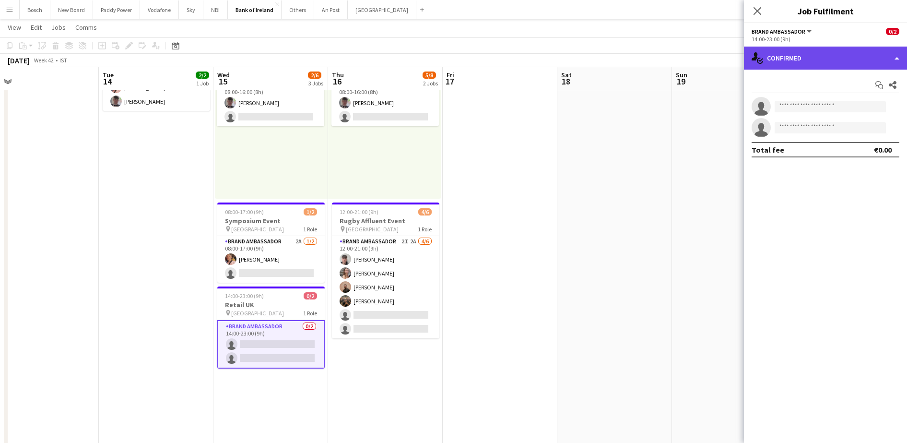
click at [814, 61] on div "single-neutral-actions-check-2 Confirmed" at bounding box center [825, 58] width 163 height 23
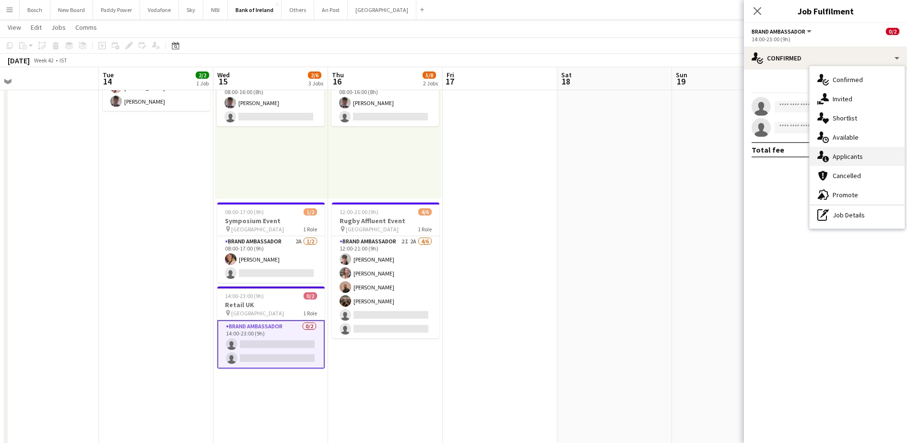
click at [845, 151] on div "single-neutral-actions-information Applicants" at bounding box center [857, 156] width 95 height 19
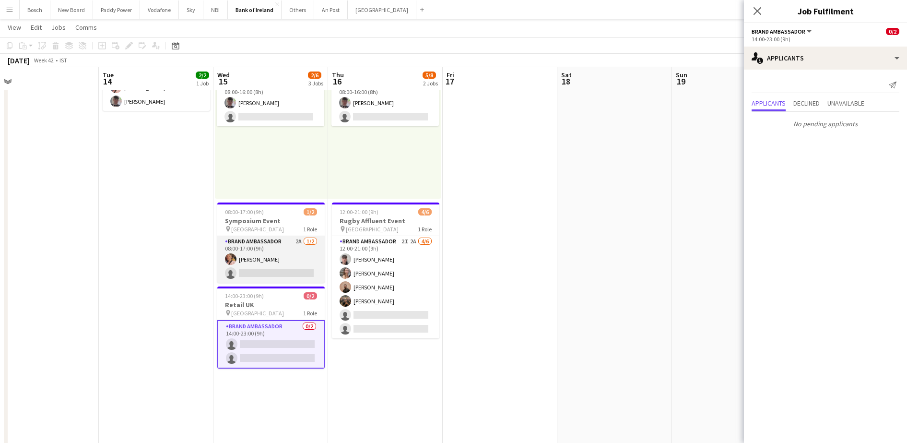
click at [276, 245] on app-card-role "Brand Ambassador 2A 1/2 08:00-17:00 (9h) Mark O’Shea single-neutral-actions" at bounding box center [270, 259] width 107 height 47
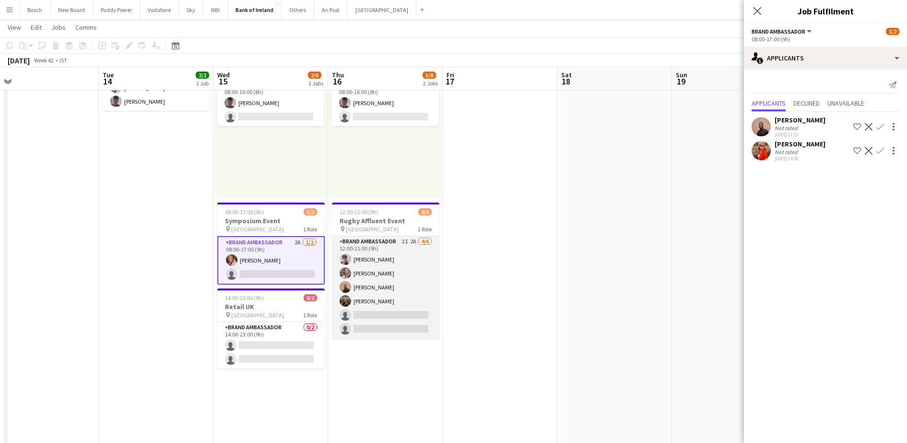
click at [372, 261] on app-card-role "Brand Ambassador 2I 2A 4/6 12:00-21:00 (9h) David Allen Clodagh O’ Callaghan An…" at bounding box center [385, 287] width 107 height 102
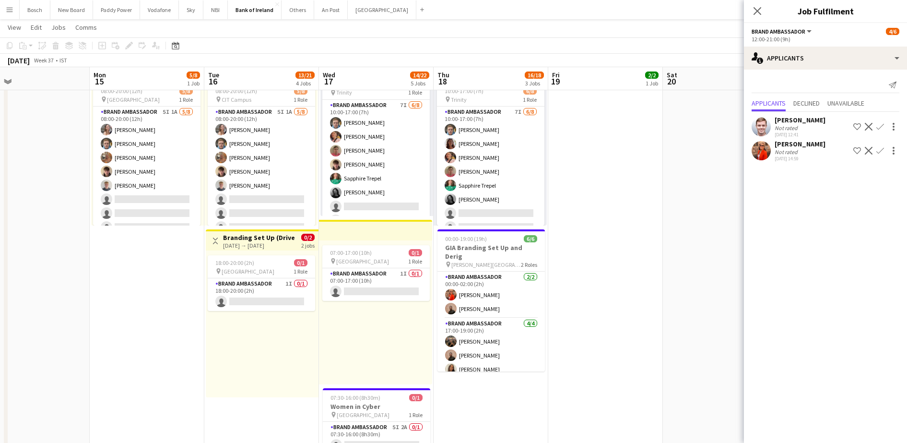
scroll to position [485, 0]
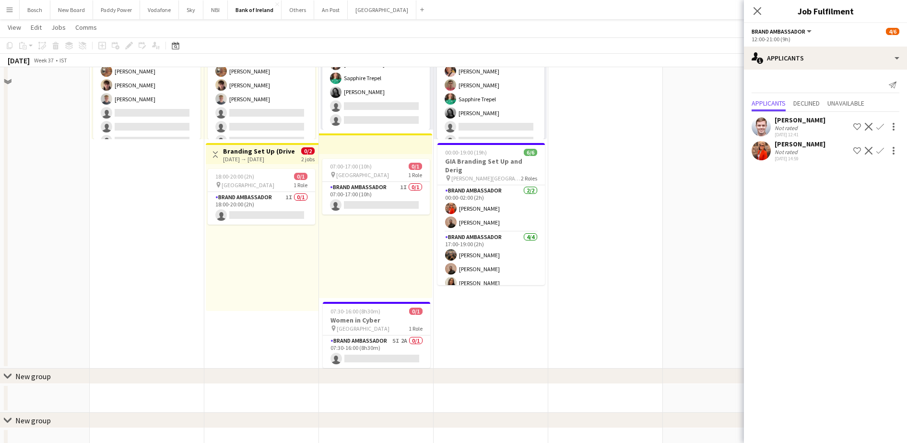
scroll to position [485, 0]
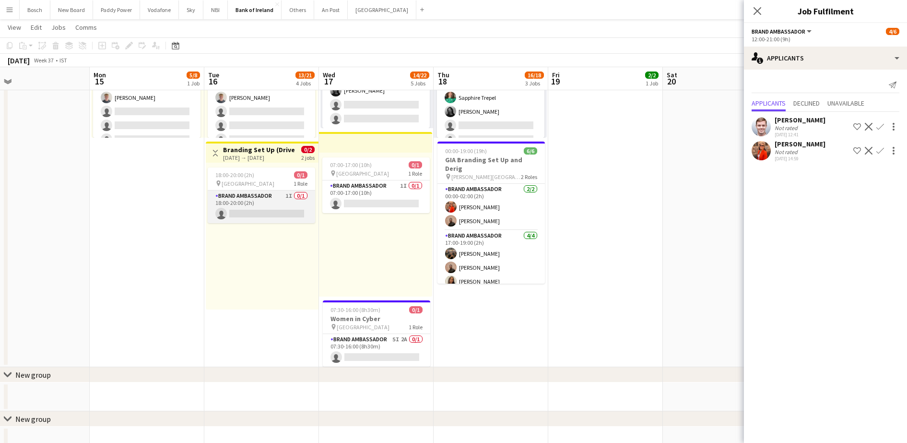
click at [258, 213] on app-card-role "Brand Ambassador 1I 0/1 18:00-20:00 (2h) single-neutral-actions" at bounding box center [261, 206] width 107 height 33
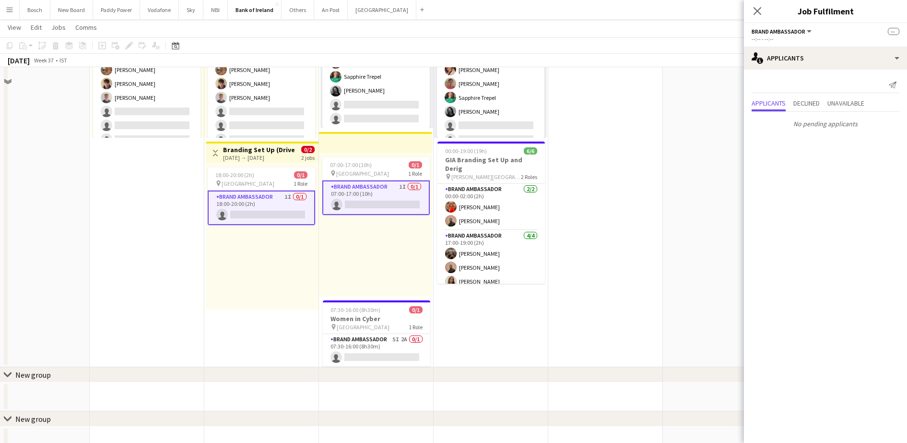
scroll to position [365, 0]
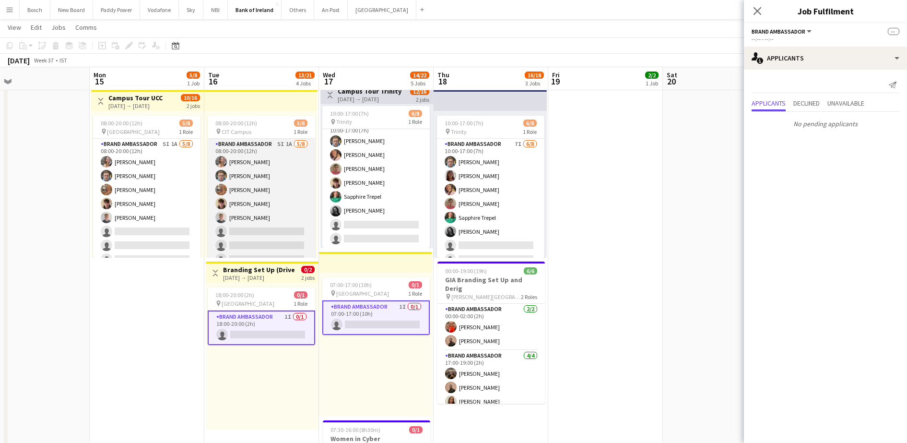
click at [283, 220] on app-card-role "Brand Ambassador 5I 1A [DATE] 08:00-20:00 (12h) [PERSON_NAME] [PERSON_NAME] [PE…" at bounding box center [261, 204] width 107 height 130
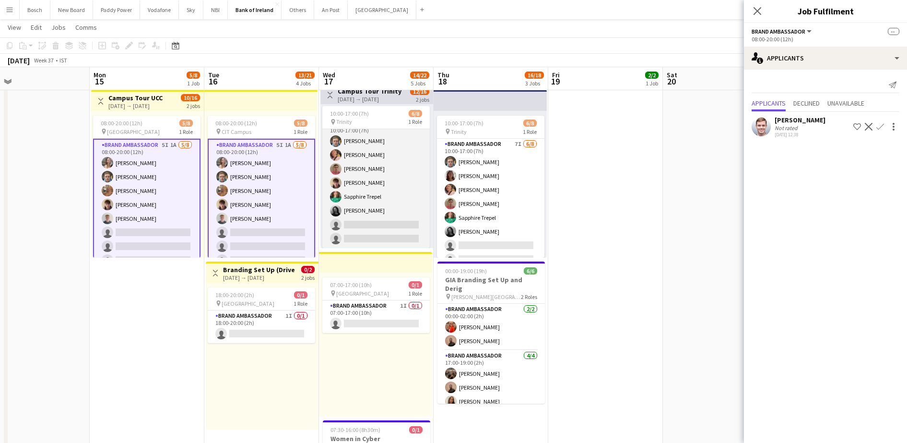
click at [364, 208] on app-card-role "Brand Ambassador 7I [DATE] 10:00-17:00 (7h) [PERSON_NAME] [PERSON_NAME] [PERSON…" at bounding box center [375, 183] width 107 height 130
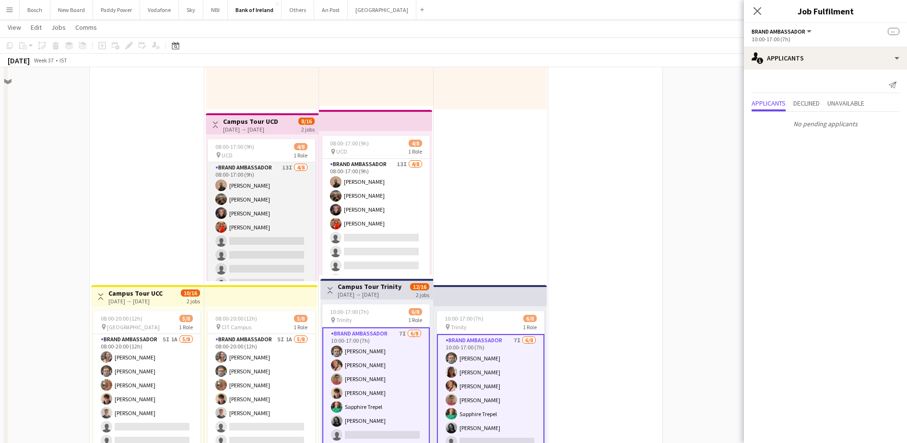
scroll to position [65, 0]
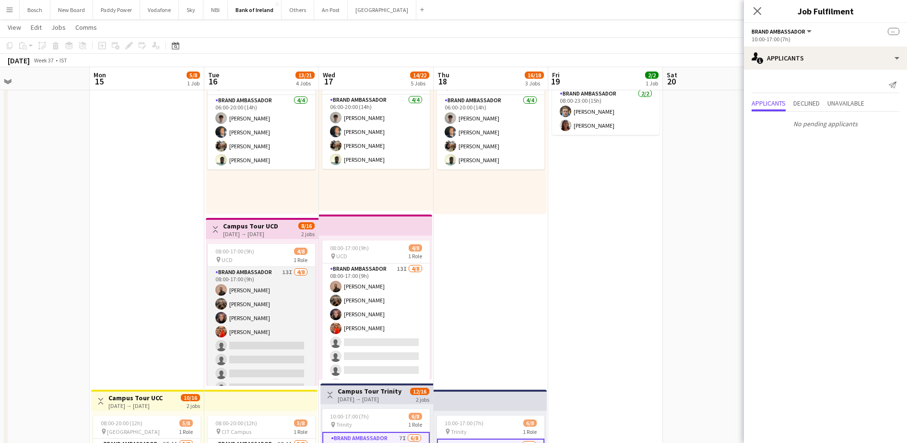
click at [281, 319] on app-card-role "Brand Ambassador 13I [DATE] 08:00-17:00 (9h) [PERSON_NAME] [PERSON_NAME] [PERSO…" at bounding box center [261, 332] width 107 height 130
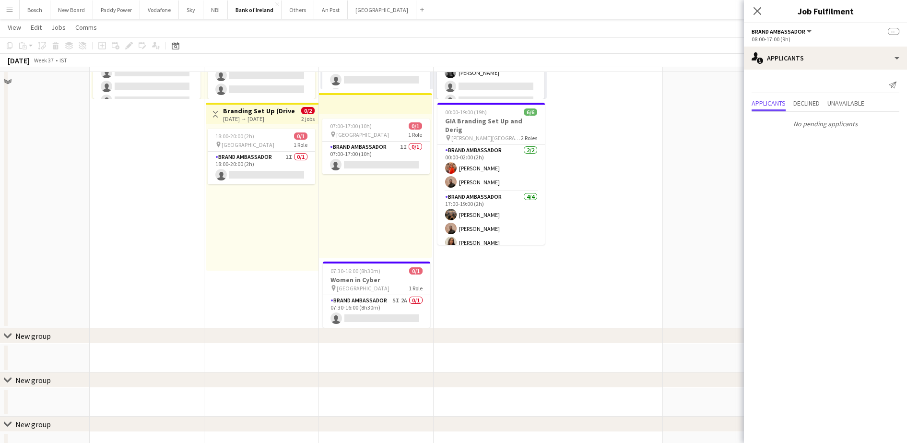
scroll to position [540, 0]
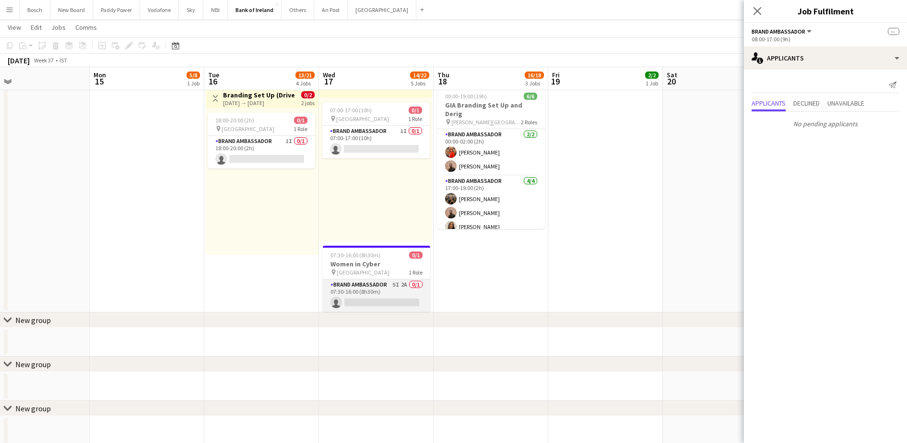
click at [349, 298] on app-card-role "Brand Ambassador 5I 2A 0/1 07:30-16:00 (8h30m) single-neutral-actions" at bounding box center [376, 295] width 107 height 33
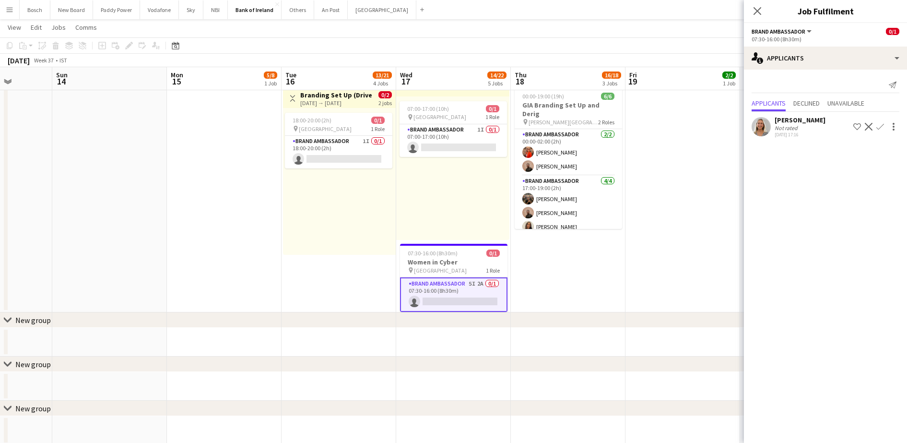
scroll to position [0, 338]
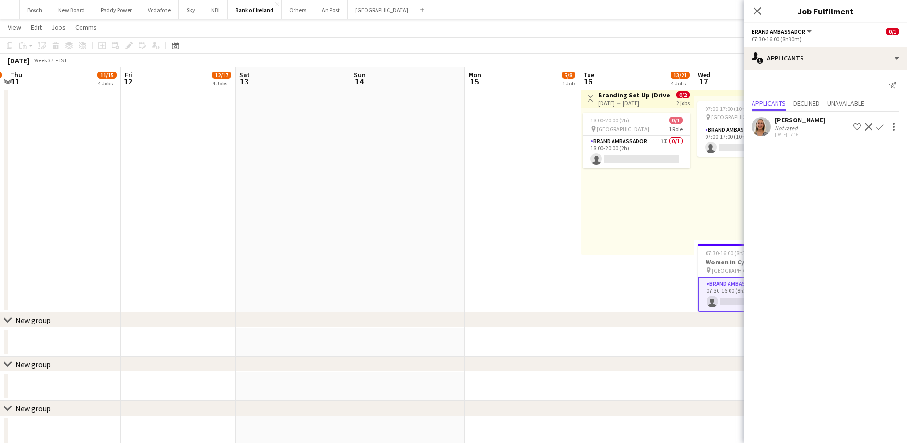
drag, startPoint x: 254, startPoint y: 269, endPoint x: 630, endPoint y: 256, distance: 375.5
click at [630, 256] on app-calendar-viewport "Mon 8 0/2 1 Job Tue 9 6/13 3 Jobs Wed 10 15/20 3 Jobs Thu 11 11/15 4 Jobs Fri 1…" at bounding box center [453, 347] width 907 height 1699
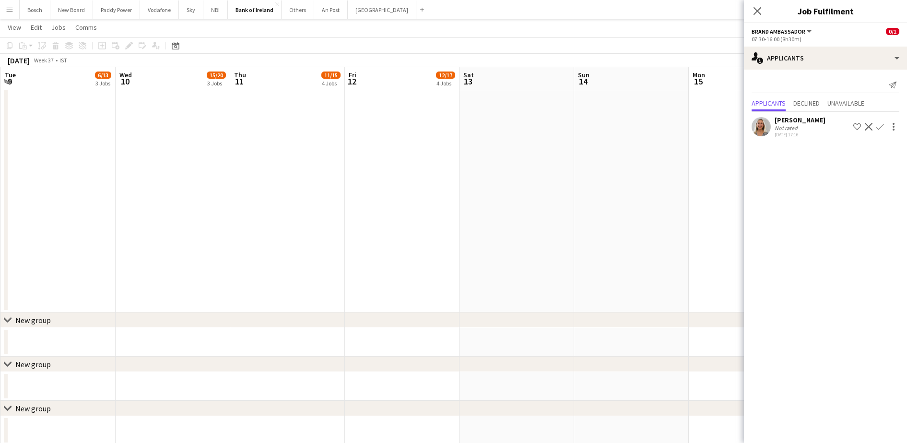
scroll to position [0, 235]
drag, startPoint x: 411, startPoint y: 253, endPoint x: 628, endPoint y: 256, distance: 216.9
click at [628, 256] on app-calendar-viewport "Sun 7 Mon 8 0/2 1 Job Tue 9 6/13 3 Jobs Wed 10 15/20 3 Jobs Thu 11 11/15 4 Jobs…" at bounding box center [453, 347] width 907 height 1699
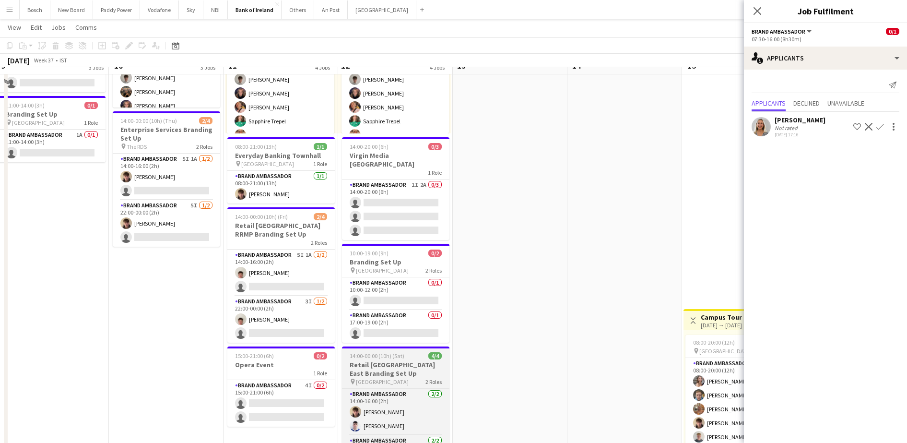
scroll to position [120, 0]
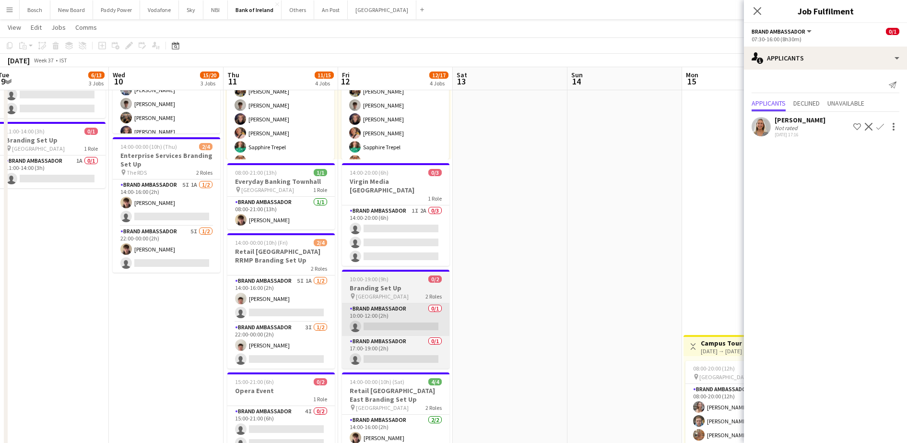
click at [391, 303] on app-card-role "Brand Ambassador 0/1 10:00-12:00 (2h) single-neutral-actions" at bounding box center [395, 319] width 107 height 33
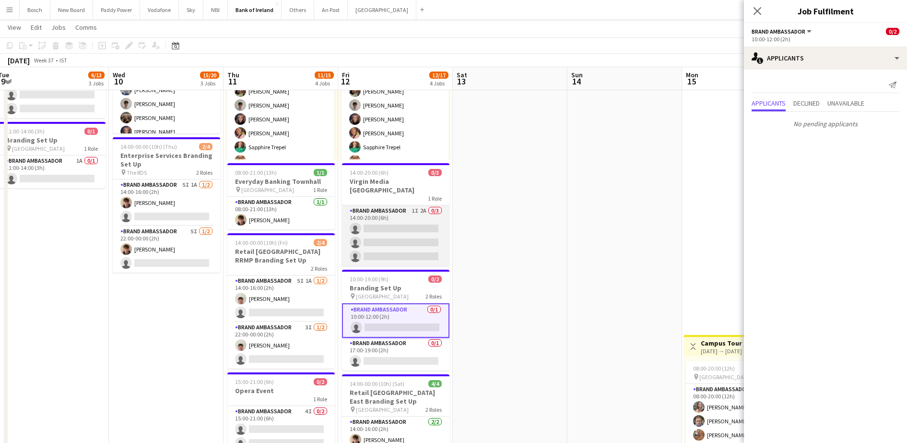
click at [393, 234] on app-card-role "Brand Ambassador 1I 2A 0/3 14:00-20:00 (6h) single-neutral-actions single-neutr…" at bounding box center [395, 235] width 107 height 60
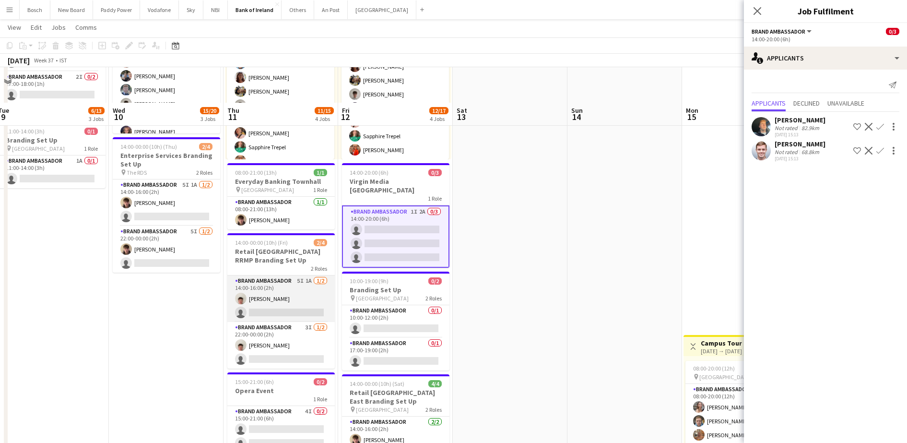
scroll to position [180, 0]
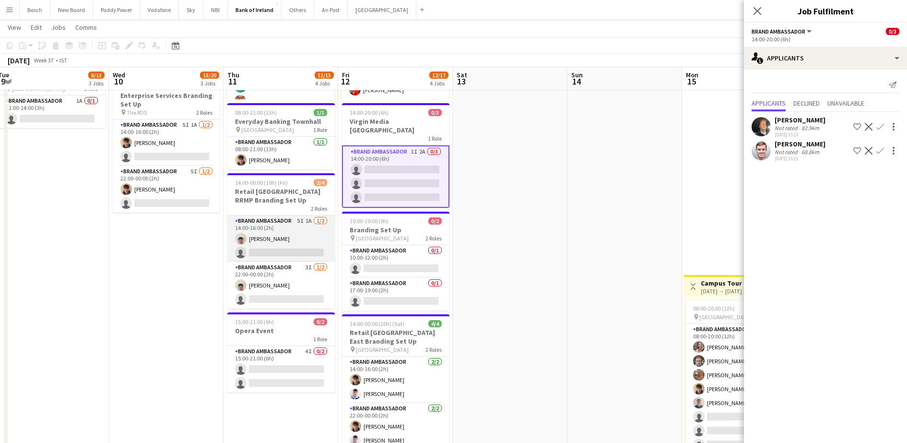
click at [268, 236] on app-card-role "Brand Ambassador 5I 1A [DATE] 14:00-16:00 (2h) [PERSON_NAME] single-neutral-act…" at bounding box center [280, 238] width 107 height 47
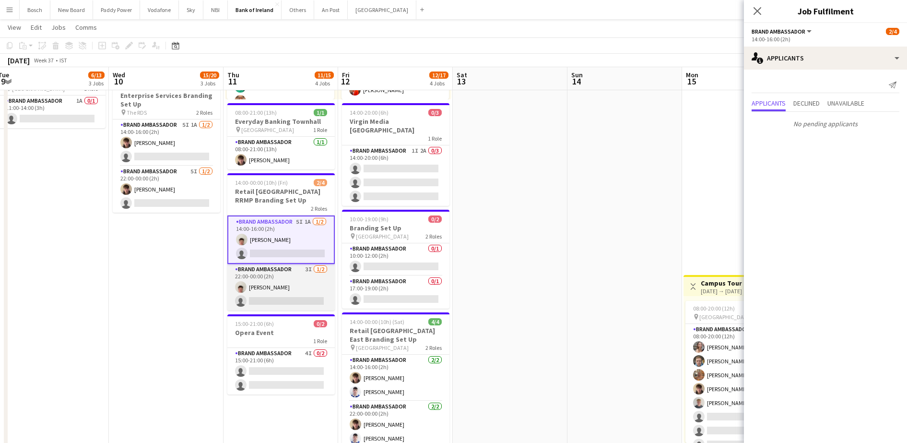
click at [304, 294] on app-card-role "Brand Ambassador 3I [DATE] 22:00-00:00 (2h) [PERSON_NAME] single-neutral-actions" at bounding box center [280, 287] width 107 height 47
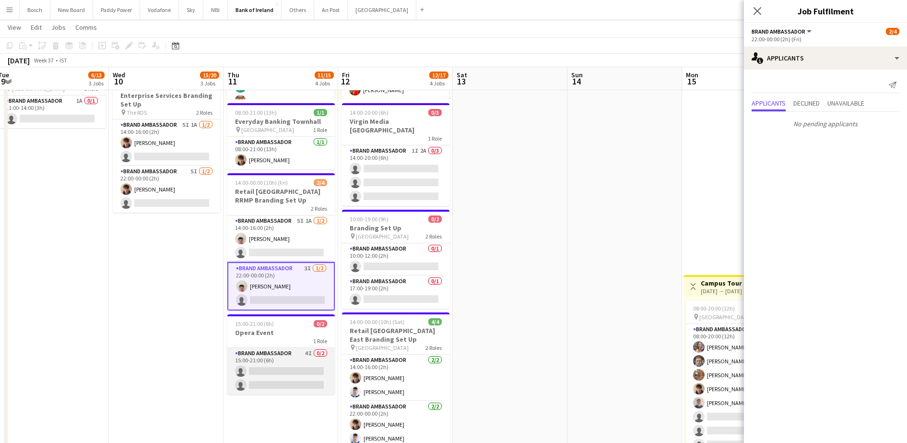
click at [297, 356] on app-card-role "Brand Ambassador 4I 0/2 15:00-21:00 (6h) single-neutral-actions single-neutral-…" at bounding box center [280, 371] width 107 height 47
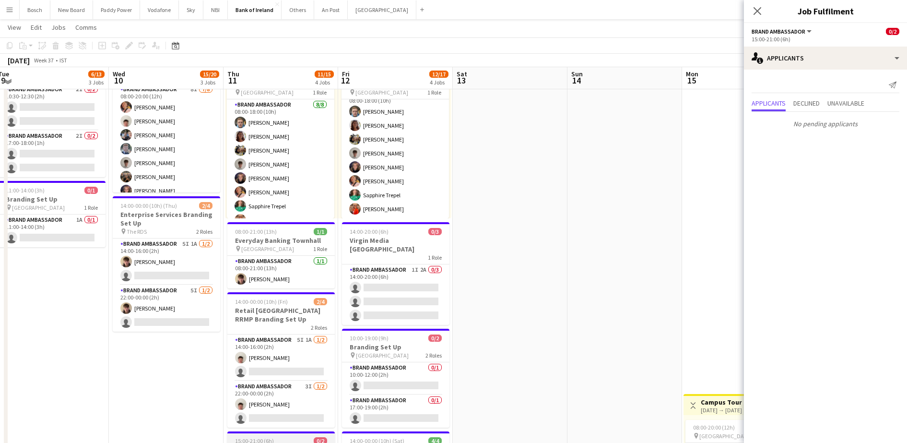
scroll to position [60, 0]
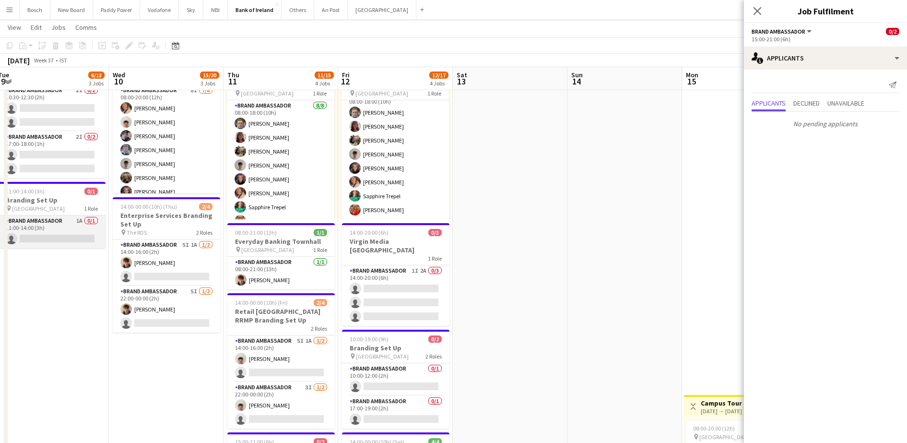
click at [70, 236] on app-card-role "Brand Ambassador 1A 0/1 11:00-14:00 (3h) single-neutral-actions" at bounding box center [51, 231] width 107 height 33
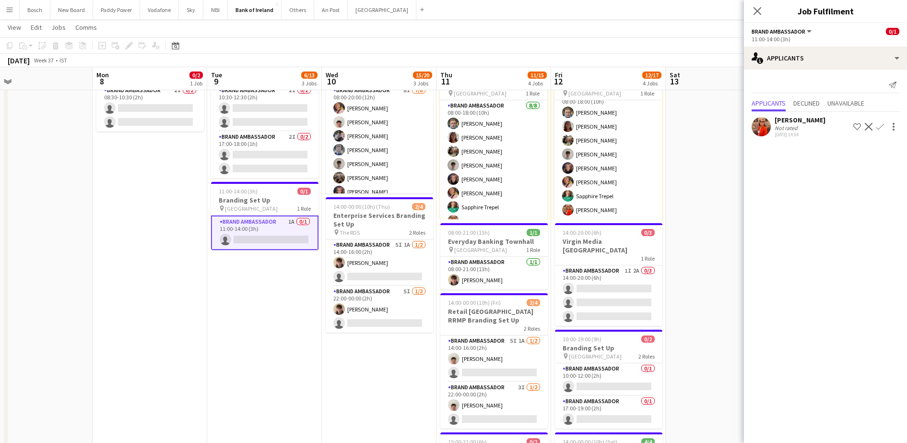
drag, startPoint x: 71, startPoint y: 278, endPoint x: 147, endPoint y: 277, distance: 75.8
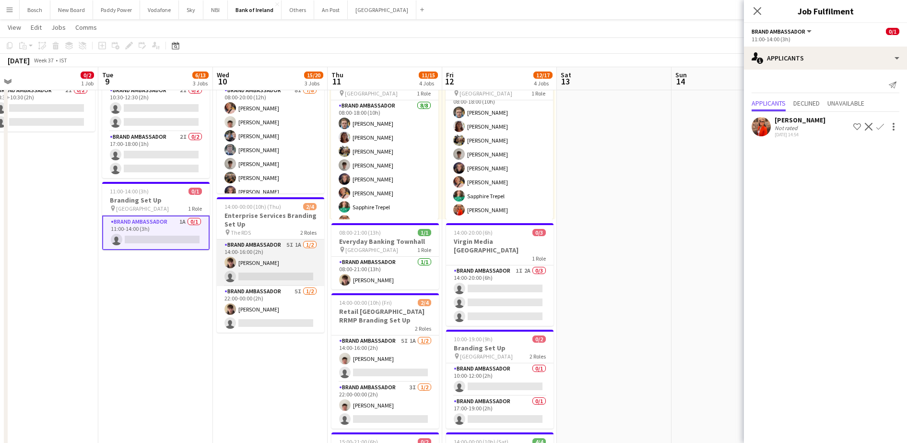
click at [254, 252] on app-card-role "Brand Ambassador 5I 1A [DATE] 14:00-16:00 (2h) [PERSON_NAME] single-neutral-act…" at bounding box center [270, 262] width 107 height 47
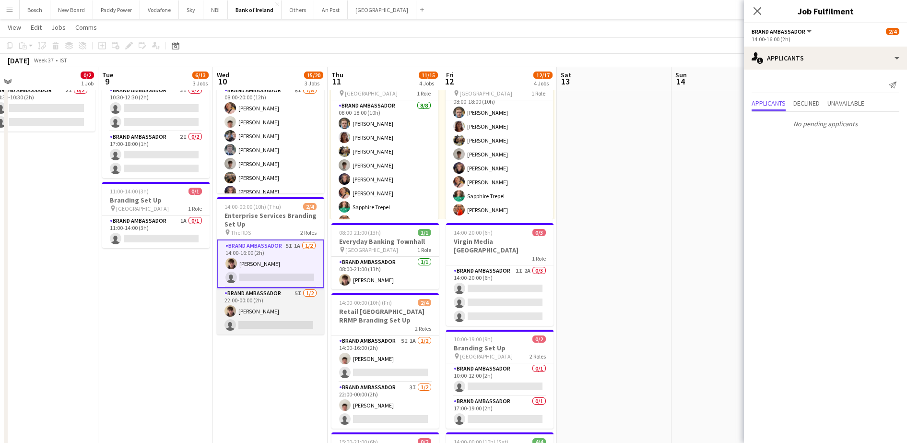
click at [268, 300] on app-card-role "Brand Ambassador 5I [DATE] 22:00-00:00 (2h) [PERSON_NAME] single-neutral-actions" at bounding box center [270, 311] width 107 height 47
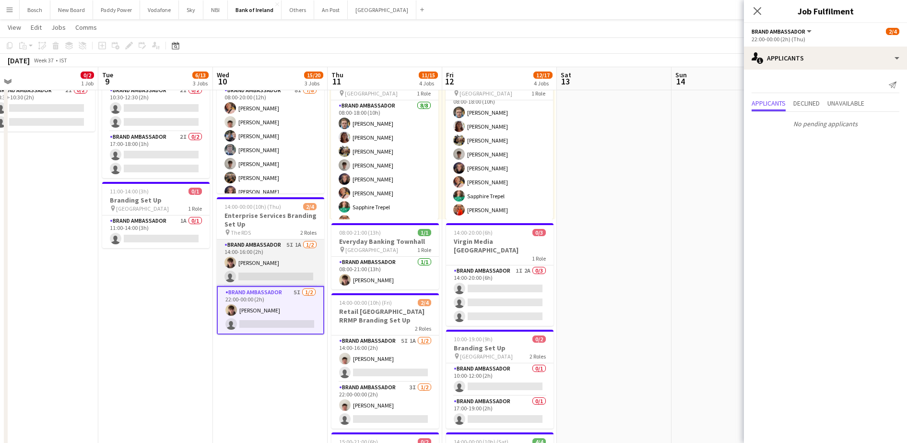
scroll to position [0, 0]
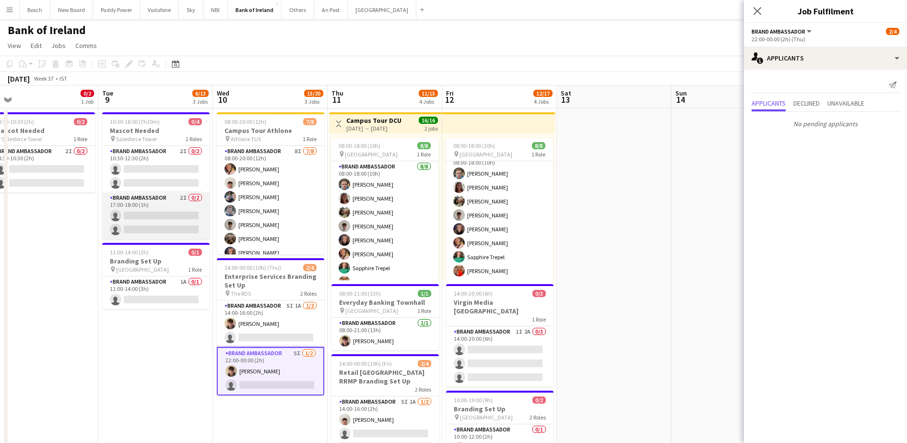
click at [164, 194] on app-card-role "Brand Ambassador 2I 0/2 17:00-18:00 (1h) single-neutral-actions single-neutral-…" at bounding box center [155, 215] width 107 height 47
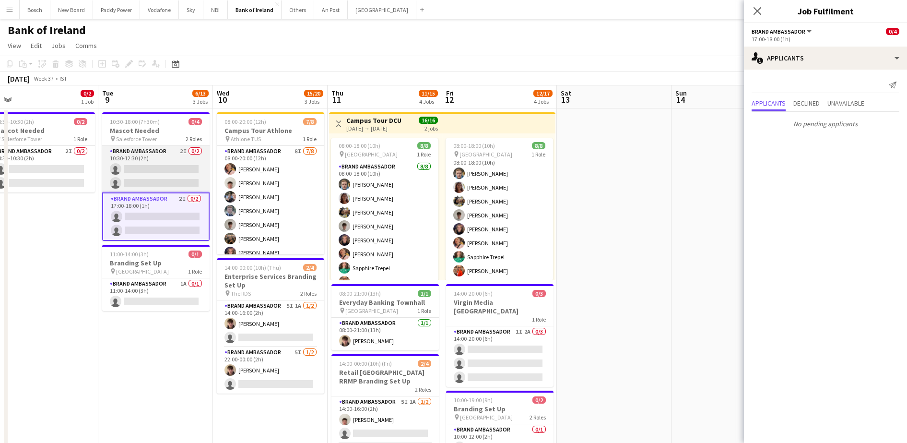
click at [162, 160] on app-card-role "Brand Ambassador 2I 0/2 10:30-12:30 (2h) single-neutral-actions single-neutral-…" at bounding box center [155, 169] width 107 height 47
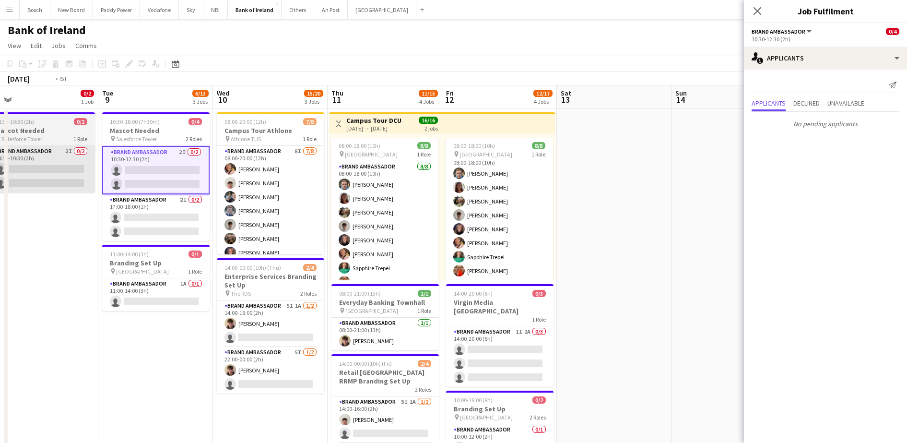
drag, startPoint x: 149, startPoint y: 194, endPoint x: 152, endPoint y: 183, distance: 11.4
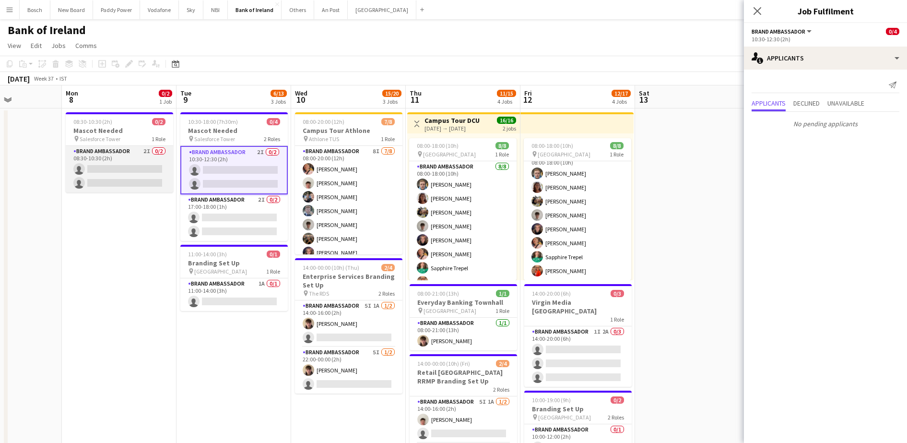
click at [110, 163] on app-card-role "Brand Ambassador 2I 0/2 08:30-10:30 (2h) single-neutral-actions single-neutral-…" at bounding box center [119, 169] width 107 height 47
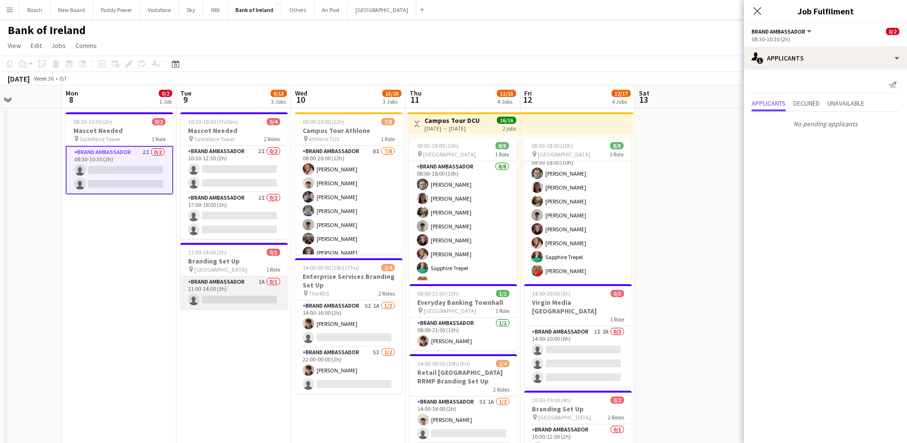
click at [215, 286] on app-card-role "Brand Ambassador 1A 0/1 11:00-14:00 (3h) single-neutral-actions" at bounding box center [233, 292] width 107 height 33
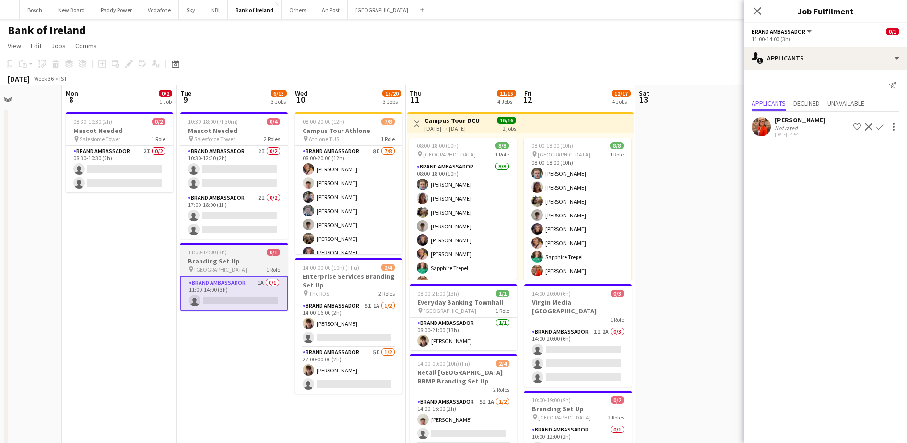
click at [226, 269] on span "[GEOGRAPHIC_DATA]" at bounding box center [220, 269] width 53 height 7
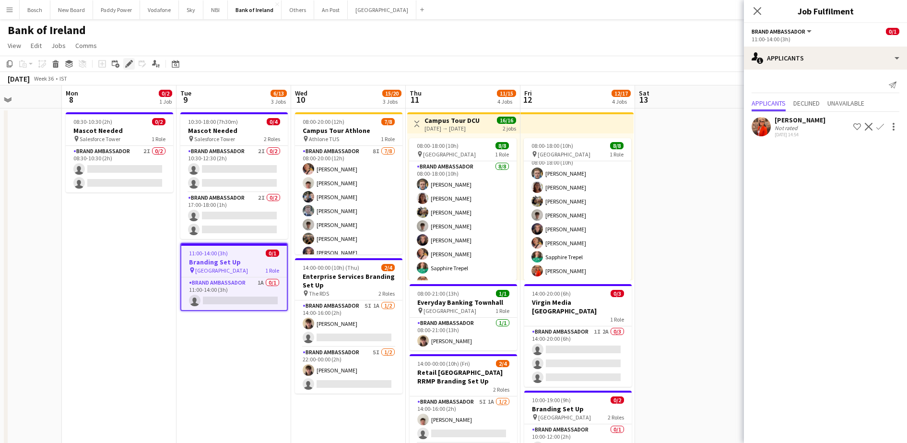
click at [129, 65] on icon at bounding box center [128, 63] width 5 height 5
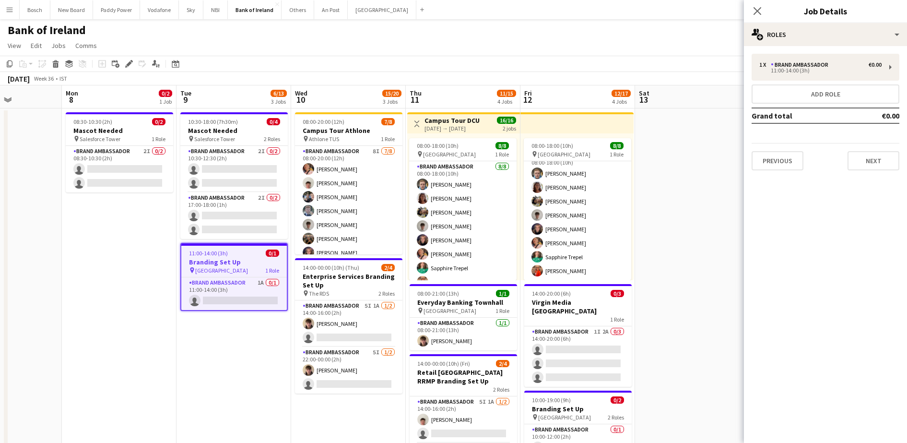
drag, startPoint x: 640, startPoint y: 61, endPoint x: 641, endPoint y: 67, distance: 5.4
click at [640, 64] on app-toolbar "Copy Paste Paste Ctrl+V Paste with crew Ctrl+Shift+V Paste linked Job [GEOGRAPH…" at bounding box center [453, 64] width 907 height 16
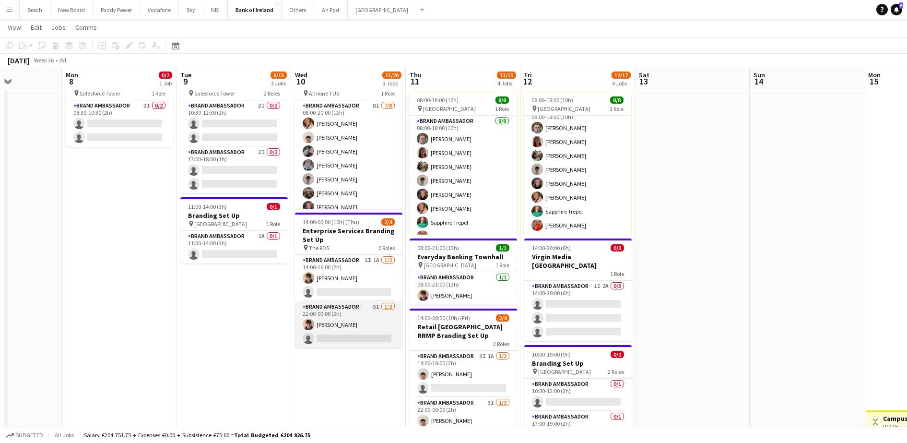
scroll to position [0, 0]
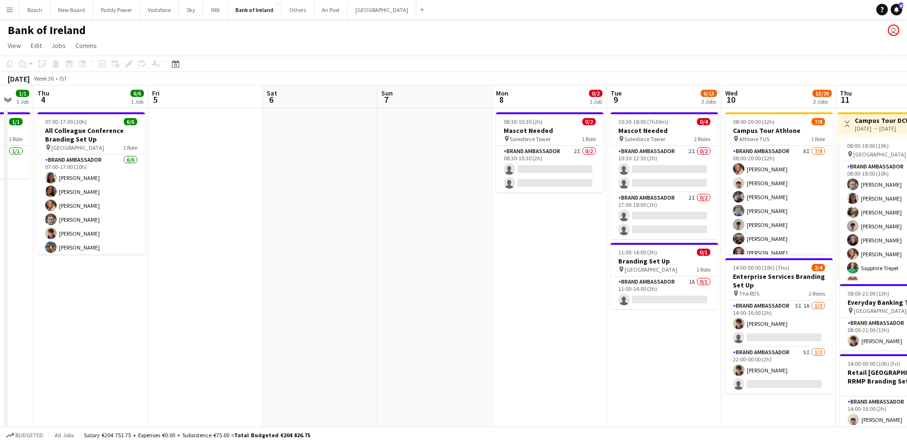
drag, startPoint x: 180, startPoint y: 191, endPoint x: 553, endPoint y: 173, distance: 373.8
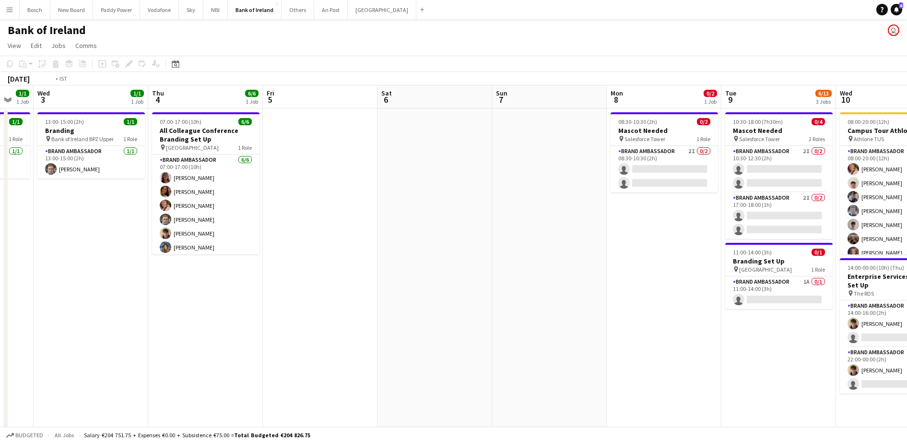
drag, startPoint x: 552, startPoint y: 218, endPoint x: 627, endPoint y: 218, distance: 74.9
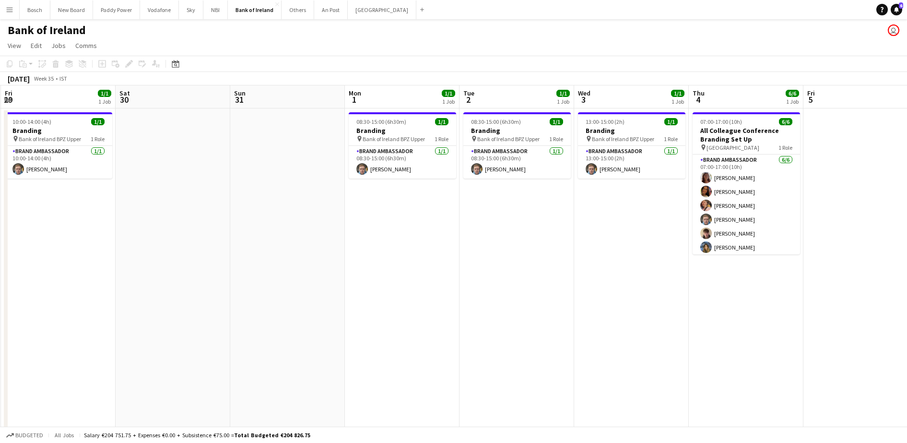
scroll to position [0, 281]
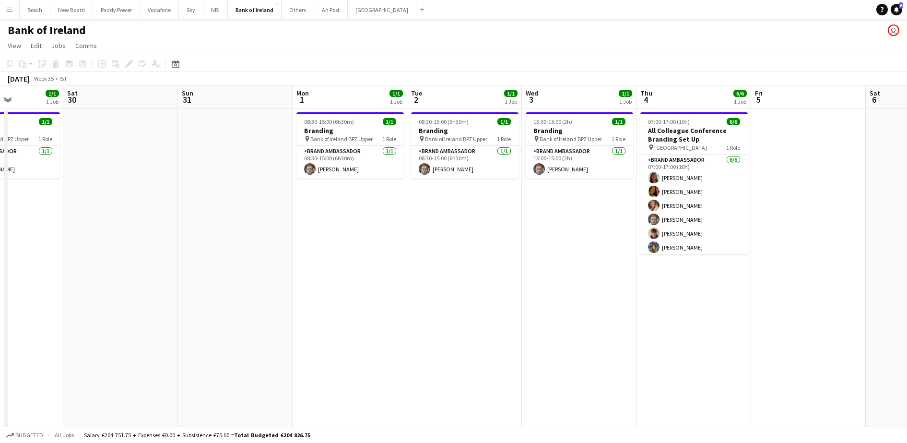
drag, startPoint x: 358, startPoint y: 283, endPoint x: 629, endPoint y: 264, distance: 271.3
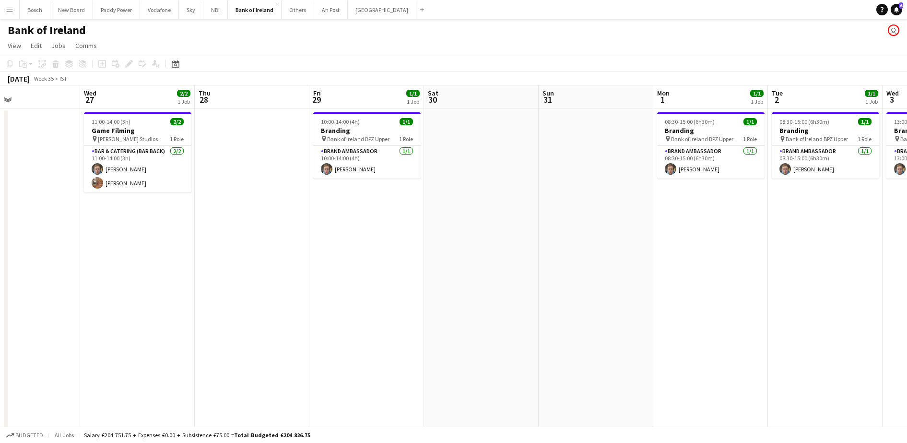
drag, startPoint x: 472, startPoint y: 270, endPoint x: 696, endPoint y: 250, distance: 224.9
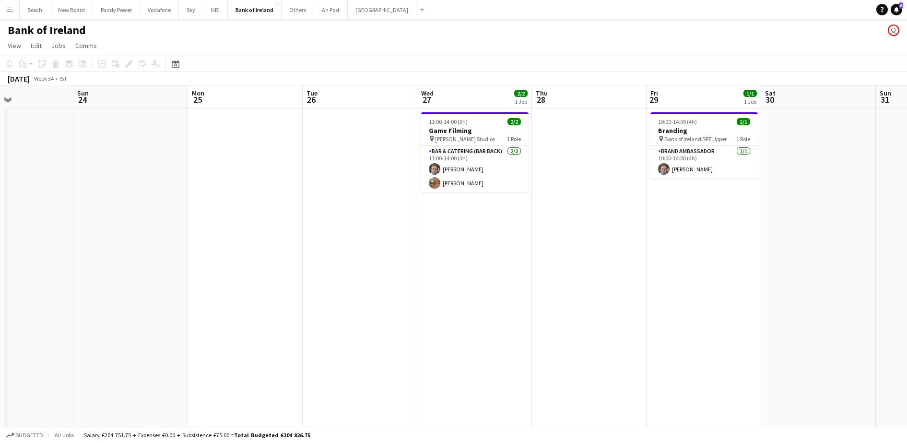
scroll to position [0, 271]
drag, startPoint x: 510, startPoint y: 256, endPoint x: 730, endPoint y: 252, distance: 220.8
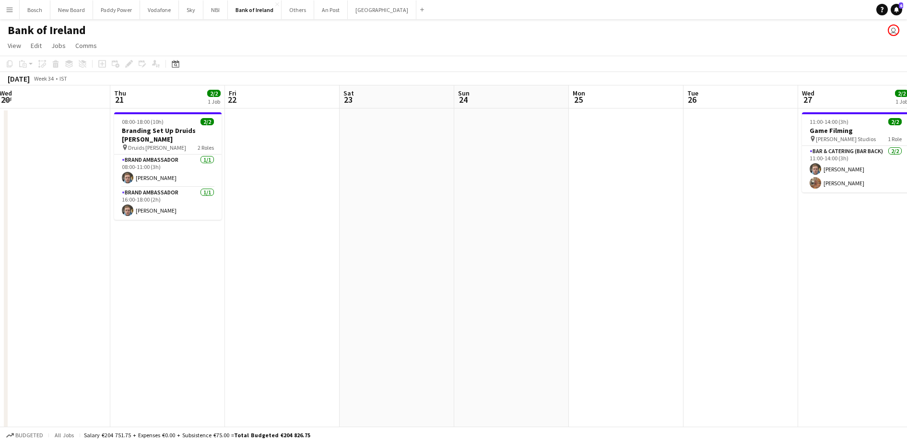
scroll to position [0, 293]
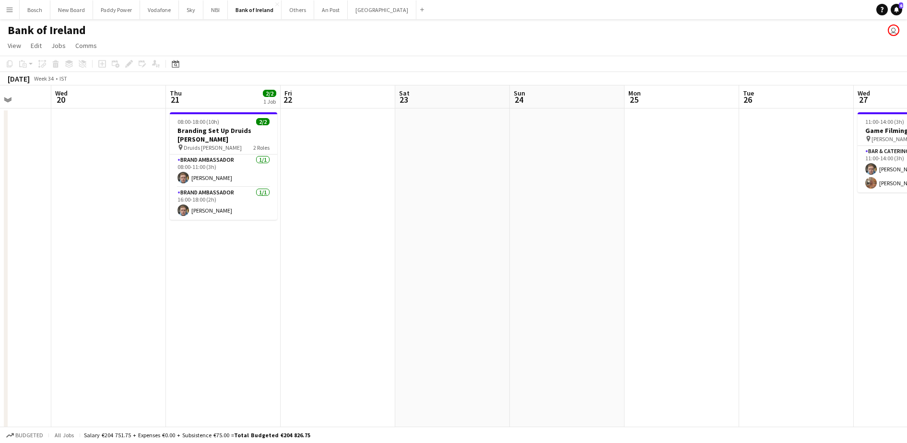
drag, startPoint x: 267, startPoint y: 286, endPoint x: 704, endPoint y: 293, distance: 437.2
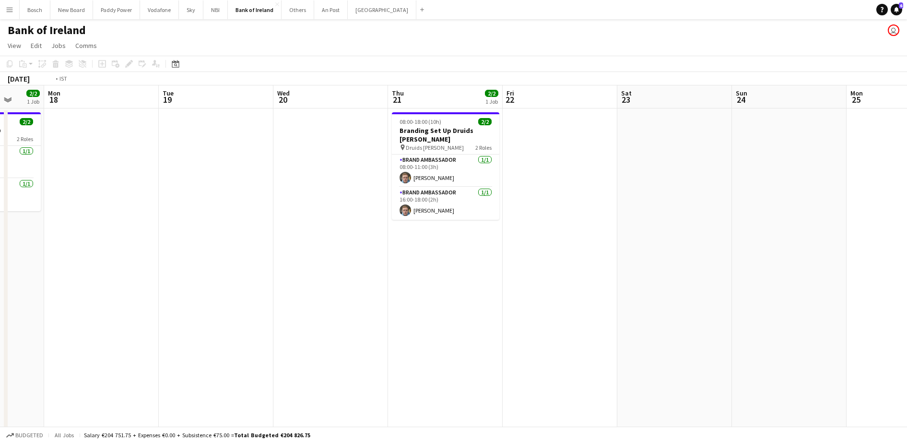
drag, startPoint x: 440, startPoint y: 296, endPoint x: 783, endPoint y: 273, distance: 344.3
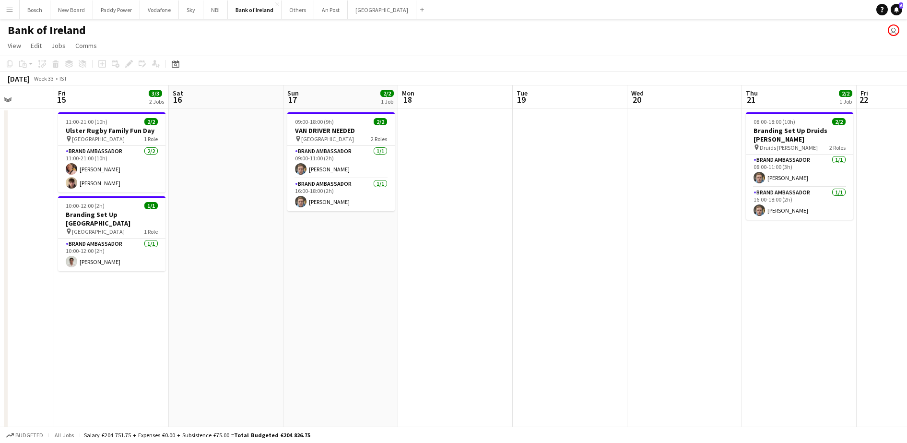
drag, startPoint x: 406, startPoint y: 292, endPoint x: 639, endPoint y: 279, distance: 233.1
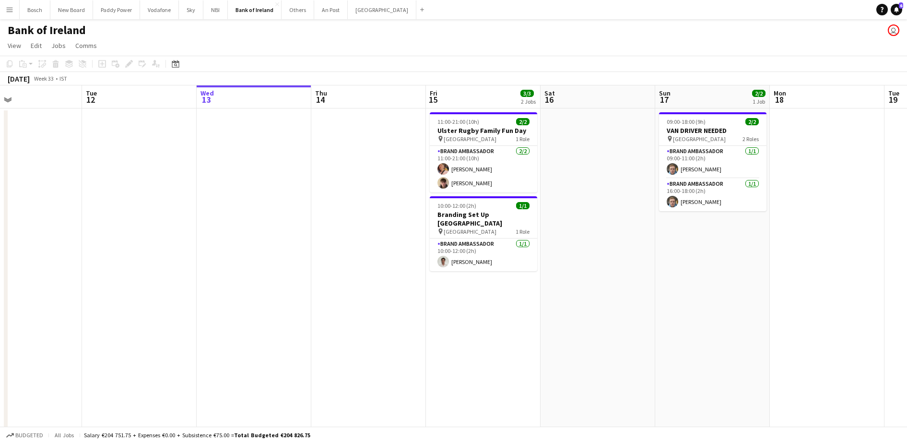
scroll to position [0, 257]
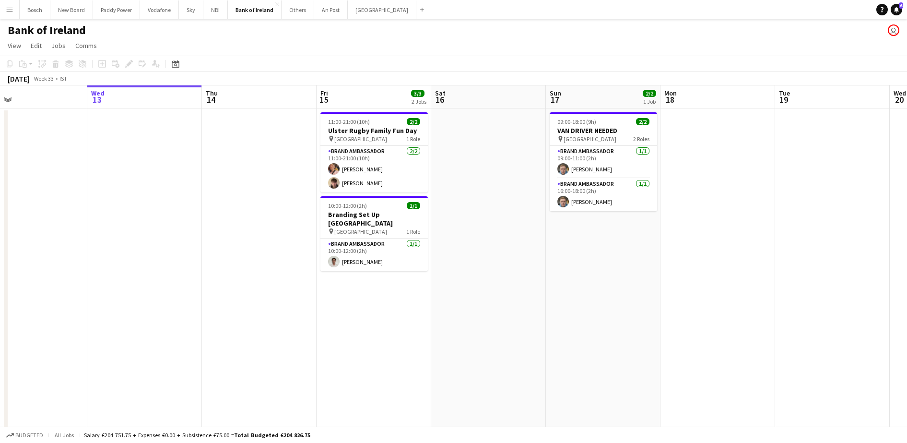
drag, startPoint x: 383, startPoint y: 283, endPoint x: 646, endPoint y: 275, distance: 262.6
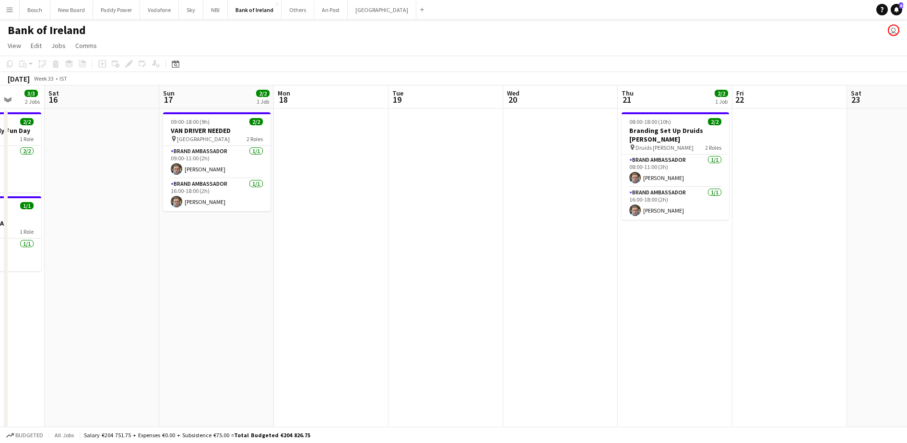
scroll to position [0, 347]
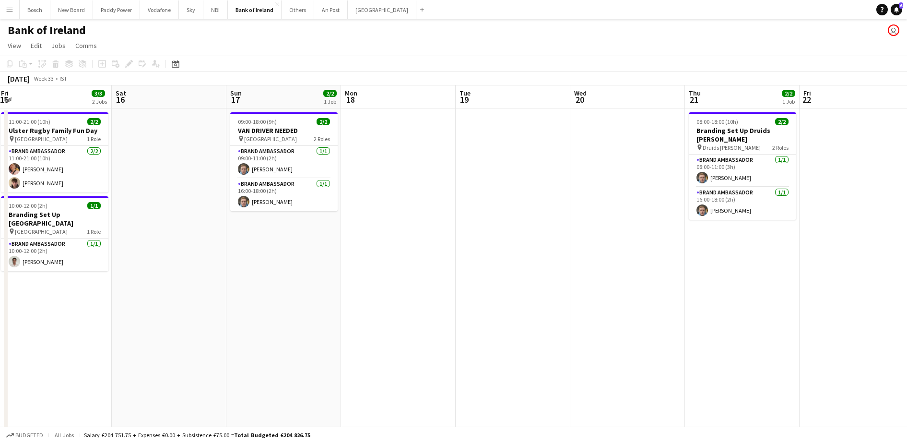
drag, startPoint x: 551, startPoint y: 263, endPoint x: 294, endPoint y: 267, distance: 256.7
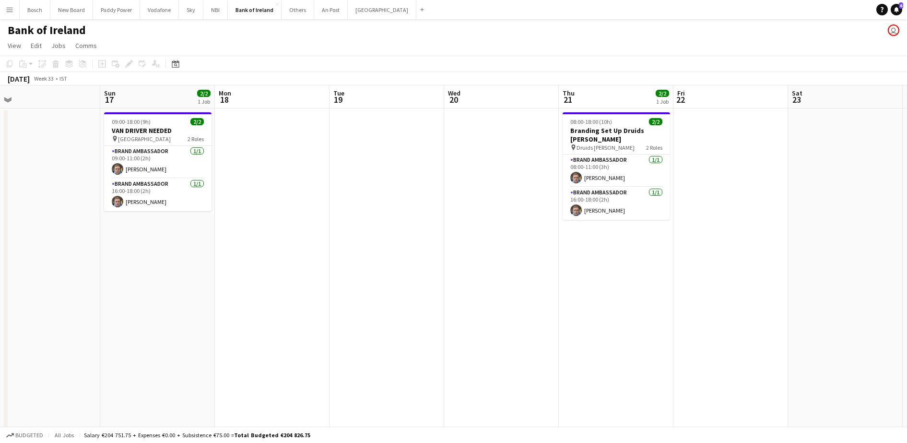
scroll to position [0, 298]
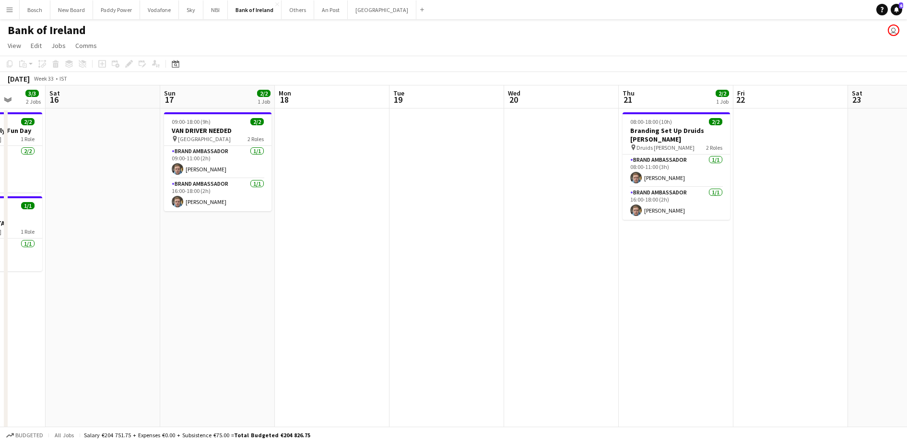
drag, startPoint x: 546, startPoint y: 190, endPoint x: 370, endPoint y: 194, distance: 175.2
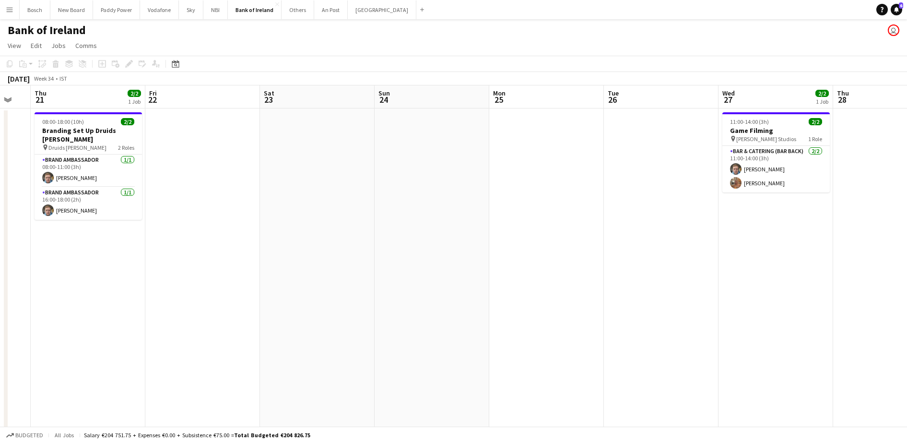
scroll to position [0, 354]
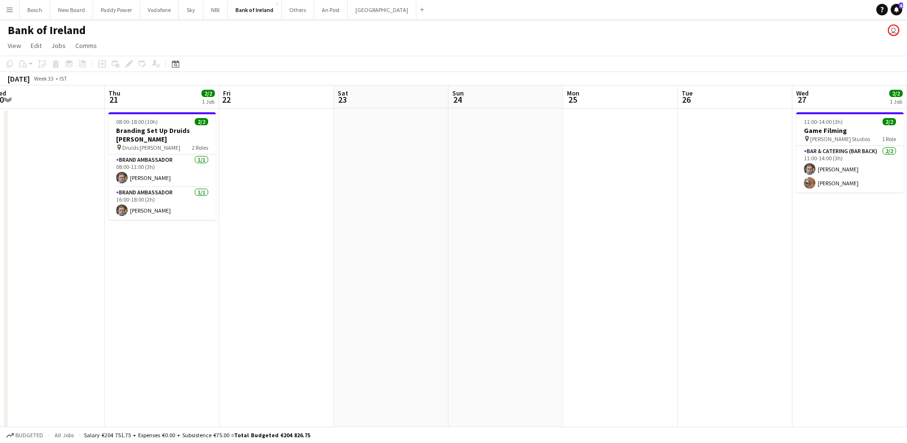
drag, startPoint x: 782, startPoint y: 176, endPoint x: 395, endPoint y: 198, distance: 387.4
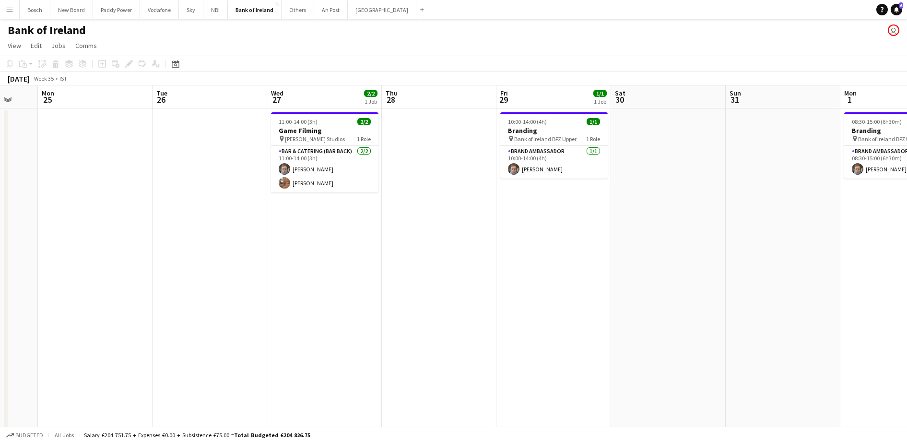
drag, startPoint x: 781, startPoint y: 286, endPoint x: 48, endPoint y: 288, distance: 733.7
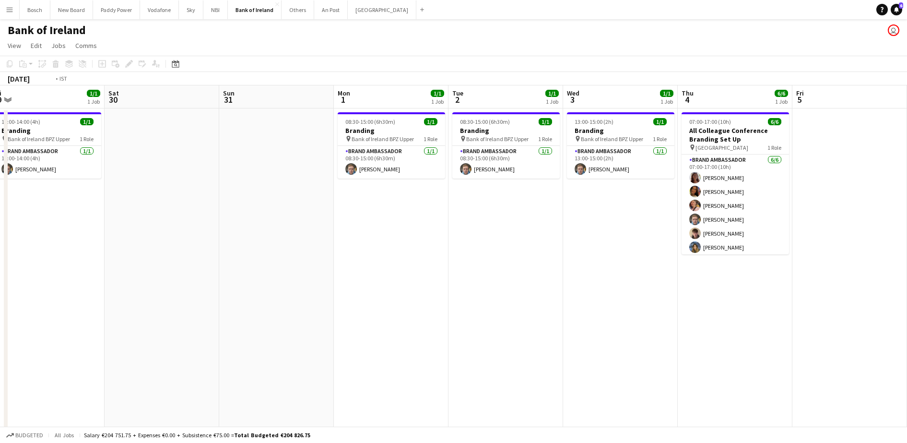
drag, startPoint x: 666, startPoint y: 304, endPoint x: 0, endPoint y: 270, distance: 666.4
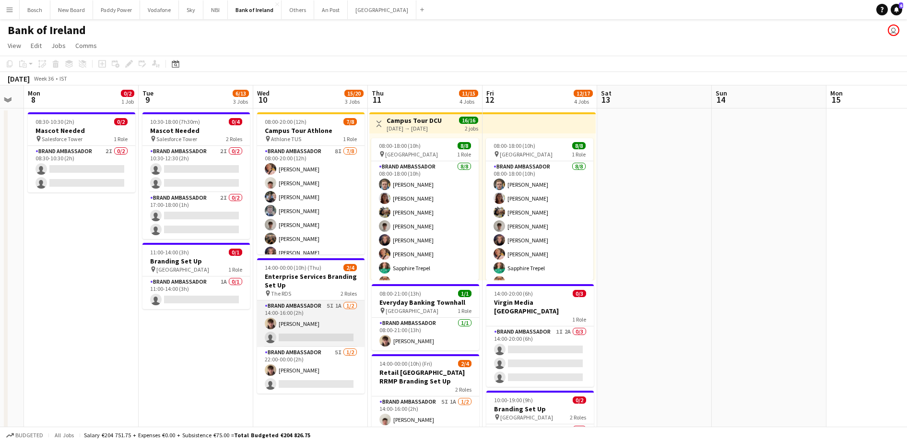
scroll to position [0, 323]
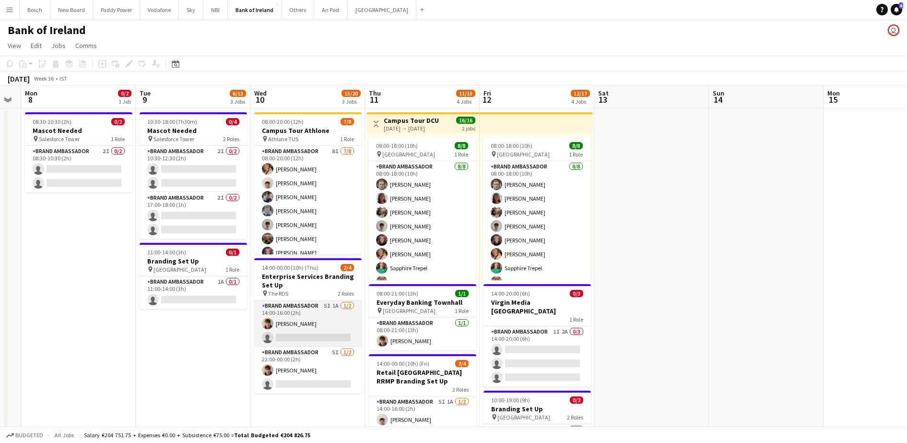
click at [317, 333] on app-card-role "Brand Ambassador 5I 1A [DATE] 14:00-16:00 (2h) [PERSON_NAME] single-neutral-act…" at bounding box center [307, 323] width 107 height 47
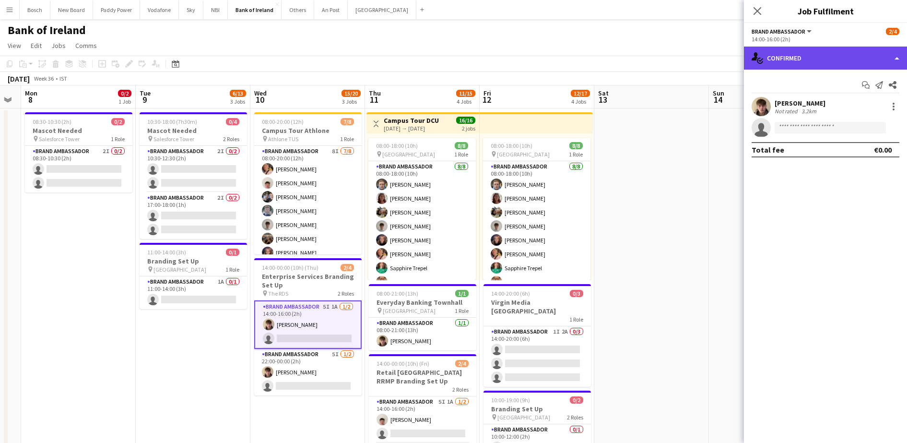
click at [764, 64] on div "single-neutral-actions-check-2 Confirmed" at bounding box center [825, 58] width 163 height 23
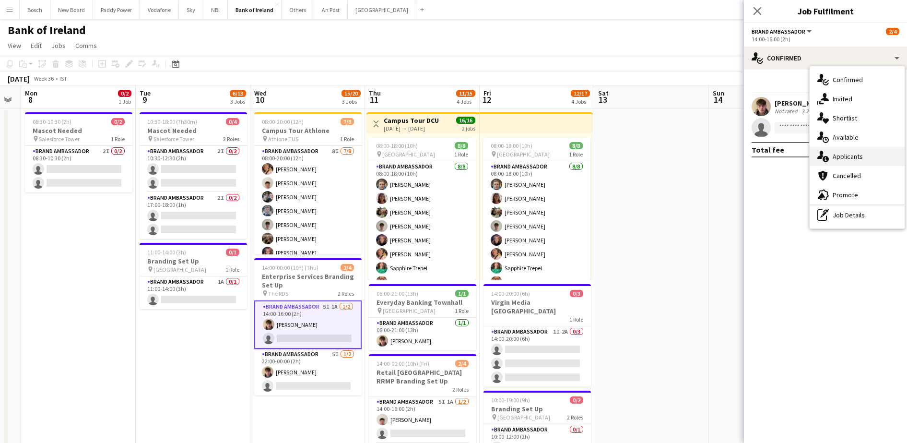
click at [844, 154] on div "single-neutral-actions-information Applicants" at bounding box center [857, 156] width 95 height 19
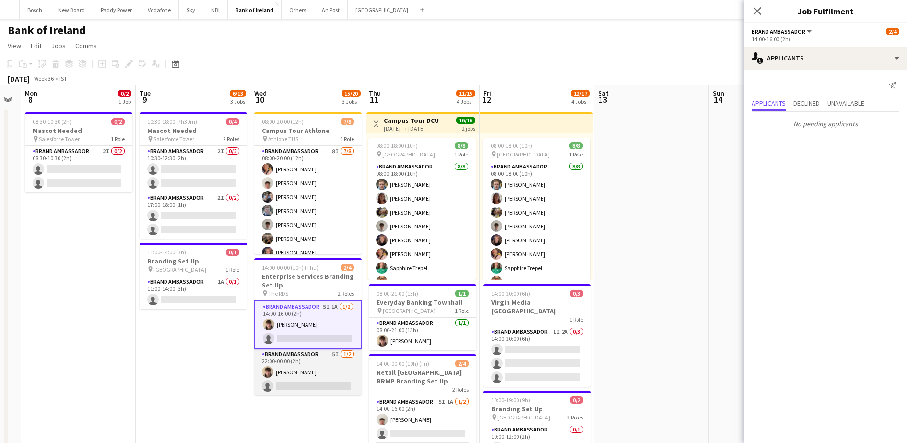
click at [357, 351] on app-card-role "Brand Ambassador 5I [DATE] 22:00-00:00 (2h) [PERSON_NAME] single-neutral-actions" at bounding box center [307, 372] width 107 height 47
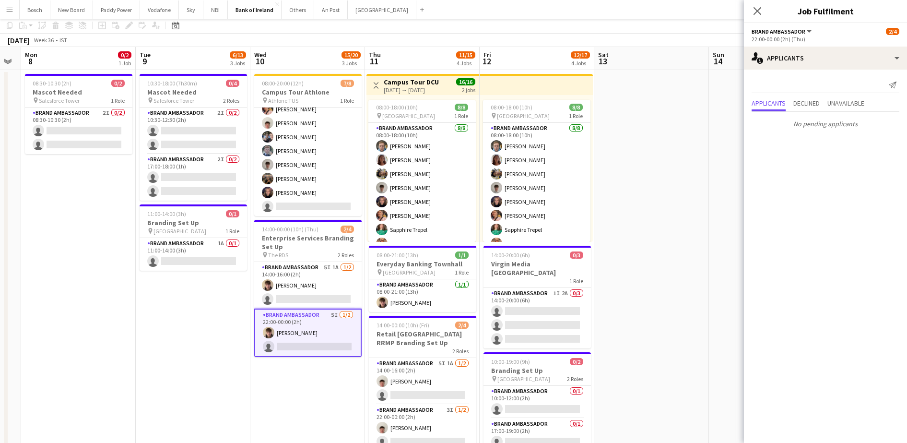
scroll to position [0, 0]
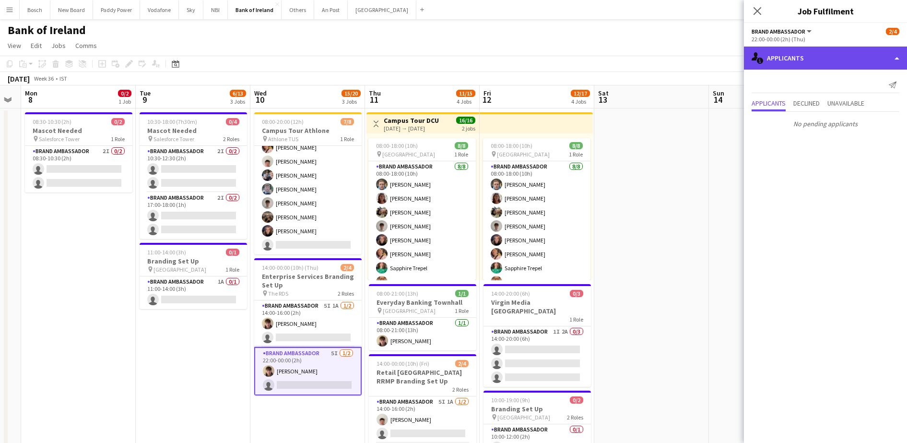
click at [809, 62] on div "single-neutral-actions-information Applicants" at bounding box center [825, 58] width 163 height 23
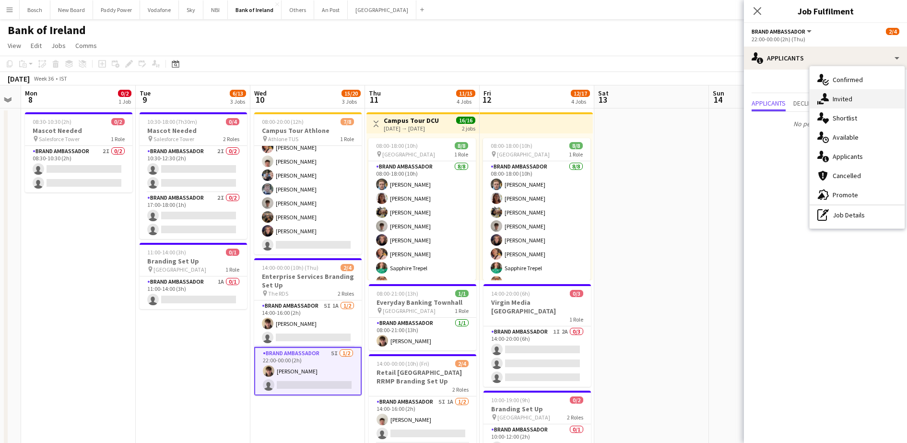
click at [844, 99] on div "single-neutral-actions-share-1 Invited" at bounding box center [857, 98] width 95 height 19
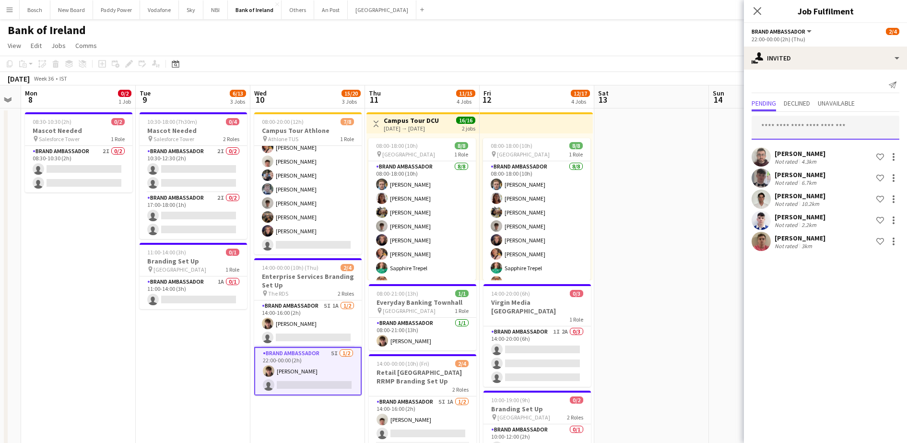
click at [847, 134] on input "text" at bounding box center [826, 128] width 148 height 24
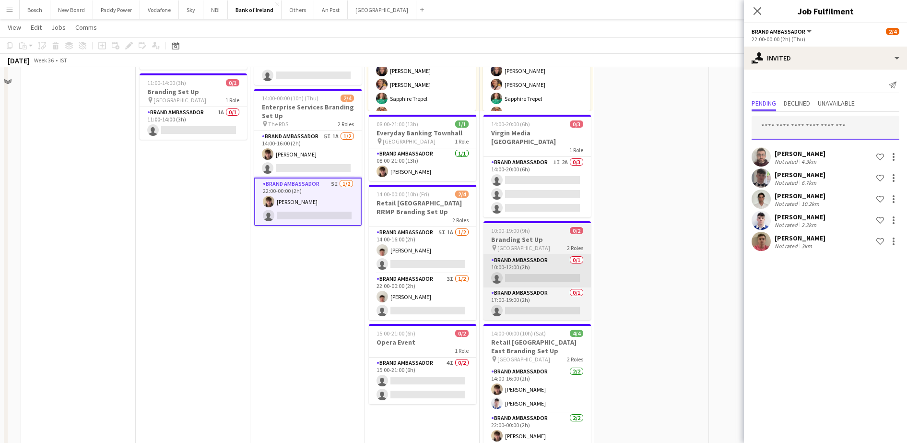
scroll to position [180, 0]
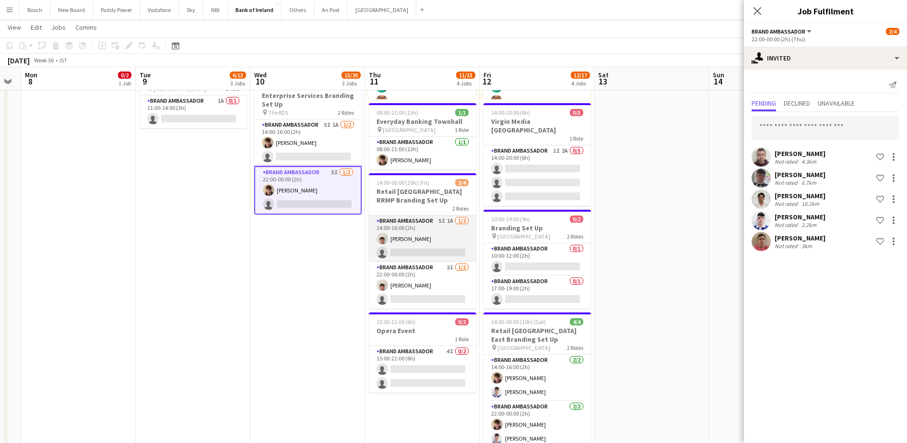
click at [428, 224] on app-card-role "Brand Ambassador 5I 1A [DATE] 14:00-16:00 (2h) [PERSON_NAME] single-neutral-act…" at bounding box center [422, 238] width 107 height 47
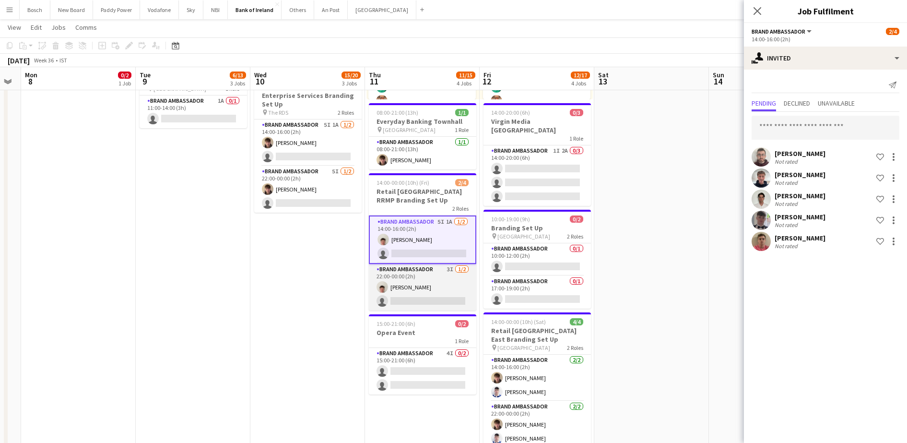
click at [435, 287] on app-card-role "Brand Ambassador 3I [DATE] 22:00-00:00 (2h) [PERSON_NAME] single-neutral-actions" at bounding box center [422, 287] width 107 height 47
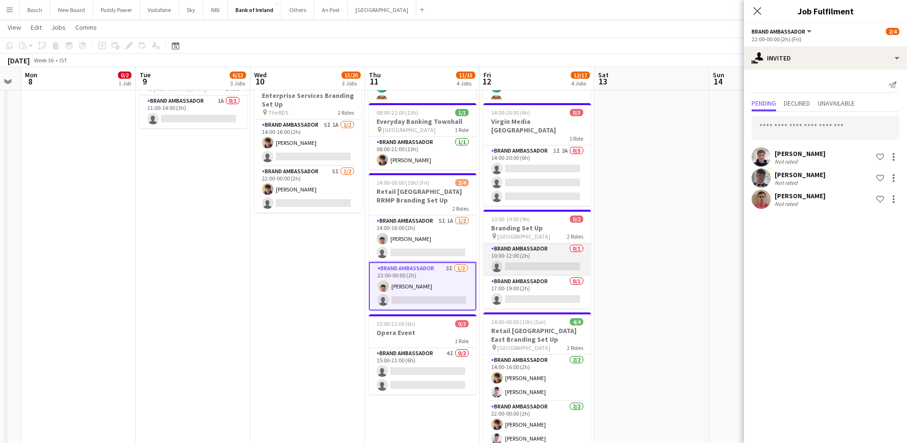
click at [558, 243] on app-card-role "Brand Ambassador 0/1 10:00-12:00 (2h) single-neutral-actions" at bounding box center [537, 259] width 107 height 33
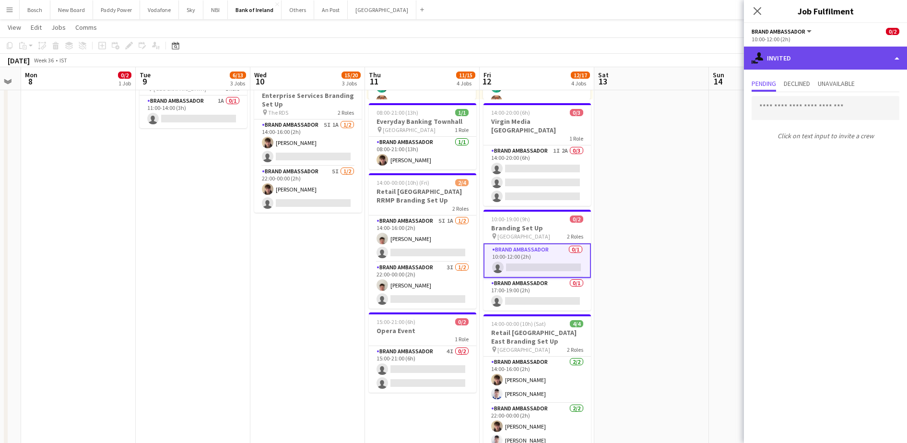
click at [791, 53] on div "single-neutral-actions-share-1 Invited" at bounding box center [825, 58] width 163 height 23
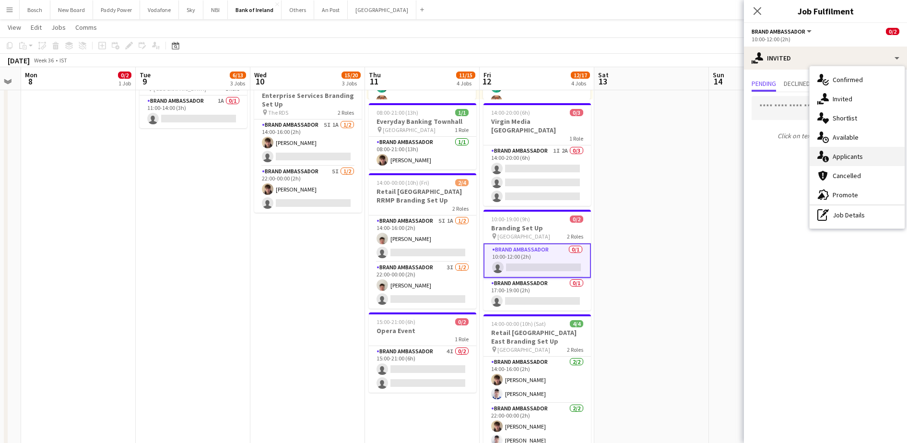
click at [846, 150] on div "single-neutral-actions-information Applicants" at bounding box center [857, 156] width 95 height 19
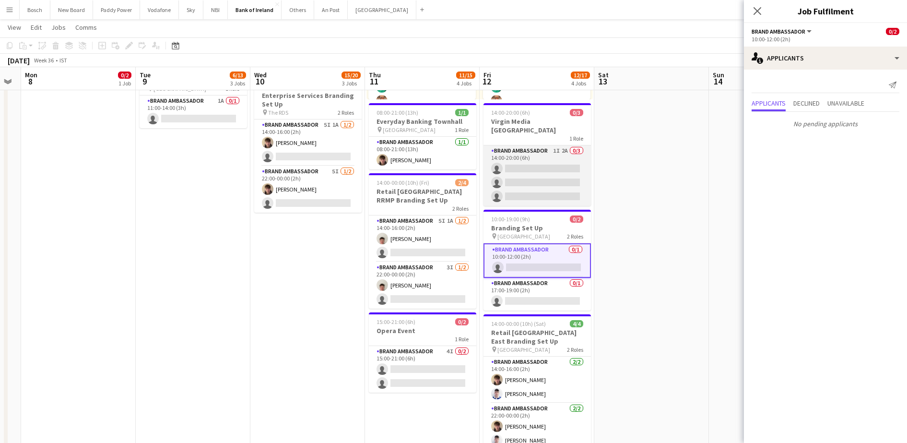
click at [538, 151] on app-card-role "Brand Ambassador 1I 2A 0/3 14:00-20:00 (6h) single-neutral-actions single-neutr…" at bounding box center [537, 175] width 107 height 60
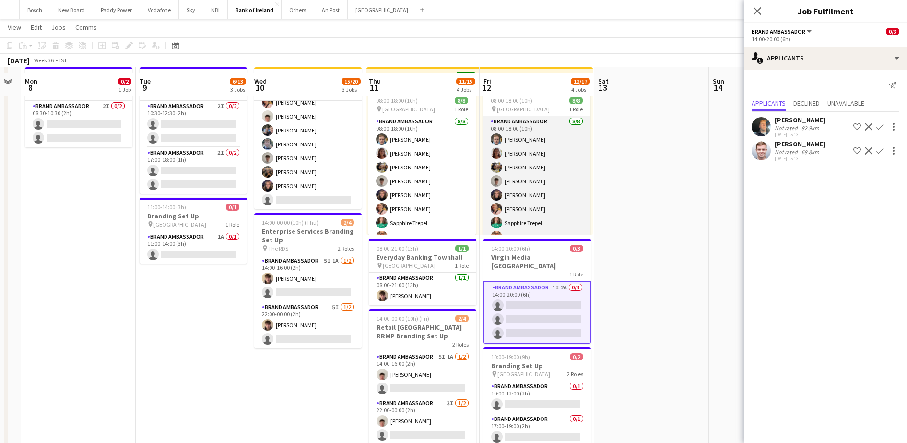
scroll to position [0, 0]
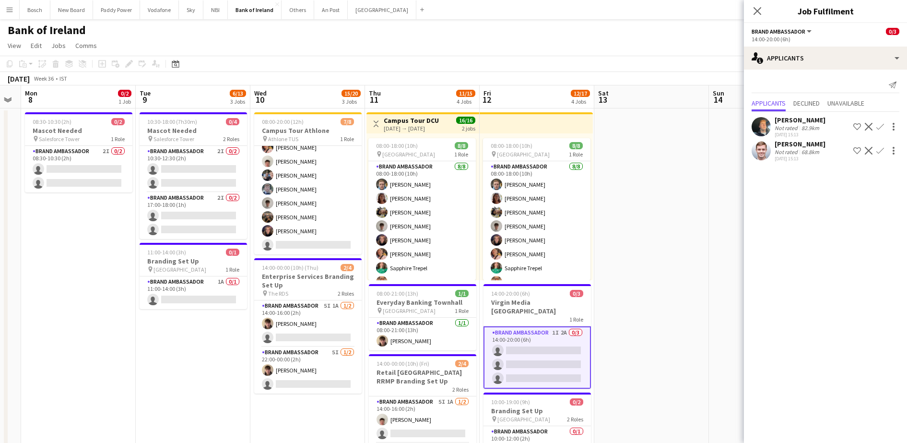
click at [767, 126] on app-user-avatar at bounding box center [761, 126] width 19 height 19
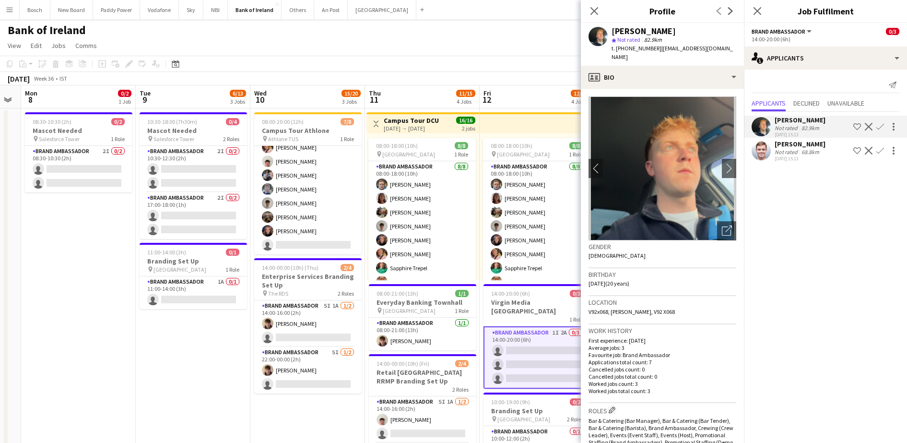
click at [783, 159] on div "[DATE] 15:13" at bounding box center [800, 158] width 51 height 6
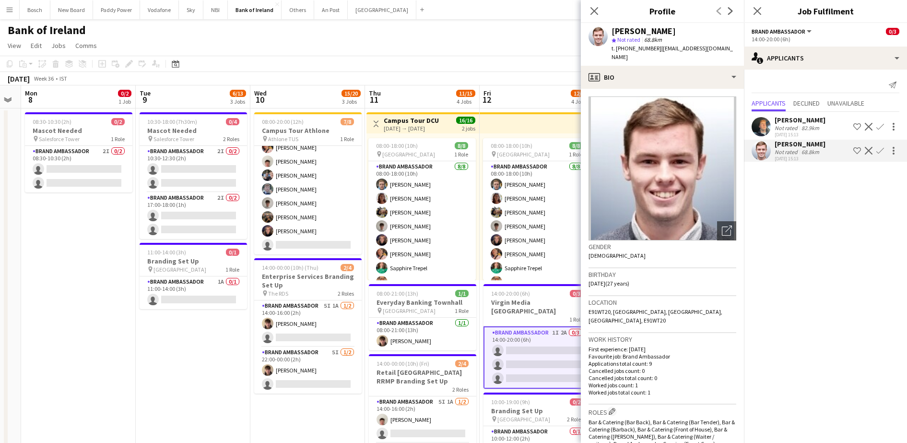
click at [532, 48] on app-page-menu "View Day view expanded Day view collapsed Month view Date picker Jump to [DATE]…" at bounding box center [453, 46] width 907 height 18
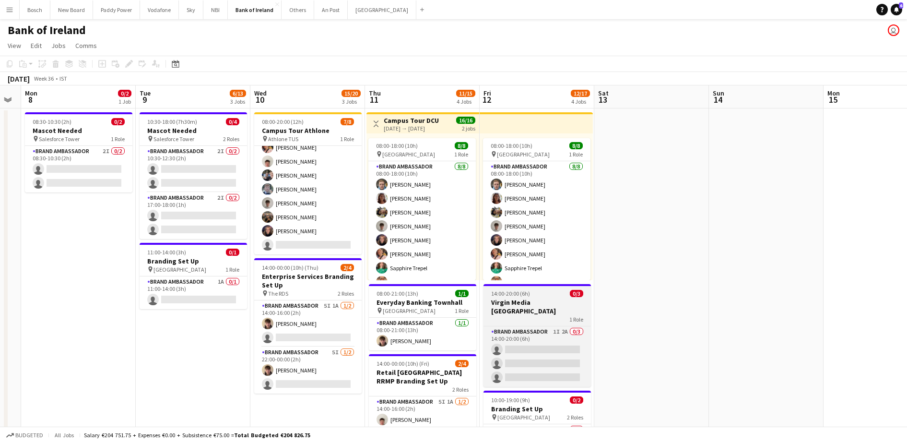
click at [552, 315] on div "1 Role" at bounding box center [537, 319] width 107 height 8
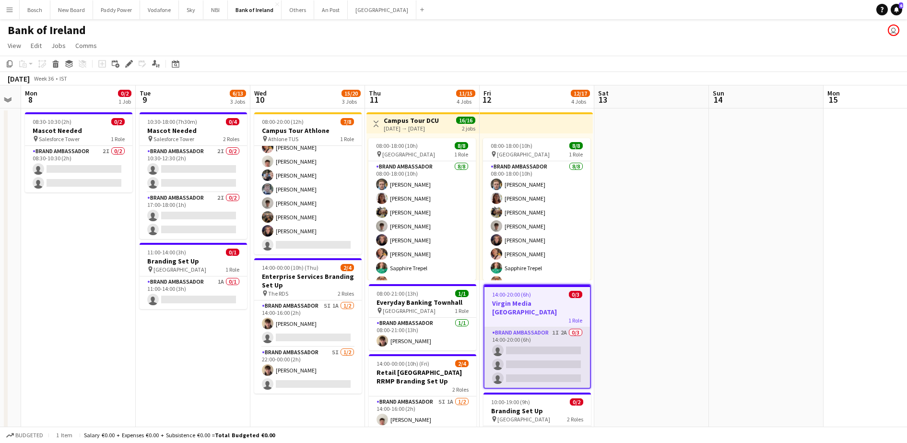
click at [537, 337] on app-card-role "Brand Ambassador 1I 2A 0/3 14:00-20:00 (6h) single-neutral-actions single-neutr…" at bounding box center [538, 357] width 106 height 60
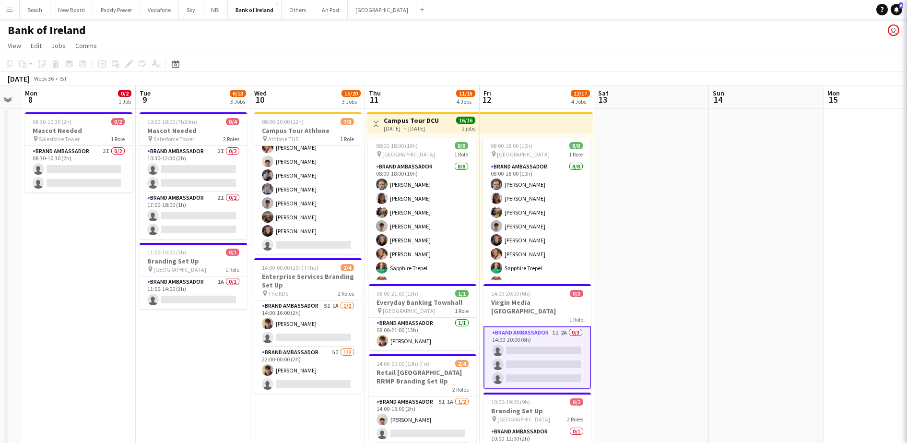
scroll to position [0, 323]
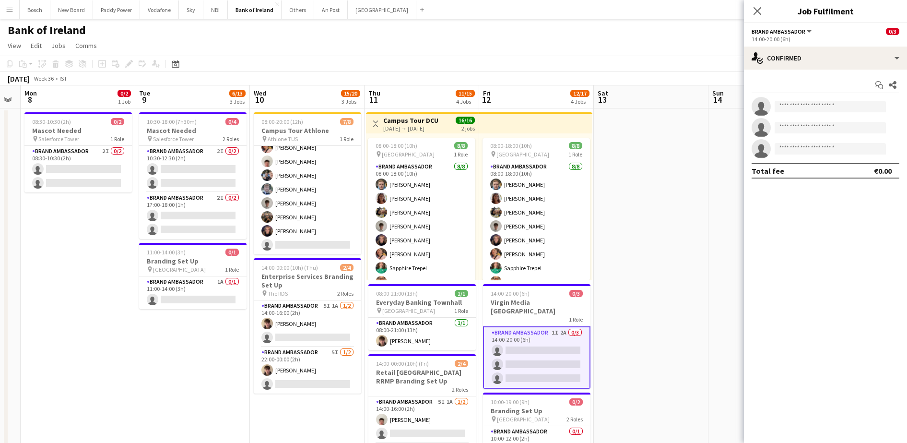
click at [805, 44] on app-options-switcher "Brand Ambassador All roles Brand Ambassador 0/3 14:00-20:00 (6h)" at bounding box center [825, 35] width 163 height 24
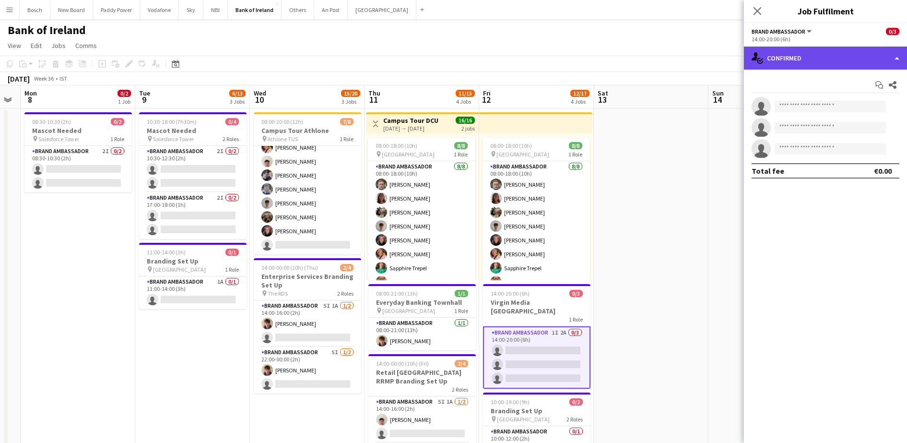
click at [805, 55] on div "single-neutral-actions-check-2 Confirmed" at bounding box center [825, 58] width 163 height 23
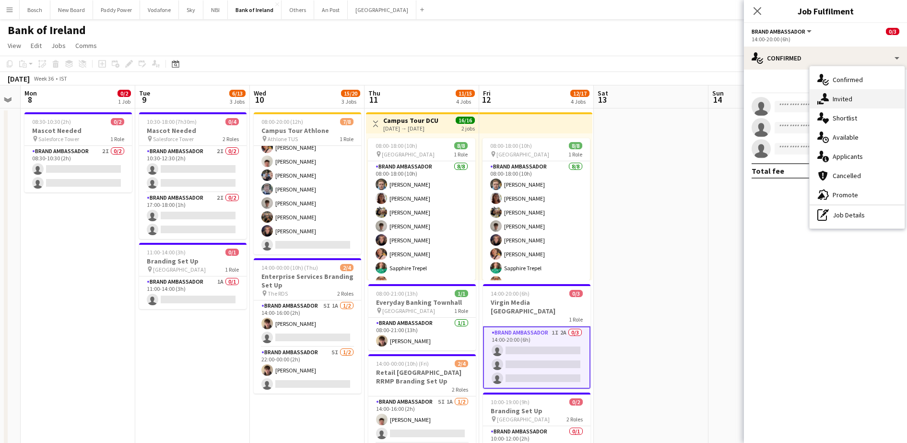
click at [848, 101] on div "single-neutral-actions-share-1 Invited" at bounding box center [857, 98] width 95 height 19
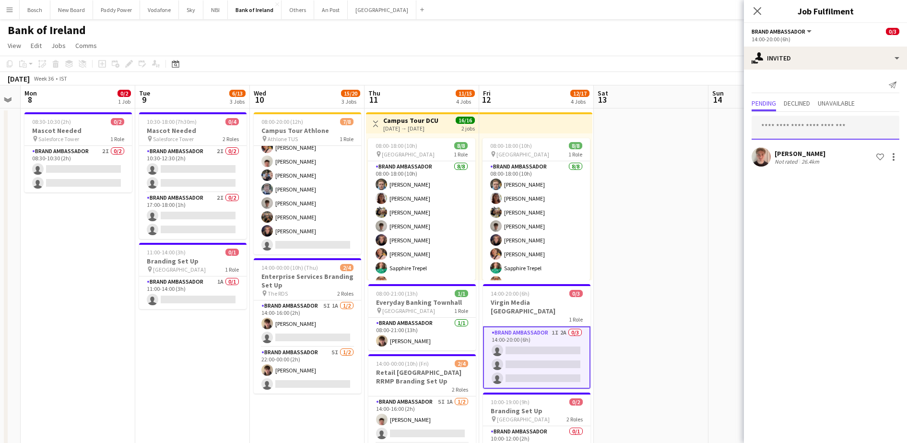
click at [802, 124] on input "text" at bounding box center [826, 128] width 148 height 24
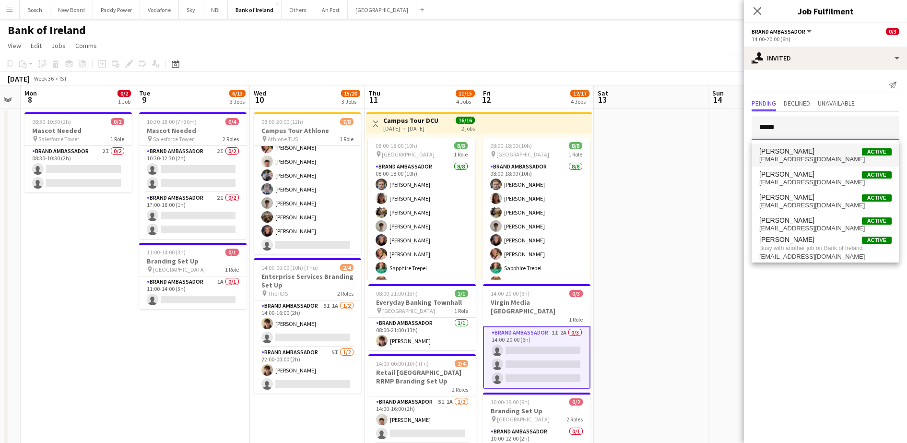
type input "*****"
click at [822, 157] on span "[EMAIL_ADDRESS][DOMAIN_NAME]" at bounding box center [826, 159] width 132 height 8
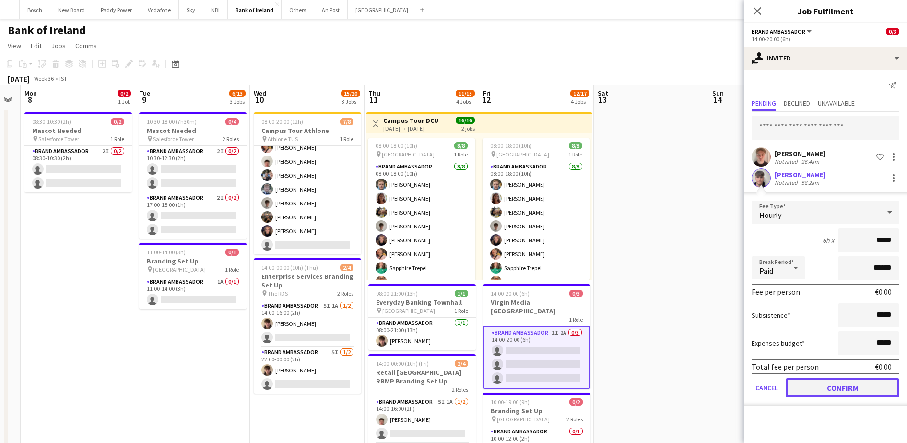
click at [837, 379] on button "Confirm" at bounding box center [843, 387] width 114 height 19
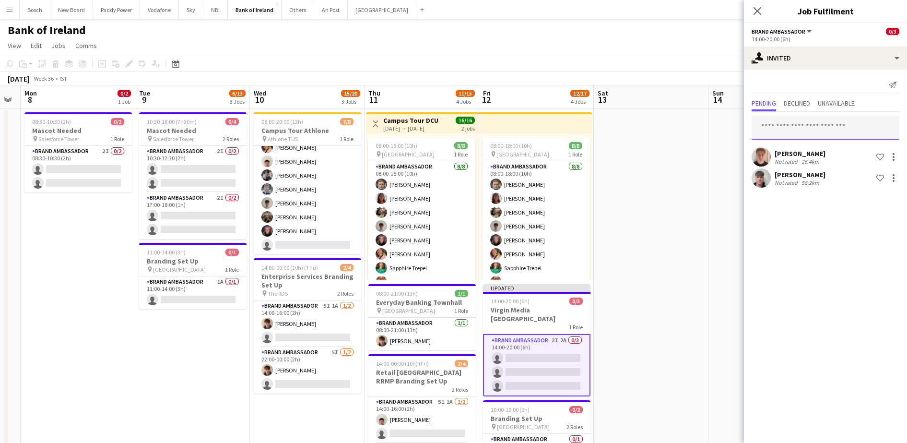
click at [821, 130] on input "text" at bounding box center [826, 128] width 148 height 24
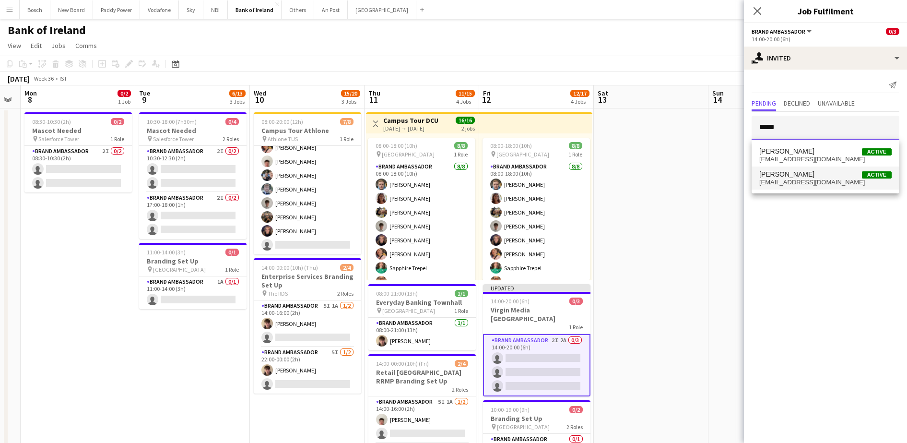
type input "****"
click at [833, 177] on span "[PERSON_NAME] Active" at bounding box center [826, 174] width 132 height 8
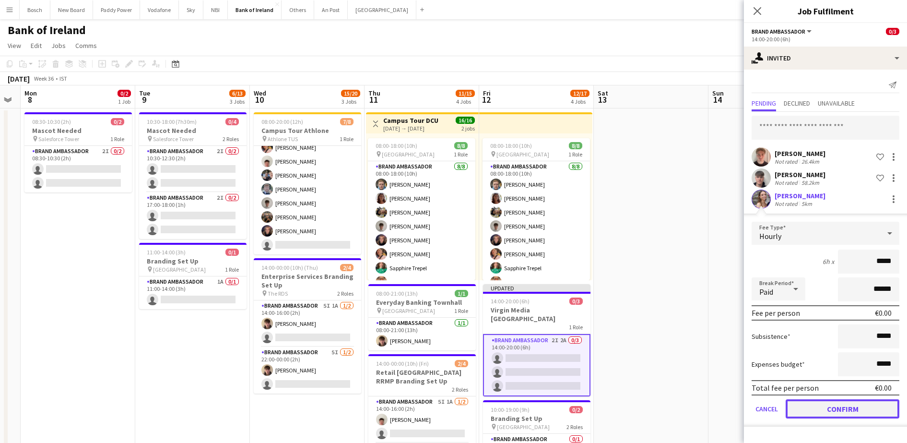
click at [835, 416] on button "Confirm" at bounding box center [843, 408] width 114 height 19
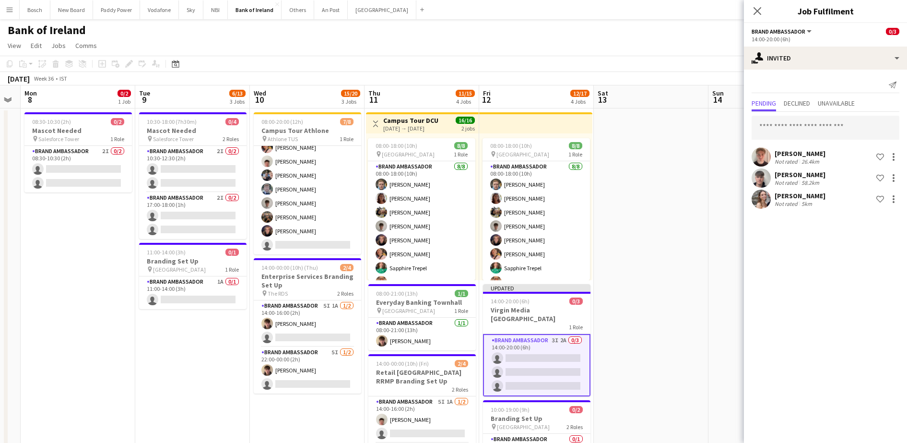
click at [716, 96] on span "14" at bounding box center [717, 99] width 13 height 11
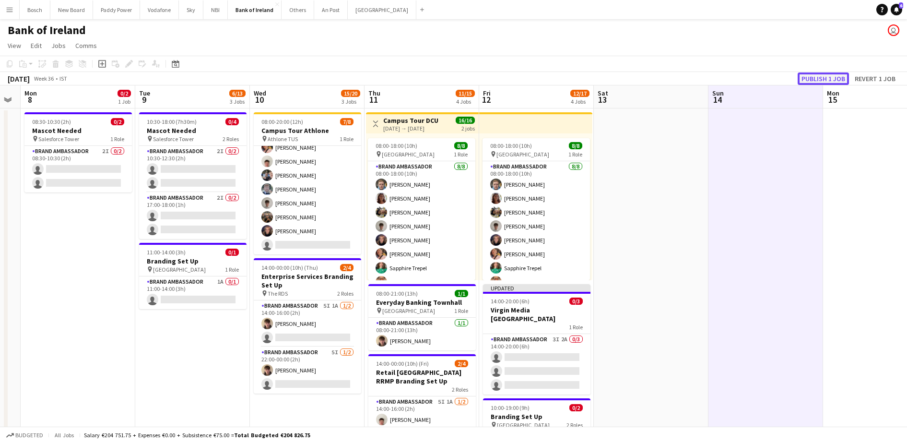
click at [821, 83] on button "Publish 1 job" at bounding box center [823, 78] width 51 height 12
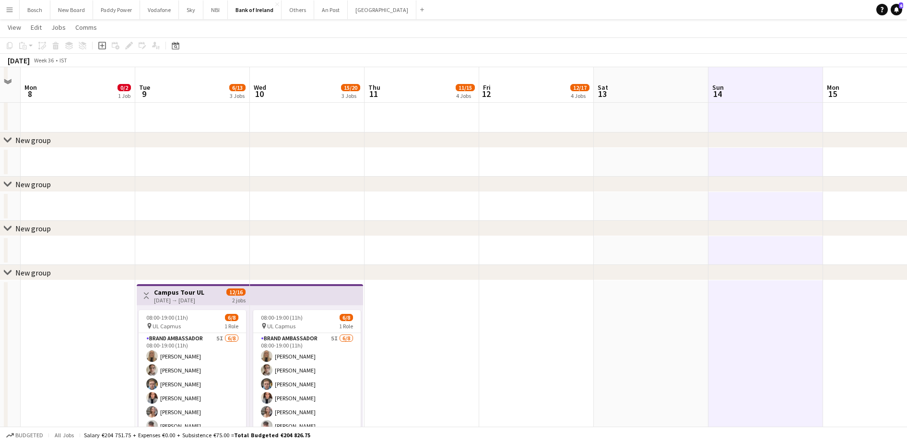
scroll to position [960, 0]
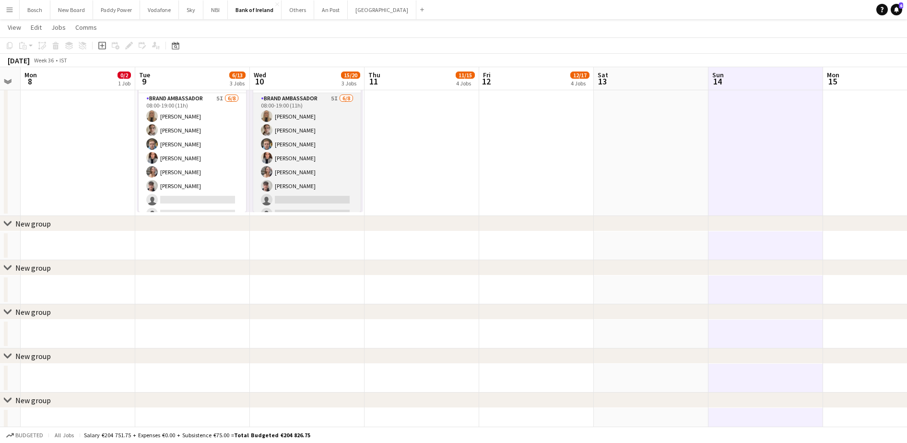
click at [282, 176] on app-card-role "Brand Ambassador 5I [DATE] 08:00-19:00 (11h) [PERSON_NAME] [PERSON_NAME] [PERSO…" at bounding box center [306, 158] width 107 height 130
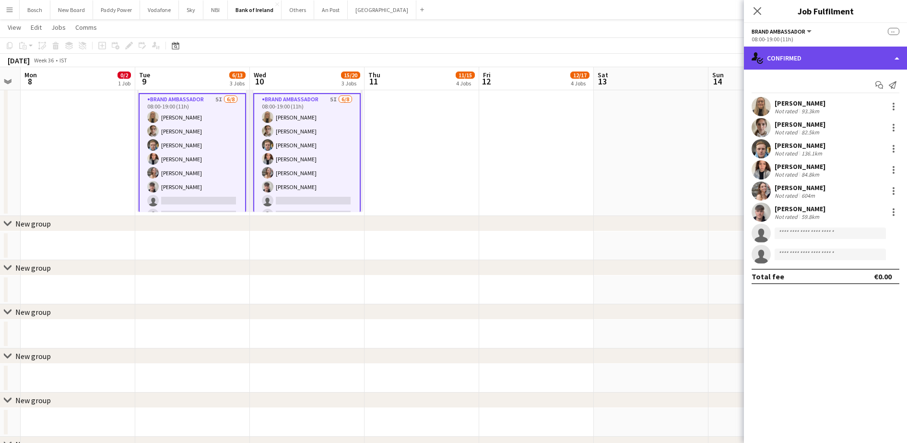
click at [778, 56] on div "single-neutral-actions-check-2 Confirmed" at bounding box center [825, 58] width 163 height 23
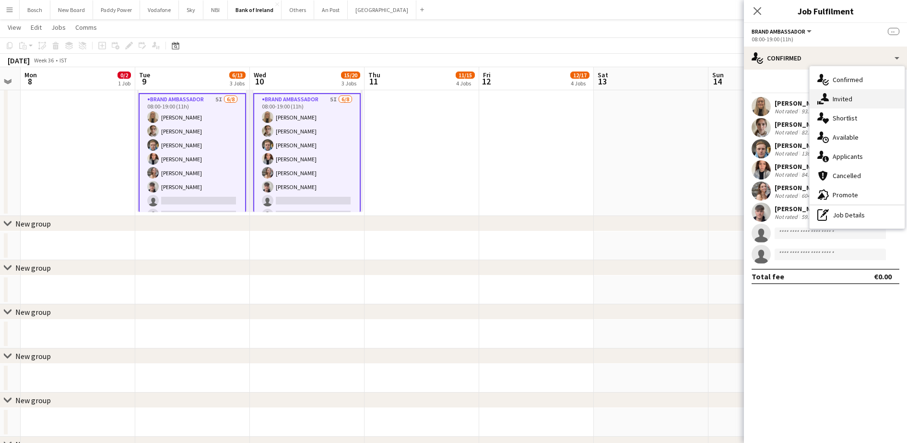
click at [845, 103] on div "single-neutral-actions-share-1 Invited" at bounding box center [857, 98] width 95 height 19
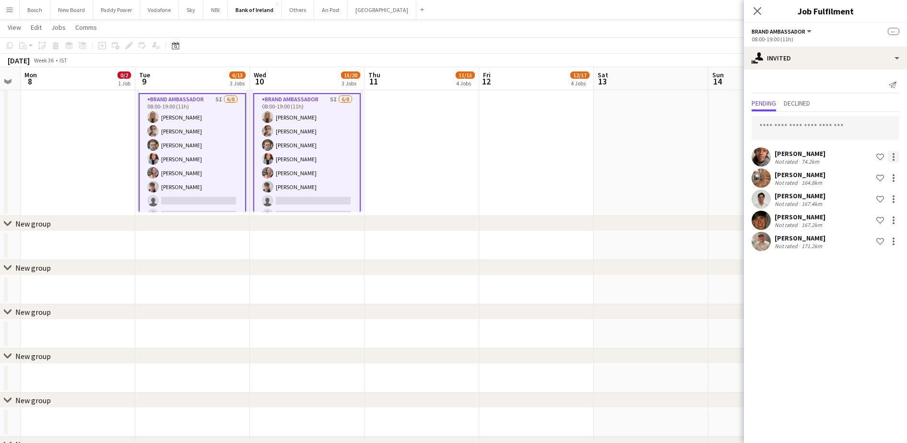
click at [893, 156] on div at bounding box center [894, 157] width 2 height 2
click at [871, 194] on span "Send notification" at bounding box center [863, 197] width 57 height 8
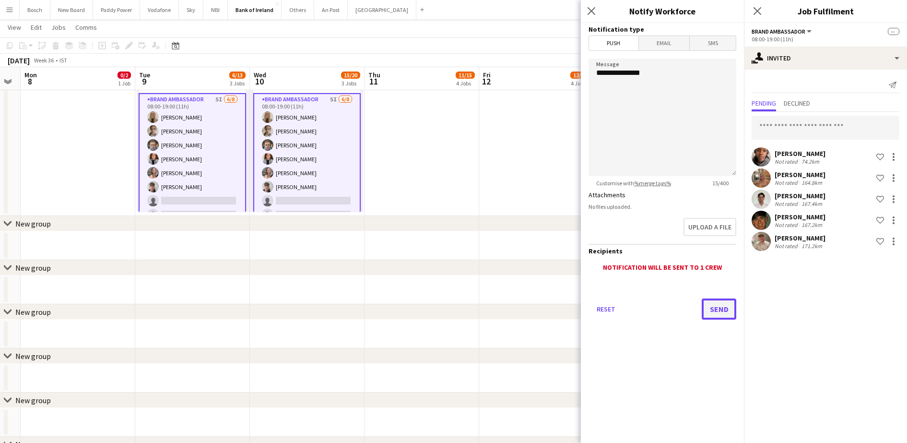
click at [714, 304] on button "Send" at bounding box center [719, 308] width 35 height 21
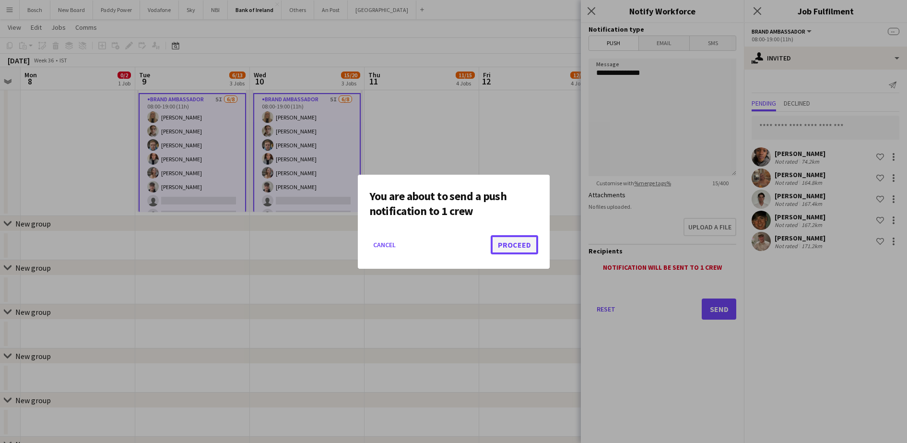
click at [520, 235] on button "Proceed" at bounding box center [515, 244] width 48 height 19
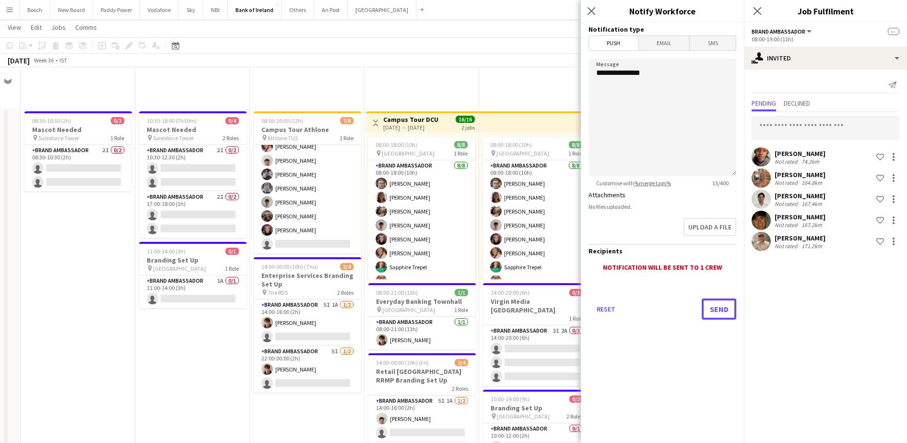
scroll to position [960, 0]
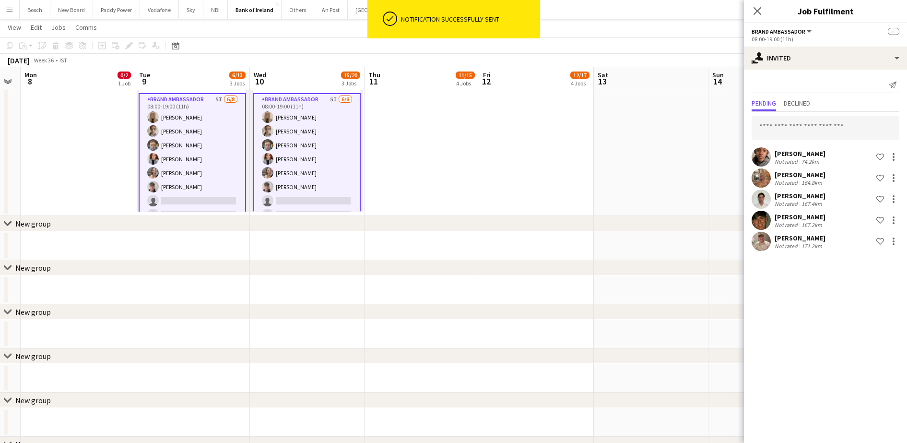
click at [526, 151] on app-date-cell at bounding box center [536, 128] width 115 height 176
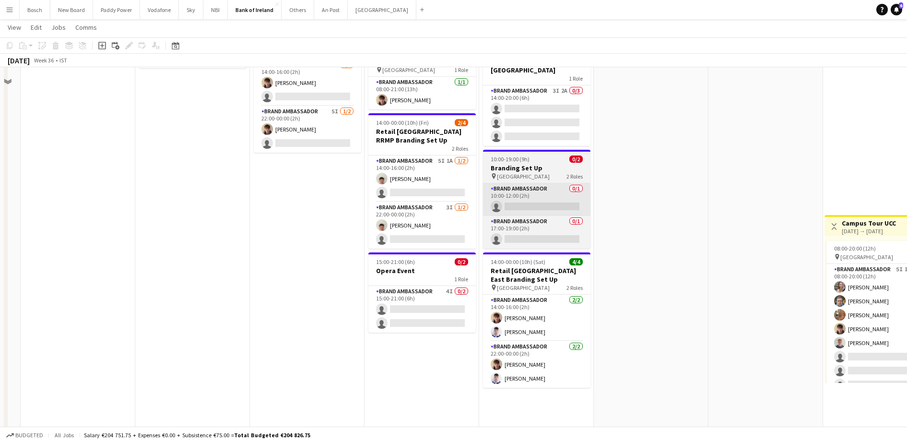
scroll to position [60, 0]
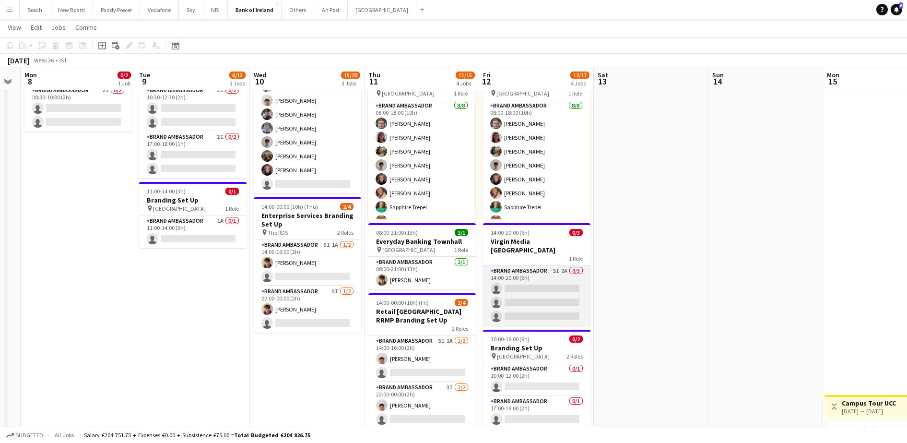
click at [532, 277] on app-card-role "Brand Ambassador 3I 2A 0/3 14:00-20:00 (6h) single-neutral-actions single-neutr…" at bounding box center [536, 295] width 107 height 60
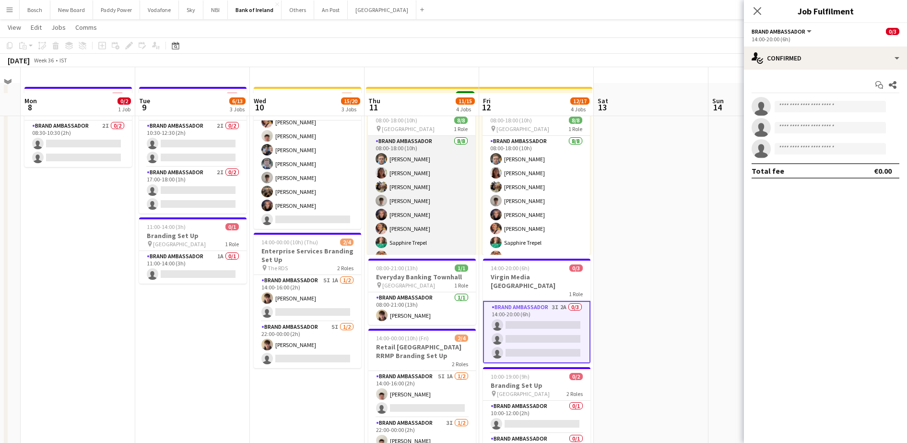
scroll to position [0, 0]
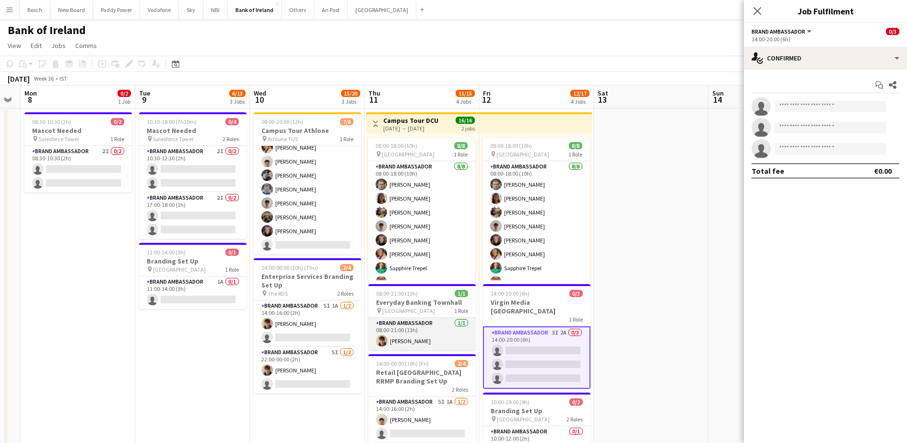
click at [437, 321] on app-card-role "Brand Ambassador [DATE] 08:00-21:00 (13h) [PERSON_NAME]" at bounding box center [422, 334] width 107 height 33
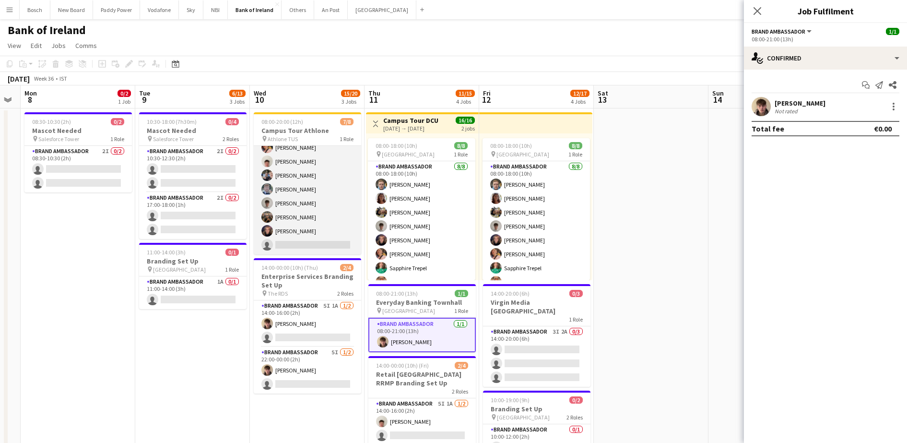
click at [307, 224] on app-card-role "Brand Ambassador 8I [DATE] 08:00-20:00 (12h) [PERSON_NAME] [PERSON_NAME] [PERSO…" at bounding box center [307, 189] width 107 height 130
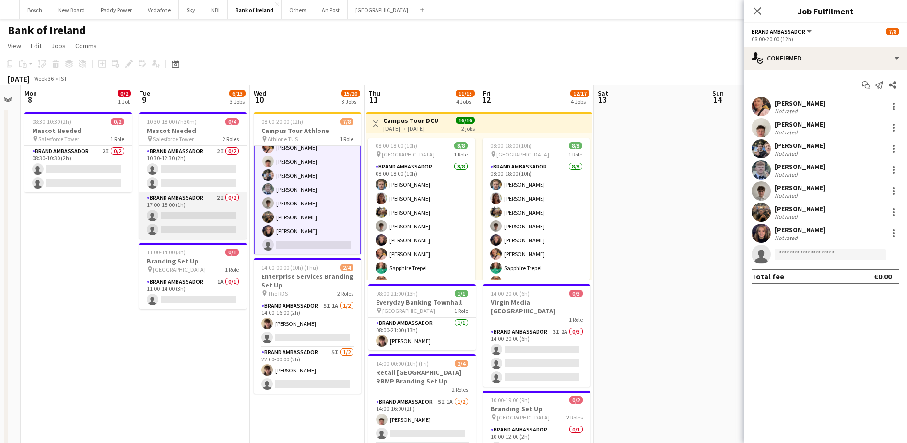
click at [241, 214] on app-card-role "Brand Ambassador 2I 0/2 17:00-18:00 (1h) single-neutral-actions single-neutral-…" at bounding box center [192, 215] width 107 height 47
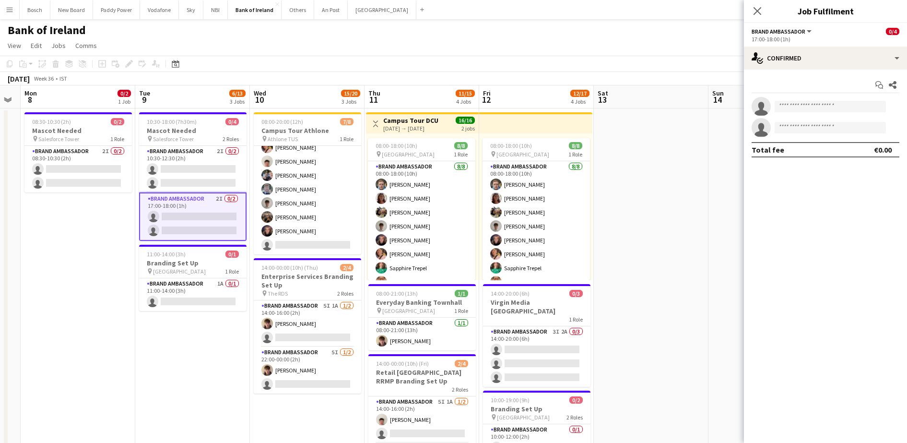
scroll to position [22, 0]
click at [195, 160] on app-card-role "Brand Ambassador 2I 0/2 10:30-12:30 (2h) single-neutral-actions single-neutral-…" at bounding box center [192, 169] width 107 height 47
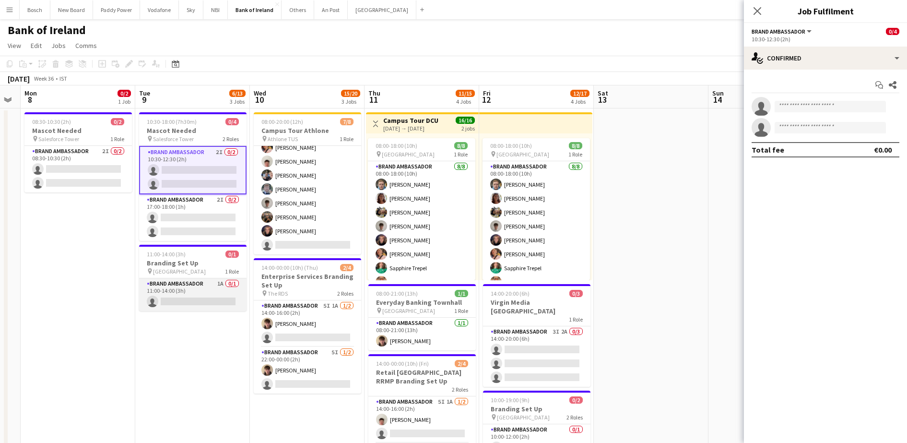
click at [206, 280] on app-card-role "Brand Ambassador 1A 0/1 11:00-14:00 (3h) single-neutral-actions" at bounding box center [192, 294] width 107 height 33
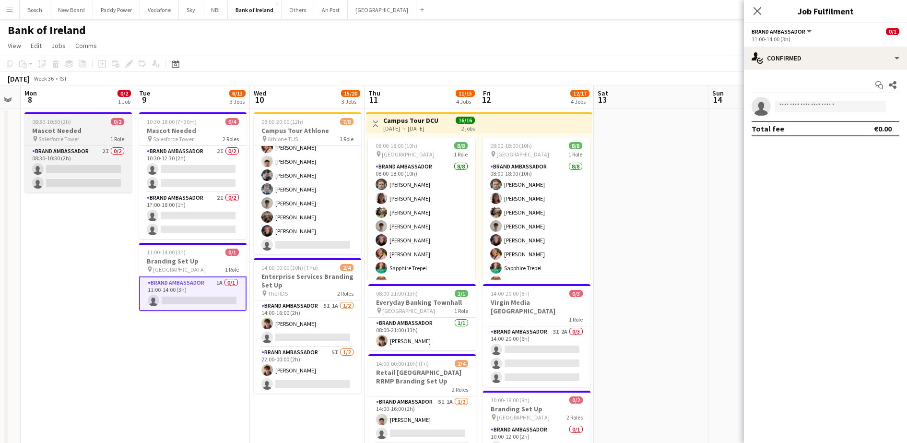
click at [115, 133] on h3 "Mascot Needed" at bounding box center [77, 130] width 107 height 9
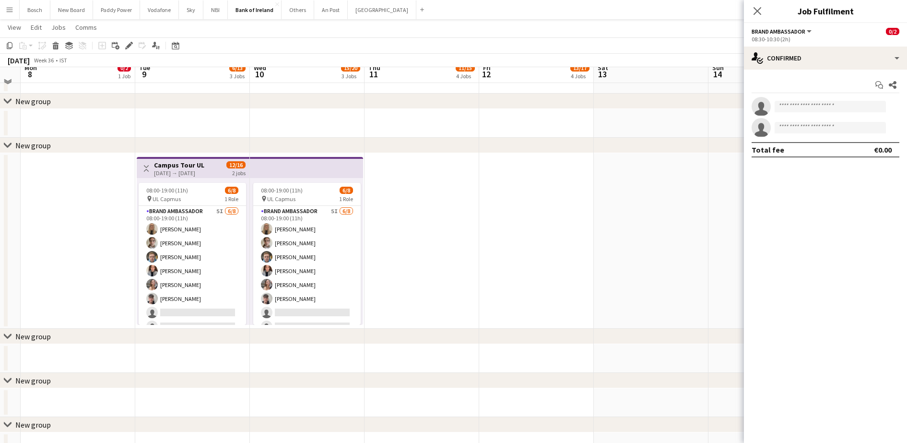
scroll to position [840, 0]
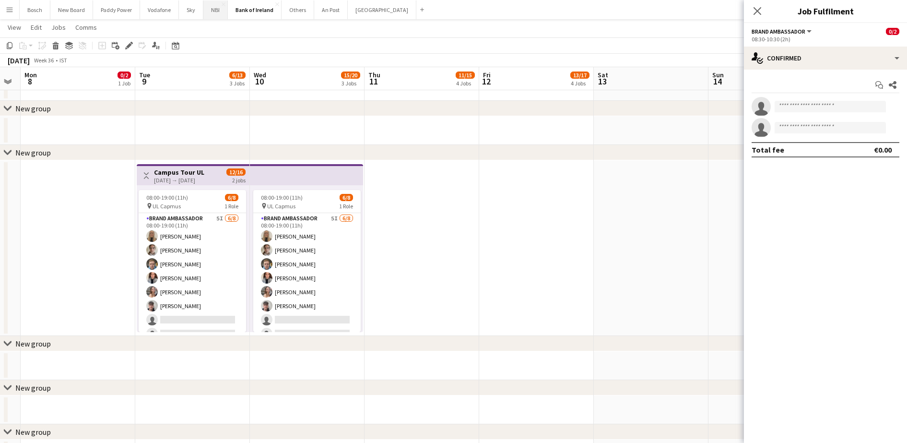
click at [210, 13] on button "NBI Close" at bounding box center [215, 9] width 24 height 19
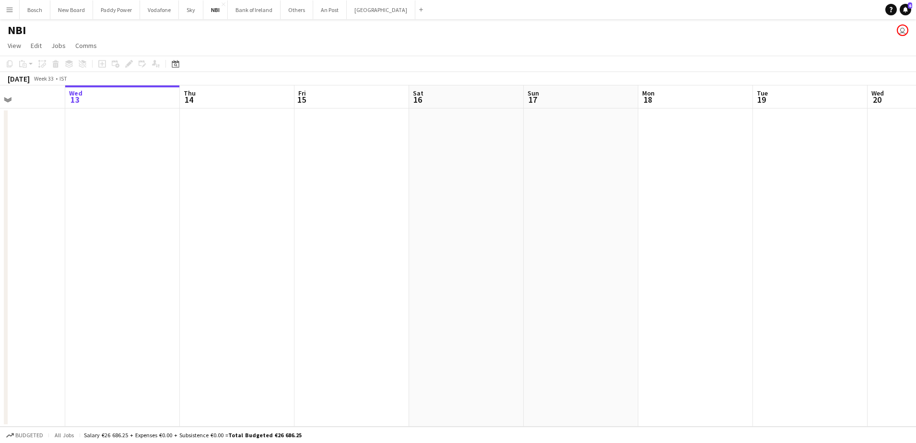
drag, startPoint x: 577, startPoint y: 149, endPoint x: 51, endPoint y: 129, distance: 526.3
click at [51, 129] on app-calendar-viewport "Sun 10 Mon 11 Tue 12 Wed 13 Thu 14 Fri 15 Sat 16 Sun 17 Mon 18 Tue 19 Wed 20 Th…" at bounding box center [458, 255] width 916 height 341
drag, startPoint x: 411, startPoint y: 147, endPoint x: 324, endPoint y: 145, distance: 86.9
click at [322, 145] on app-calendar-viewport "Thu 14 Fri 15 Sat 16 Sun 17 Mon 18 Tue 19 Wed 20 Thu 21 Fri 22 Sat 23 Sun 24 Mo…" at bounding box center [458, 255] width 916 height 341
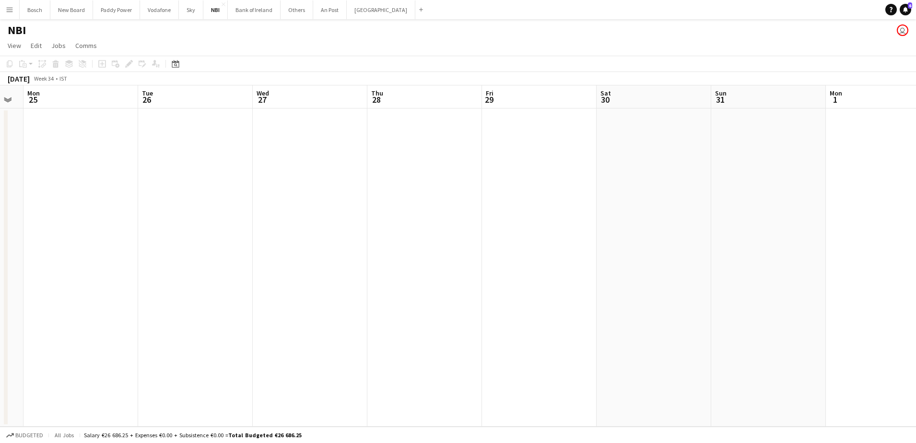
drag, startPoint x: 837, startPoint y: 143, endPoint x: 387, endPoint y: 143, distance: 449.6
click at [255, 136] on app-calendar-viewport "Fri 22 Sat 23 Sun 24 Mon 25 Tue 26 Wed 27 Thu 28 Fri 29 Sat 30 Sun 31 Mon 1 Tue…" at bounding box center [458, 255] width 916 height 341
drag, startPoint x: 423, startPoint y: 143, endPoint x: 142, endPoint y: 131, distance: 280.9
click at [142, 131] on app-calendar-viewport "Tue 26 Wed 27 Thu 28 Fri 29 Sat 30 Sun 31 Mon 1 Tue 2 Wed 3 Thu 4 Fri 5 Sat 6 S…" at bounding box center [458, 255] width 916 height 341
drag, startPoint x: 693, startPoint y: 162, endPoint x: 304, endPoint y: 143, distance: 389.1
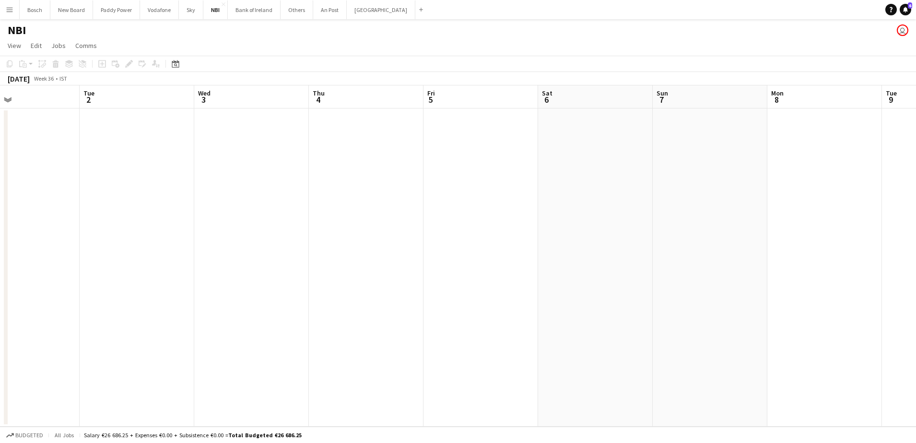
click at [304, 144] on app-calendar-viewport "Sat 30 Sun 31 Mon 1 Tue 2 Wed 3 Thu 4 Fri 5 Sat 6 Sun 7 Mon 8 Tue 9 Wed 10 Thu …" at bounding box center [458, 255] width 916 height 341
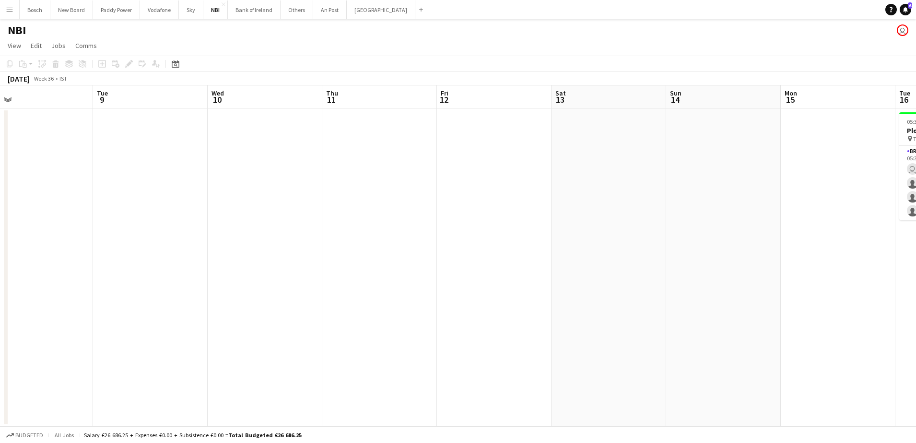
drag, startPoint x: 559, startPoint y: 179, endPoint x: 480, endPoint y: 178, distance: 79.2
click at [448, 178] on app-calendar-viewport "Fri 5 Sat 6 Sun 7 Mon 8 Tue 9 Wed 10 Thu 11 Fri 12 Sat 13 Sun 14 Mon 15 Tue 16 …" at bounding box center [458, 255] width 916 height 341
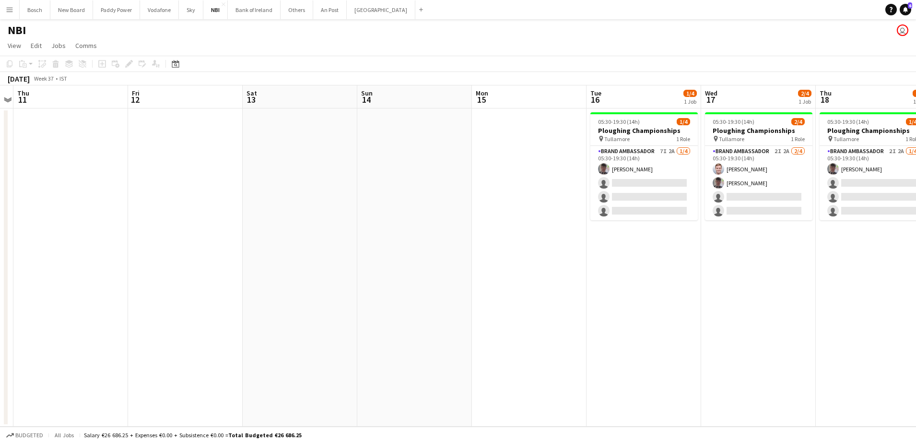
drag, startPoint x: 507, startPoint y: 174, endPoint x: 468, endPoint y: 174, distance: 38.9
click at [461, 174] on app-calendar-viewport "Mon 8 Tue 9 Wed 10 Thu 11 Fri 12 Sat 13 Sun 14 Mon 15 Tue 16 1/4 1 Job Wed 17 2…" at bounding box center [458, 255] width 916 height 341
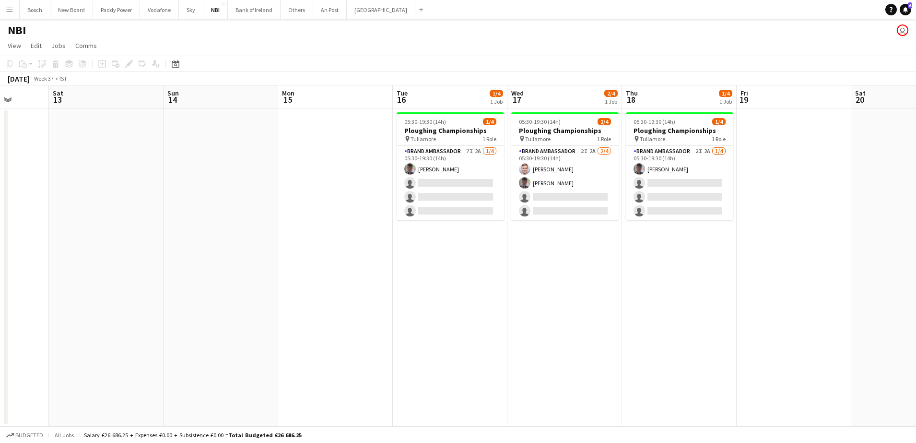
drag, startPoint x: 609, startPoint y: 212, endPoint x: 463, endPoint y: 206, distance: 146.4
click at [463, 206] on app-calendar-viewport "Wed 10 Thu 11 Fri 12 Sat 13 Sun 14 Mon 15 Tue 16 1/4 1 Job Wed 17 2/4 1 Job Thu…" at bounding box center [458, 255] width 916 height 341
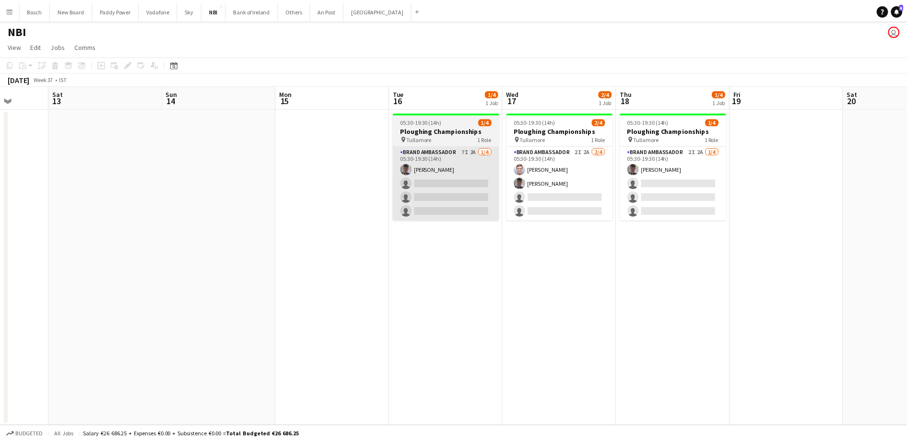
scroll to position [0, 297]
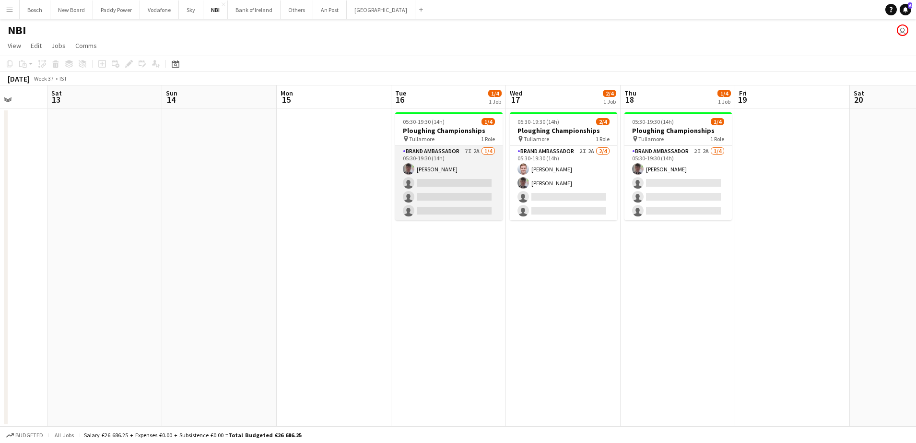
click at [454, 188] on app-card-role "Brand Ambassador 7I 2A [DATE] 05:30-19:30 (14h) [PERSON_NAME] single-neutral-ac…" at bounding box center [448, 183] width 107 height 74
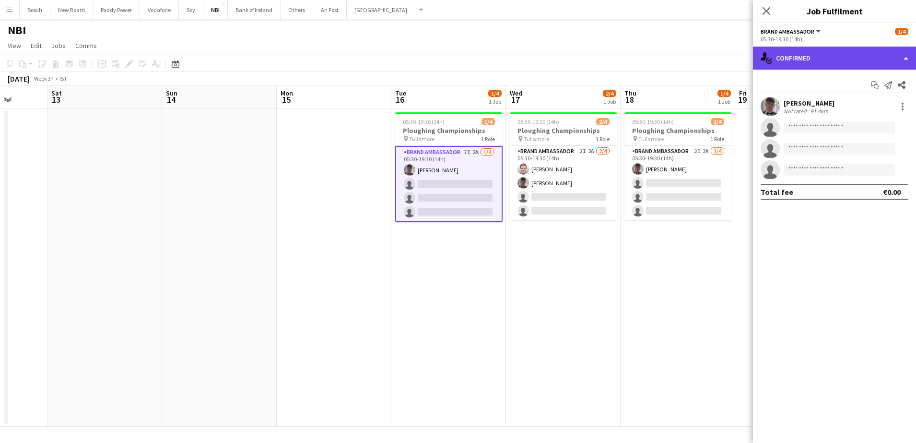
click at [797, 65] on div "single-neutral-actions-check-2 Confirmed" at bounding box center [834, 58] width 163 height 23
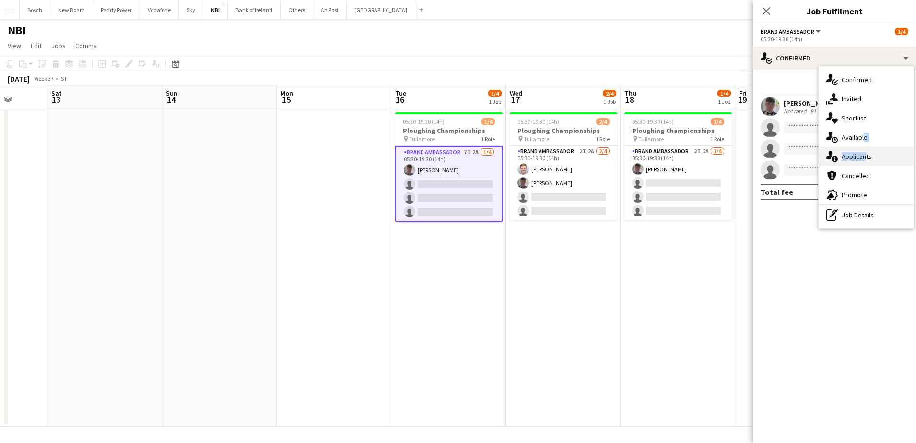
drag, startPoint x: 863, startPoint y: 144, endPoint x: 862, endPoint y: 158, distance: 13.5
click at [862, 158] on div "single-neutral-actions-check-2 Confirmed single-neutral-actions-share-1 Invited…" at bounding box center [866, 147] width 95 height 162
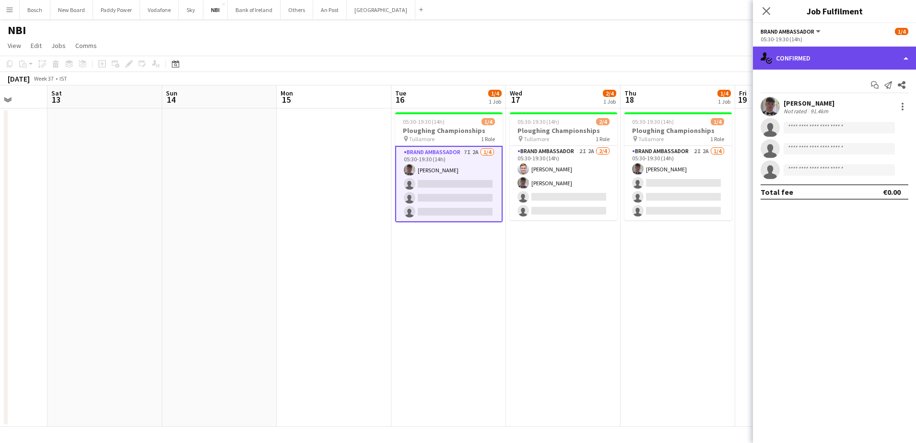
drag, startPoint x: 826, startPoint y: 54, endPoint x: 825, endPoint y: 59, distance: 4.9
click at [825, 57] on div "single-neutral-actions-check-2 Confirmed" at bounding box center [834, 58] width 163 height 23
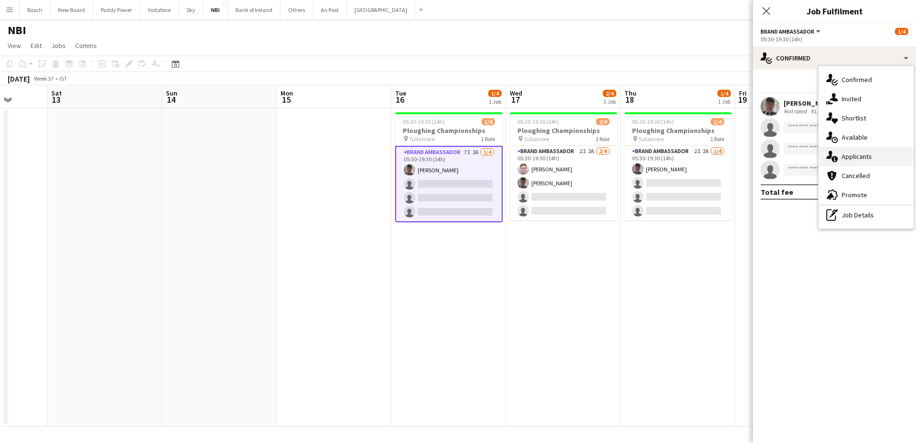
click at [887, 154] on div "single-neutral-actions-information Applicants" at bounding box center [866, 156] width 95 height 19
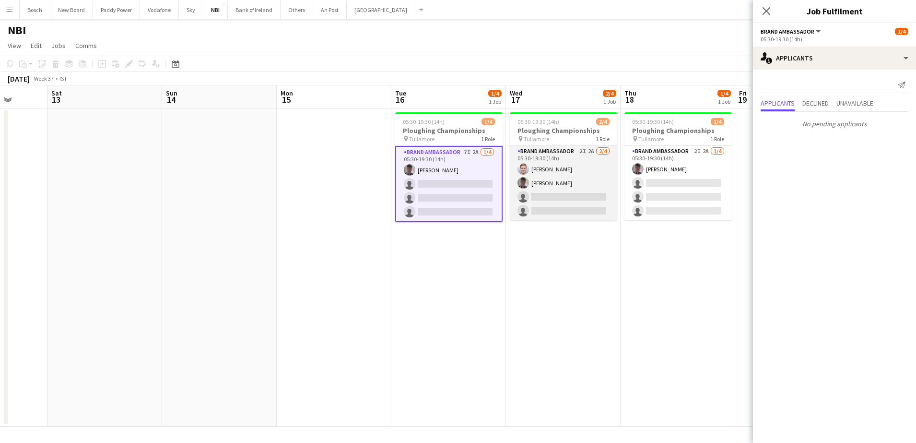
click at [604, 176] on app-card-role "Brand Ambassador 2I 2A [DATE] 05:30-19:30 (14h) [PERSON_NAME] [PERSON_NAME] sin…" at bounding box center [563, 183] width 107 height 74
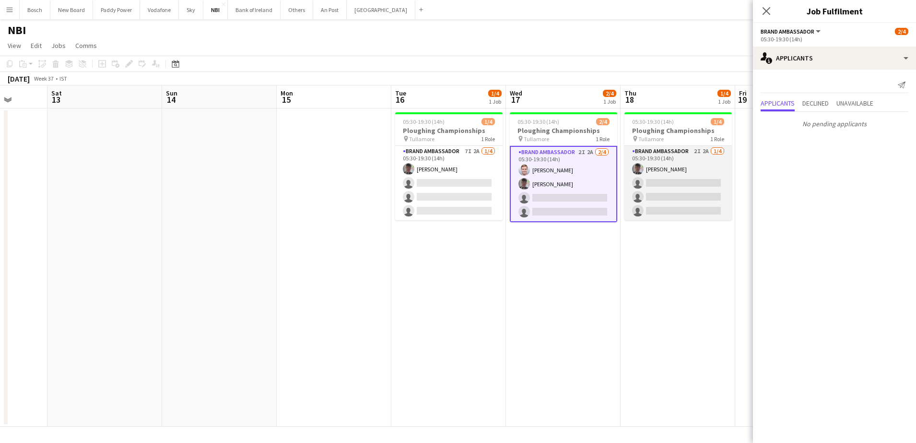
click at [661, 176] on app-card-role "Brand Ambassador 2I 2A [DATE] 05:30-19:30 (14h) [PERSON_NAME] single-neutral-ac…" at bounding box center [678, 183] width 107 height 74
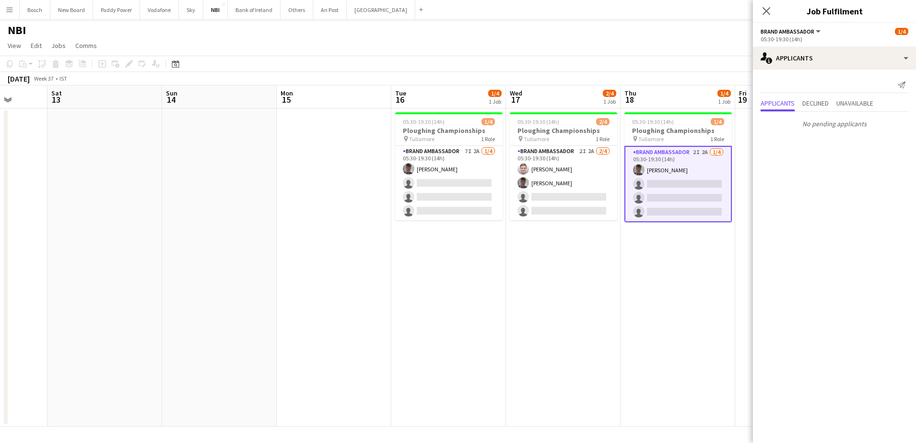
click at [833, 70] on div "Send notification Applicants Declined Unavailable No pending applicants" at bounding box center [834, 105] width 163 height 70
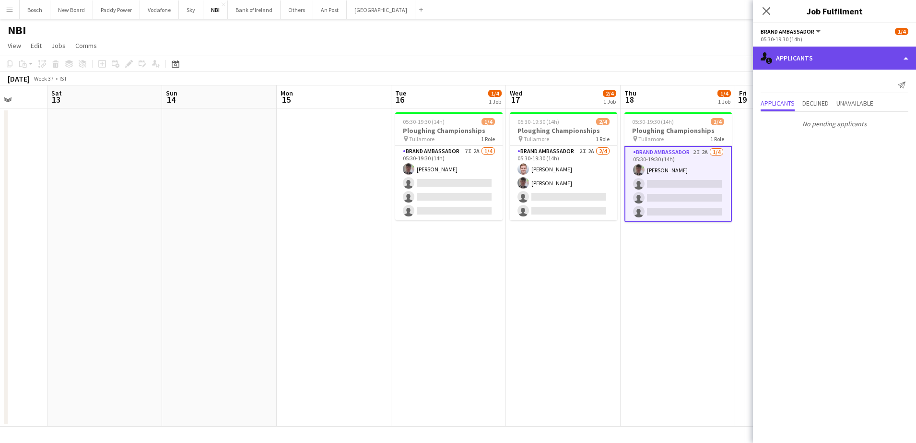
click at [844, 61] on div "single-neutral-actions-information Applicants" at bounding box center [834, 58] width 163 height 23
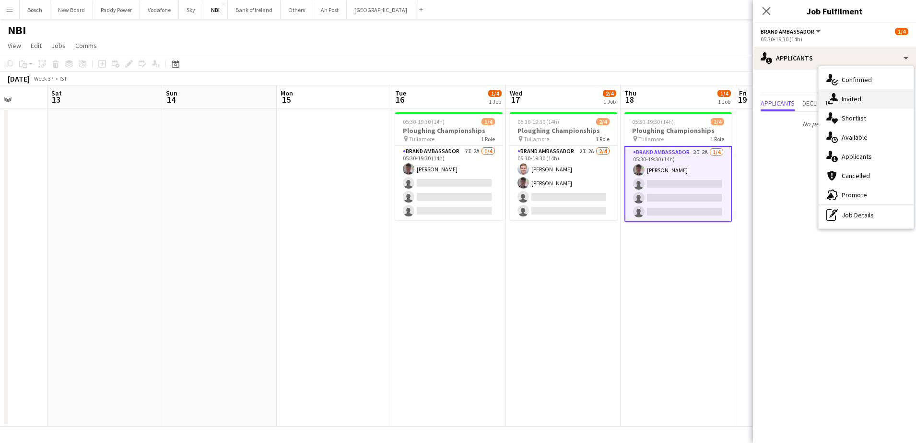
click at [866, 103] on div "single-neutral-actions-share-1 Invited" at bounding box center [866, 98] width 95 height 19
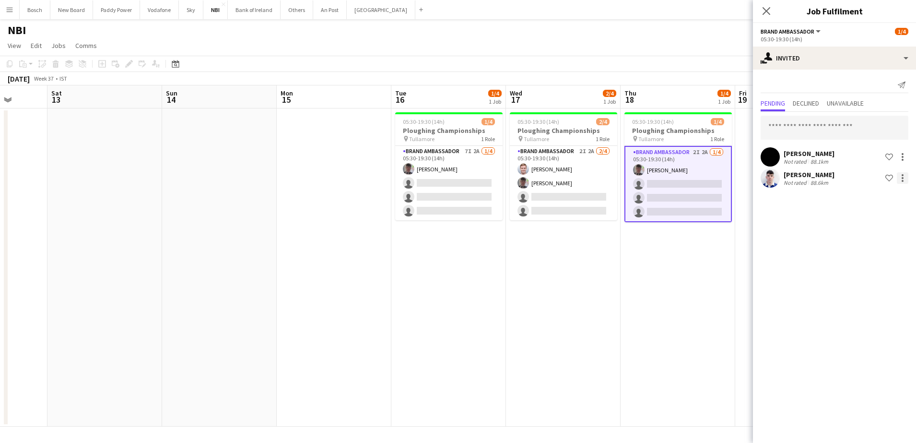
click at [904, 174] on div at bounding box center [903, 178] width 12 height 12
click at [881, 264] on span "Cancel invitation" at bounding box center [873, 265] width 56 height 8
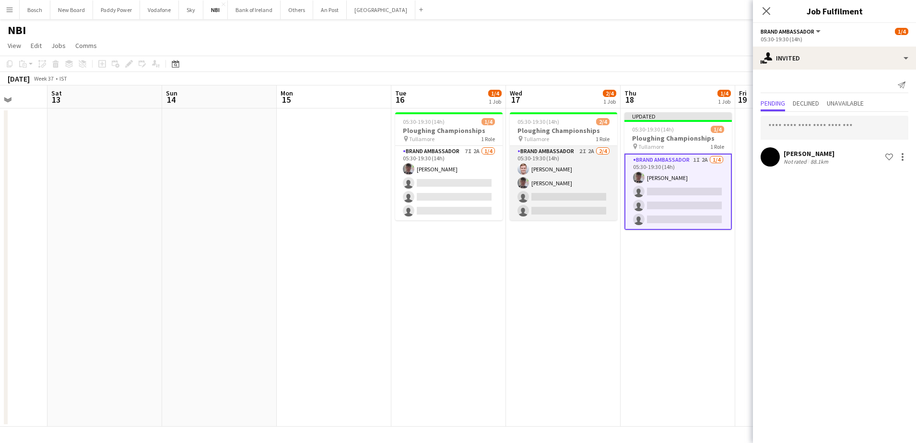
click at [590, 194] on app-card-role "Brand Ambassador 2I 2A [DATE] 05:30-19:30 (14h) [PERSON_NAME] [PERSON_NAME] sin…" at bounding box center [563, 183] width 107 height 74
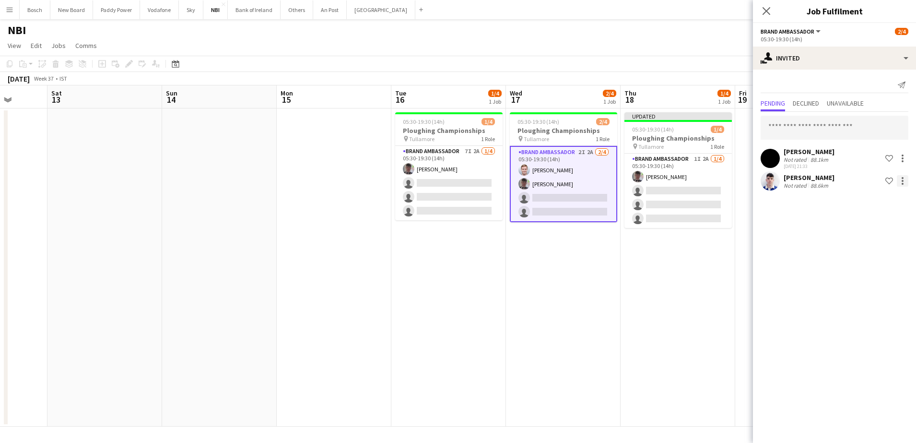
click at [899, 180] on div at bounding box center [903, 181] width 12 height 12
drag, startPoint x: 887, startPoint y: 264, endPoint x: 778, endPoint y: 234, distance: 113.5
click at [887, 264] on span "Cancel invitation" at bounding box center [873, 267] width 56 height 8
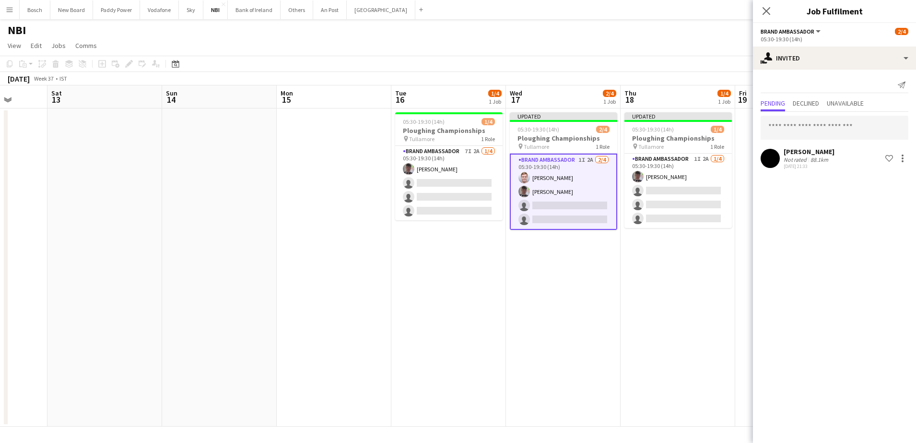
click at [503, 196] on app-date-cell "05:30-19:30 (14h) 1/4 Ploughing Championships pin Tullamore 1 Role Brand Ambass…" at bounding box center [449, 267] width 115 height 318
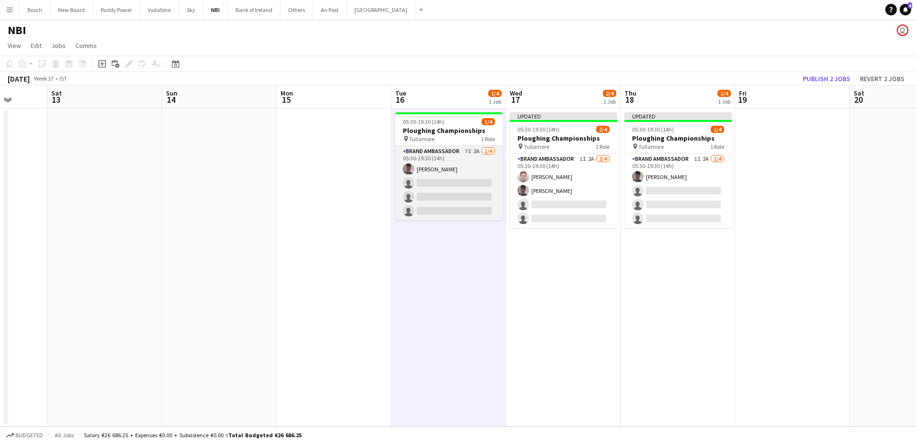
click at [491, 184] on app-card-role "Brand Ambassador 7I 2A [DATE] 05:30-19:30 (14h) [PERSON_NAME] single-neutral-ac…" at bounding box center [448, 183] width 107 height 74
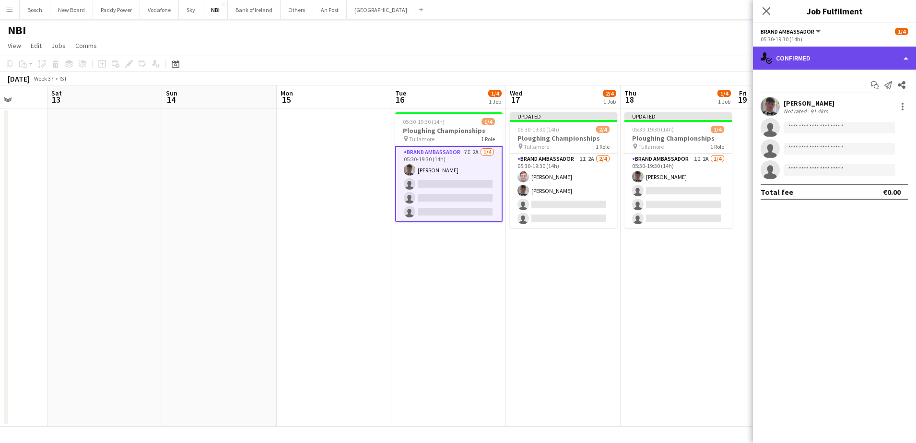
drag, startPoint x: 847, startPoint y: 58, endPoint x: 882, endPoint y: 103, distance: 56.4
click at [847, 59] on div "single-neutral-actions-check-2 Confirmed" at bounding box center [834, 58] width 163 height 23
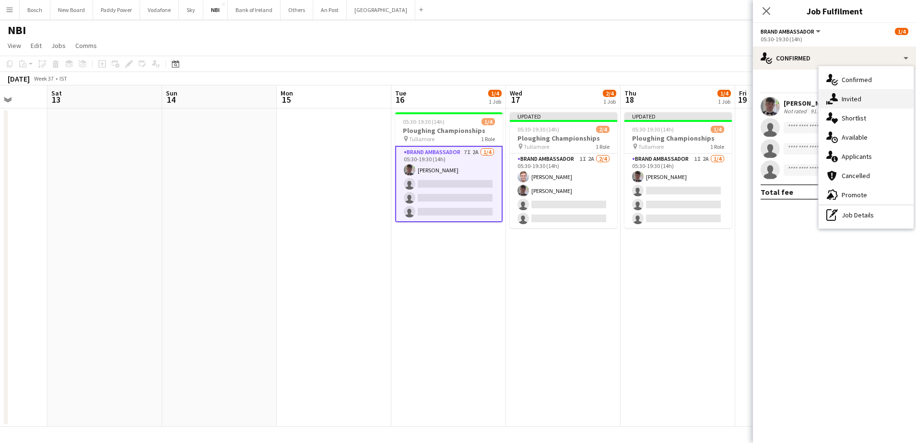
click at [867, 95] on div "single-neutral-actions-share-1 Invited" at bounding box center [866, 98] width 95 height 19
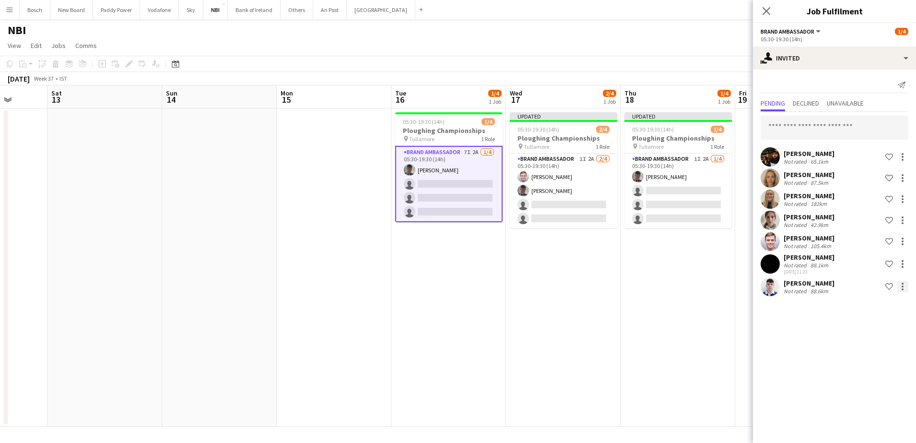
click at [906, 285] on div at bounding box center [903, 287] width 12 height 12
click at [875, 369] on button "Cancel invitation" at bounding box center [873, 373] width 72 height 23
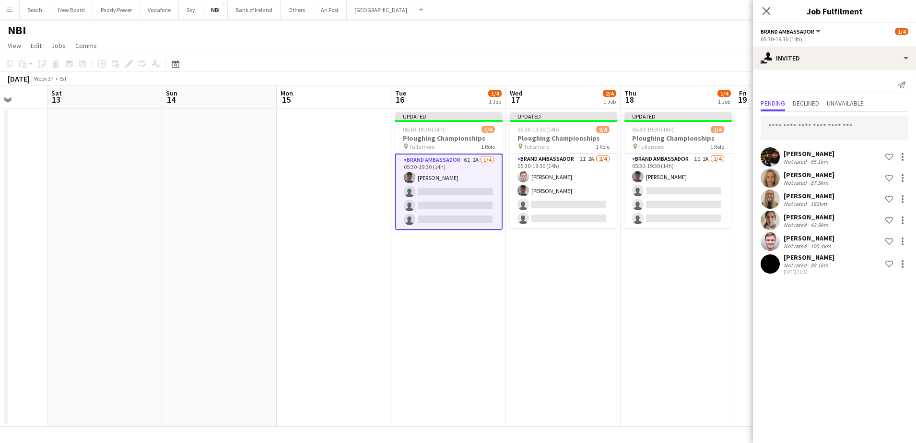
click at [706, 88] on app-board-header-date "Thu 18 1/4 1 Job" at bounding box center [678, 96] width 115 height 23
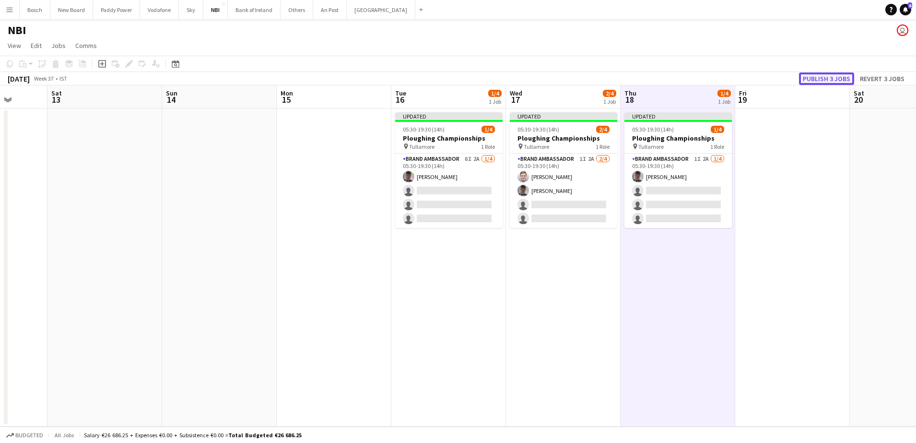
click at [820, 78] on button "Publish 3 jobs" at bounding box center [826, 78] width 55 height 12
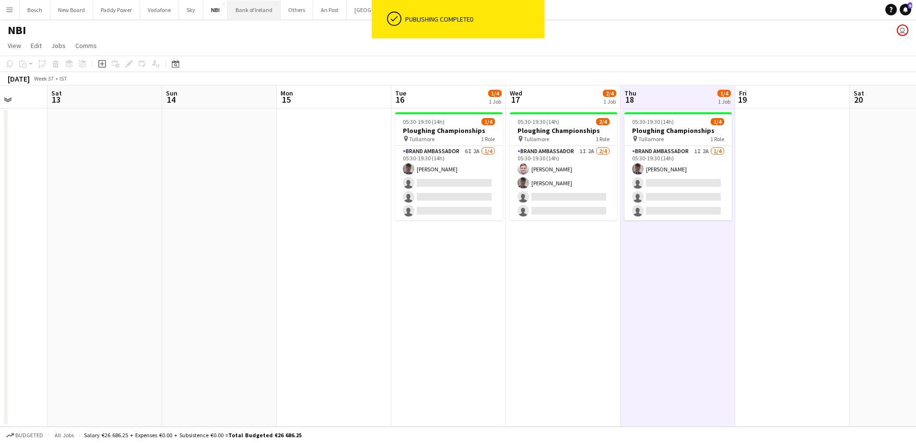
click at [242, 5] on button "Bank of Ireland Close" at bounding box center [254, 9] width 53 height 19
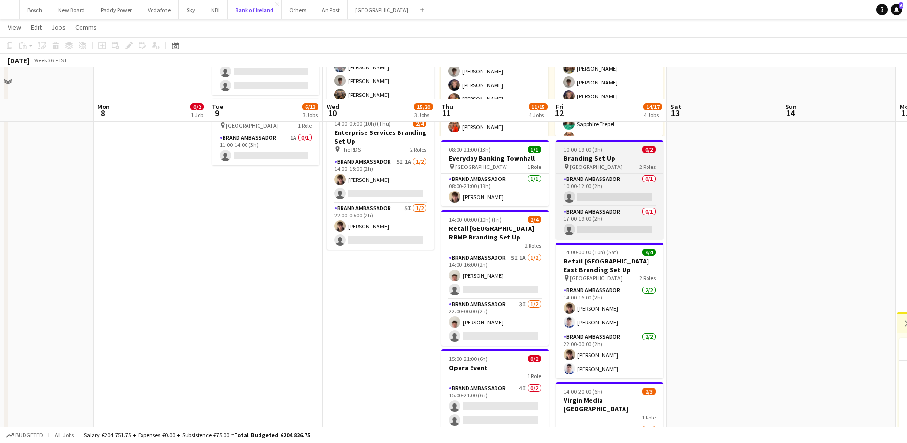
scroll to position [180, 0]
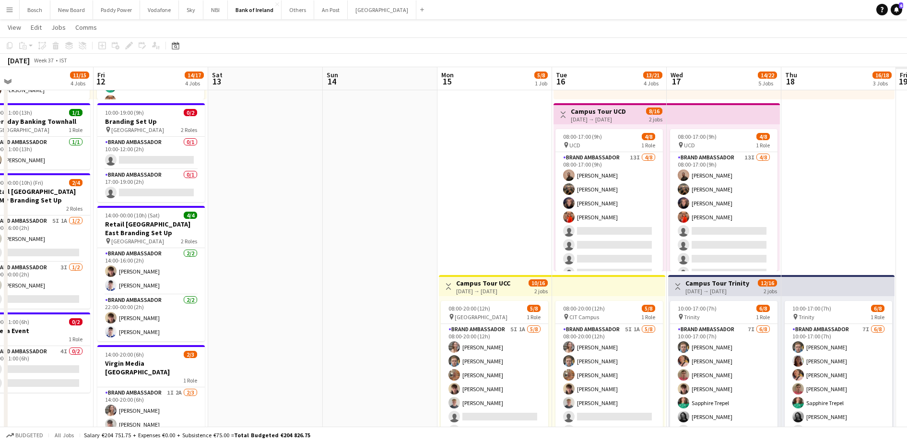
drag, startPoint x: 430, startPoint y: 221, endPoint x: 156, endPoint y: 207, distance: 274.8
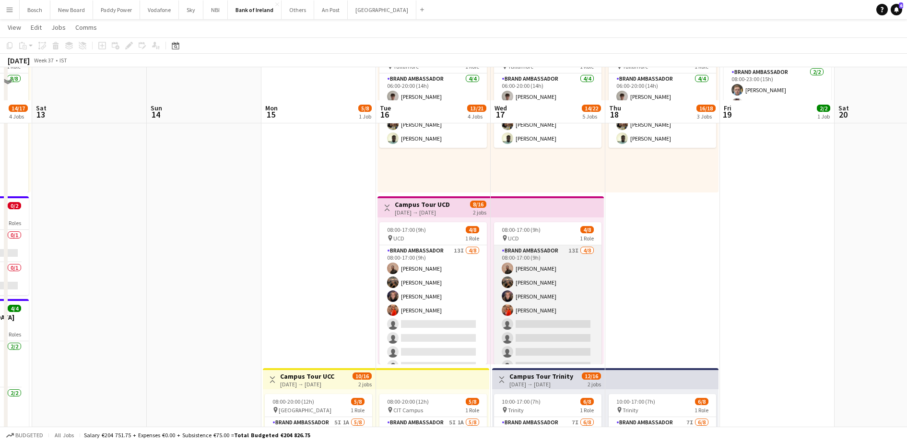
scroll to position [60, 0]
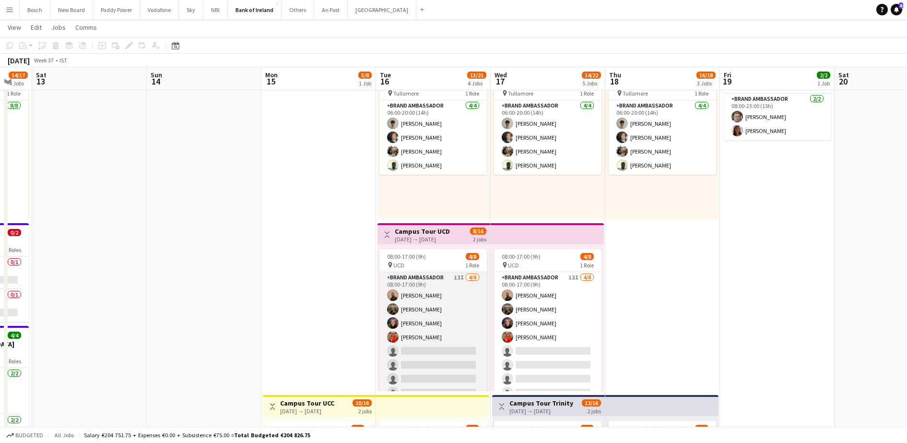
click at [422, 303] on app-card-role "Brand Ambassador 13I [DATE] 08:00-17:00 (9h) [PERSON_NAME] [PERSON_NAME] [PERSO…" at bounding box center [433, 337] width 107 height 130
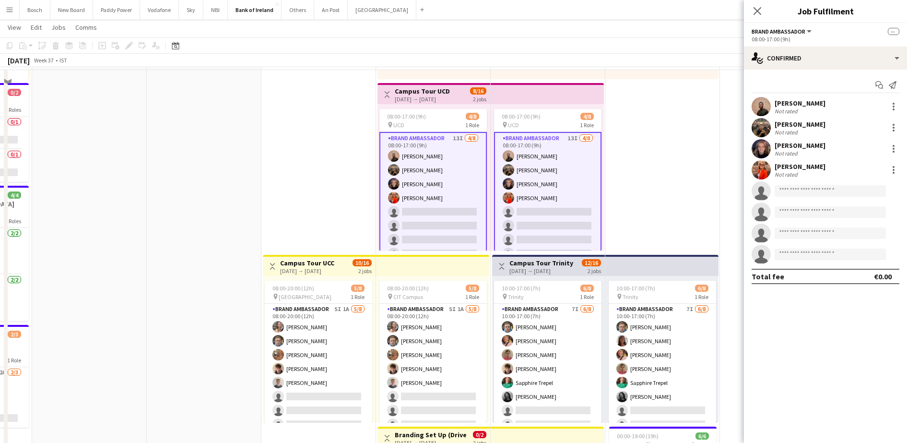
scroll to position [180, 0]
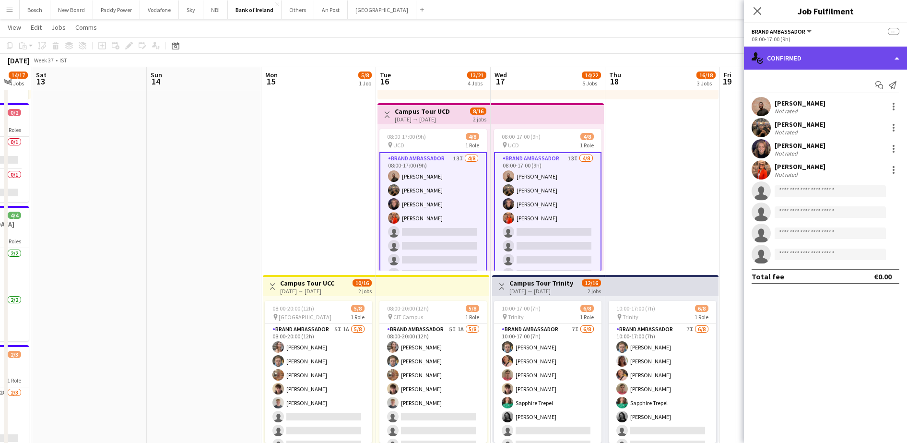
click at [818, 53] on div "single-neutral-actions-check-2 Confirmed" at bounding box center [825, 58] width 163 height 23
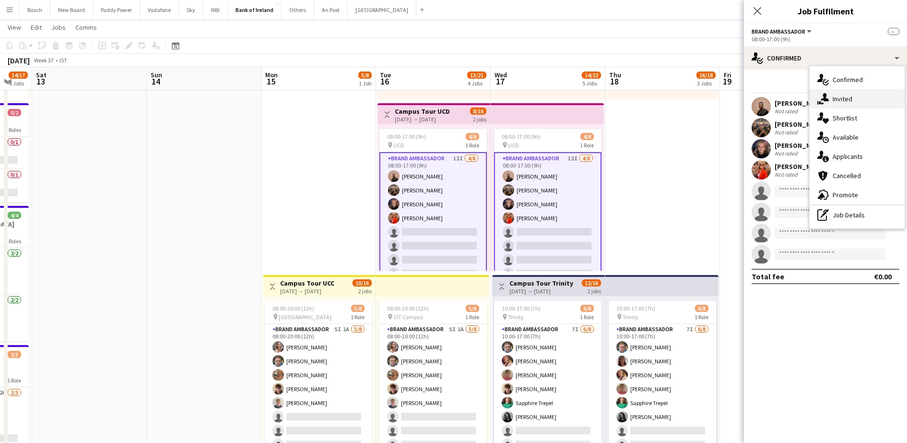
click at [843, 98] on div "single-neutral-actions-share-1 Invited" at bounding box center [857, 98] width 95 height 19
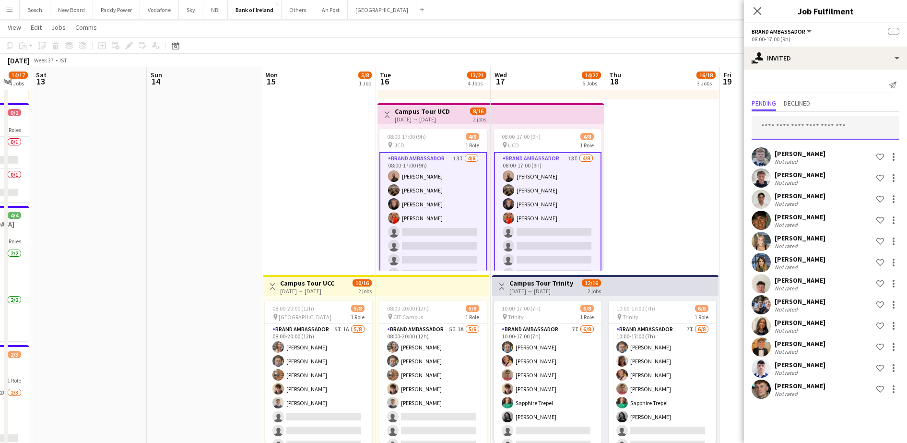
click at [806, 129] on input "text" at bounding box center [826, 128] width 148 height 24
click at [892, 368] on div at bounding box center [894, 368] width 12 height 12
click at [874, 305] on span "Send notification" at bounding box center [863, 304] width 57 height 8
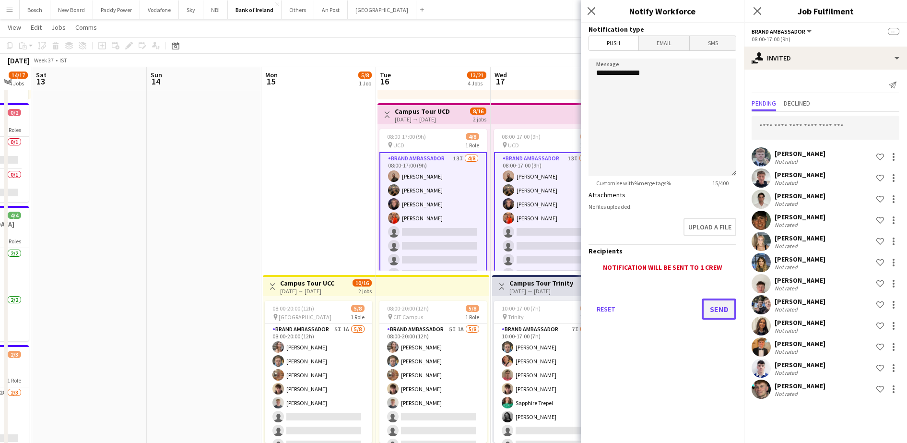
click at [720, 309] on button "Send" at bounding box center [719, 308] width 35 height 21
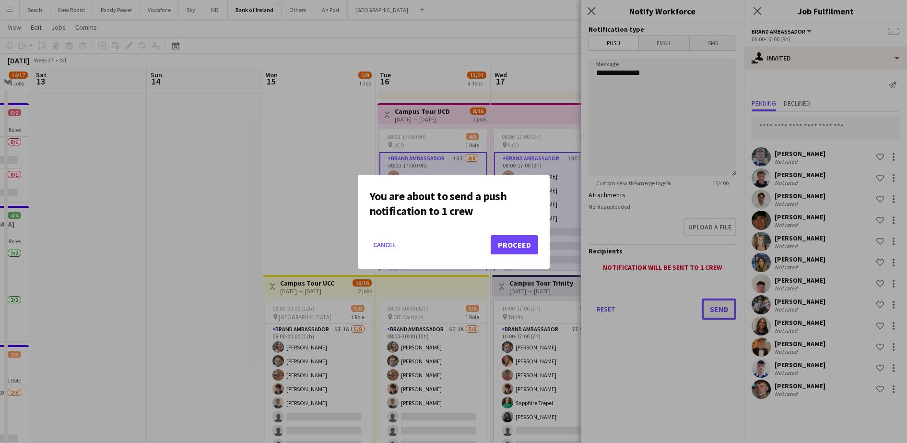
scroll to position [0, 0]
click at [521, 245] on button "Proceed" at bounding box center [515, 244] width 48 height 19
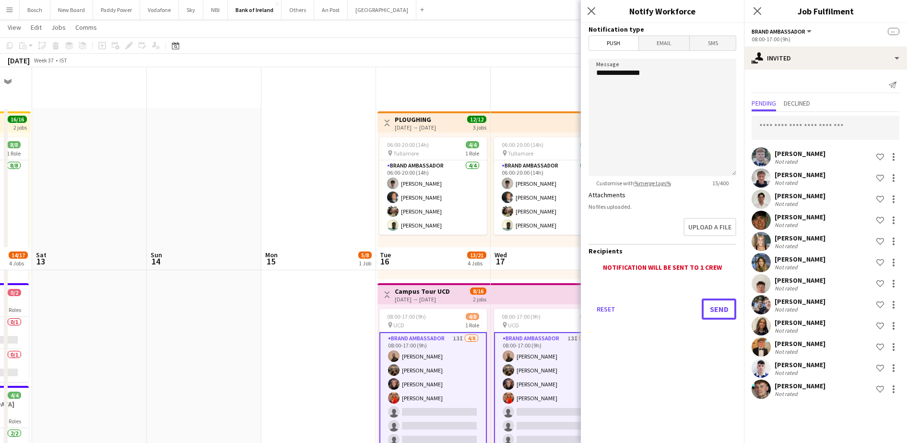
scroll to position [180, 0]
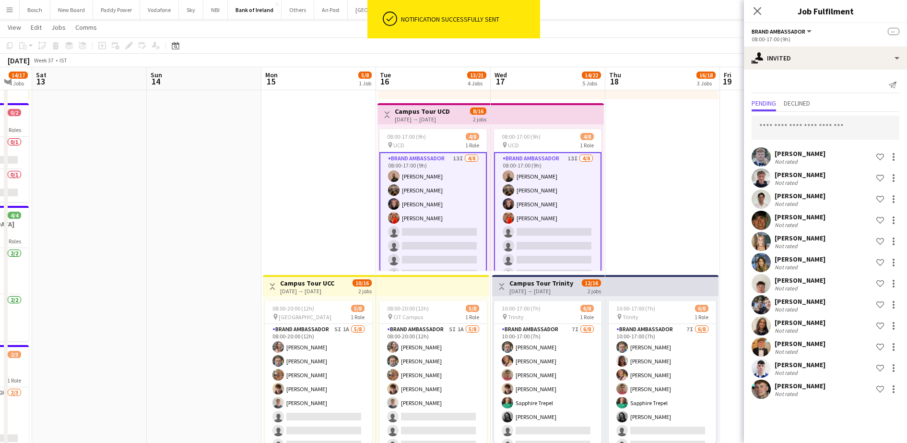
click at [661, 57] on div "[DATE] Week 37 • IST" at bounding box center [453, 60] width 907 height 13
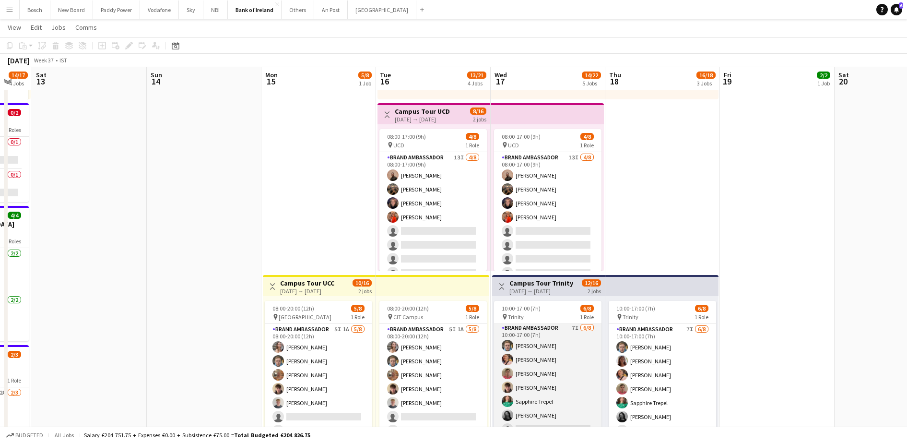
scroll to position [0, 0]
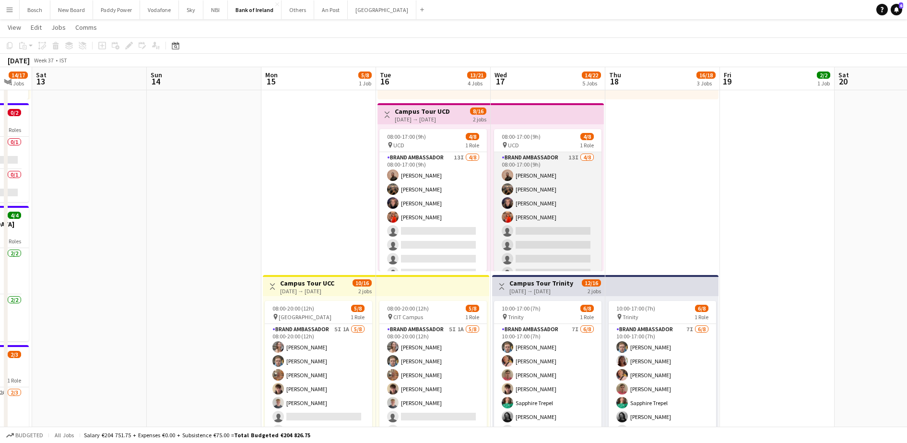
click at [550, 229] on app-card-role "Brand Ambassador 13I [DATE] 08:00-17:00 (9h) [PERSON_NAME] [PERSON_NAME] [PERSO…" at bounding box center [547, 217] width 107 height 130
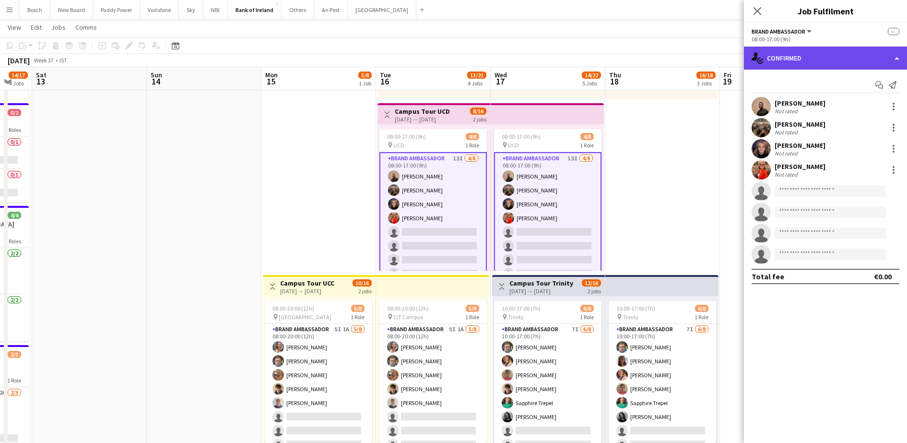
click at [782, 61] on div "single-neutral-actions-check-2 Confirmed" at bounding box center [825, 58] width 163 height 23
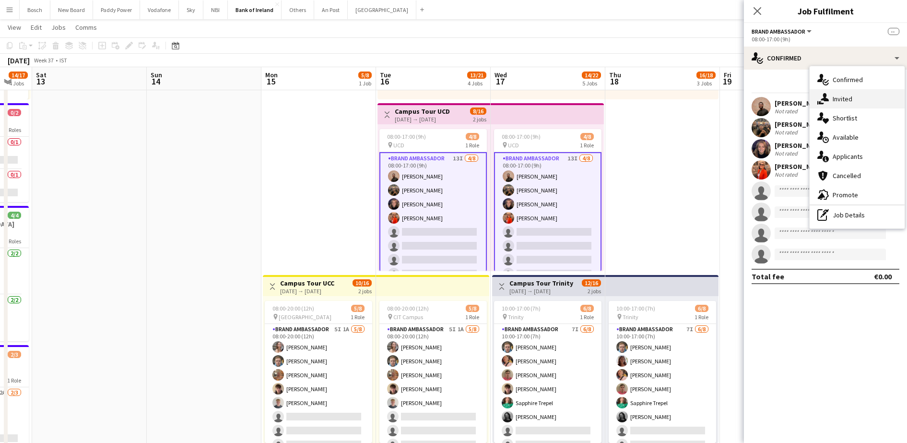
click at [861, 98] on div "single-neutral-actions-share-1 Invited" at bounding box center [857, 98] width 95 height 19
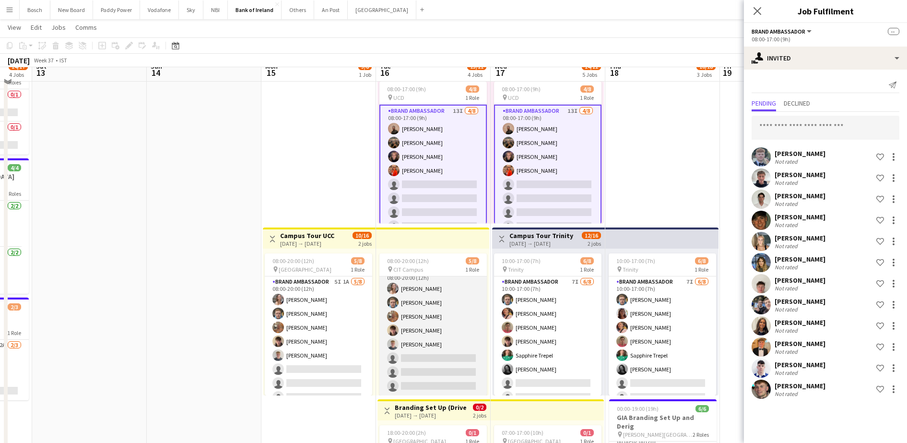
scroll to position [240, 0]
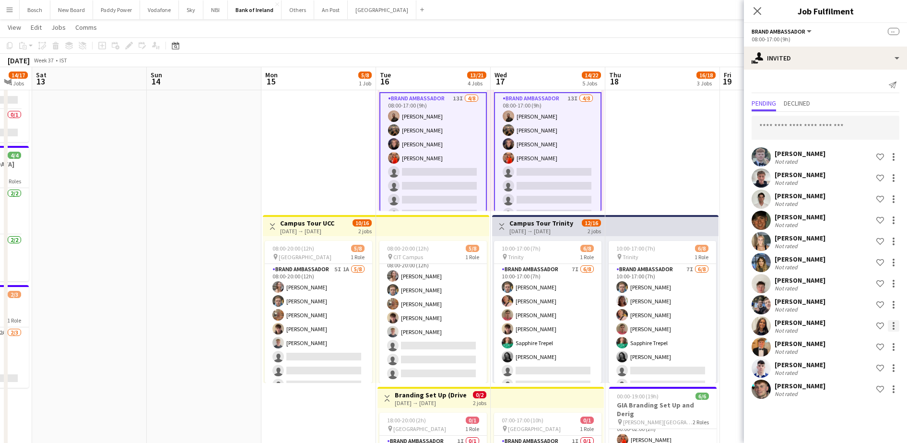
click at [895, 325] on div at bounding box center [894, 326] width 12 height 12
click at [879, 360] on button "Send notification" at bounding box center [864, 366] width 72 height 23
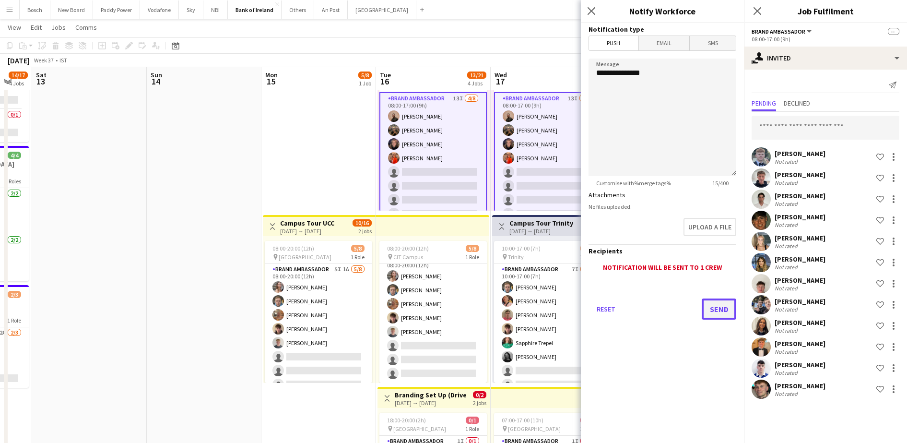
click at [727, 308] on button "Send" at bounding box center [719, 308] width 35 height 21
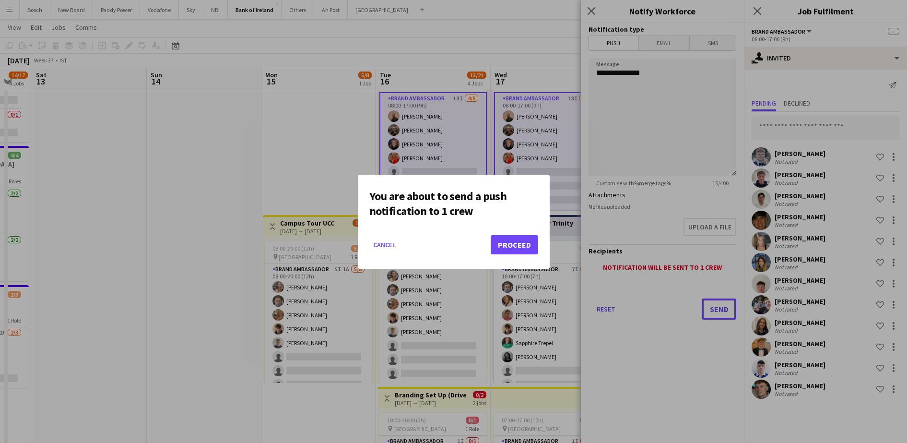
scroll to position [0, 0]
click at [507, 250] on button "Proceed" at bounding box center [515, 244] width 48 height 19
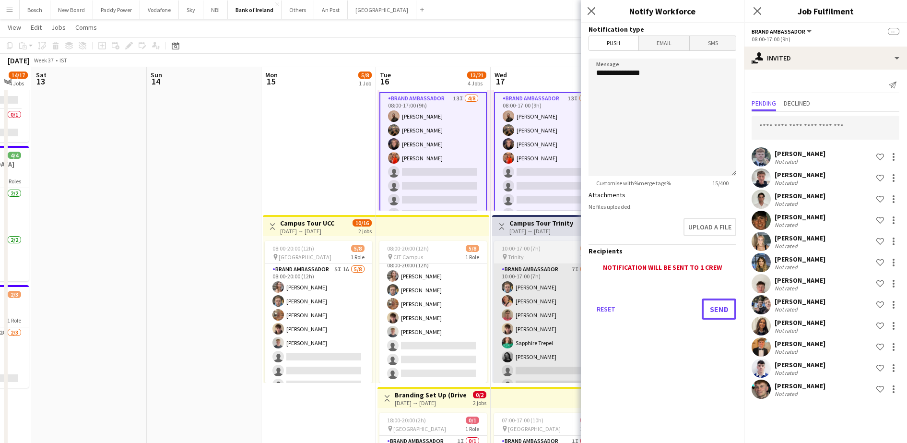
scroll to position [240, 0]
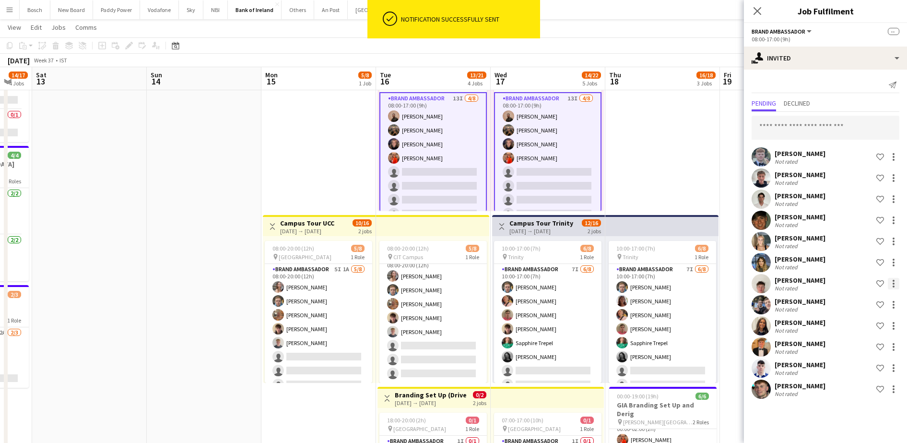
click at [895, 282] on div at bounding box center [894, 284] width 12 height 12
click at [880, 319] on button "Send notification" at bounding box center [864, 324] width 72 height 23
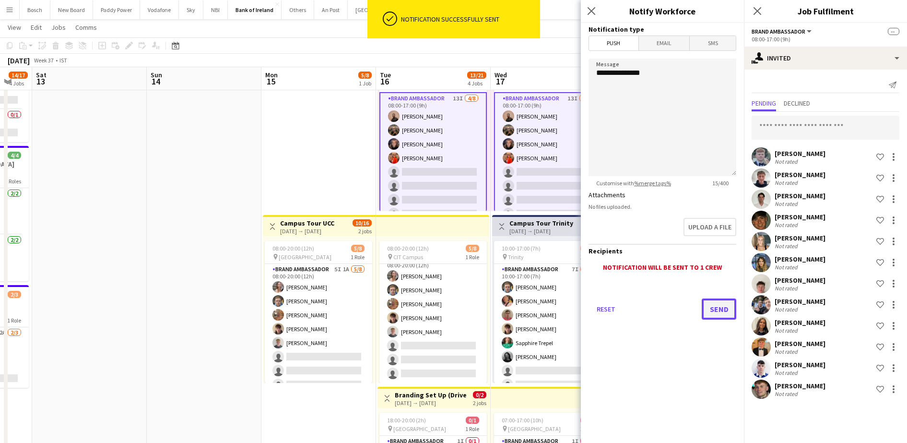
click at [724, 310] on button "Send" at bounding box center [719, 308] width 35 height 21
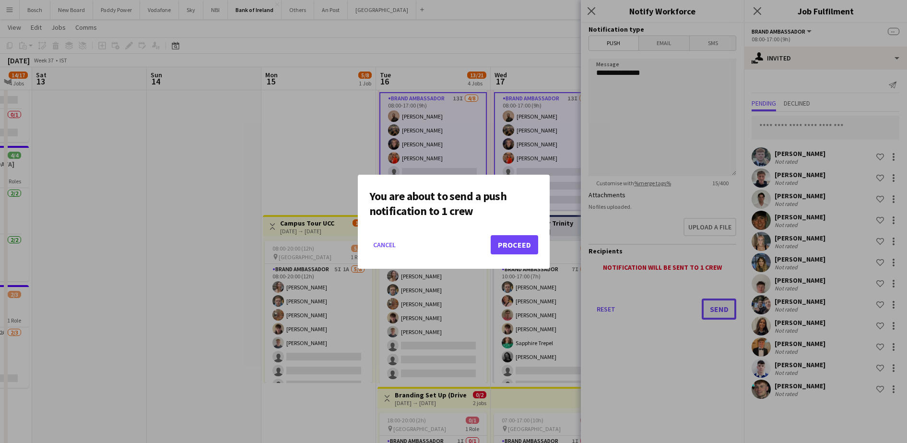
scroll to position [0, 0]
click at [488, 248] on mat-dialog-actions "Cancel Proceed" at bounding box center [453, 248] width 169 height 41
click at [500, 248] on button "Proceed" at bounding box center [515, 244] width 48 height 19
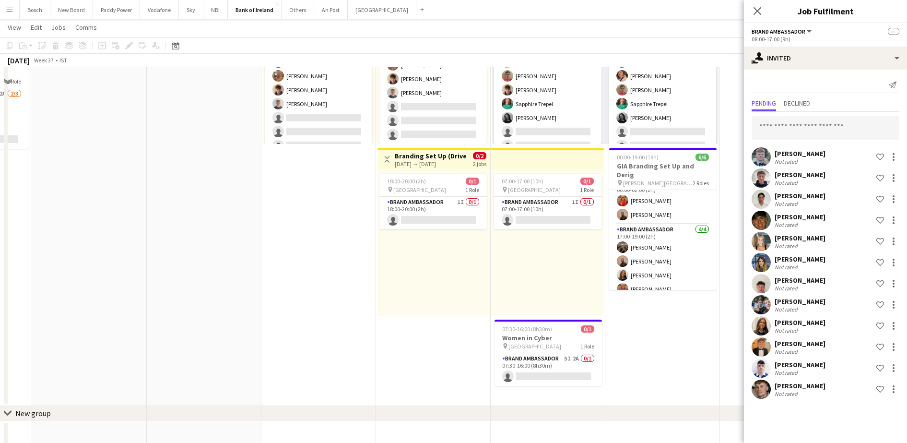
scroll to position [480, 0]
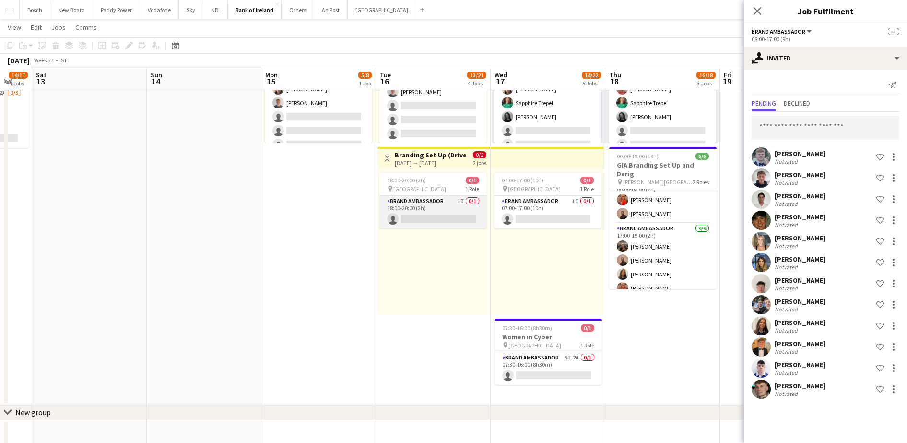
click at [445, 216] on app-card-role "Brand Ambassador 1I 0/1 18:00-20:00 (2h) single-neutral-actions" at bounding box center [433, 212] width 107 height 33
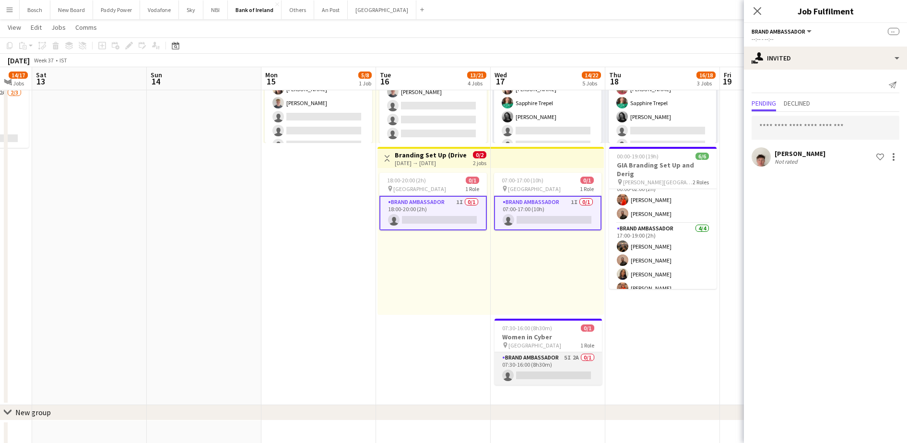
click at [571, 358] on app-card-role "Brand Ambassador 5I 2A 0/1 07:30-16:00 (8h30m) single-neutral-actions" at bounding box center [548, 368] width 107 height 33
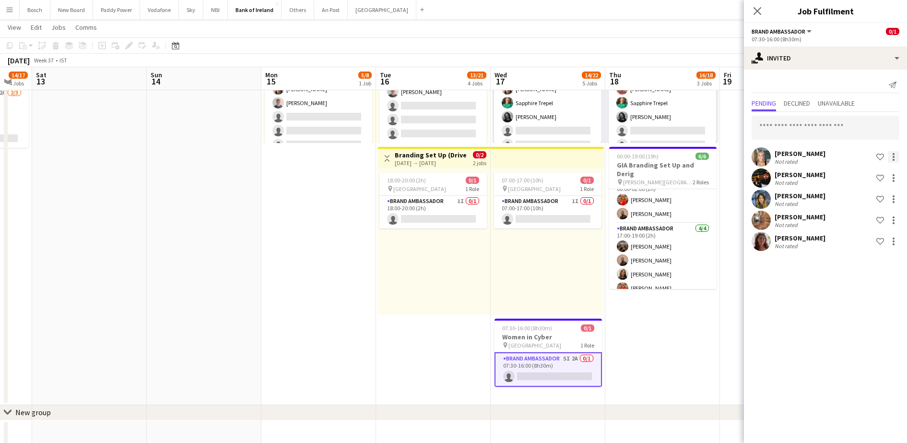
click at [890, 155] on div at bounding box center [894, 157] width 12 height 12
click at [875, 202] on span "Send notification" at bounding box center [863, 197] width 57 height 9
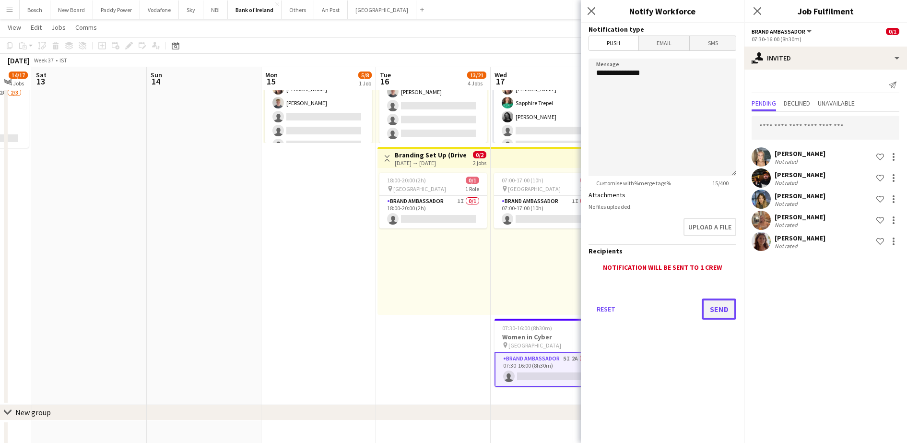
click at [717, 301] on button "Send" at bounding box center [719, 308] width 35 height 21
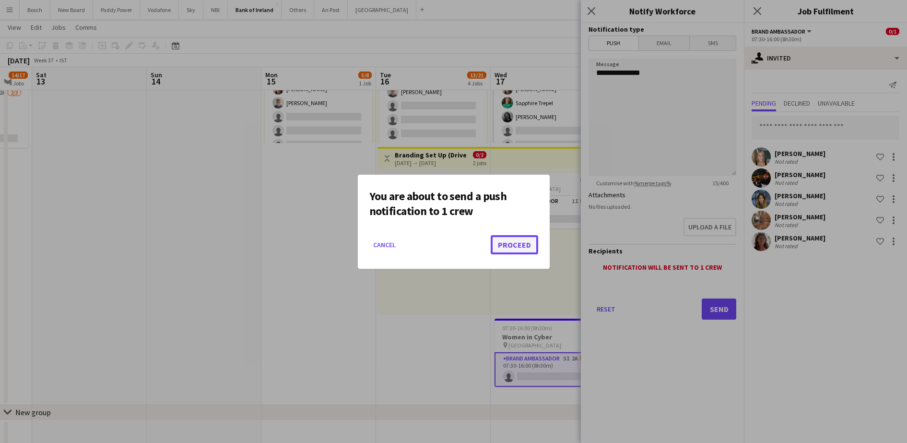
click at [529, 250] on button "Proceed" at bounding box center [515, 244] width 48 height 19
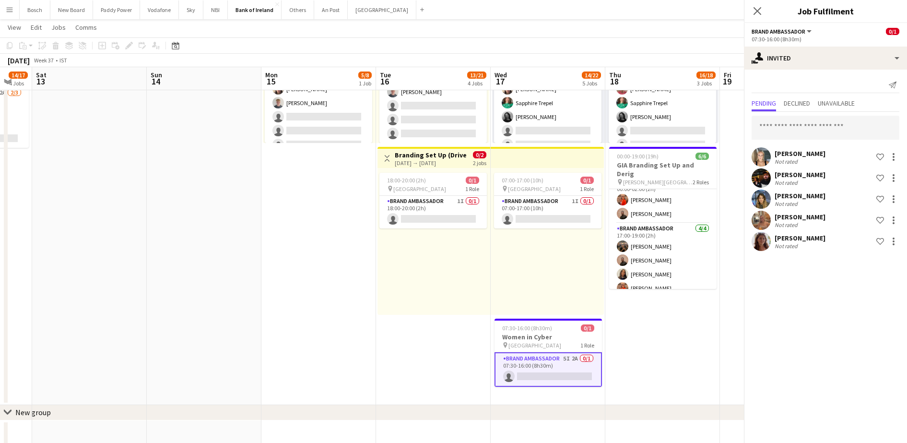
scroll to position [480, 0]
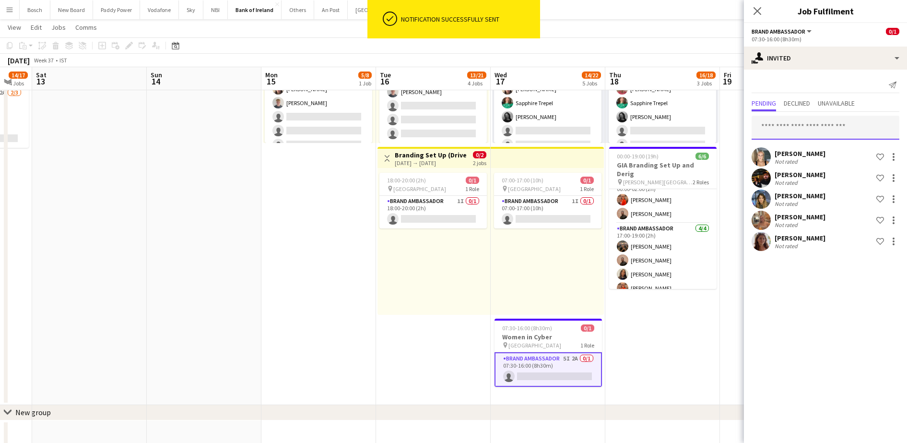
click at [813, 128] on input "text" at bounding box center [826, 128] width 148 height 24
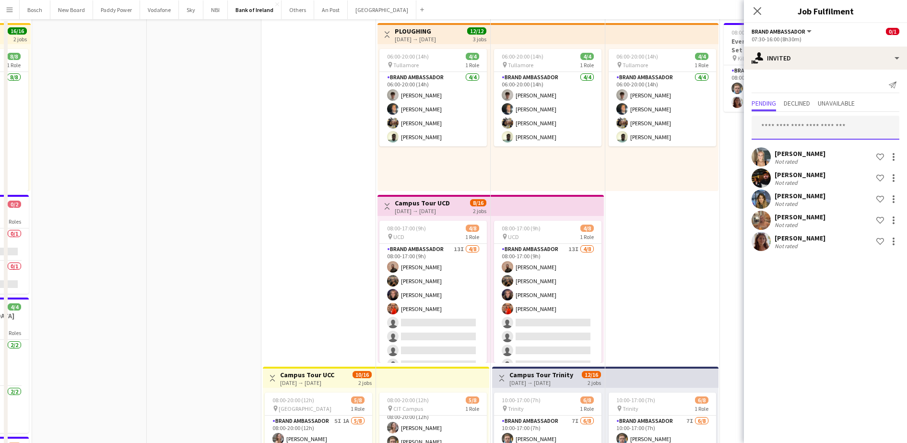
scroll to position [0, 0]
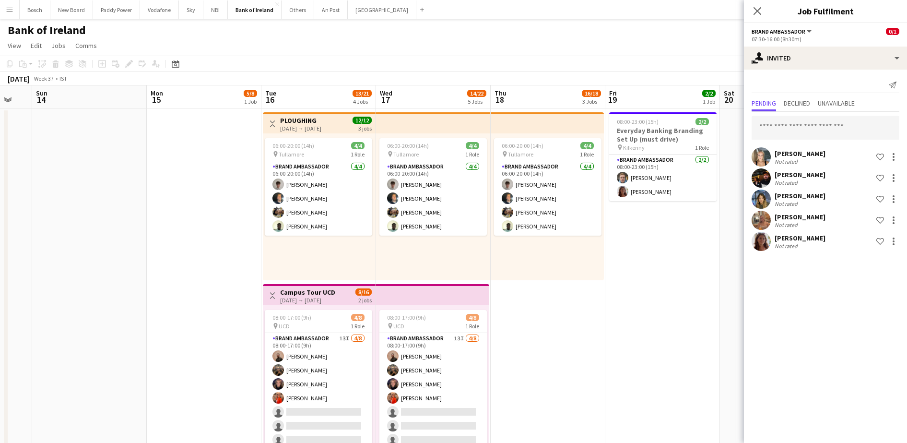
drag, startPoint x: 654, startPoint y: 286, endPoint x: 512, endPoint y: 278, distance: 141.3
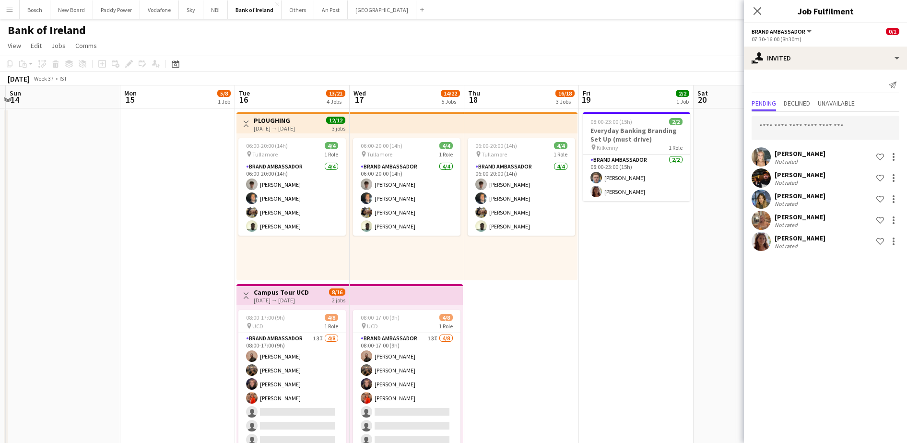
drag, startPoint x: 177, startPoint y: 231, endPoint x: 644, endPoint y: 231, distance: 466.9
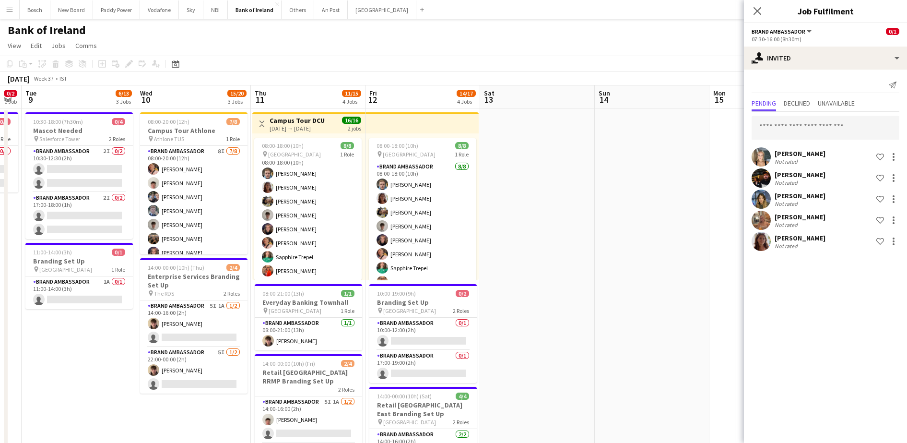
drag, startPoint x: 380, startPoint y: 226, endPoint x: 496, endPoint y: 225, distance: 116.1
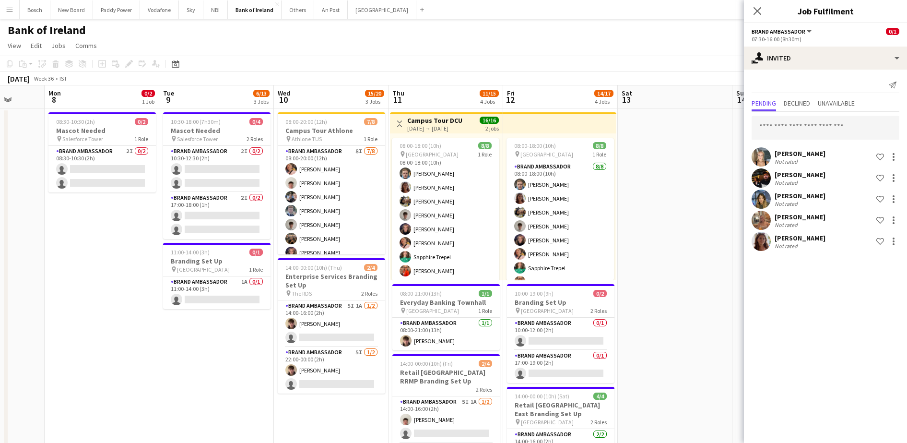
scroll to position [0, 299]
drag, startPoint x: 504, startPoint y: 225, endPoint x: 643, endPoint y: 222, distance: 138.7
click at [535, 51] on app-page-menu "View Day view expanded Day view collapsed Month view Date picker Jump to [DATE]…" at bounding box center [453, 46] width 907 height 18
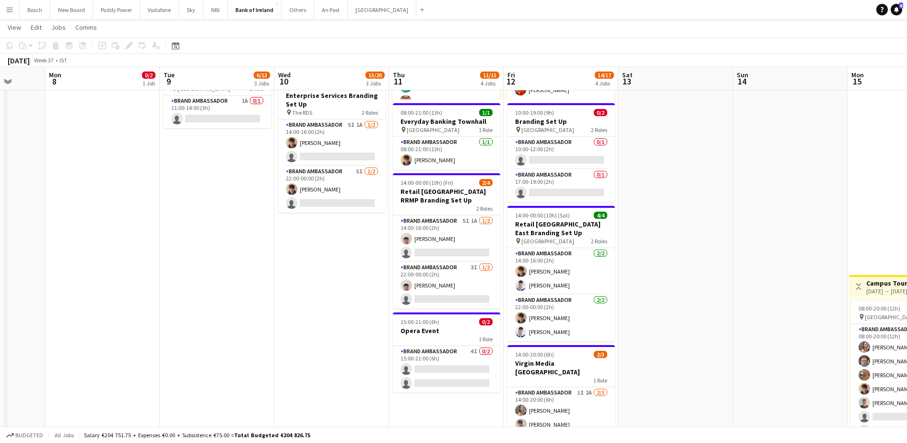
scroll to position [0, 384]
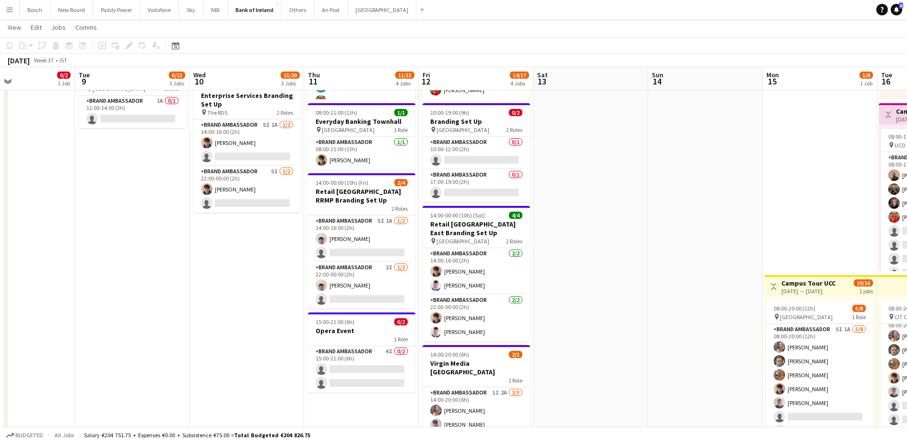
drag, startPoint x: 257, startPoint y: 317, endPoint x: 172, endPoint y: 307, distance: 85.5
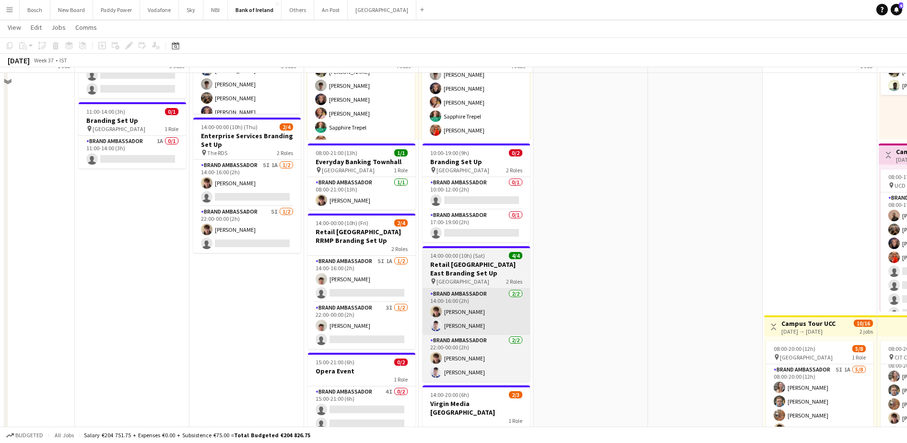
scroll to position [120, 0]
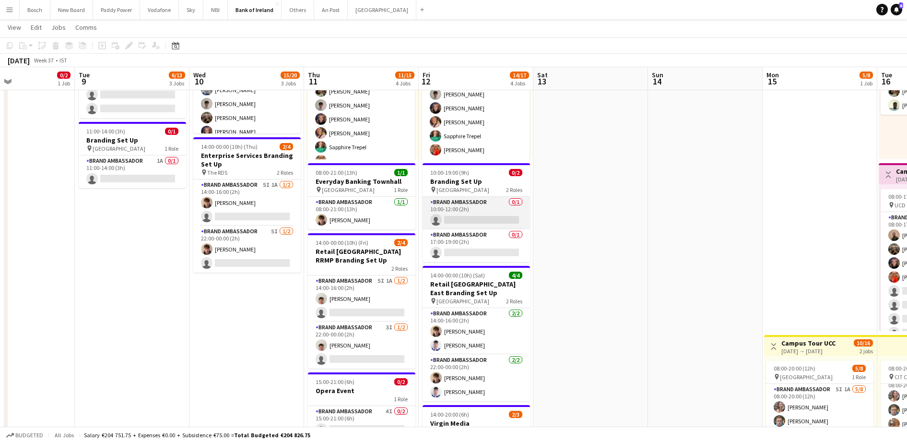
click at [470, 220] on app-card-role "Brand Ambassador 0/1 10:00-12:00 (2h) single-neutral-actions" at bounding box center [476, 213] width 107 height 33
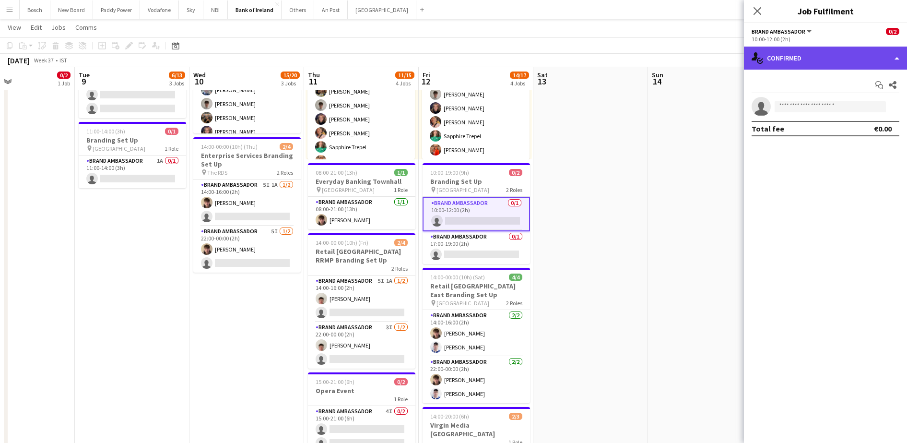
click at [790, 51] on div "single-neutral-actions-check-2 Confirmed" at bounding box center [825, 58] width 163 height 23
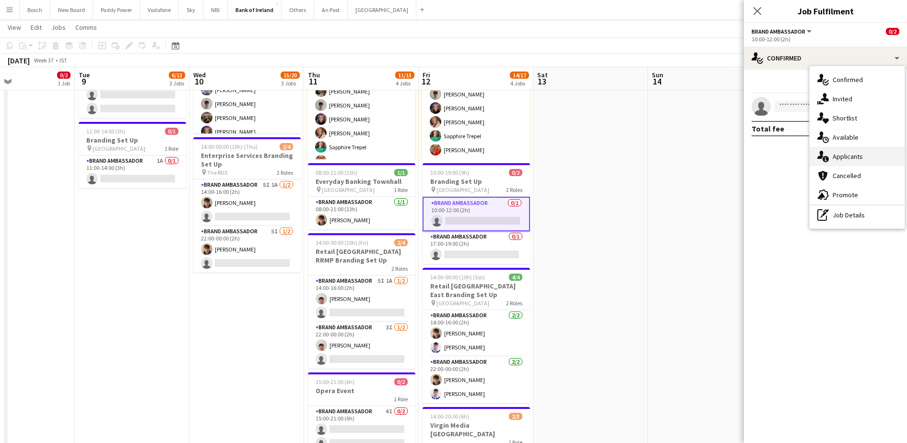
click at [835, 155] on div "single-neutral-actions-information Applicants" at bounding box center [857, 156] width 95 height 19
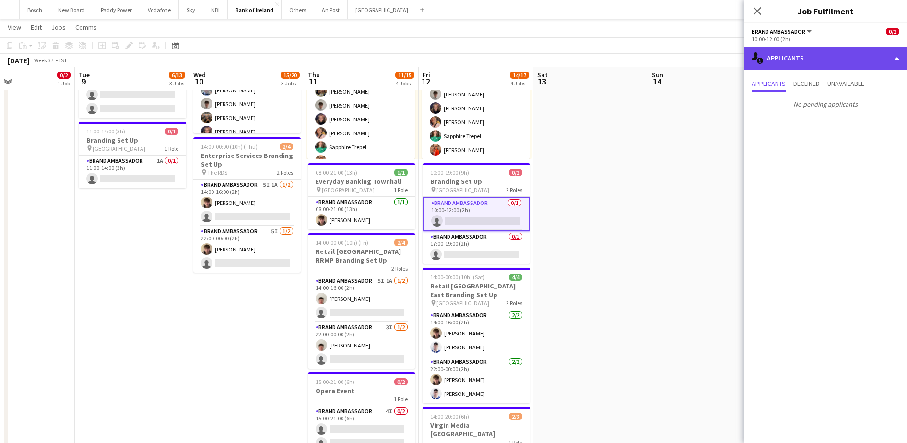
click at [799, 58] on div "single-neutral-actions-information Applicants" at bounding box center [825, 58] width 163 height 23
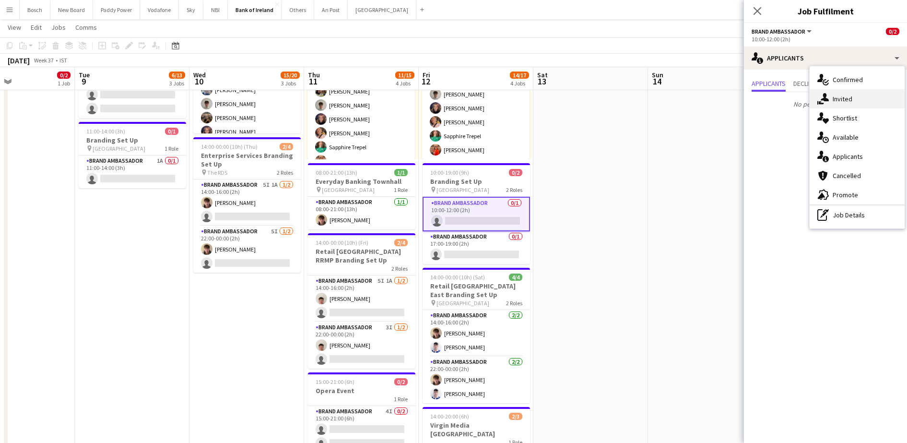
click at [843, 94] on div "single-neutral-actions-share-1 Invited" at bounding box center [857, 98] width 95 height 19
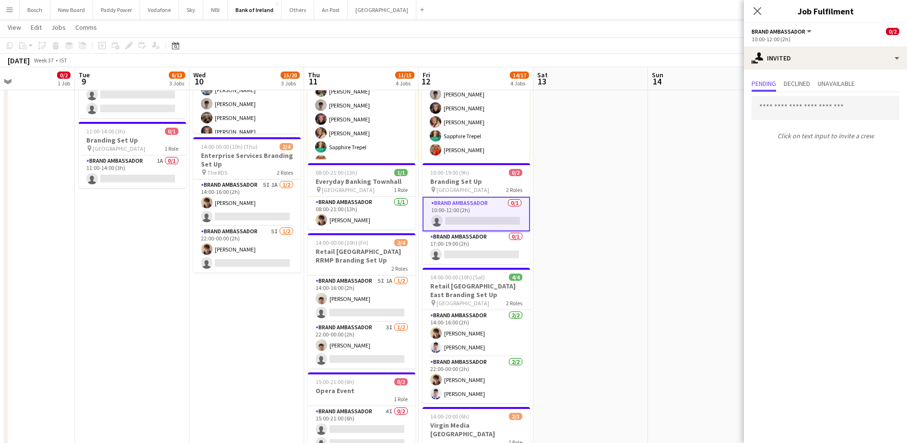
click at [471, 41] on app-toolbar "Copy Paste Paste Ctrl+V Paste with crew Ctrl+Shift+V Paste linked Job [GEOGRAPH…" at bounding box center [453, 45] width 907 height 16
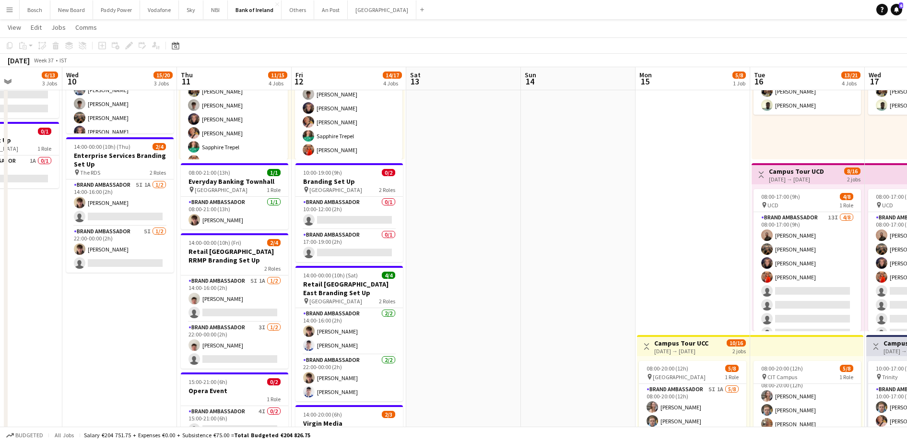
scroll to position [0, 293]
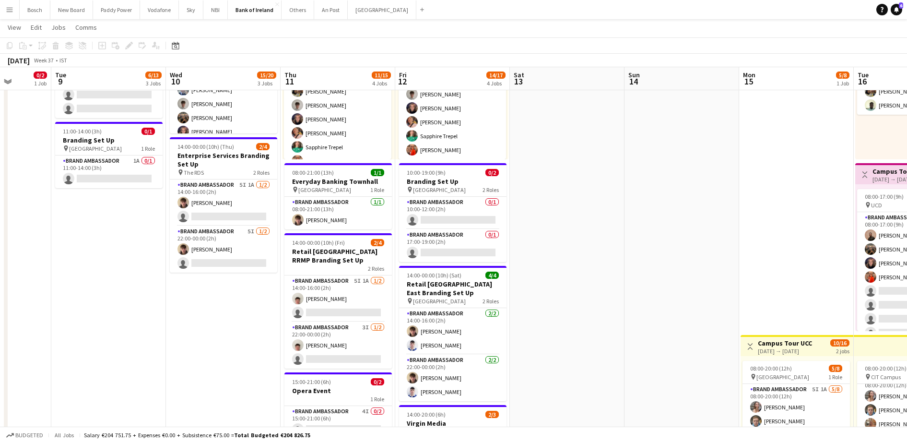
drag, startPoint x: 559, startPoint y: 178, endPoint x: 535, endPoint y: 339, distance: 162.5
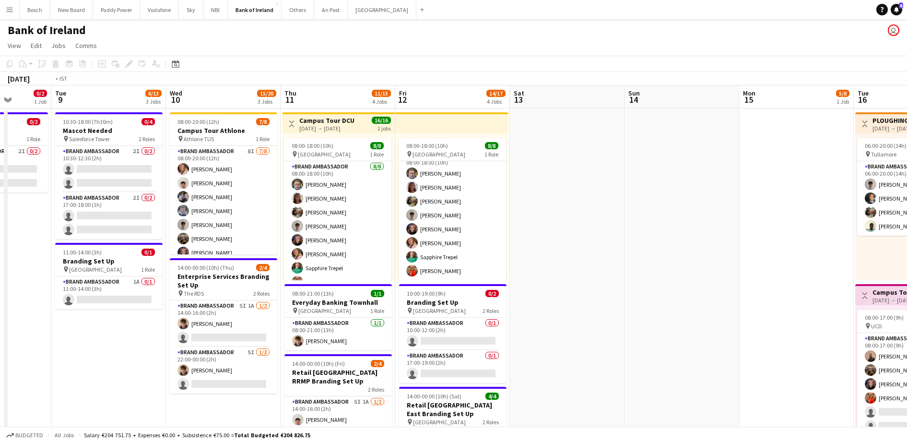
scroll to position [0, 320]
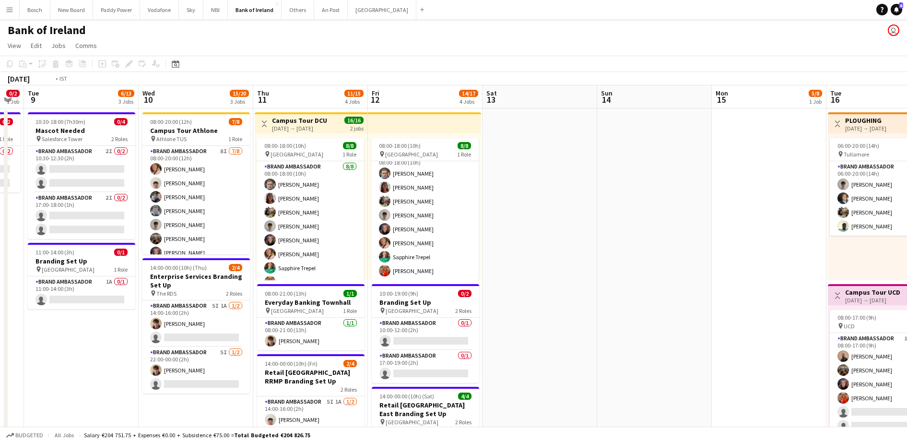
drag, startPoint x: 557, startPoint y: 221, endPoint x: 759, endPoint y: 199, distance: 203.2
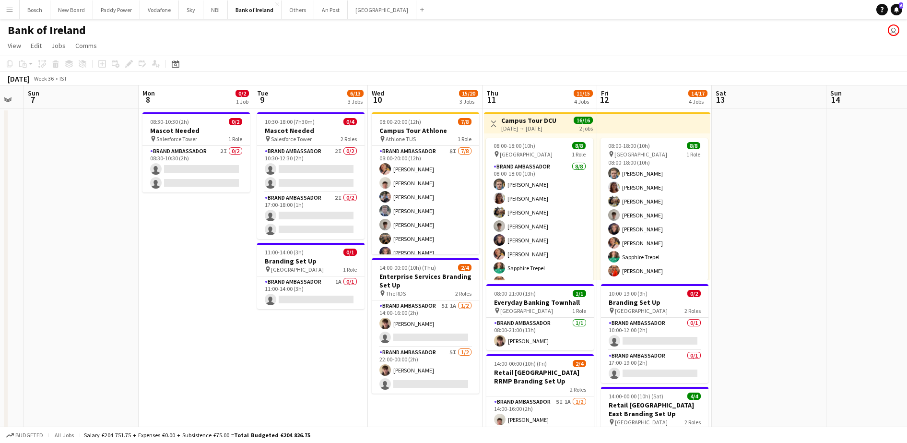
scroll to position [0, 0]
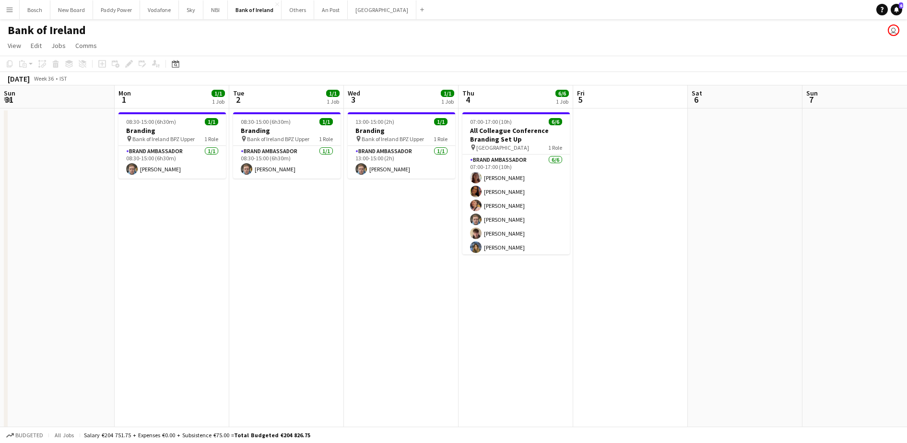
drag, startPoint x: 142, startPoint y: 197, endPoint x: 679, endPoint y: 226, distance: 538.2
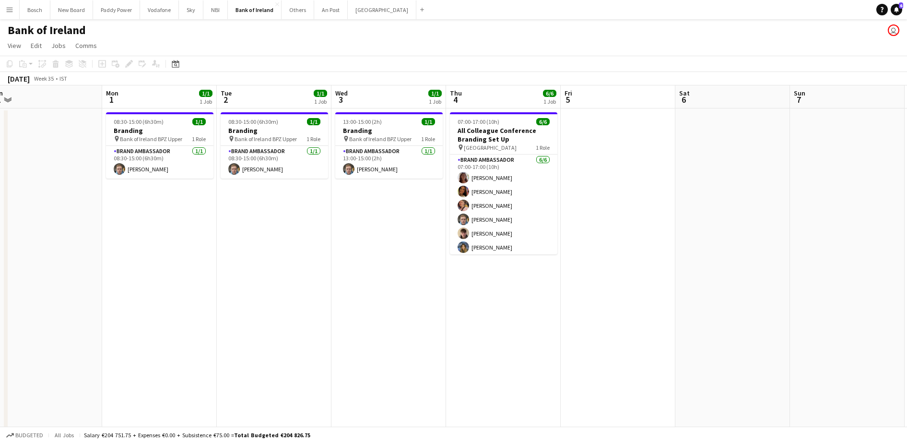
scroll to position [0, 197]
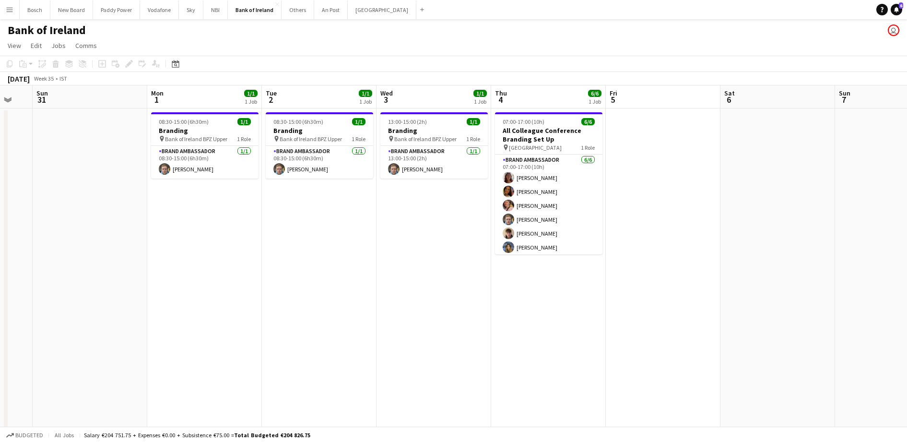
drag, startPoint x: 580, startPoint y: 227, endPoint x: 639, endPoint y: 227, distance: 59.0
drag, startPoint x: 339, startPoint y: 268, endPoint x: 735, endPoint y: 286, distance: 396.3
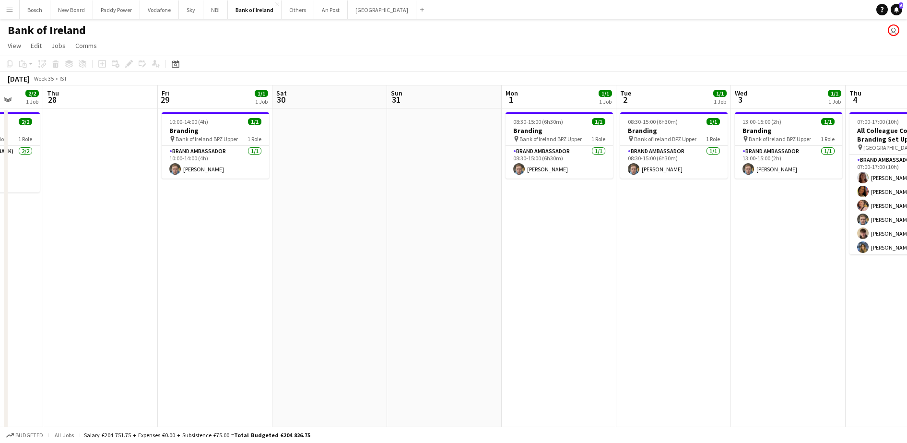
drag, startPoint x: 444, startPoint y: 266, endPoint x: 515, endPoint y: 268, distance: 71.0
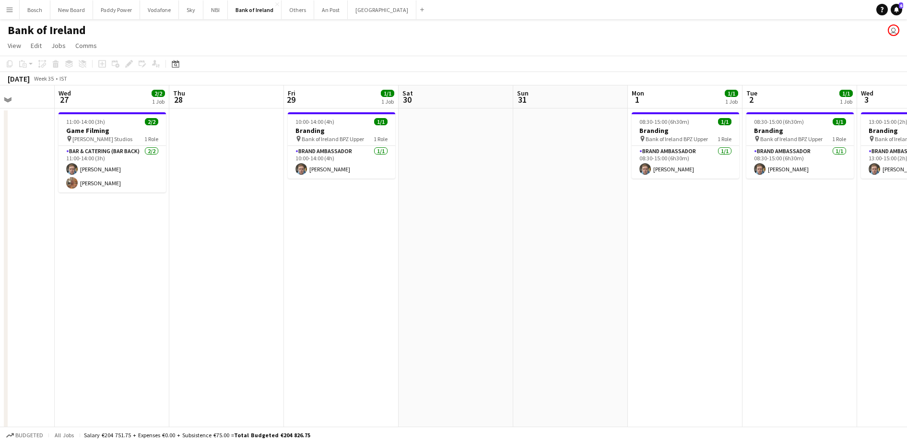
drag, startPoint x: 485, startPoint y: 272, endPoint x: 475, endPoint y: 272, distance: 9.6
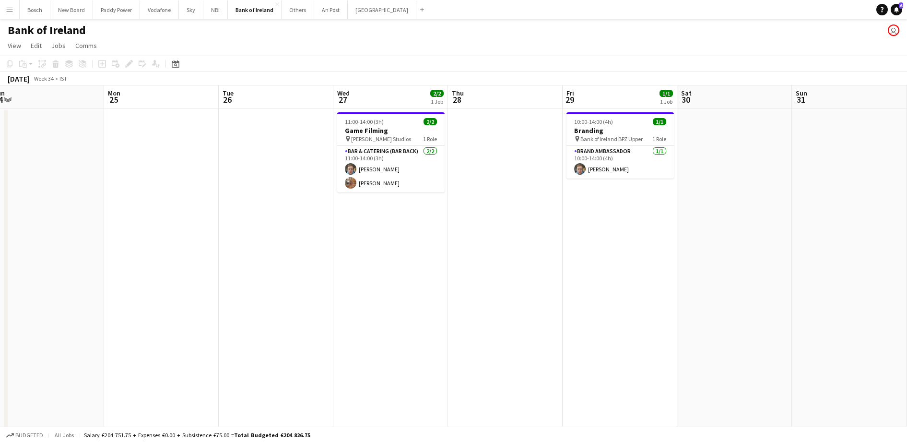
drag, startPoint x: 456, startPoint y: 273, endPoint x: 619, endPoint y: 273, distance: 162.7
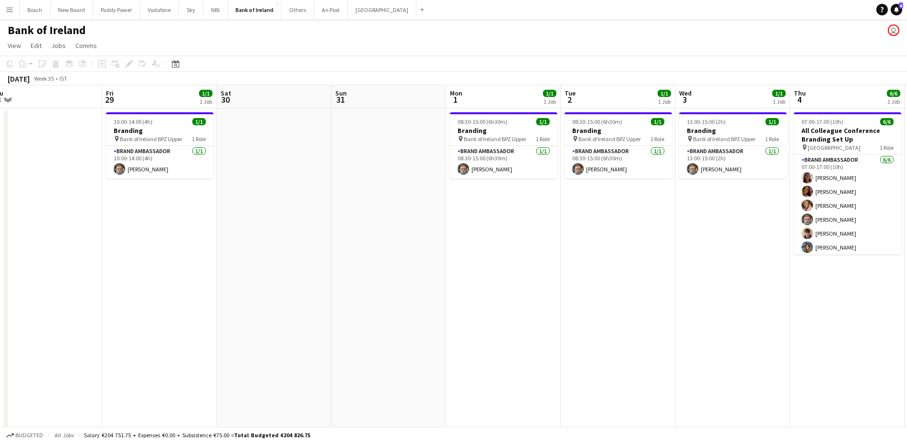
scroll to position [0, 371]
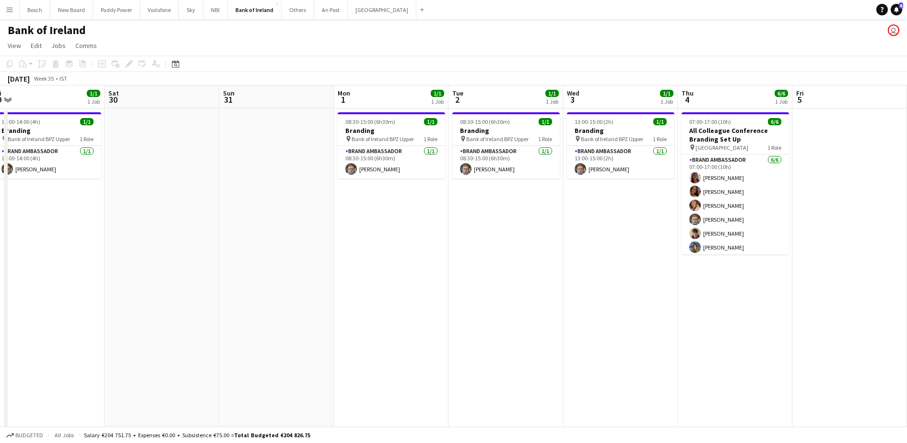
drag, startPoint x: 619, startPoint y: 273, endPoint x: 15, endPoint y: 221, distance: 605.9
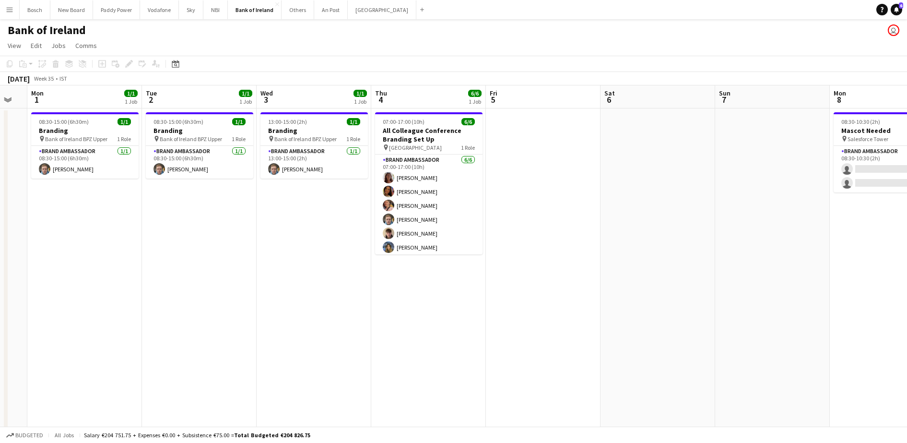
scroll to position [0, 317]
drag, startPoint x: 450, startPoint y: 274, endPoint x: 231, endPoint y: 239, distance: 221.1
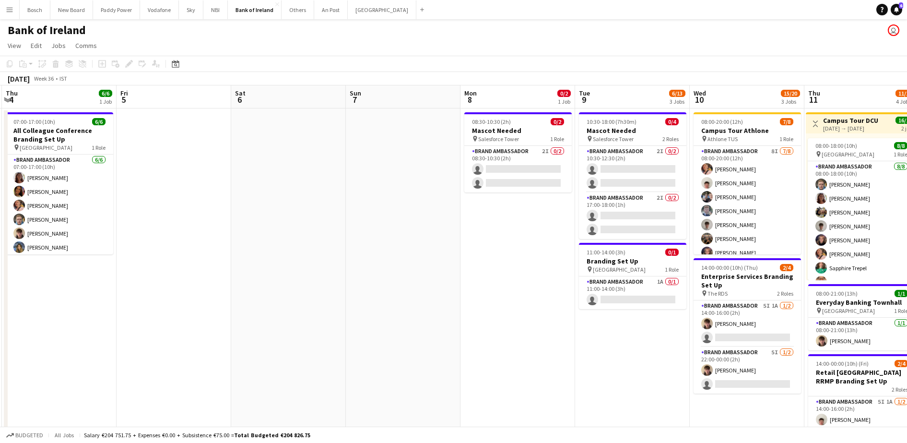
scroll to position [0, 350]
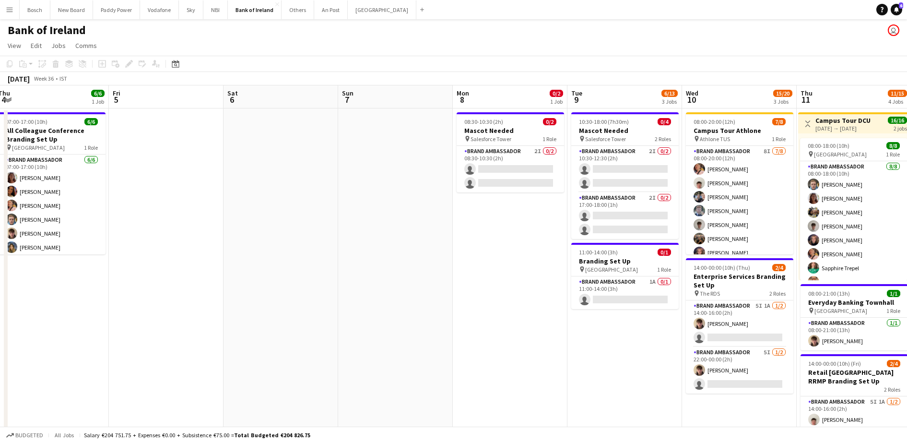
drag, startPoint x: 621, startPoint y: 224, endPoint x: 245, endPoint y: 218, distance: 376.7
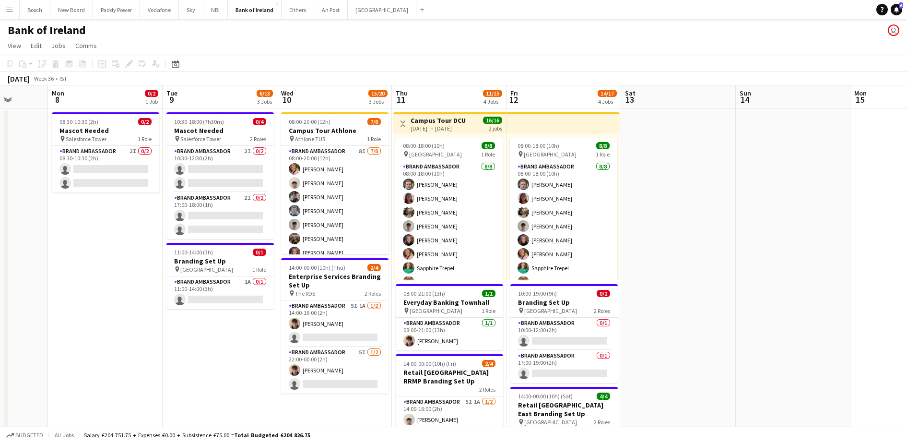
scroll to position [0, 366]
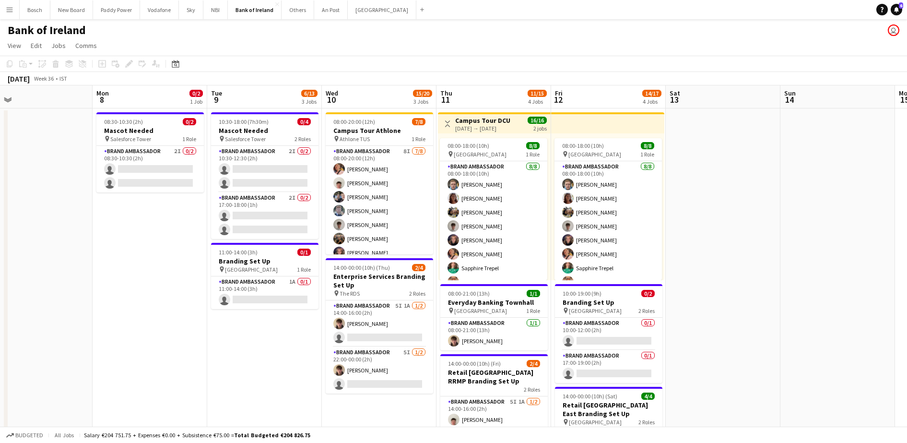
drag, startPoint x: 306, startPoint y: 307, endPoint x: 150, endPoint y: 276, distance: 159.3
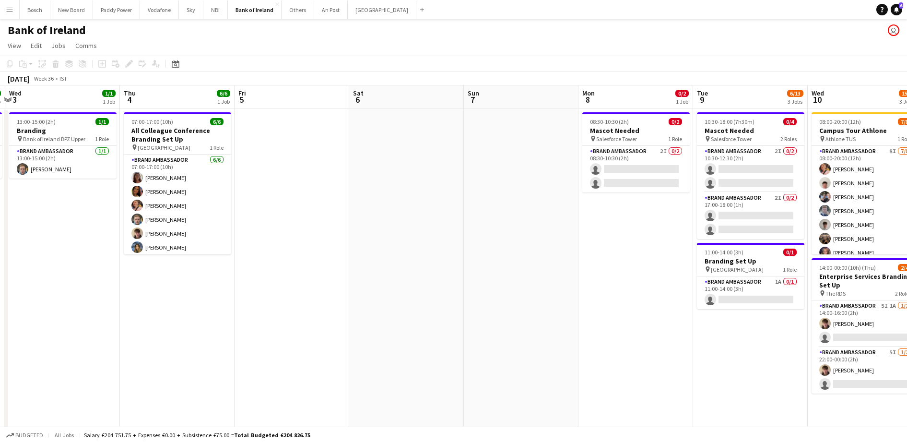
drag, startPoint x: 142, startPoint y: 279, endPoint x: 628, endPoint y: 342, distance: 490.1
